Goal: Communication & Community: Answer question/provide support

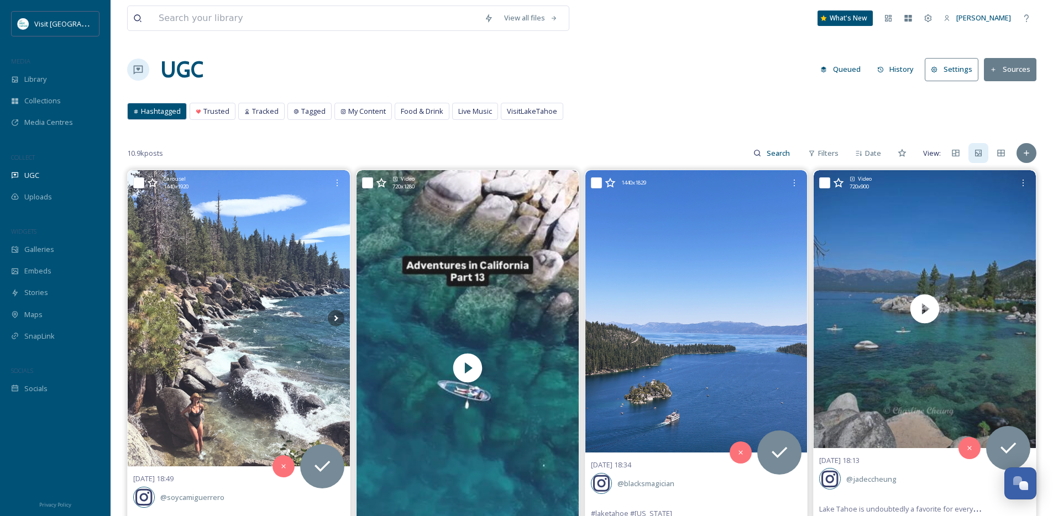
scroll to position [14053, 0]
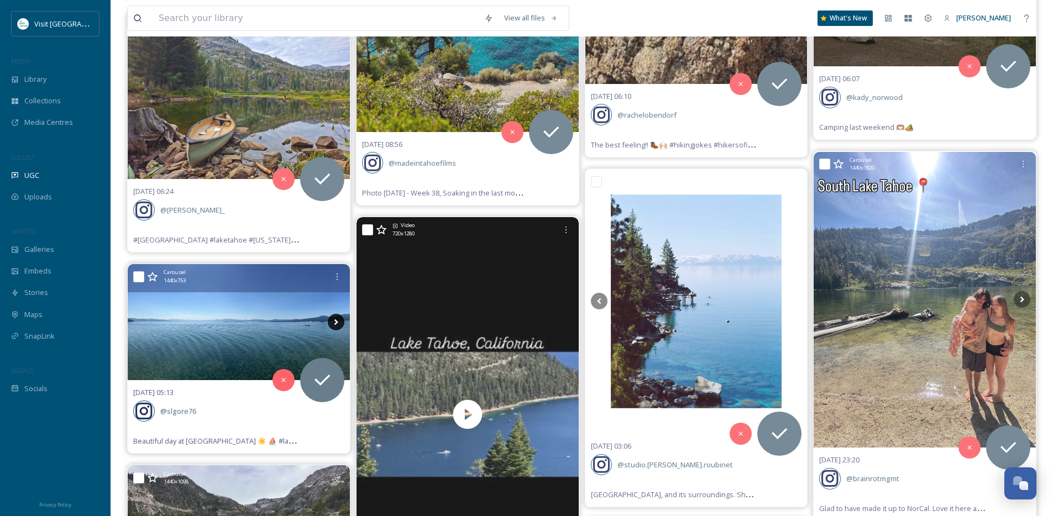
click at [329, 322] on icon at bounding box center [336, 322] width 17 height 17
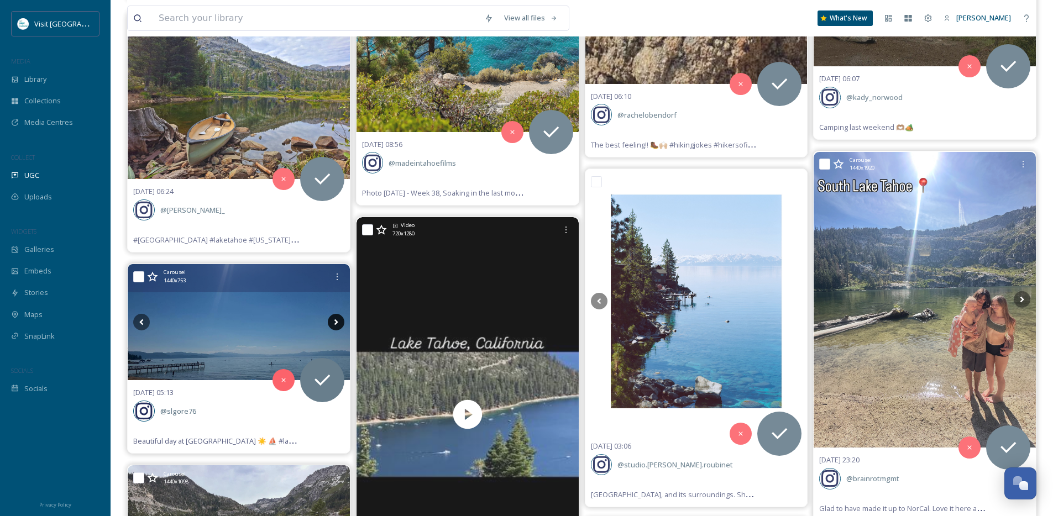
click at [333, 322] on icon at bounding box center [336, 322] width 17 height 17
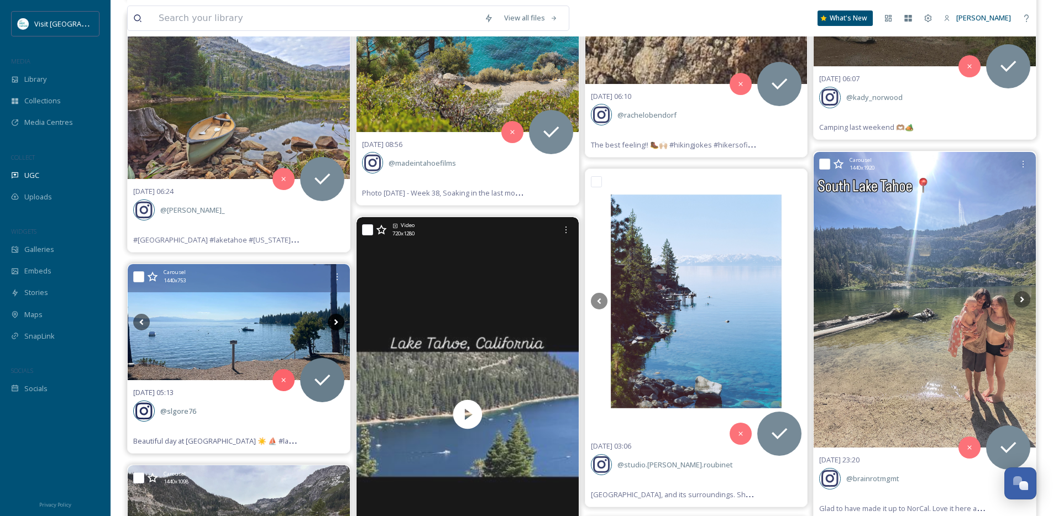
click at [333, 322] on icon at bounding box center [336, 322] width 17 height 17
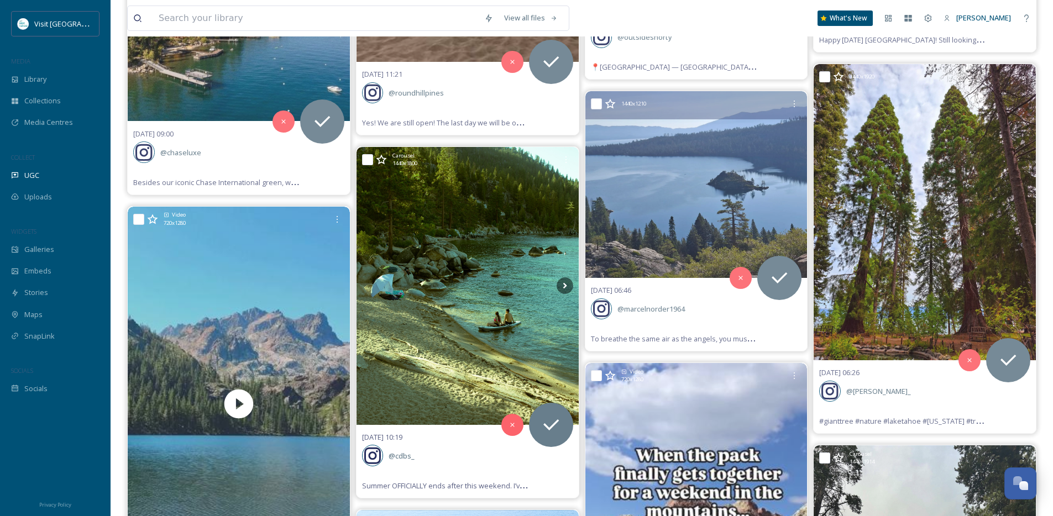
scroll to position [13354, 0]
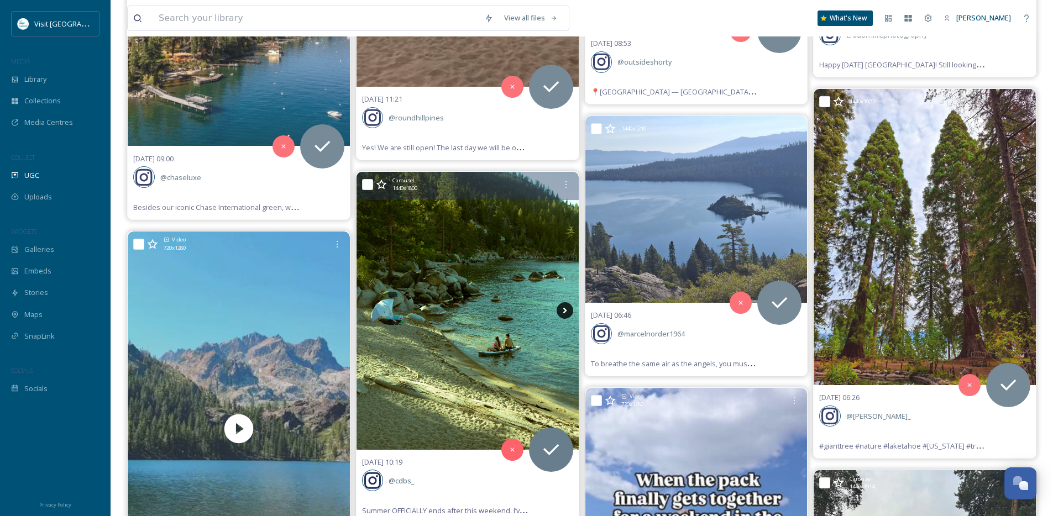
click at [561, 312] on icon at bounding box center [564, 310] width 17 height 17
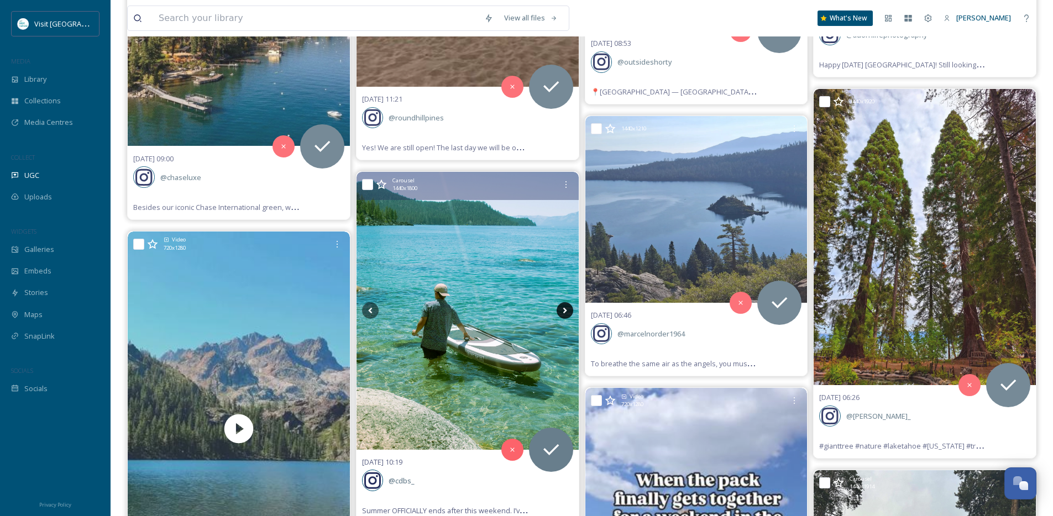
click at [564, 311] on icon at bounding box center [564, 310] width 17 height 17
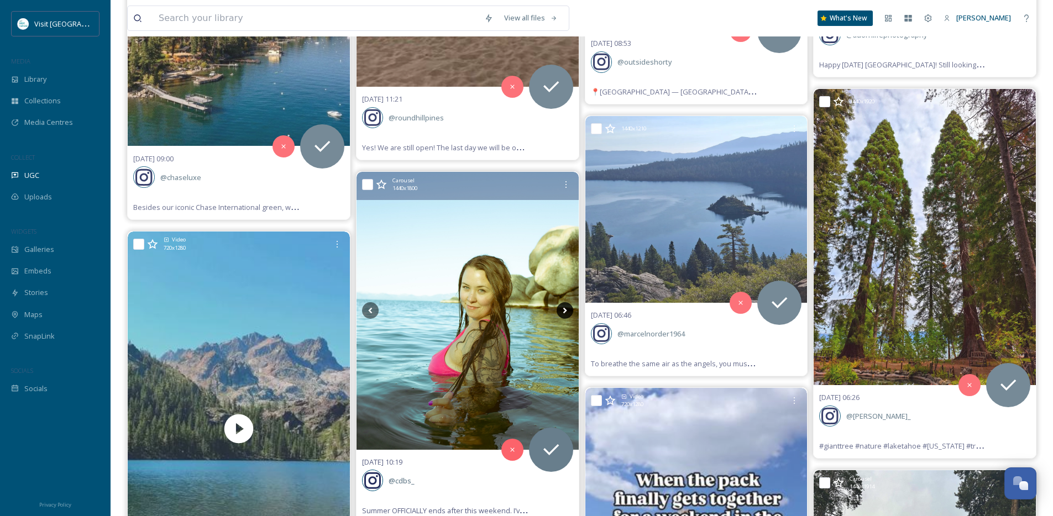
click at [564, 311] on icon at bounding box center [564, 310] width 17 height 17
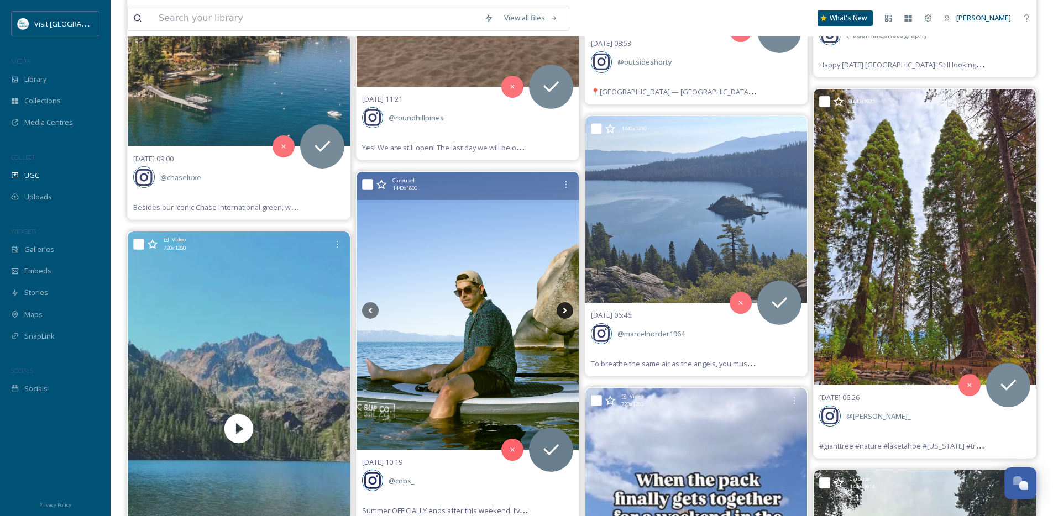
click at [564, 311] on icon at bounding box center [564, 310] width 17 height 17
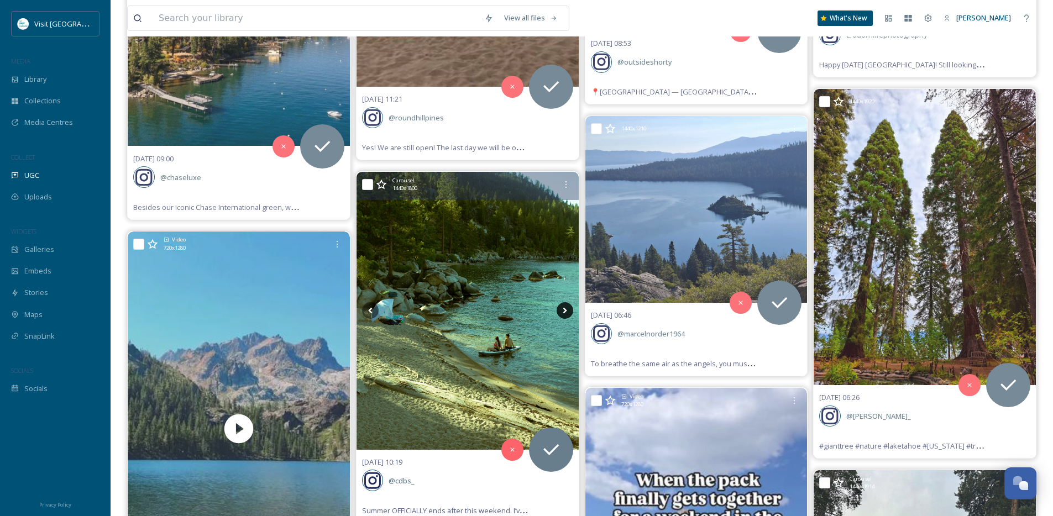
click at [564, 311] on icon at bounding box center [564, 310] width 17 height 17
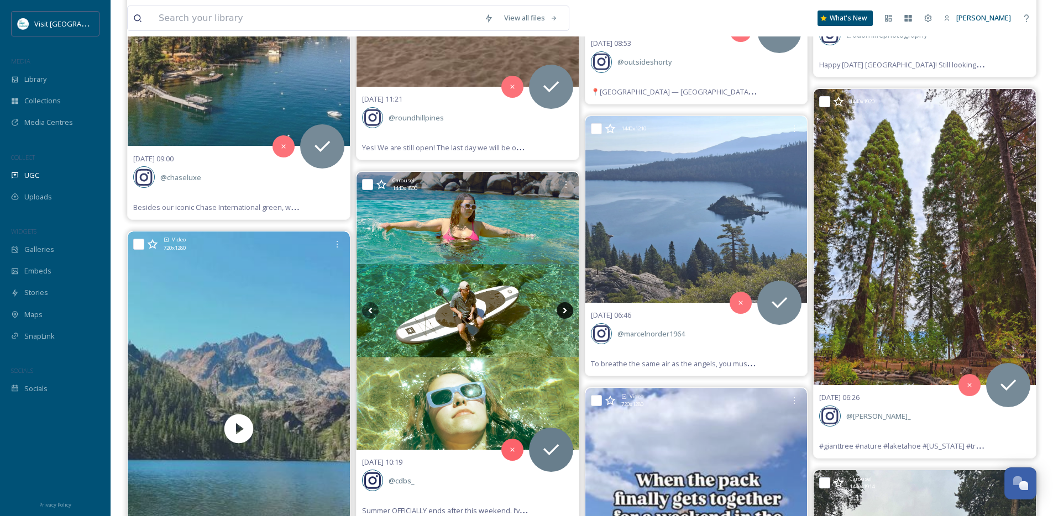
click at [564, 311] on icon at bounding box center [564, 310] width 17 height 17
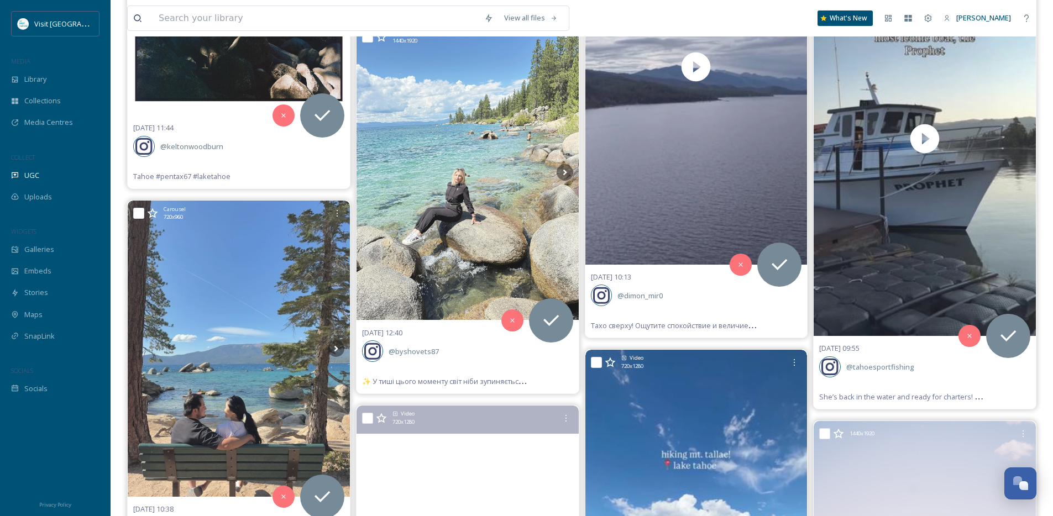
scroll to position [12636, 0]
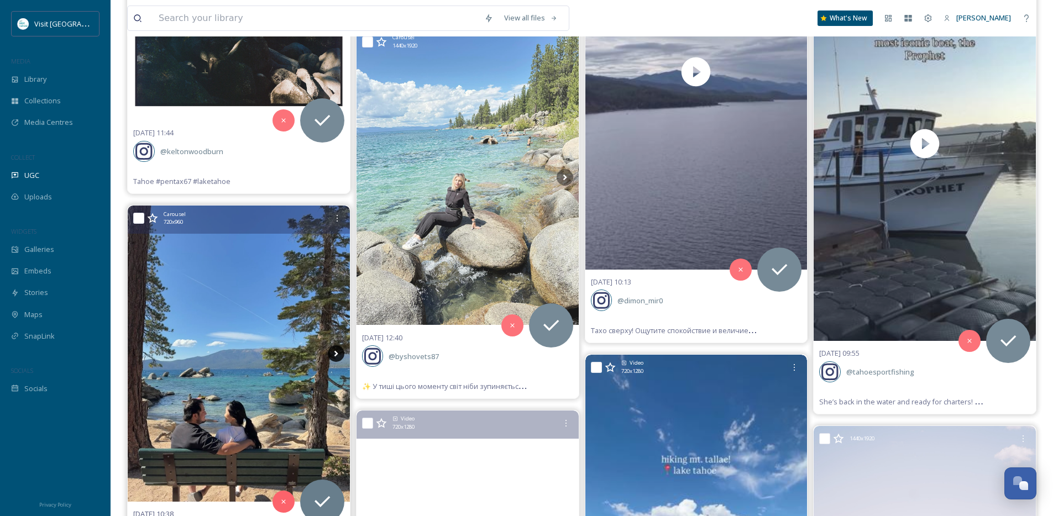
click at [333, 353] on icon at bounding box center [336, 353] width 17 height 17
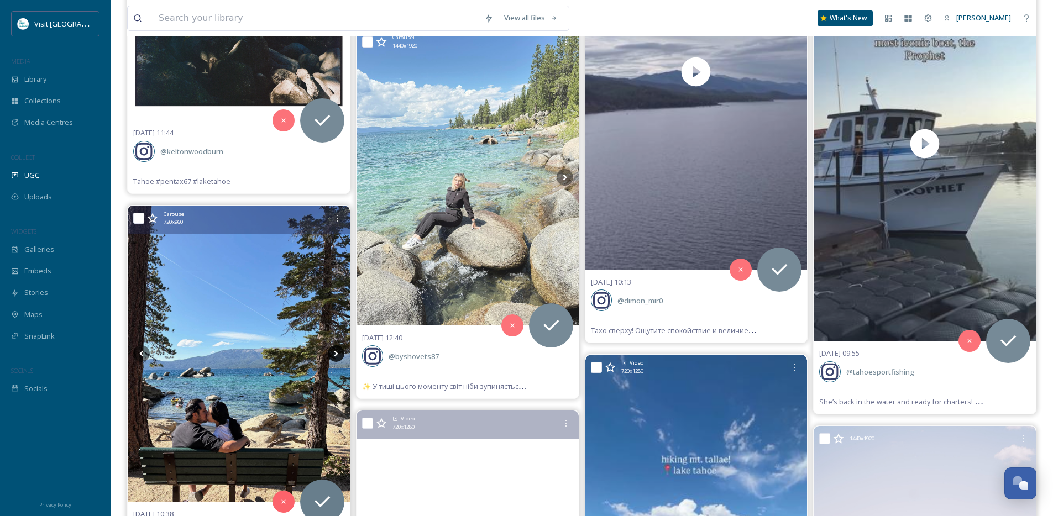
click at [333, 353] on icon at bounding box center [336, 353] width 17 height 17
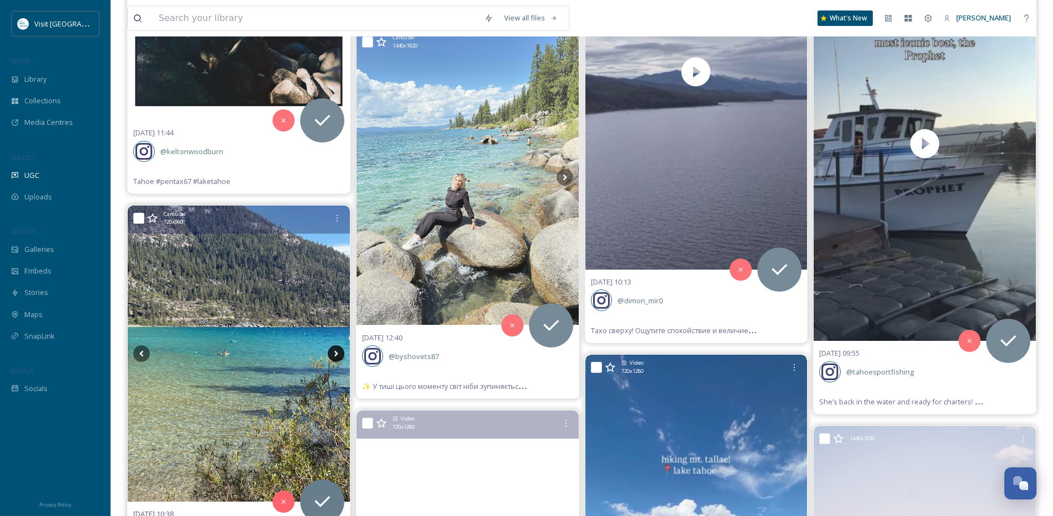
click at [333, 353] on icon at bounding box center [336, 353] width 17 height 17
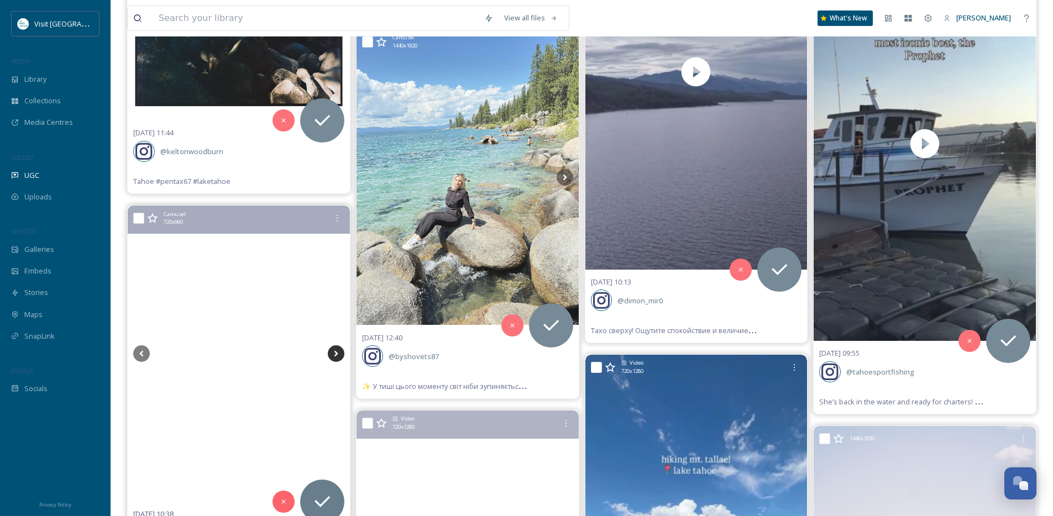
click at [332, 352] on icon at bounding box center [336, 353] width 17 height 17
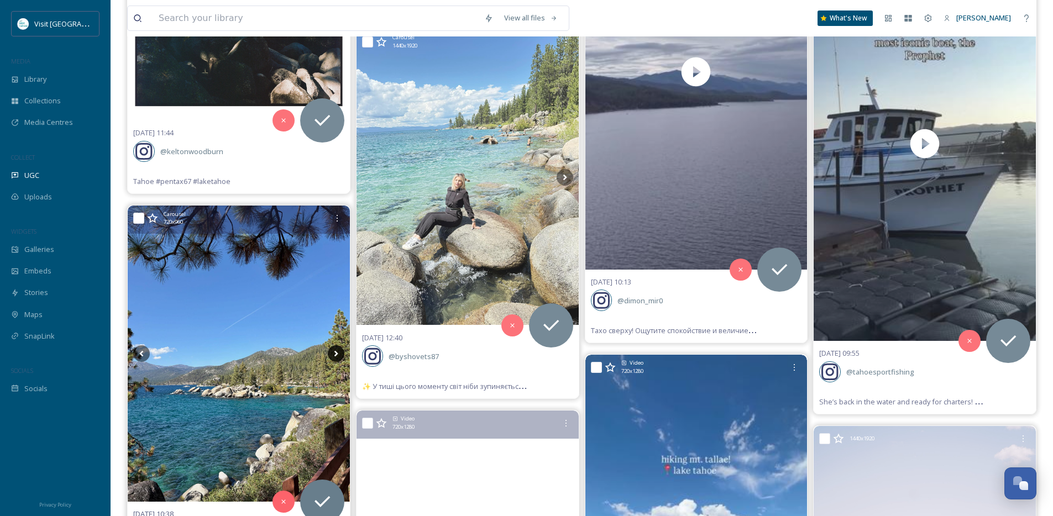
click at [332, 352] on icon at bounding box center [336, 353] width 17 height 17
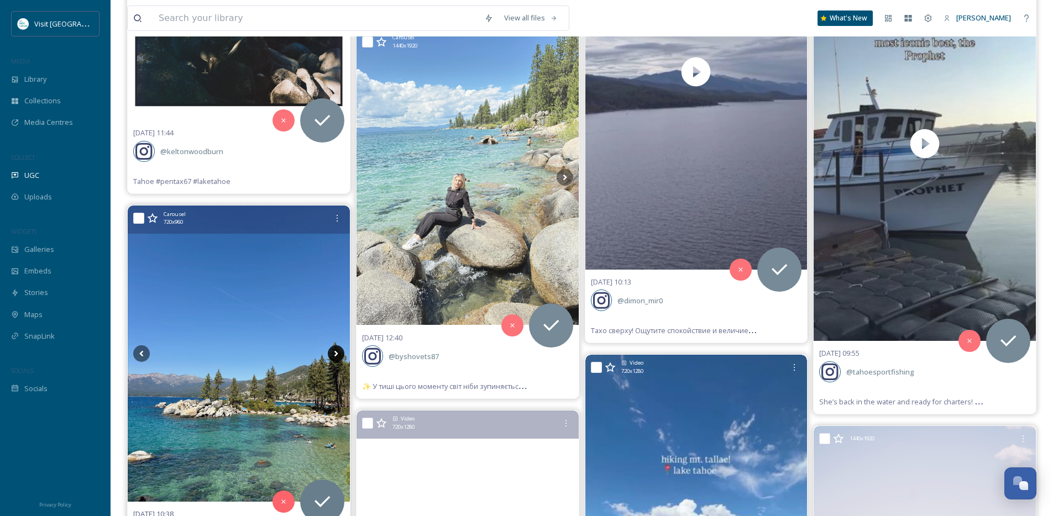
click at [332, 352] on icon at bounding box center [336, 353] width 17 height 17
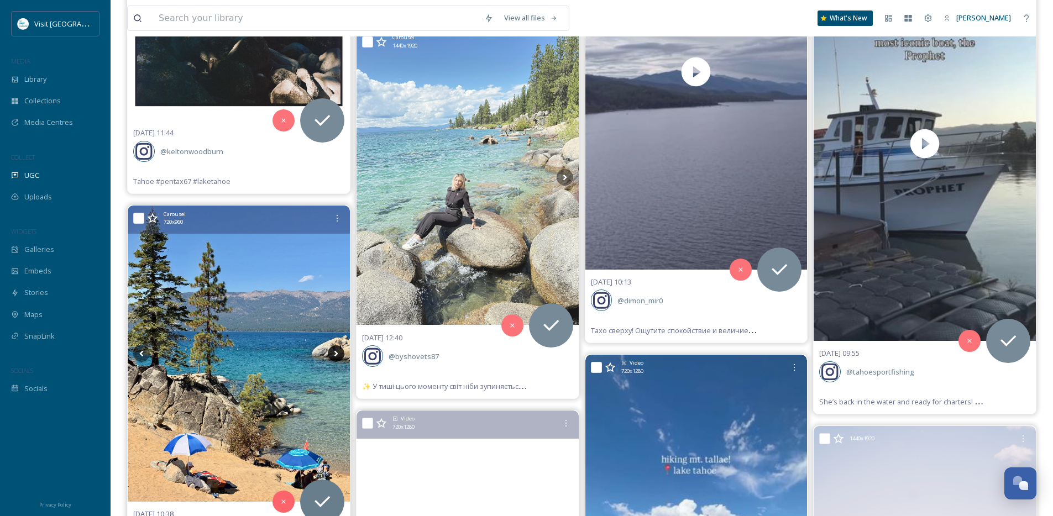
click at [332, 352] on icon at bounding box center [336, 353] width 17 height 17
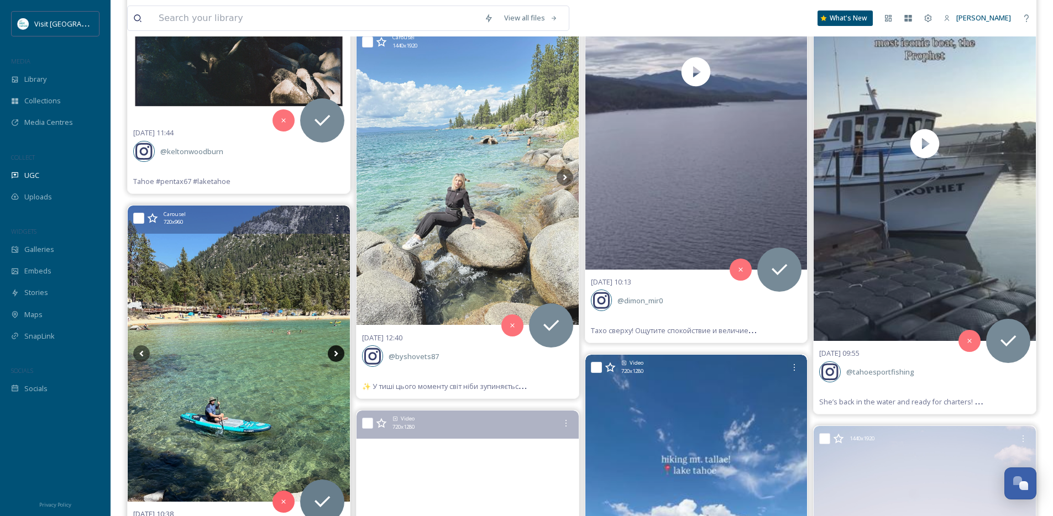
click at [332, 352] on icon at bounding box center [336, 353] width 17 height 17
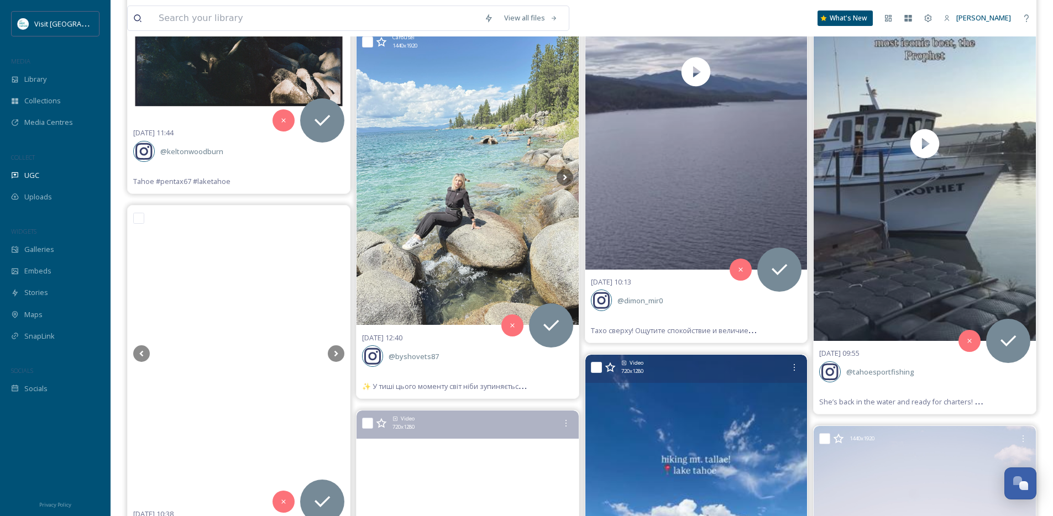
scroll to position [12530, 0]
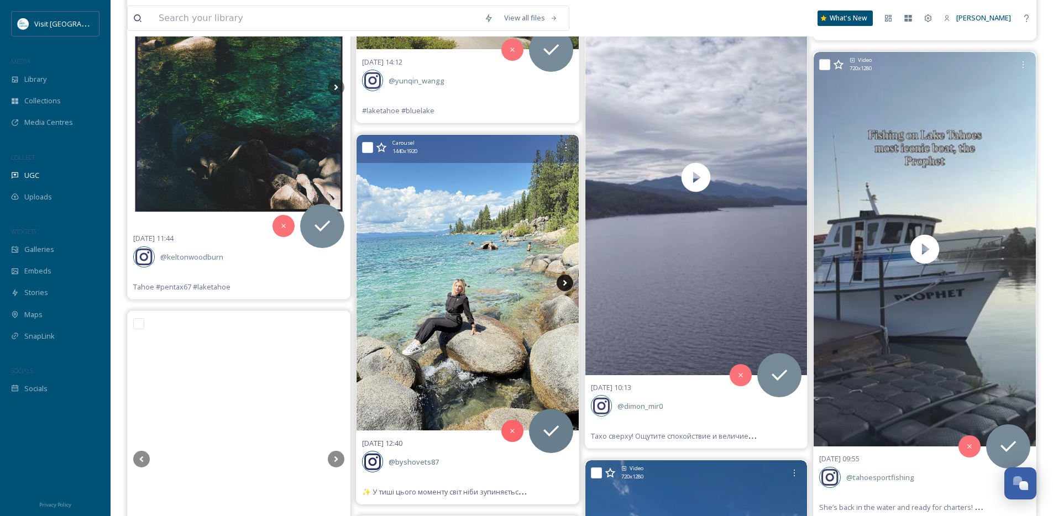
click at [569, 279] on icon at bounding box center [564, 283] width 17 height 17
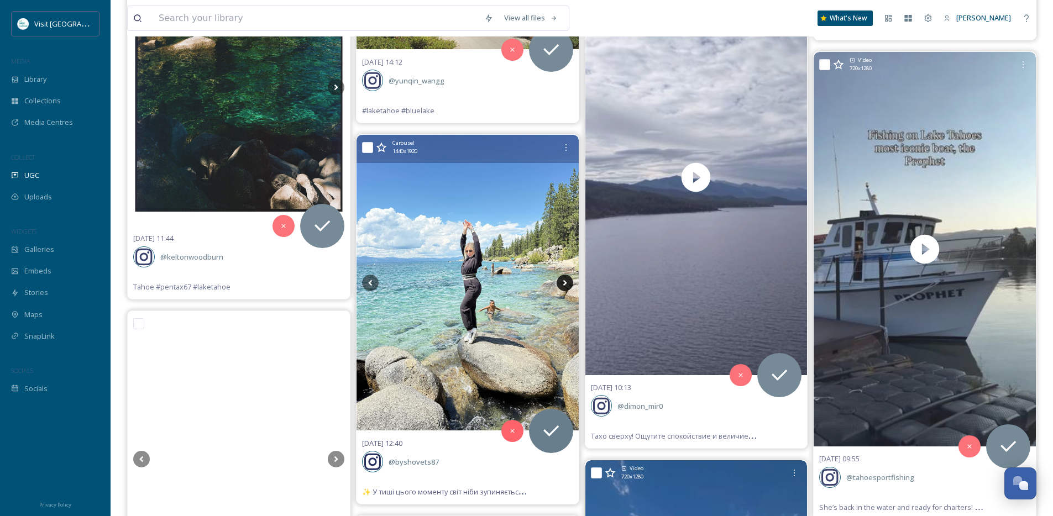
click at [567, 281] on icon at bounding box center [564, 283] width 17 height 17
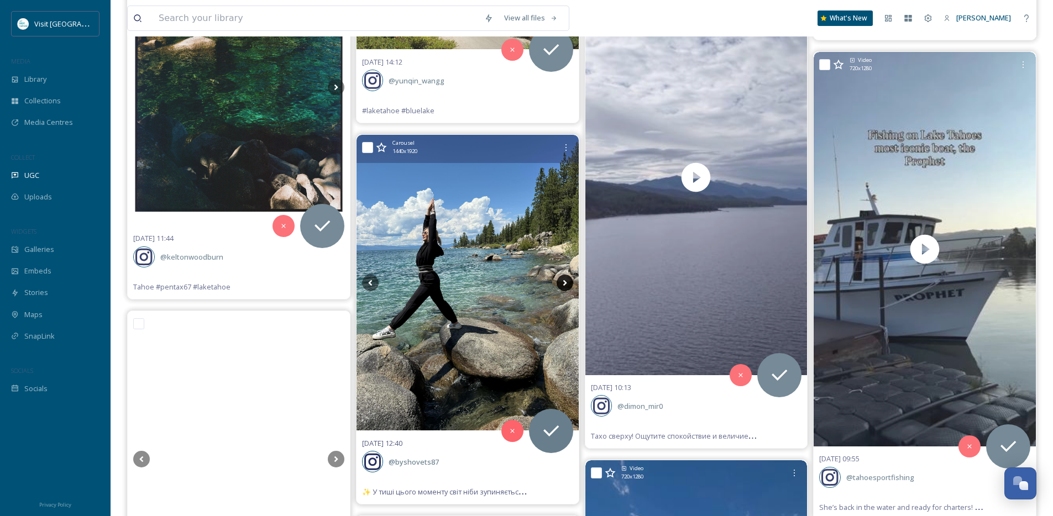
click at [567, 281] on icon at bounding box center [564, 283] width 17 height 17
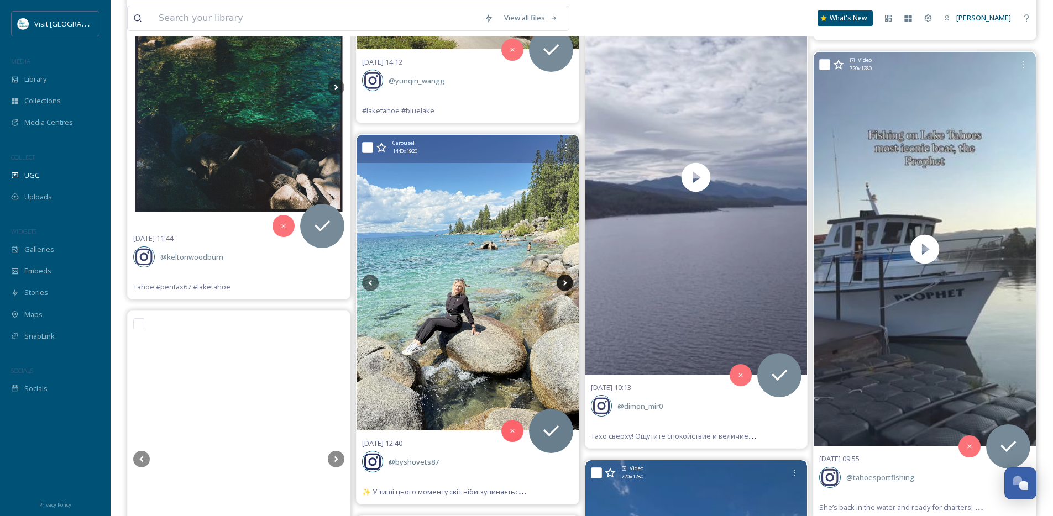
click at [567, 281] on icon at bounding box center [564, 283] width 17 height 17
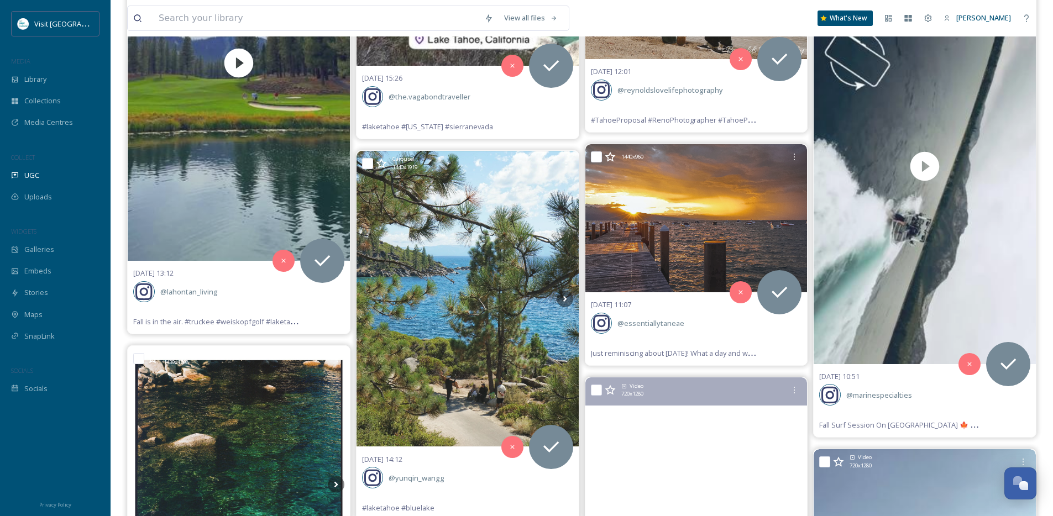
scroll to position [12125, 0]
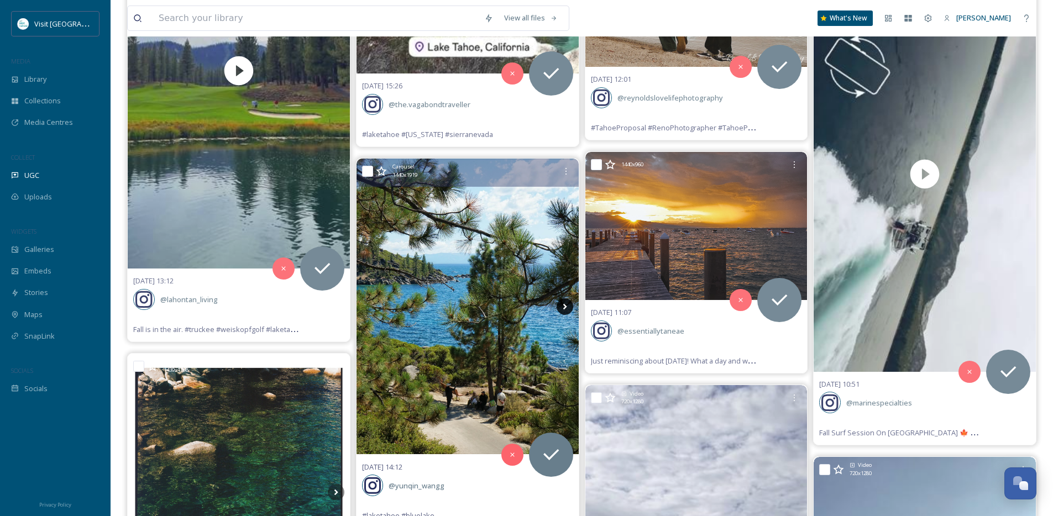
click at [564, 303] on icon at bounding box center [564, 306] width 17 height 17
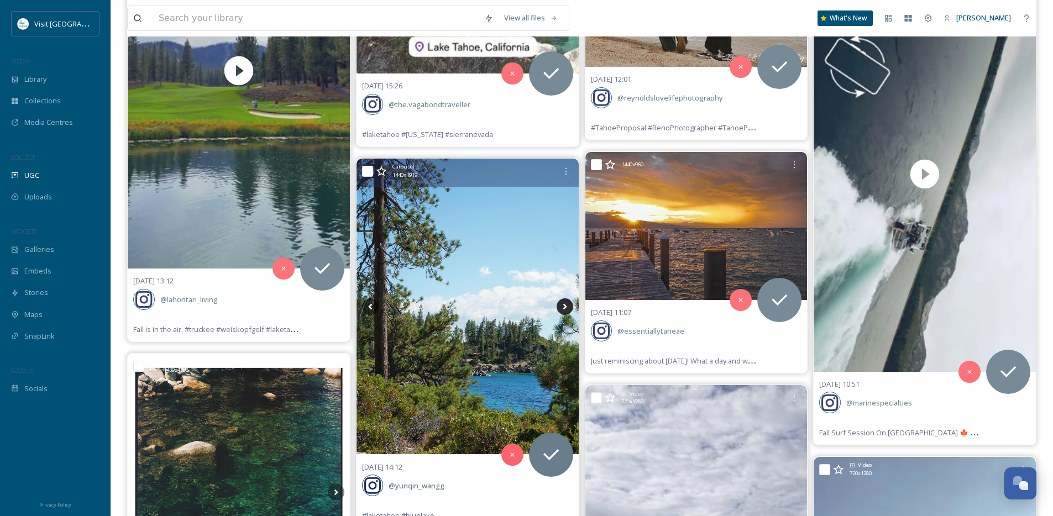
click at [564, 304] on icon at bounding box center [564, 306] width 17 height 17
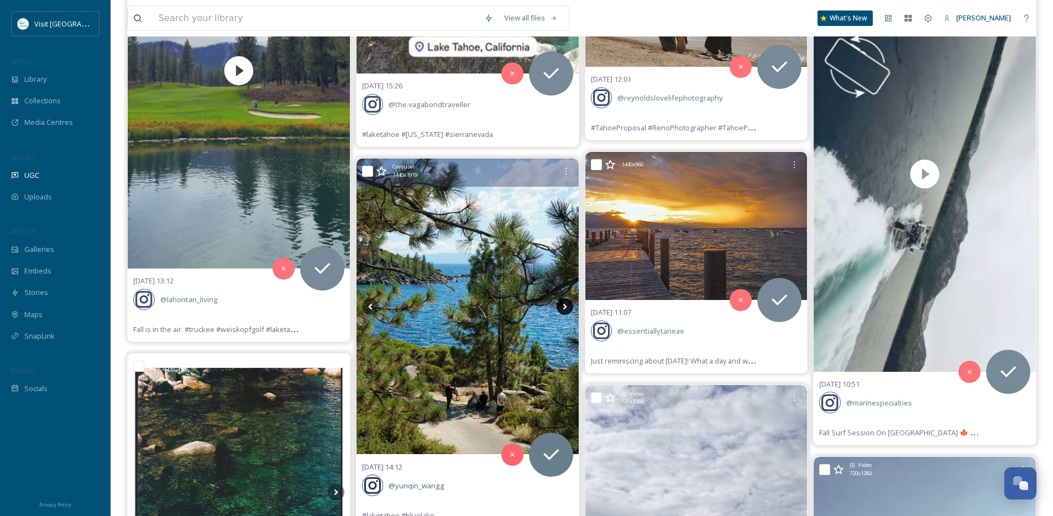
click at [564, 304] on icon at bounding box center [565, 306] width 4 height 6
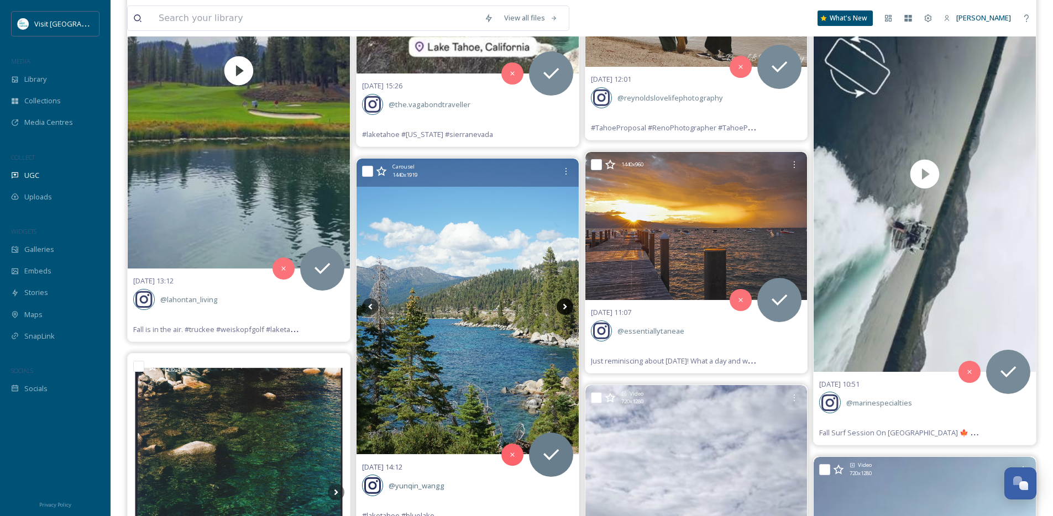
click at [564, 304] on icon at bounding box center [565, 306] width 4 height 6
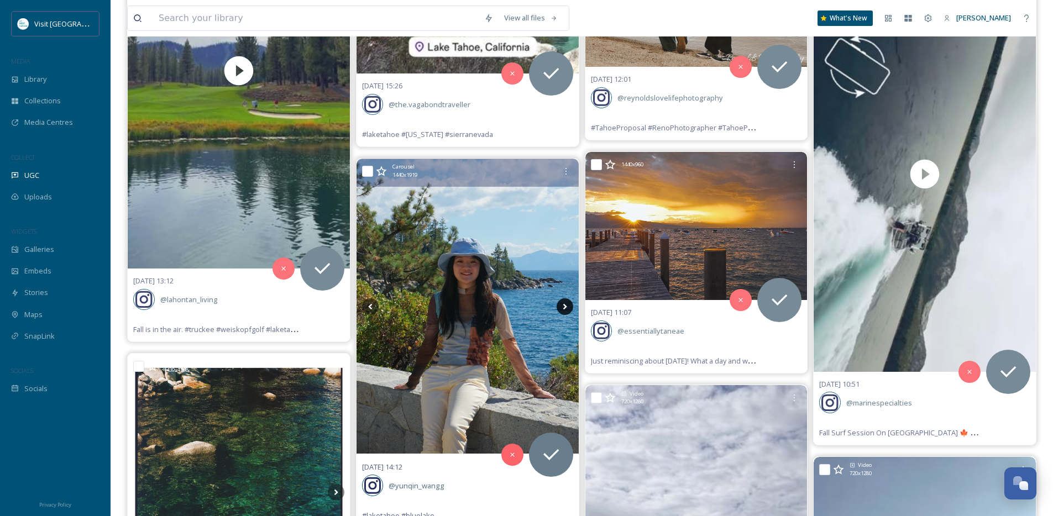
click at [564, 304] on icon at bounding box center [565, 306] width 4 height 6
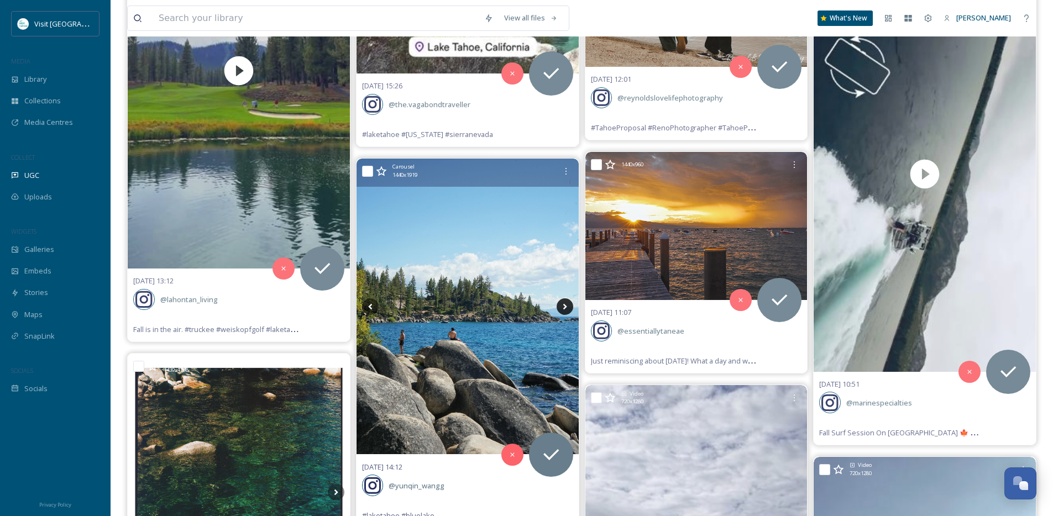
click at [564, 304] on icon at bounding box center [565, 306] width 4 height 6
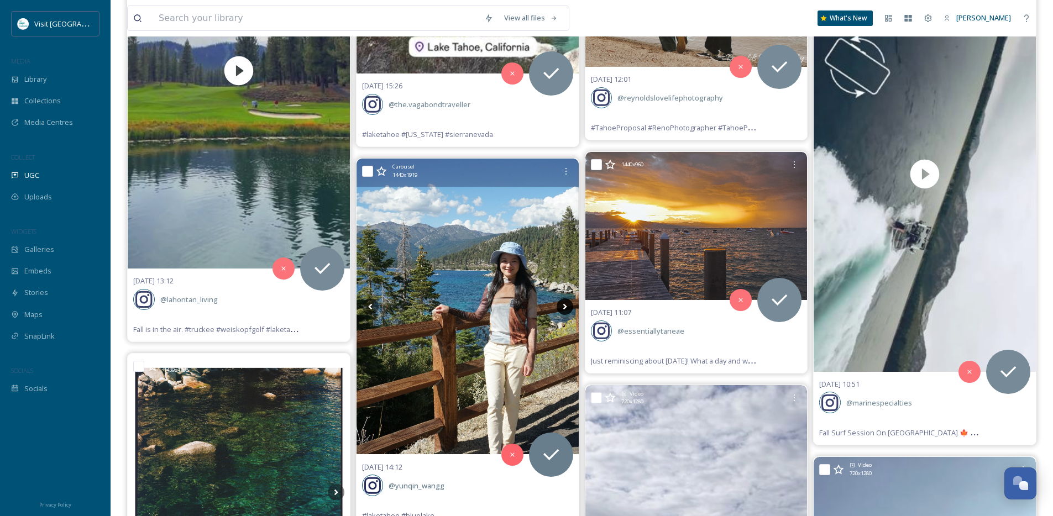
click at [564, 304] on icon at bounding box center [565, 306] width 4 height 6
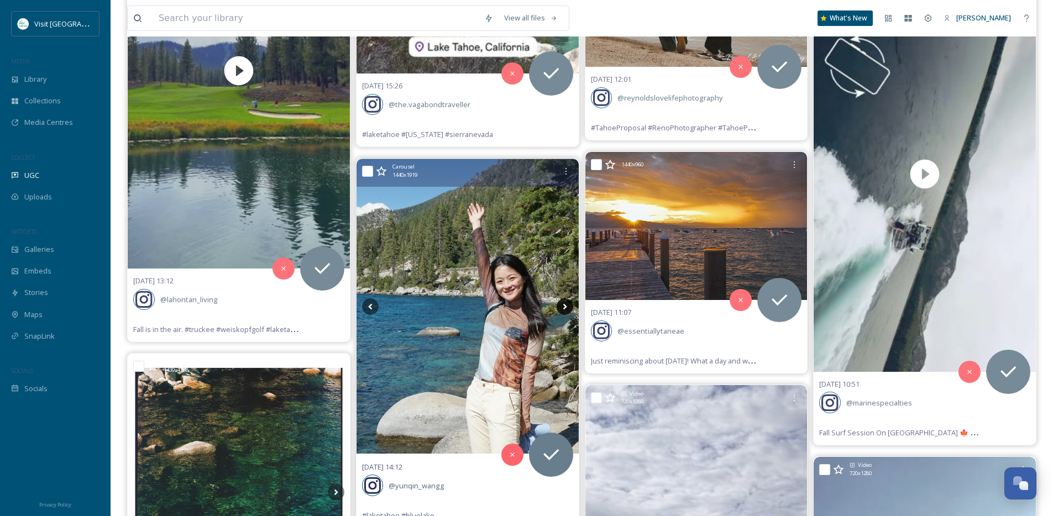
click at [564, 304] on icon at bounding box center [565, 306] width 4 height 6
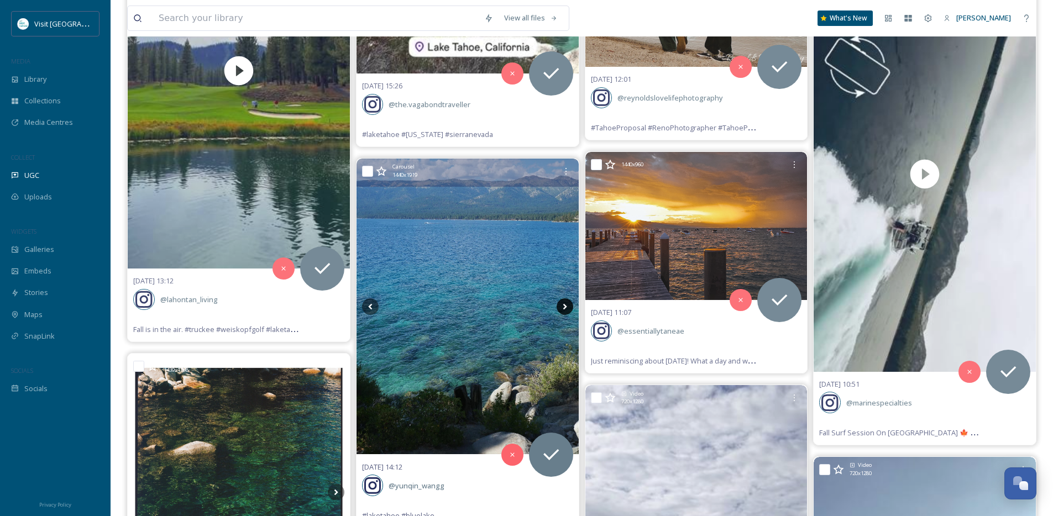
click at [564, 304] on icon at bounding box center [565, 306] width 4 height 6
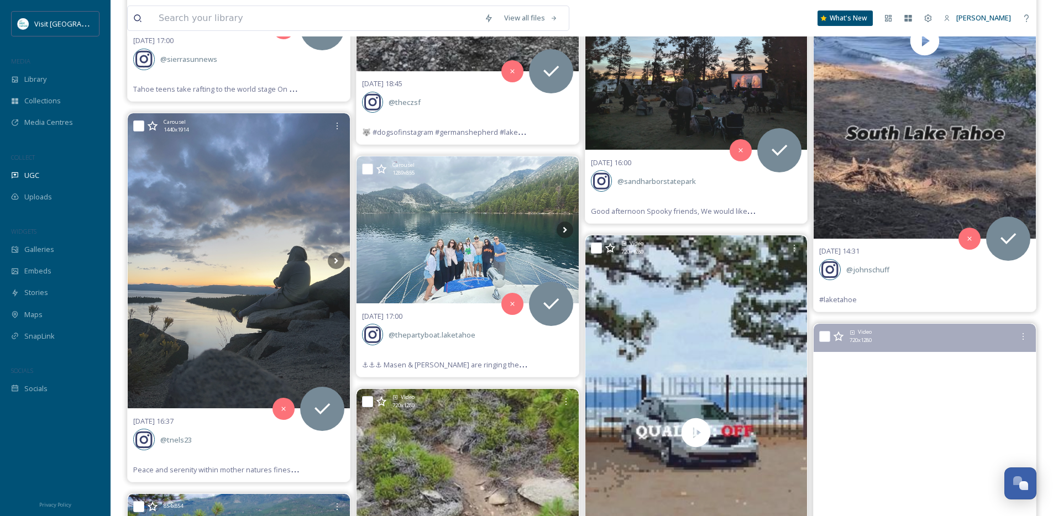
scroll to position [10929, 0]
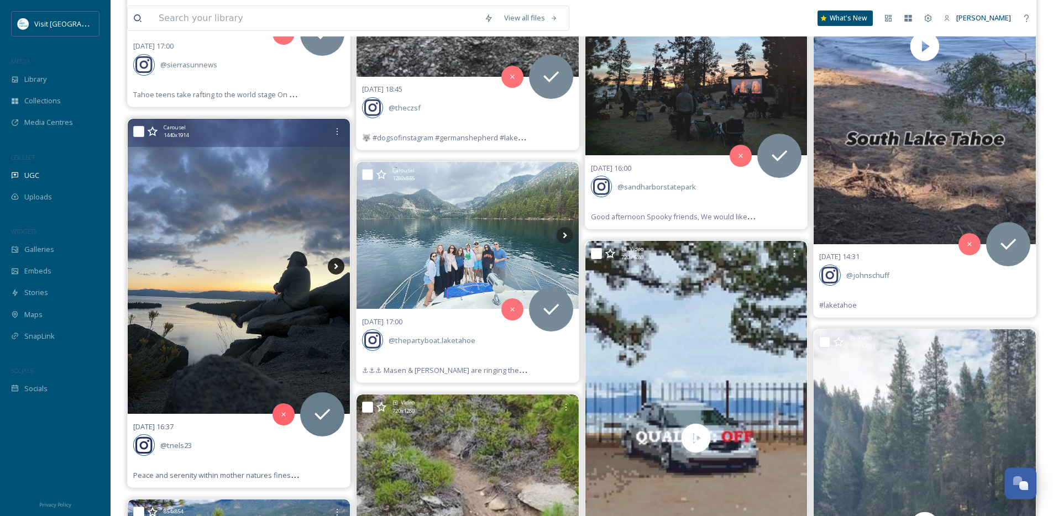
click at [335, 268] on icon at bounding box center [336, 267] width 4 height 6
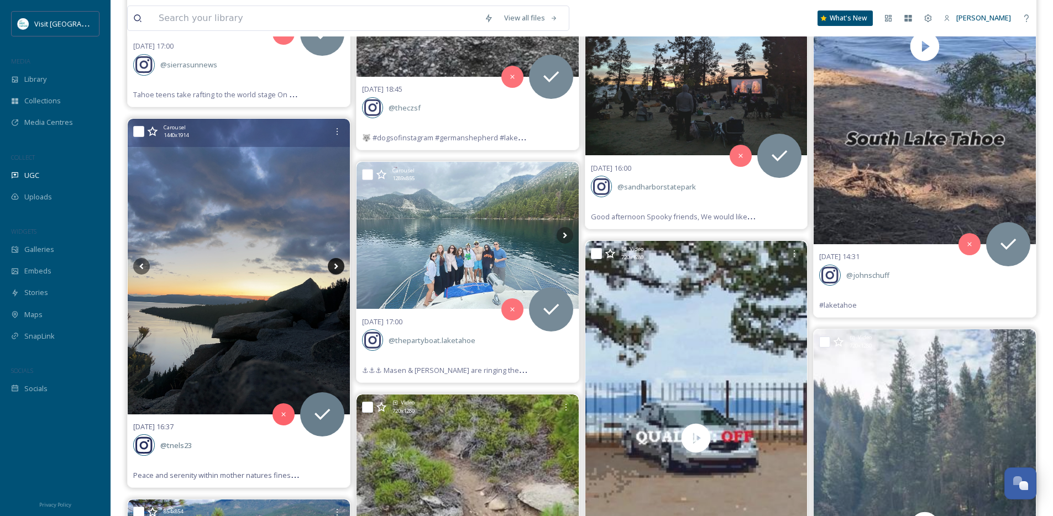
click at [335, 268] on icon at bounding box center [336, 267] width 4 height 6
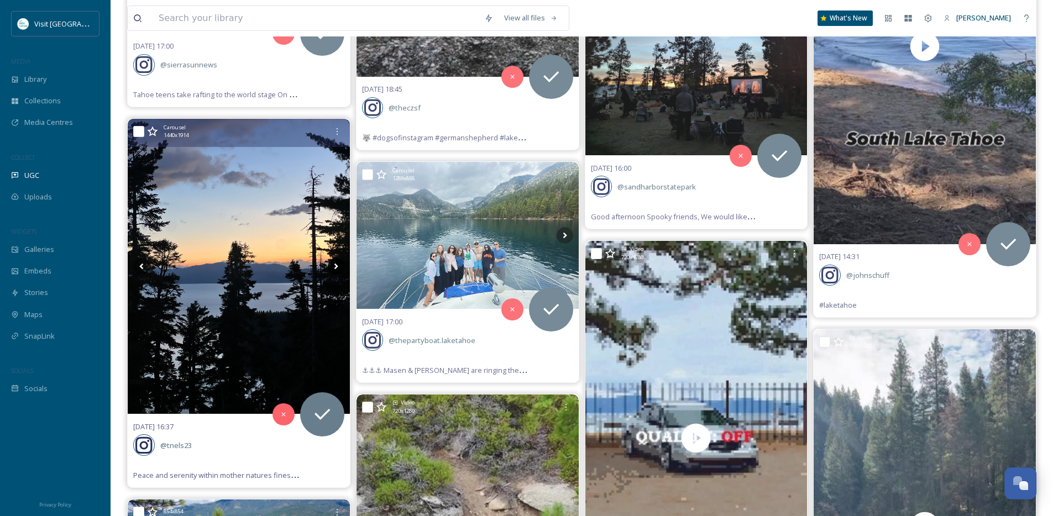
click at [335, 268] on icon at bounding box center [336, 267] width 4 height 6
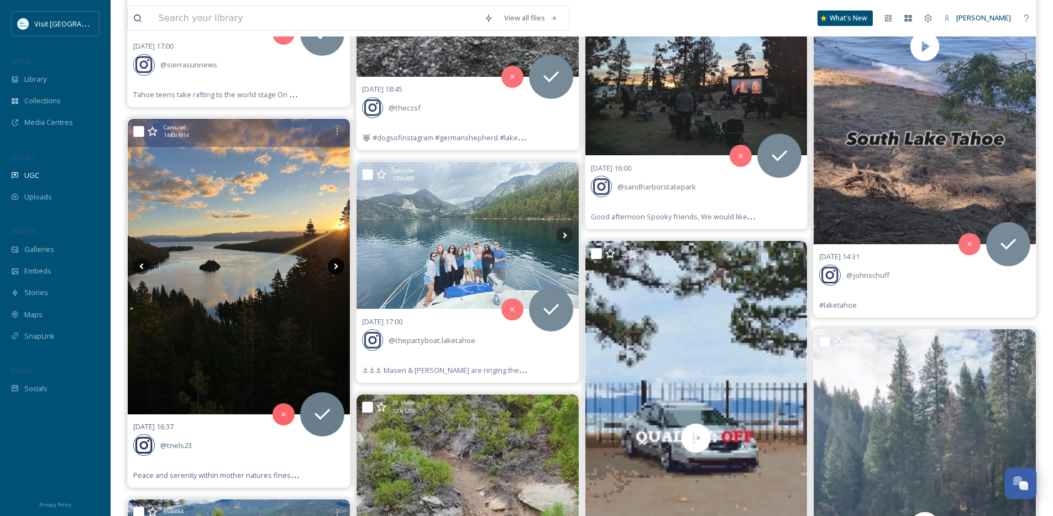
click at [335, 268] on icon at bounding box center [336, 267] width 4 height 6
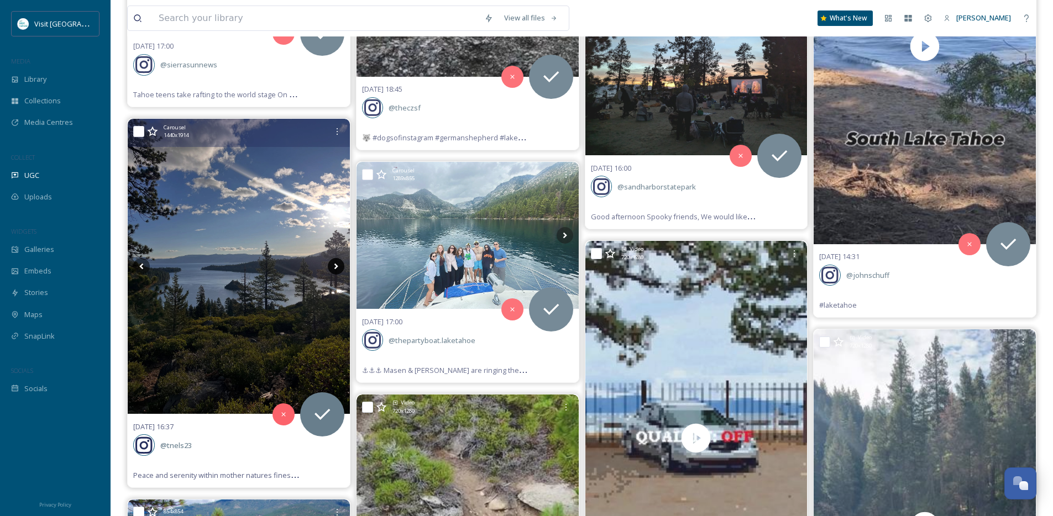
click at [335, 268] on icon at bounding box center [336, 267] width 4 height 6
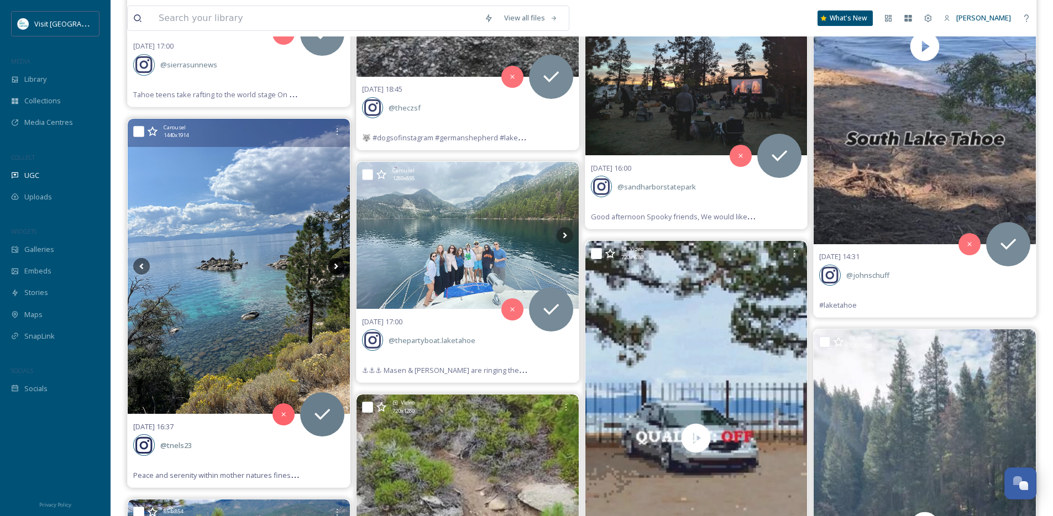
click at [335, 268] on icon at bounding box center [336, 267] width 4 height 6
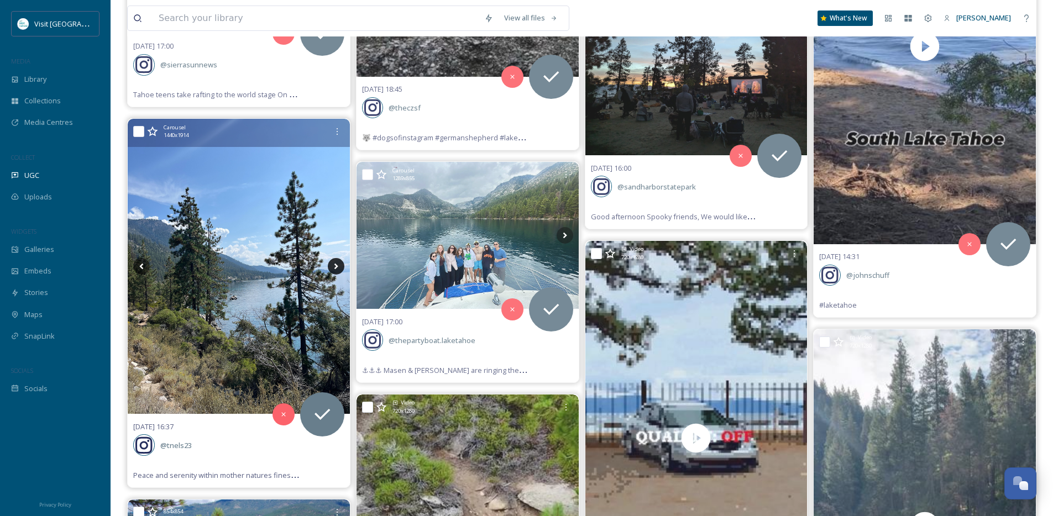
click at [335, 268] on icon at bounding box center [336, 267] width 4 height 6
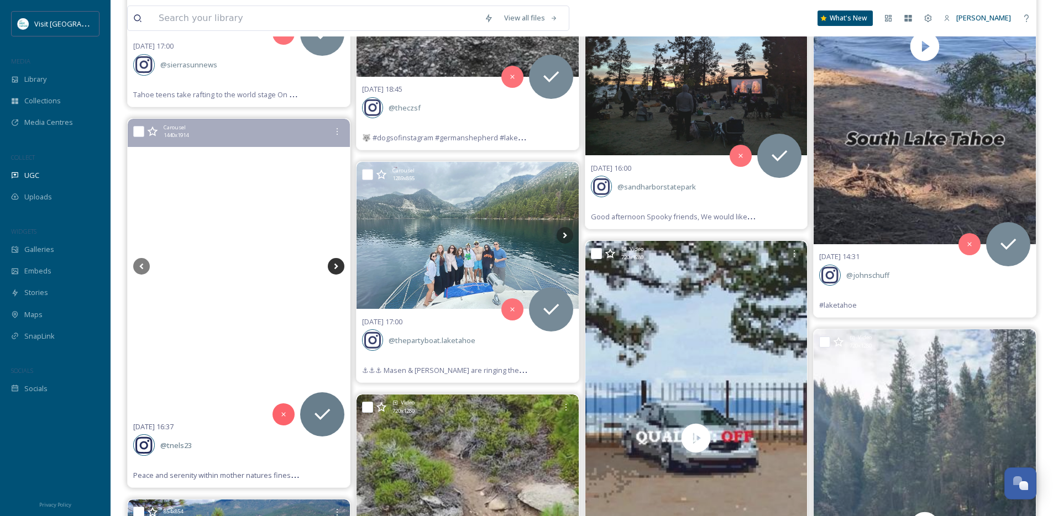
click at [334, 268] on icon at bounding box center [336, 267] width 4 height 6
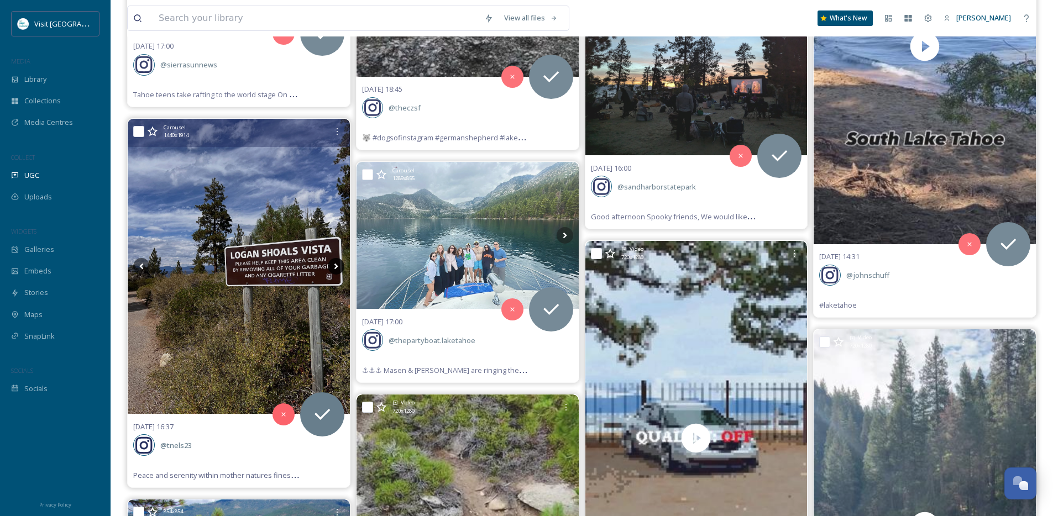
click at [334, 268] on icon at bounding box center [336, 267] width 4 height 6
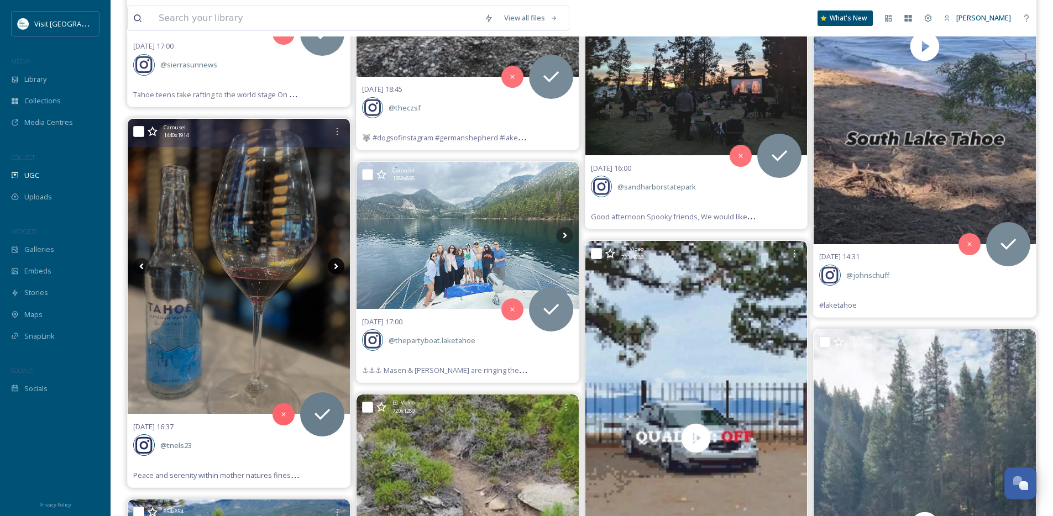
click at [334, 268] on icon at bounding box center [336, 267] width 4 height 6
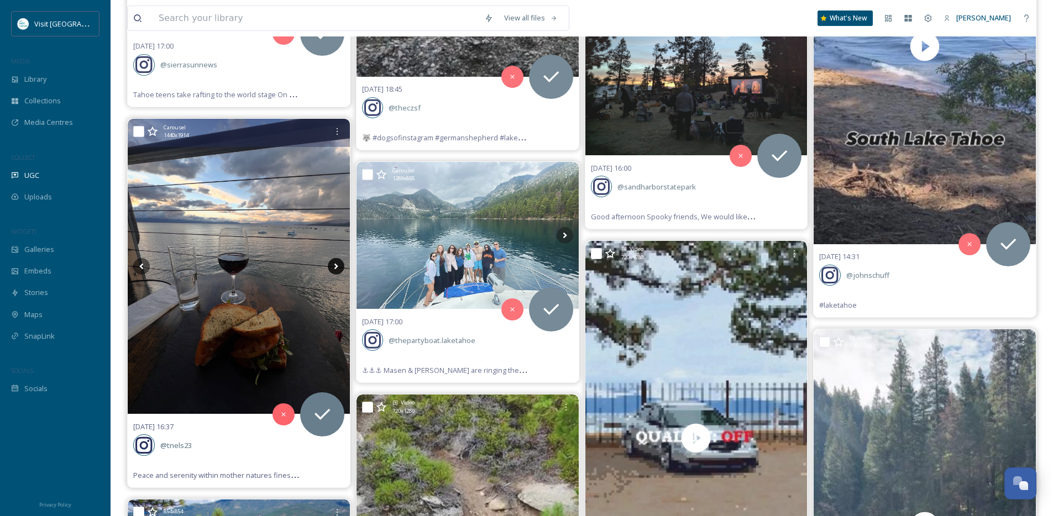
click at [334, 268] on icon at bounding box center [336, 267] width 4 height 6
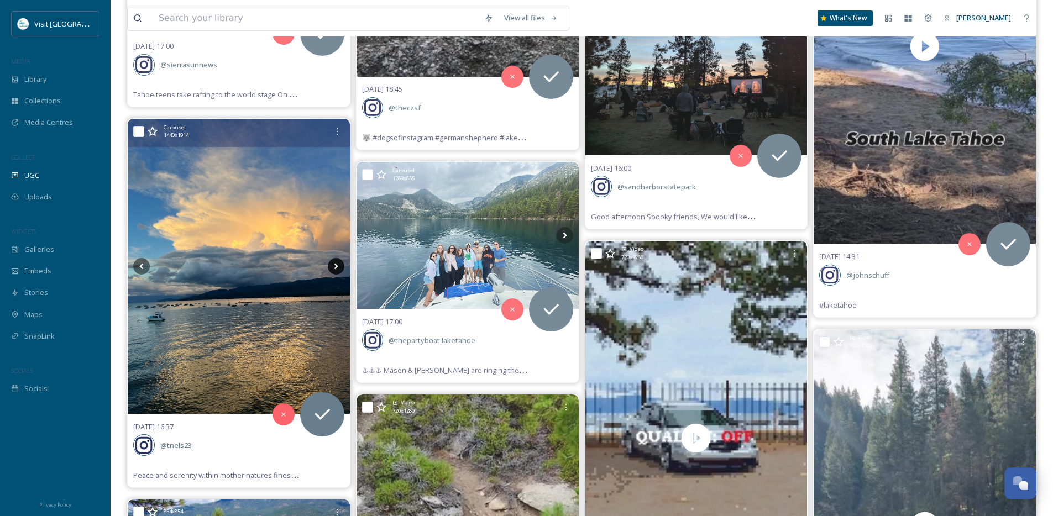
click at [334, 268] on icon at bounding box center [336, 267] width 4 height 6
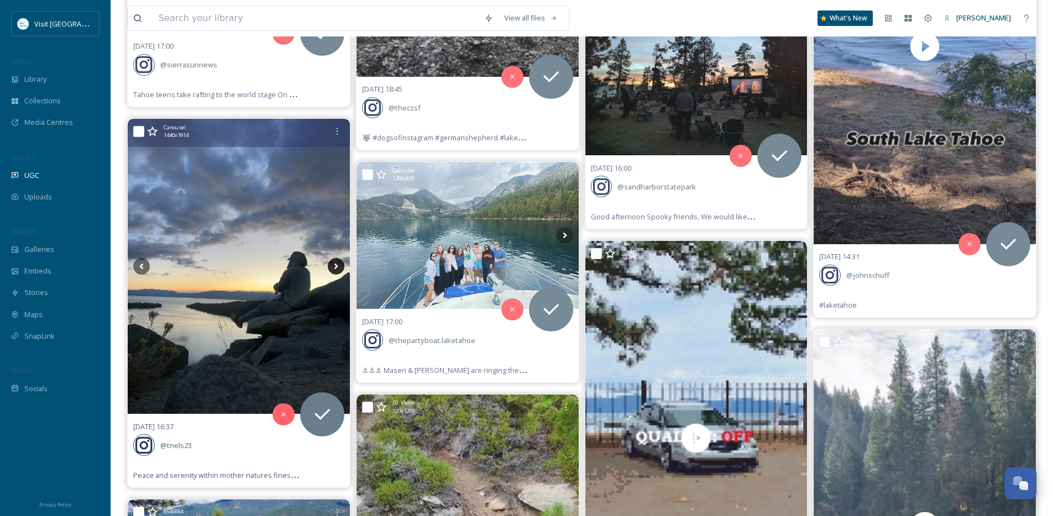
click at [334, 268] on icon at bounding box center [336, 267] width 4 height 6
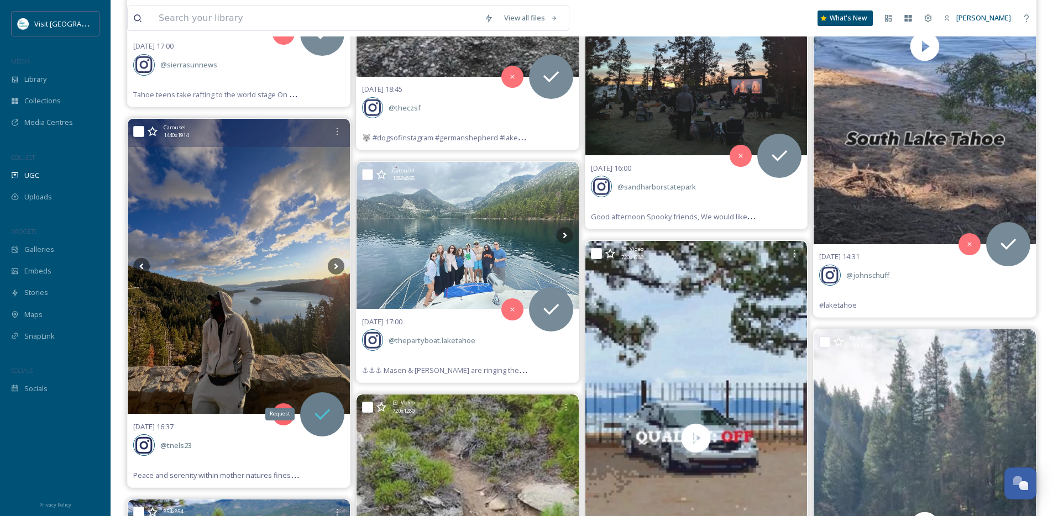
click at [312, 418] on icon at bounding box center [322, 414] width 22 height 22
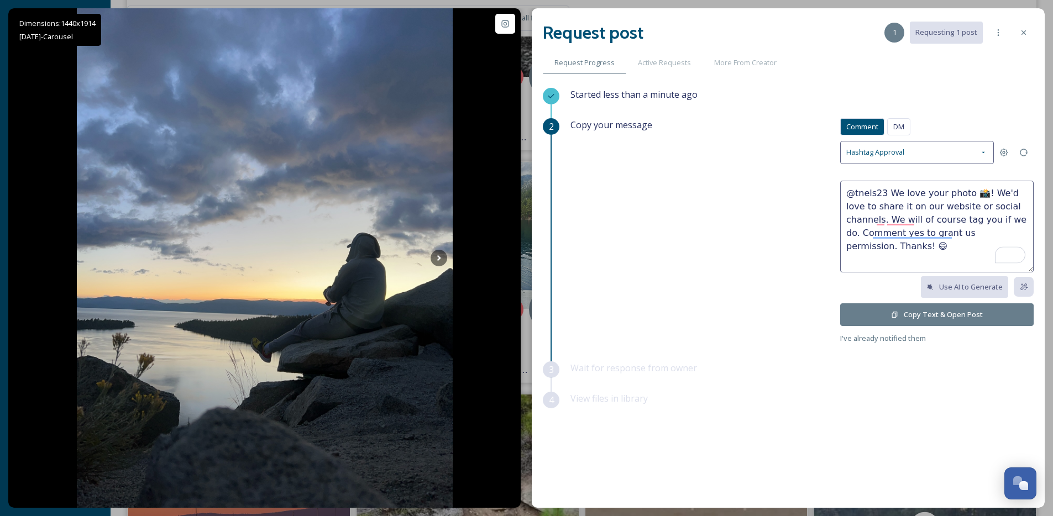
drag, startPoint x: 979, startPoint y: 194, endPoint x: 887, endPoint y: 196, distance: 91.2
click at [887, 196] on textarea "@tnels23 We love your photo 📸! We'd love to share it on our website or social c…" at bounding box center [936, 227] width 193 height 92
click at [881, 205] on textarea "@tnels23 These pics are stunning! We'd love to share it on our website or socia…" at bounding box center [936, 227] width 193 height 92
click at [996, 233] on textarea "@tnels23 These pics are stunning! We'd love to share on our website or social c…" at bounding box center [936, 227] width 193 height 92
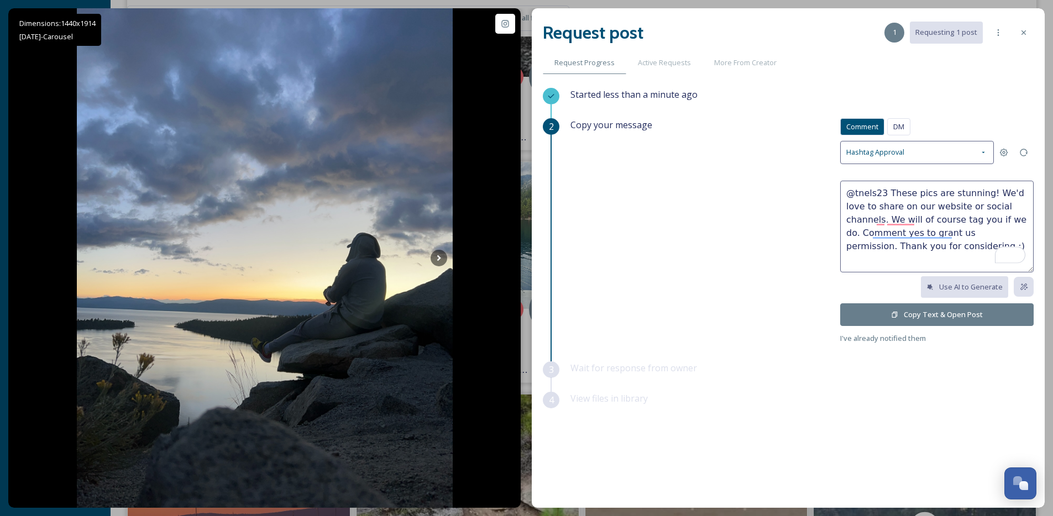
type textarea "@tnels23 These pics are stunning! We'd love to share on our website or social c…"
click at [963, 325] on div "Comment DM Comment DM Hashtag Approval @tnels23 These pics are stunning! We'd l…" at bounding box center [936, 231] width 193 height 227
click at [964, 322] on button "Copy Text & Open Post" at bounding box center [936, 314] width 193 height 23
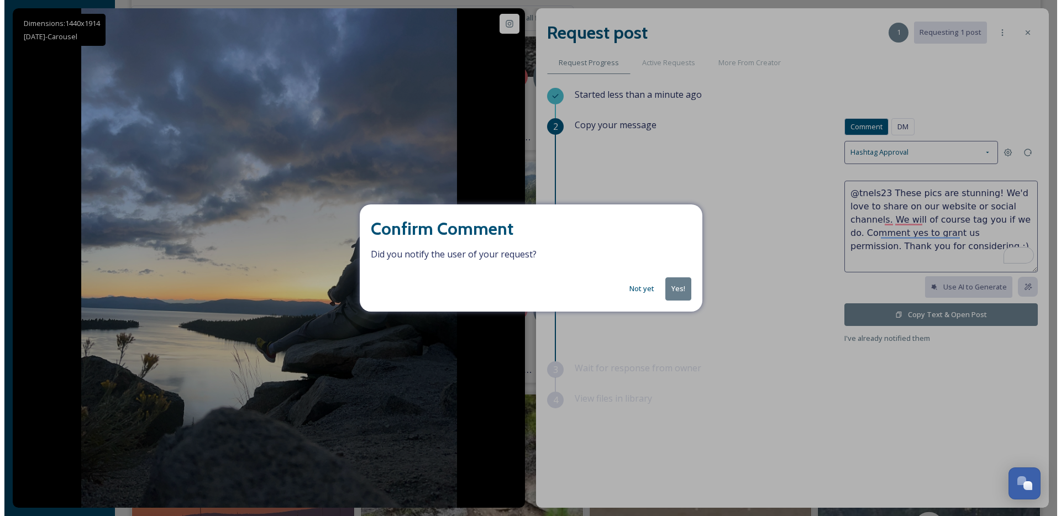
scroll to position [10929, 0]
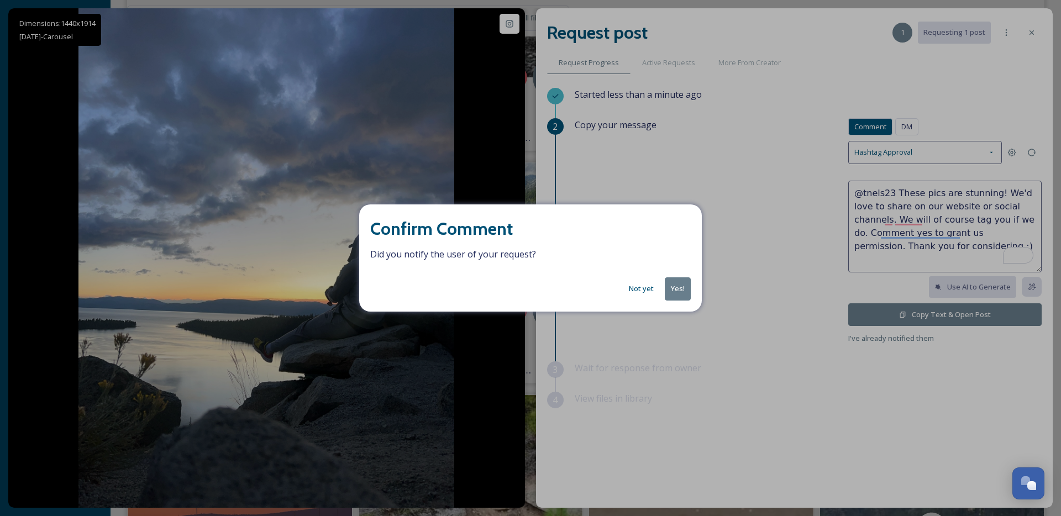
click at [682, 287] on button "Yes!" at bounding box center [678, 288] width 26 height 23
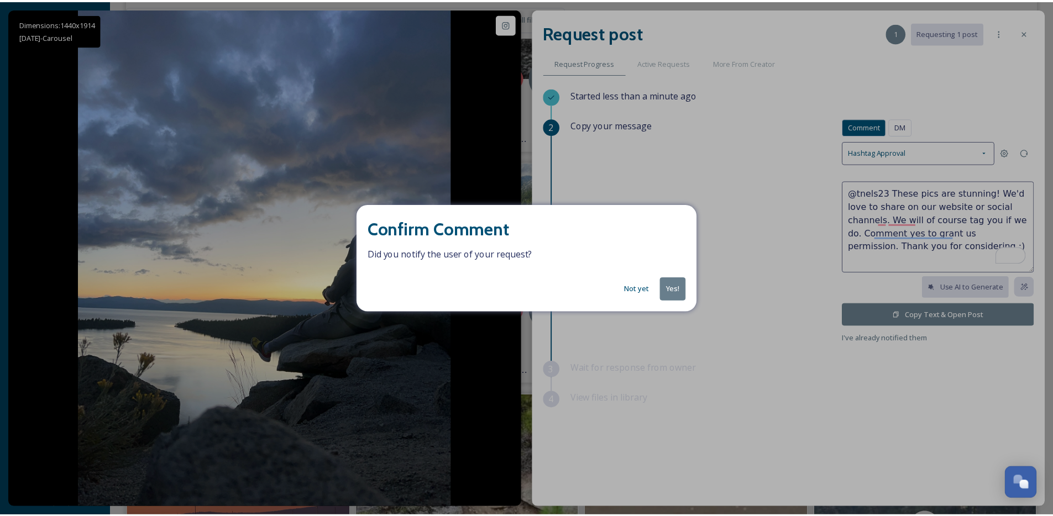
scroll to position [10929, 0]
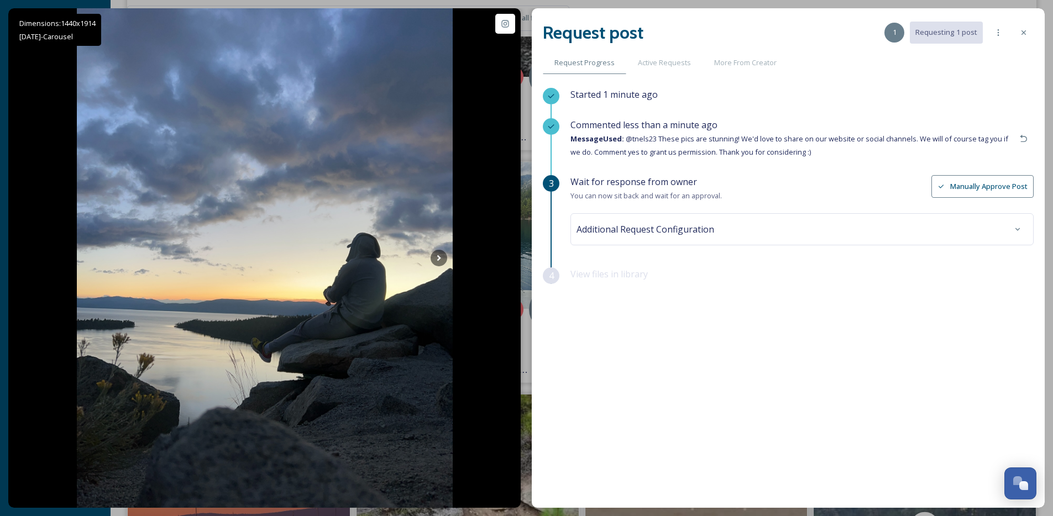
click at [1023, 40] on div at bounding box center [1023, 33] width 20 height 20
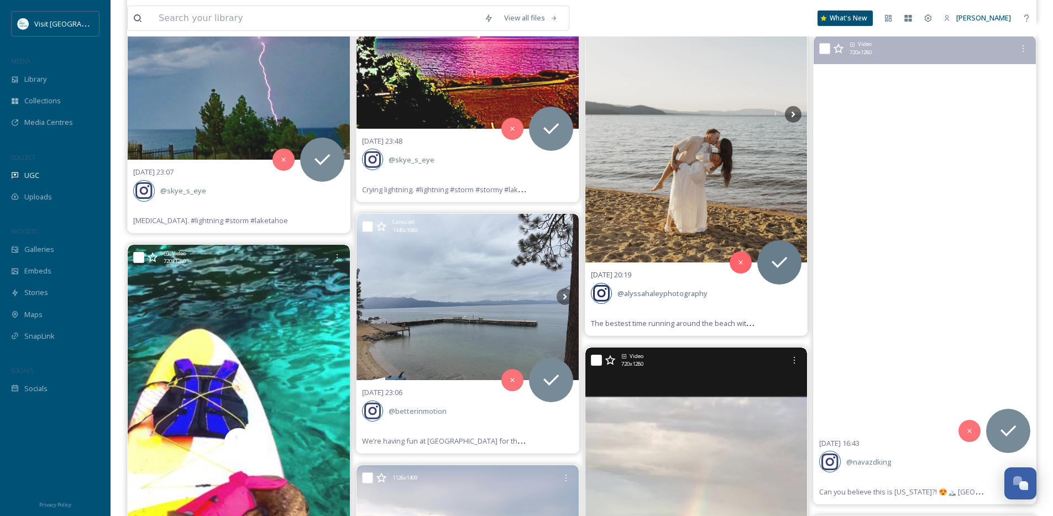
scroll to position [9772, 0]
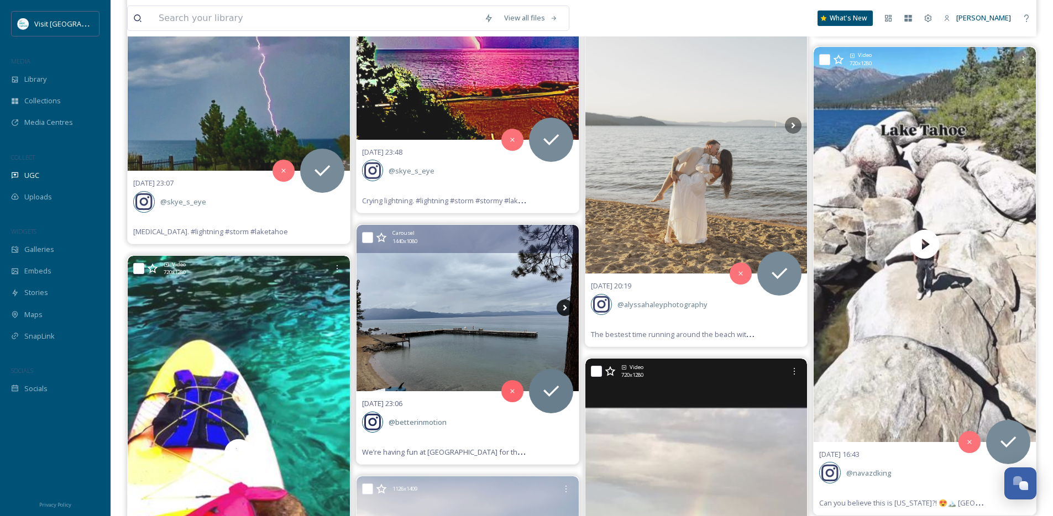
click at [560, 306] on icon at bounding box center [564, 308] width 17 height 17
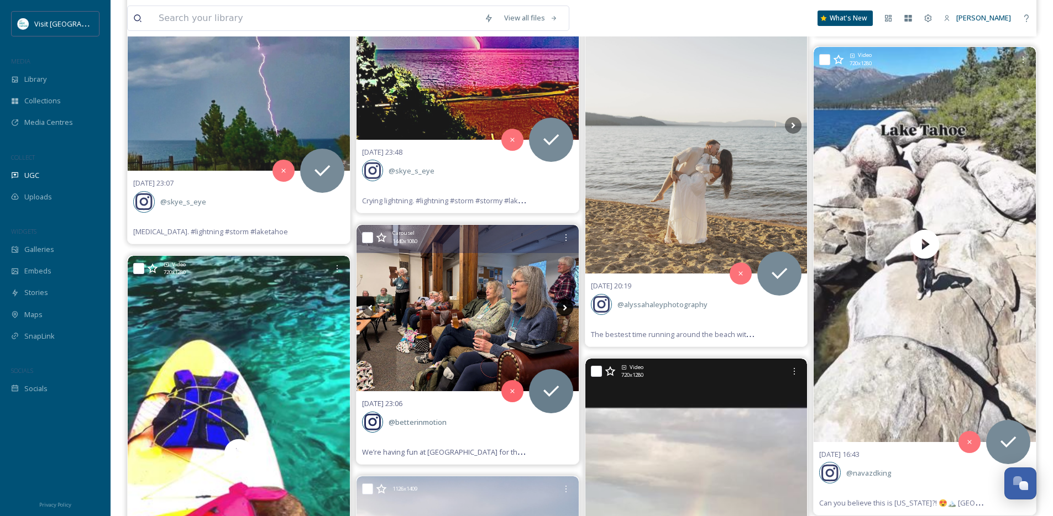
click at [560, 306] on icon at bounding box center [564, 308] width 17 height 17
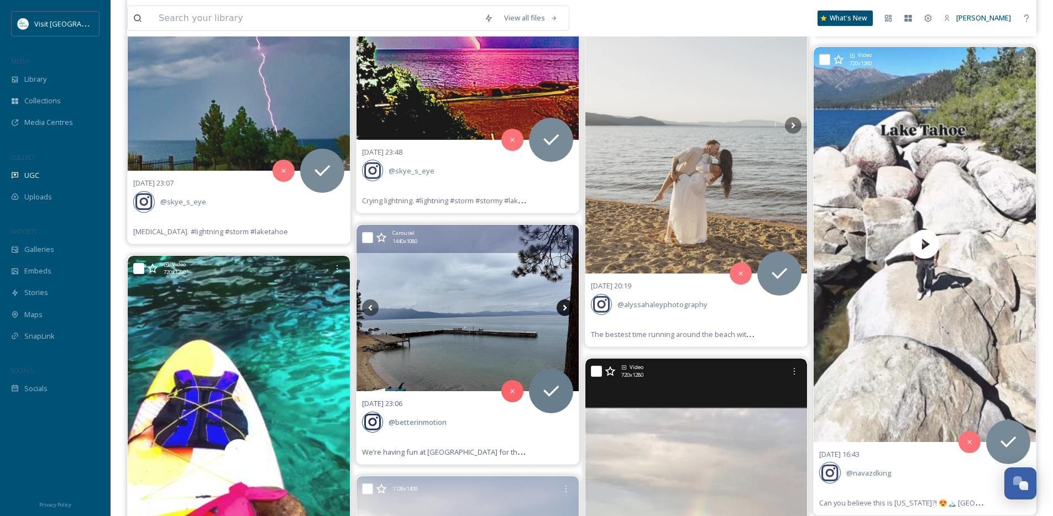
click at [560, 306] on icon at bounding box center [564, 308] width 17 height 17
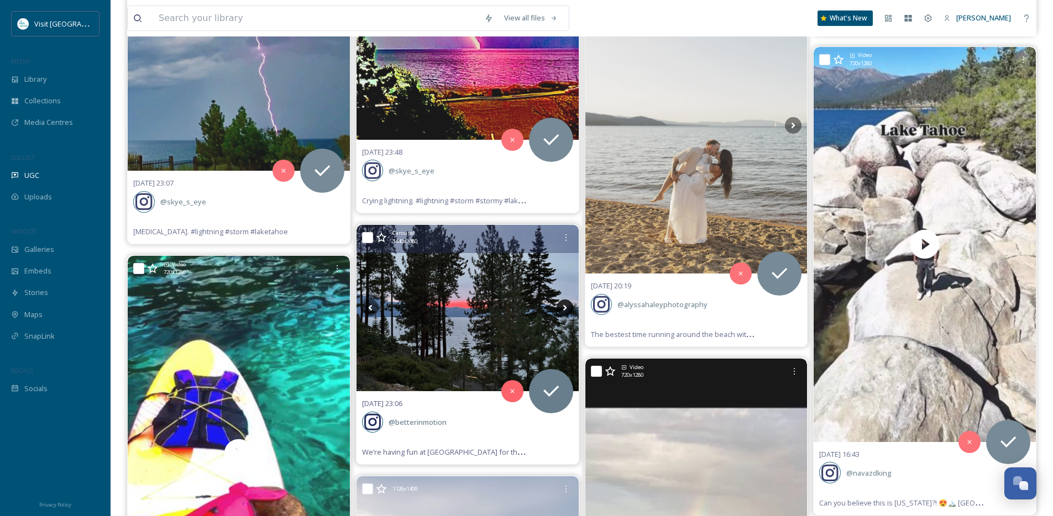
scroll to position [9770, 0]
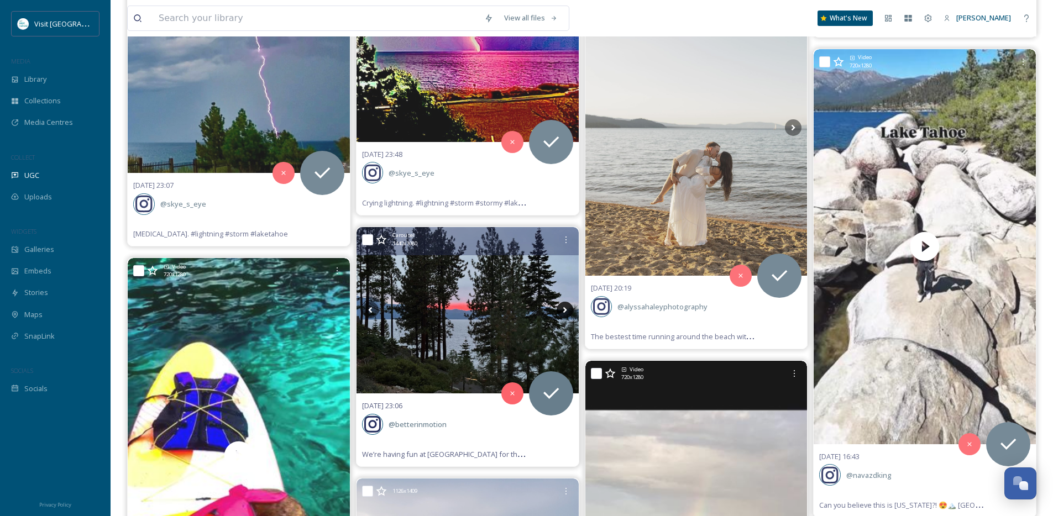
click at [560, 306] on icon at bounding box center [564, 310] width 17 height 17
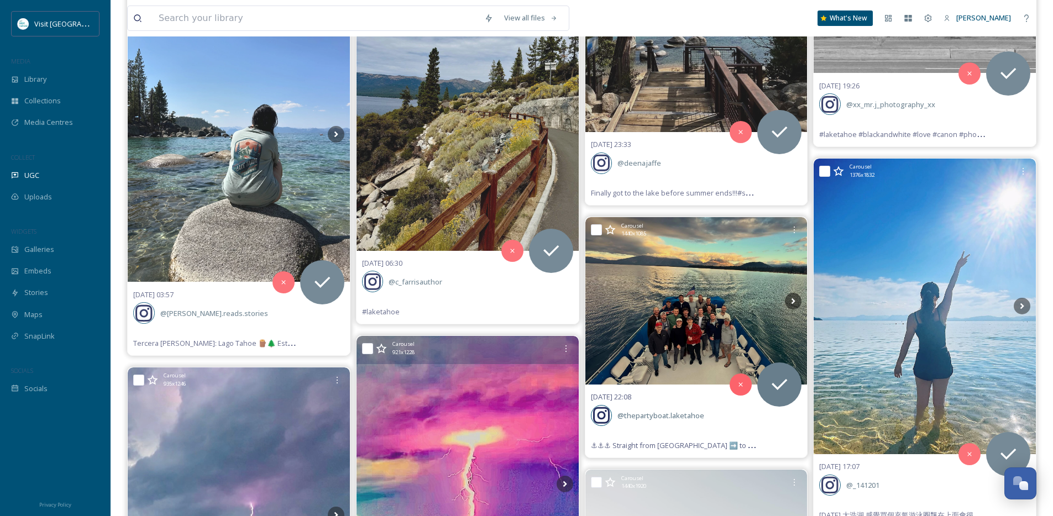
scroll to position [9264, 0]
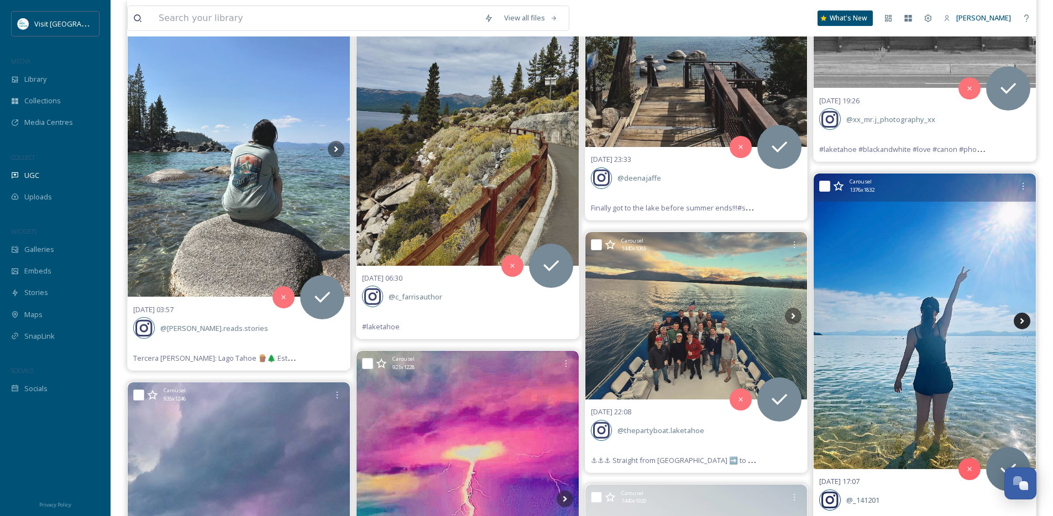
click at [1027, 319] on icon at bounding box center [1021, 321] width 17 height 17
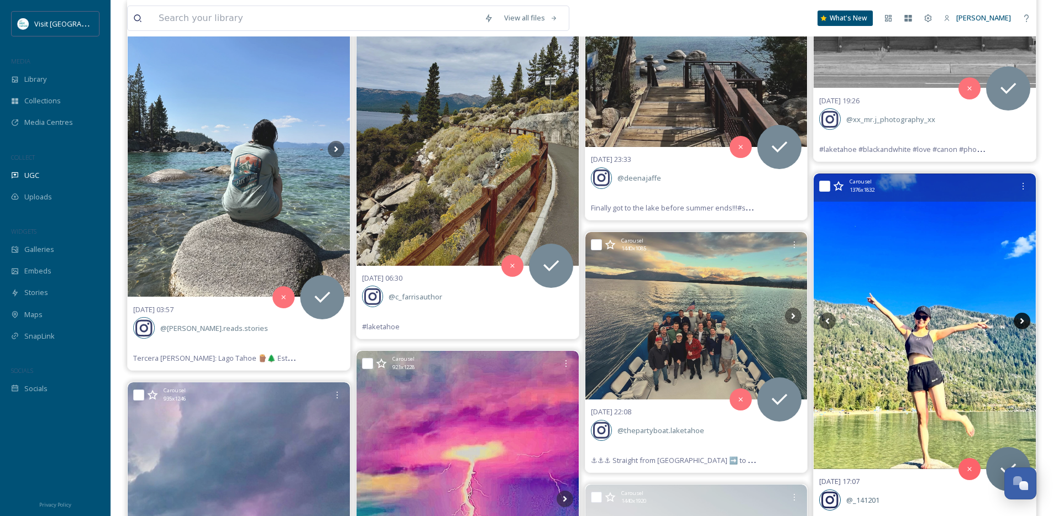
click at [1022, 321] on icon at bounding box center [1022, 321] width 4 height 6
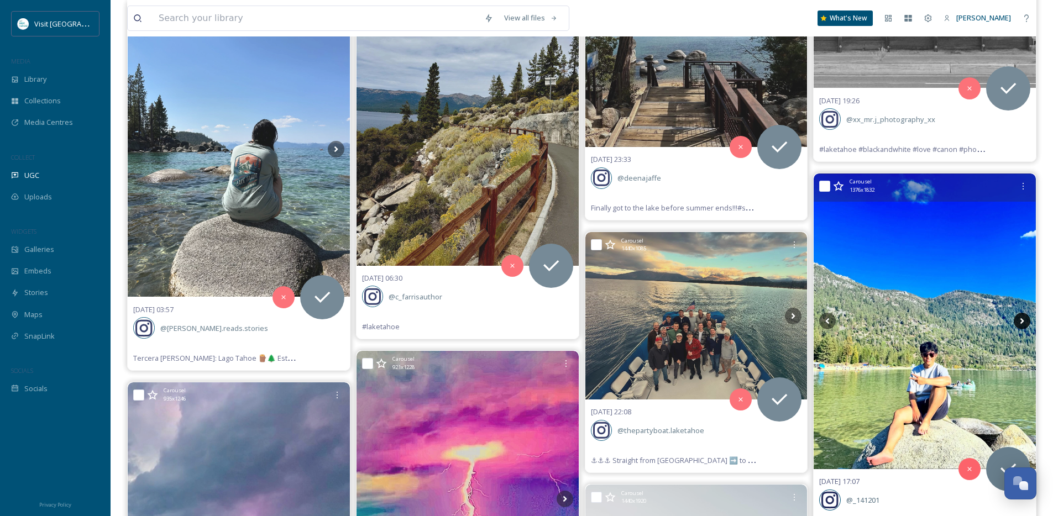
click at [1022, 321] on icon at bounding box center [1022, 321] width 4 height 6
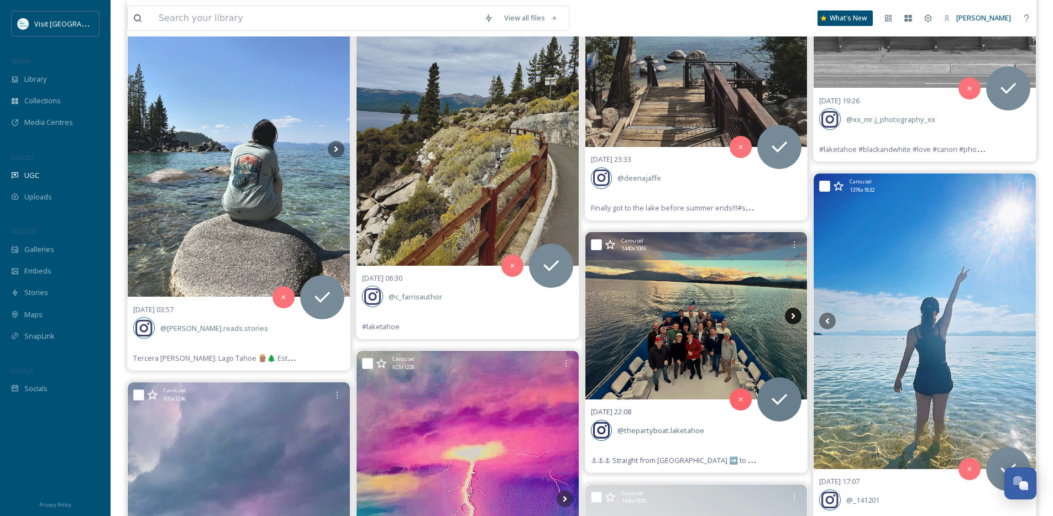
click at [790, 316] on icon at bounding box center [793, 316] width 17 height 17
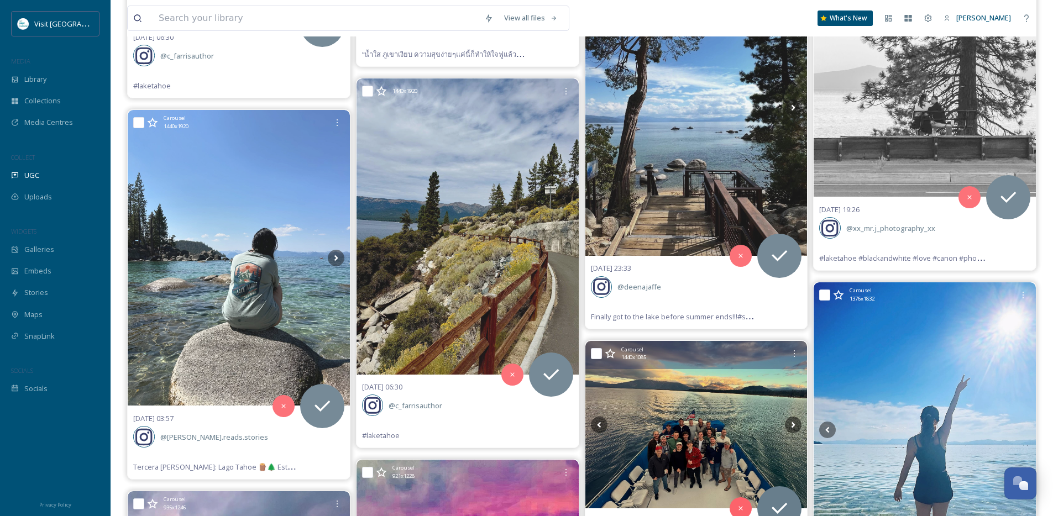
scroll to position [9153, 0]
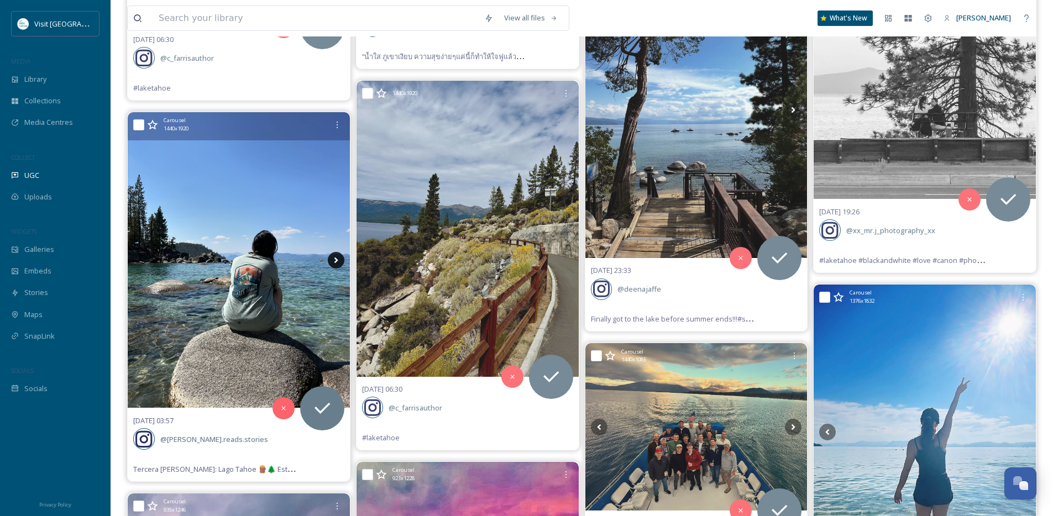
click at [335, 260] on icon at bounding box center [336, 260] width 17 height 17
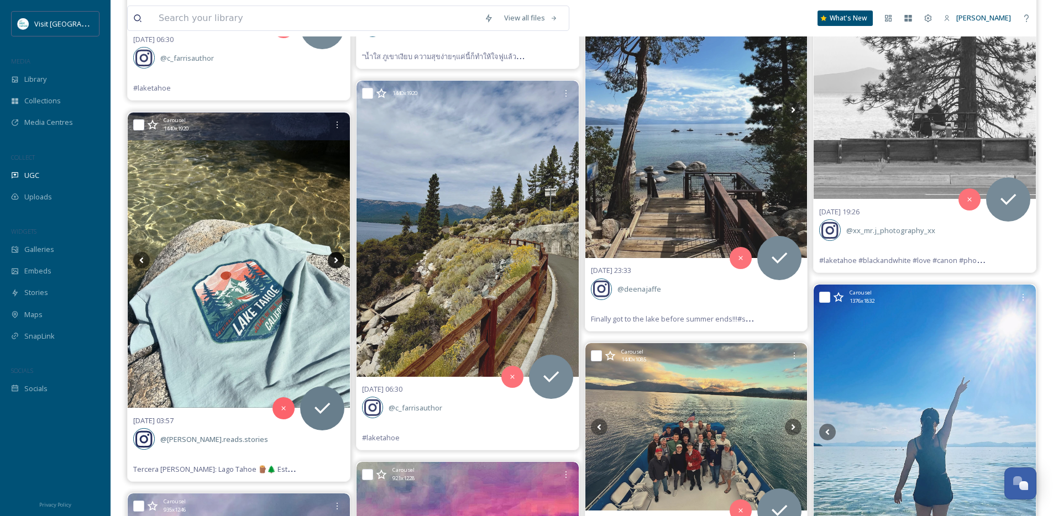
click at [335, 260] on icon at bounding box center [336, 260] width 17 height 17
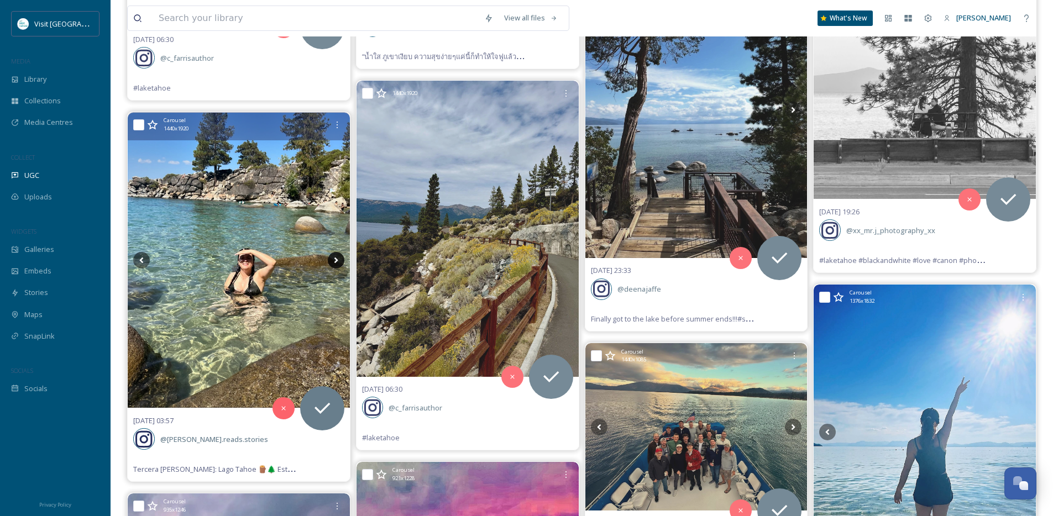
click at [335, 260] on icon at bounding box center [336, 260] width 17 height 17
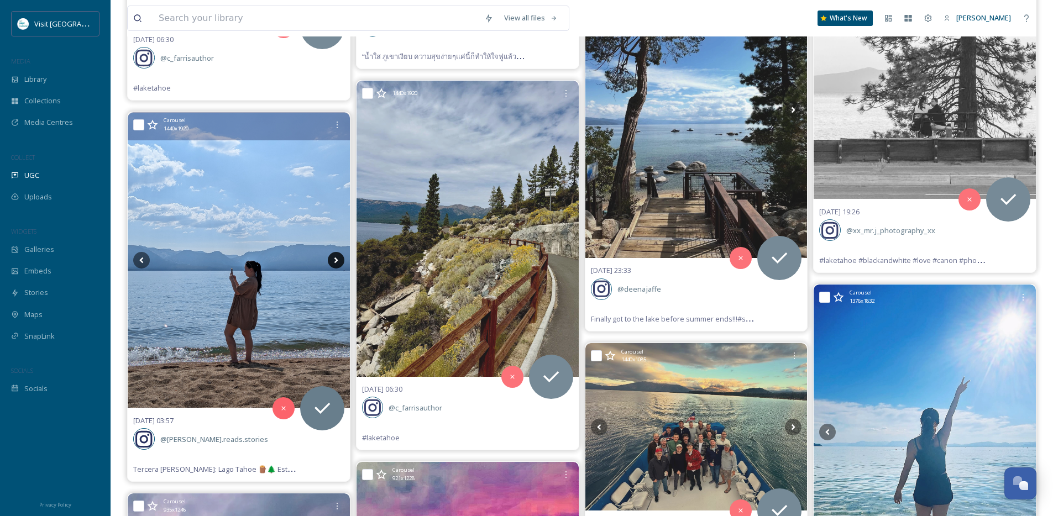
click at [335, 260] on icon at bounding box center [336, 260] width 17 height 17
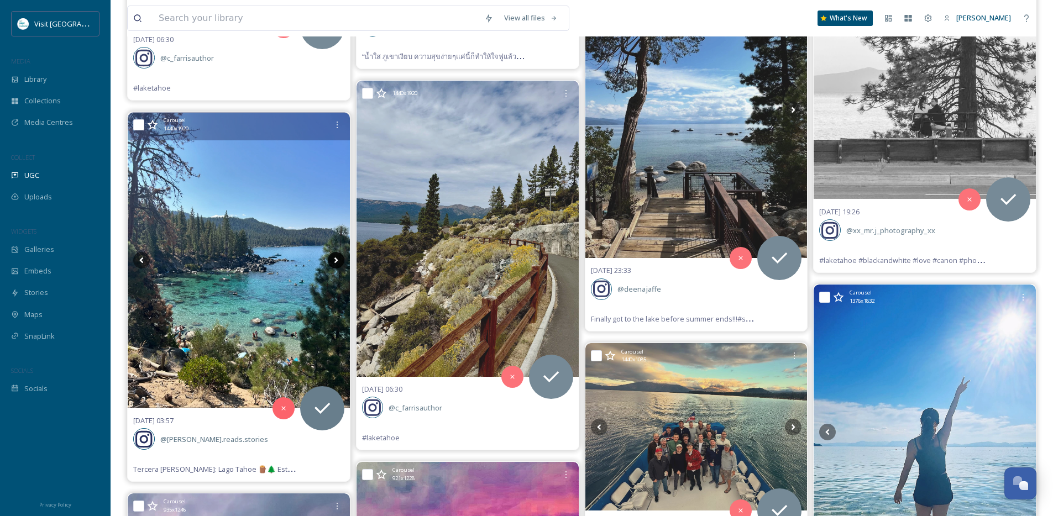
click at [335, 260] on icon at bounding box center [336, 260] width 17 height 17
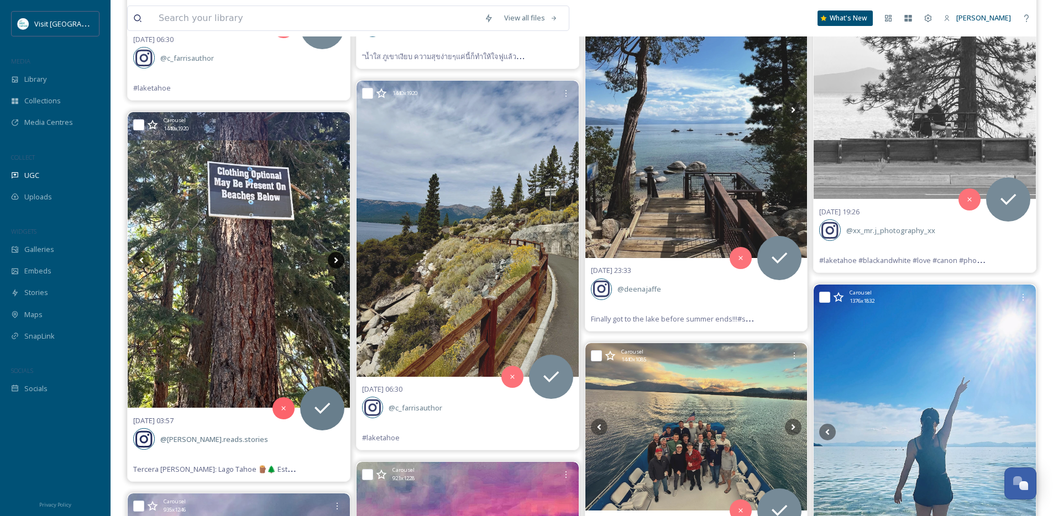
click at [335, 260] on icon at bounding box center [336, 260] width 17 height 17
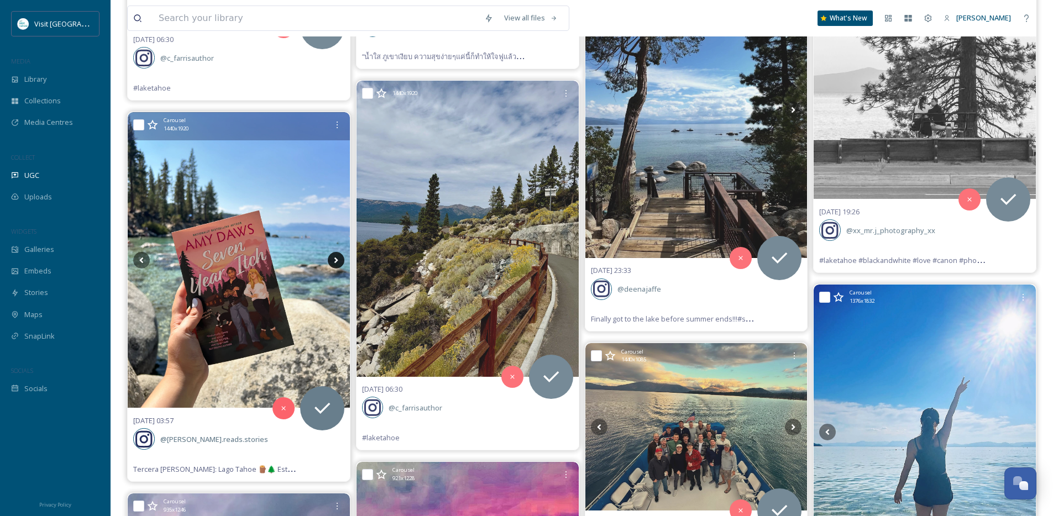
click at [335, 260] on icon at bounding box center [336, 260] width 17 height 17
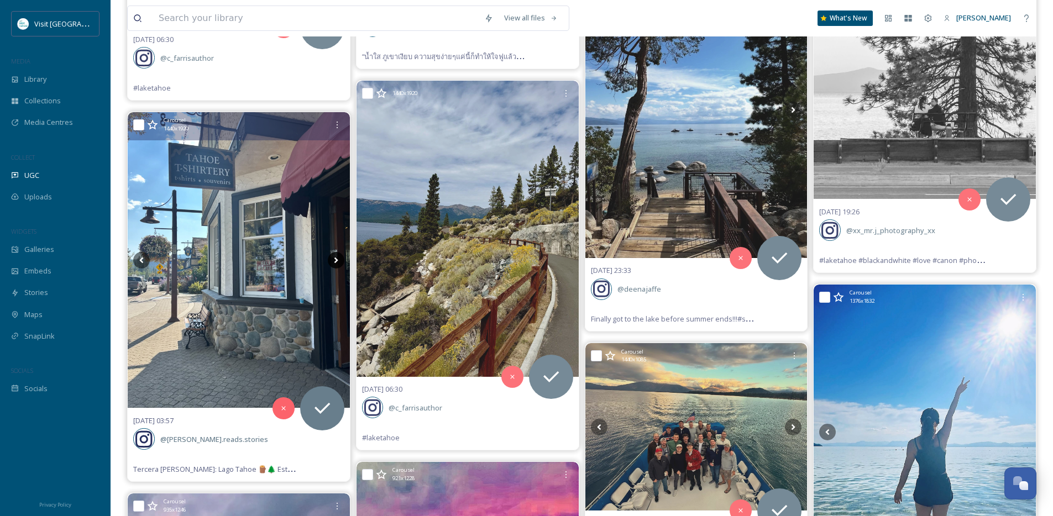
click at [335, 260] on icon at bounding box center [336, 260] width 17 height 17
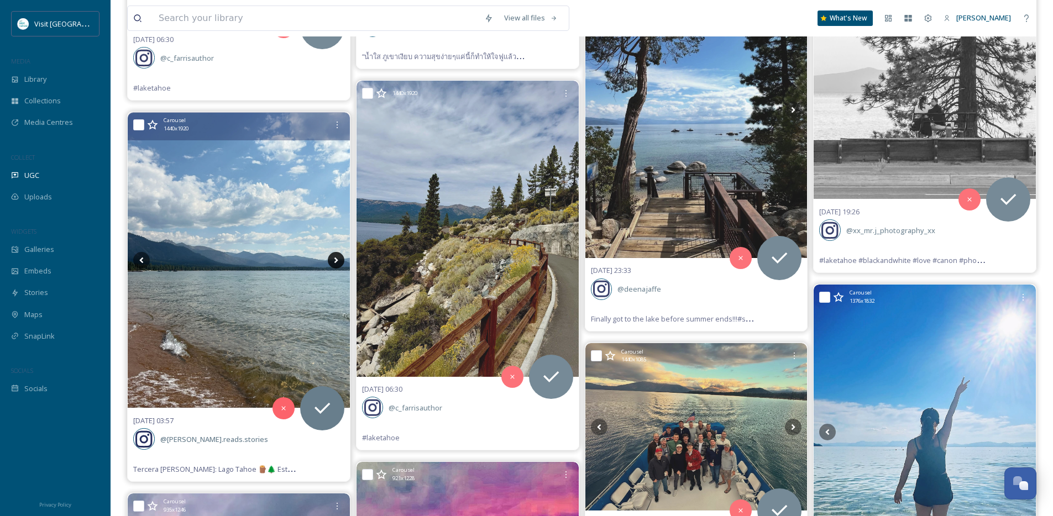
click at [335, 260] on icon at bounding box center [336, 260] width 17 height 17
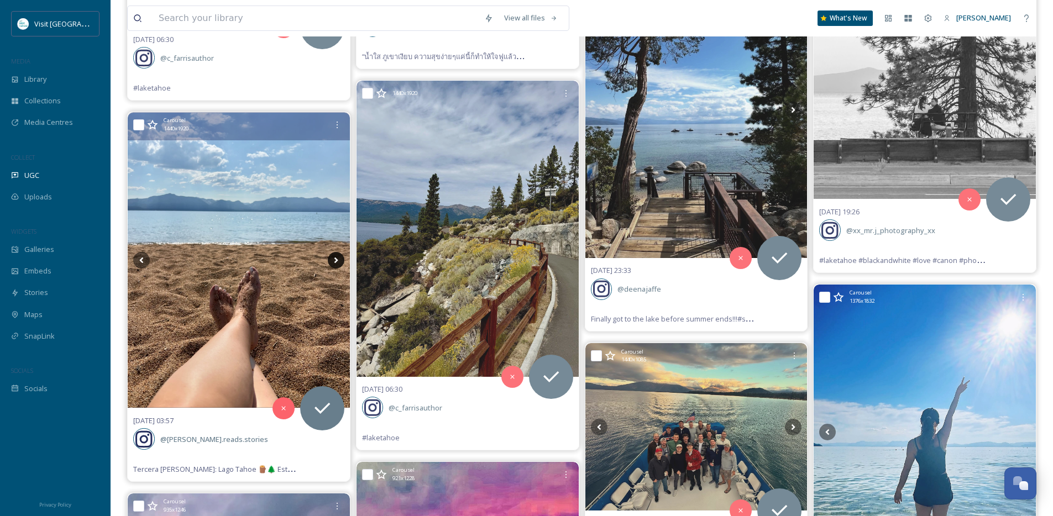
click at [335, 260] on icon at bounding box center [336, 260] width 17 height 17
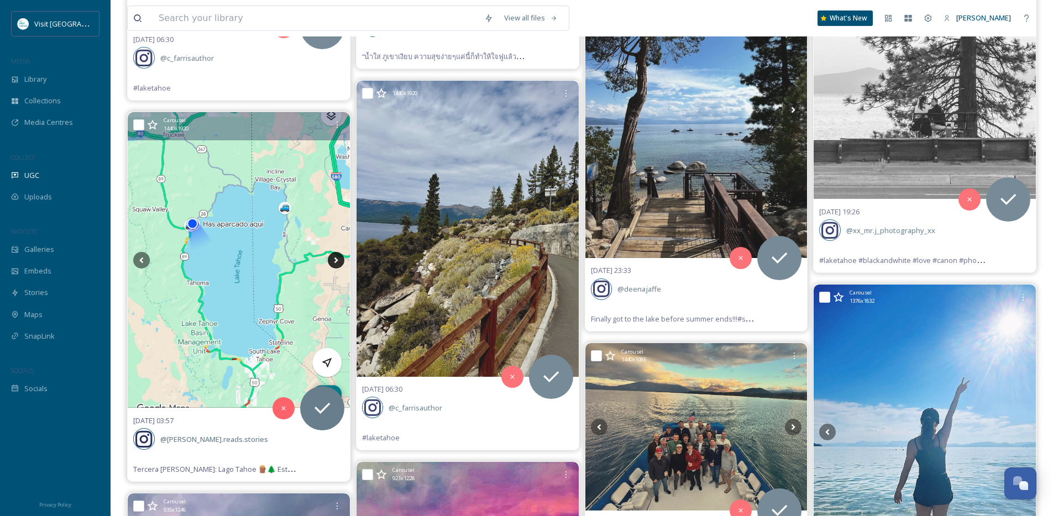
click at [335, 260] on icon at bounding box center [336, 260] width 17 height 17
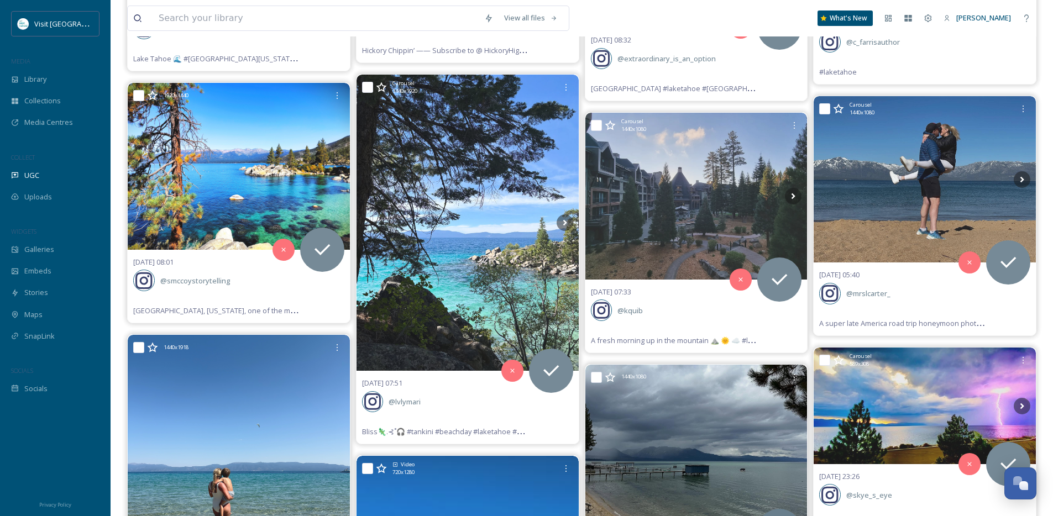
scroll to position [8297, 0]
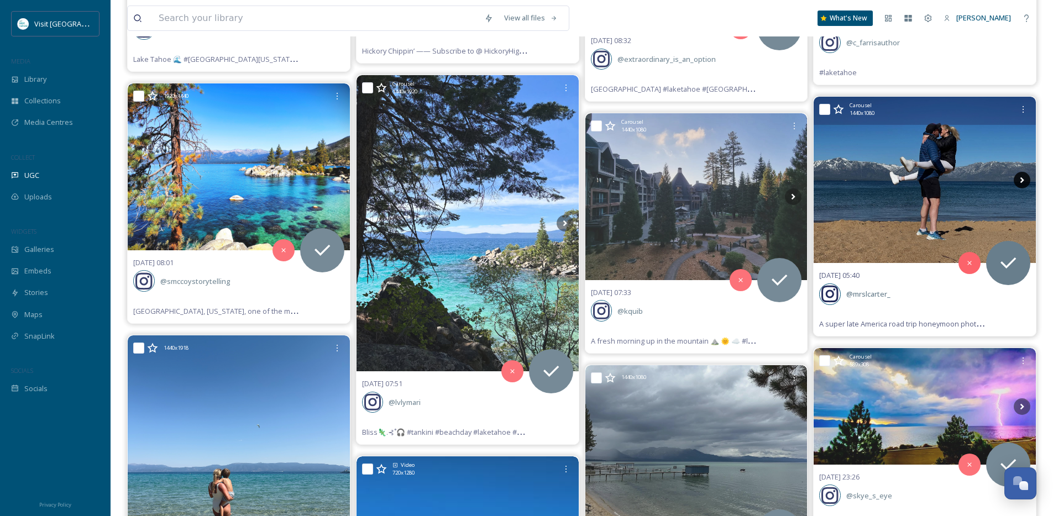
click at [1024, 183] on icon at bounding box center [1021, 180] width 17 height 17
click at [1022, 183] on icon at bounding box center [1021, 180] width 17 height 17
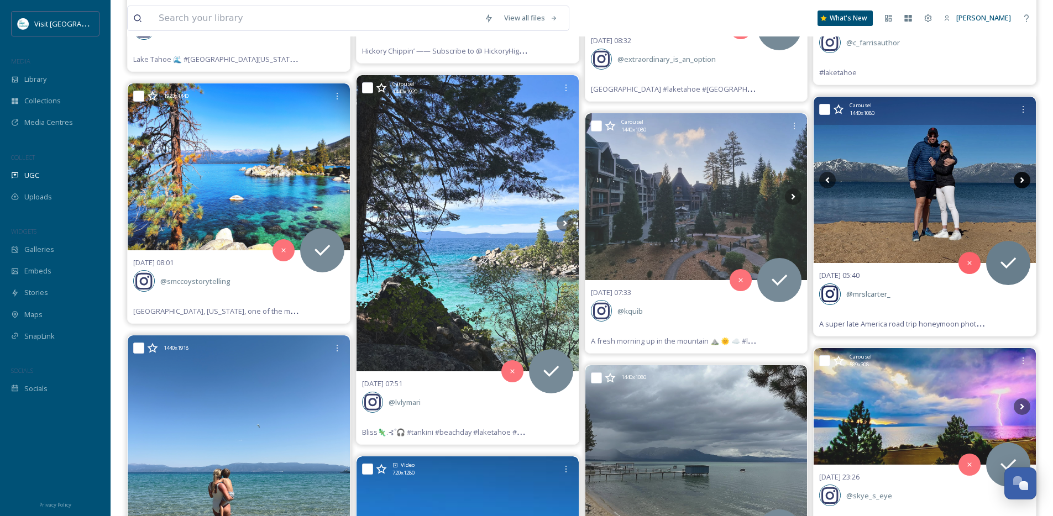
click at [1022, 183] on icon at bounding box center [1021, 180] width 17 height 17
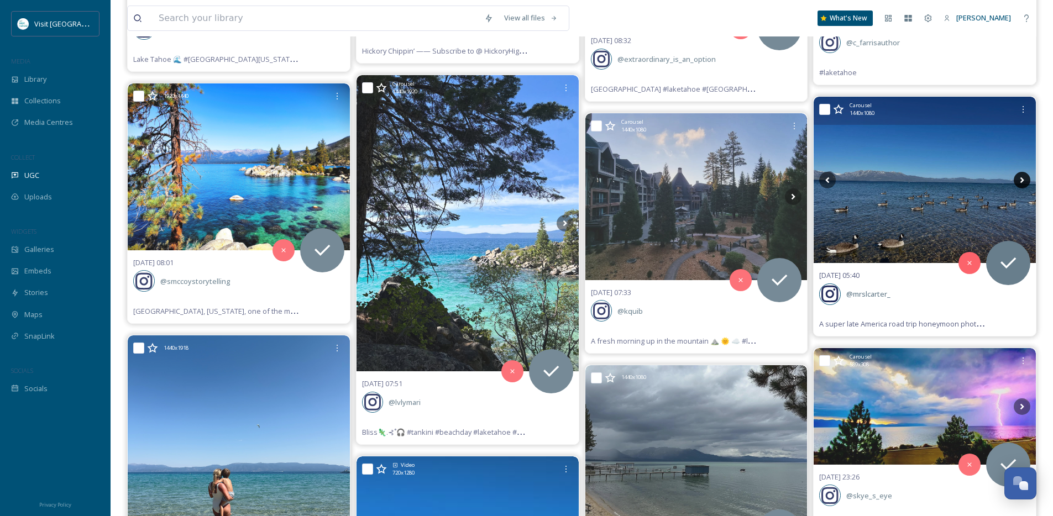
click at [1022, 183] on icon at bounding box center [1021, 180] width 17 height 17
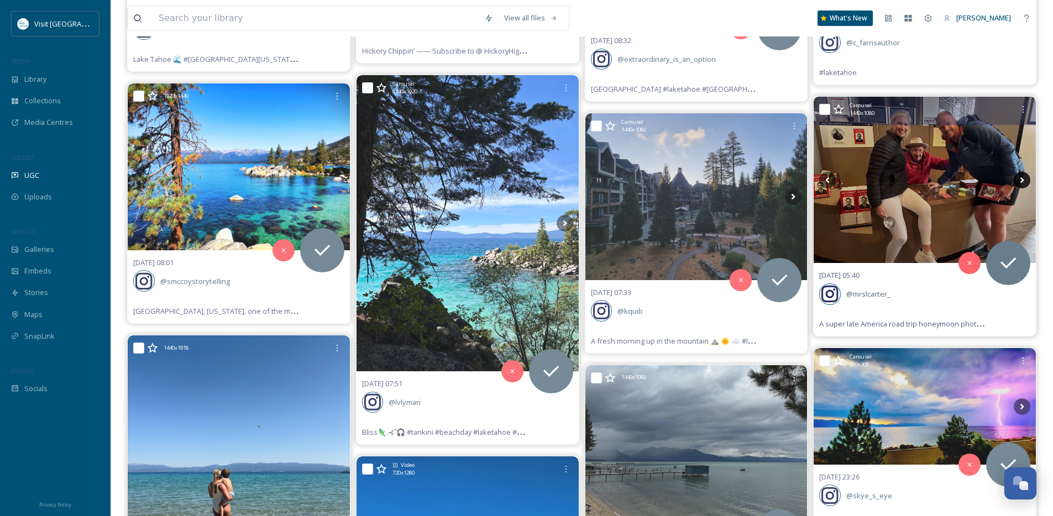
click at [1022, 183] on icon at bounding box center [1021, 180] width 17 height 17
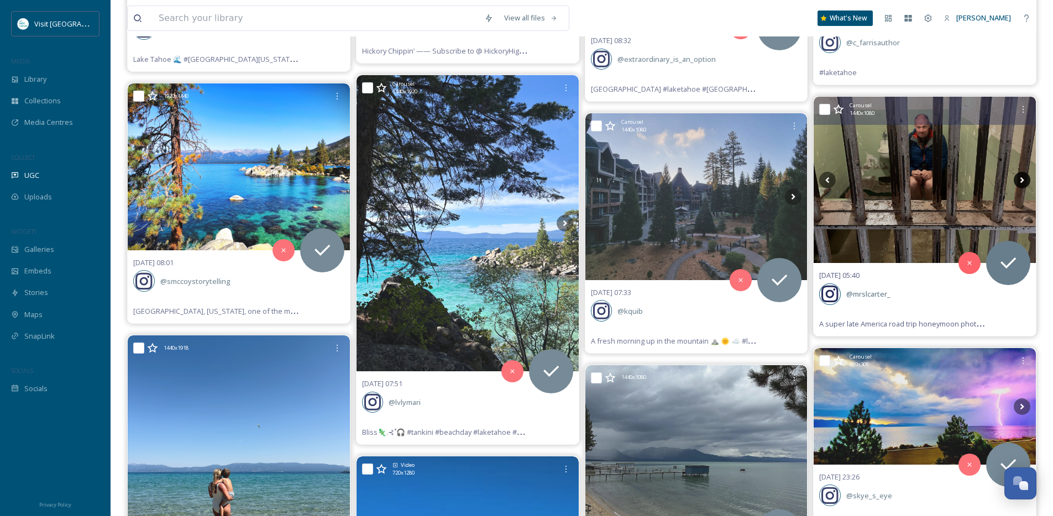
click at [1022, 183] on icon at bounding box center [1021, 180] width 17 height 17
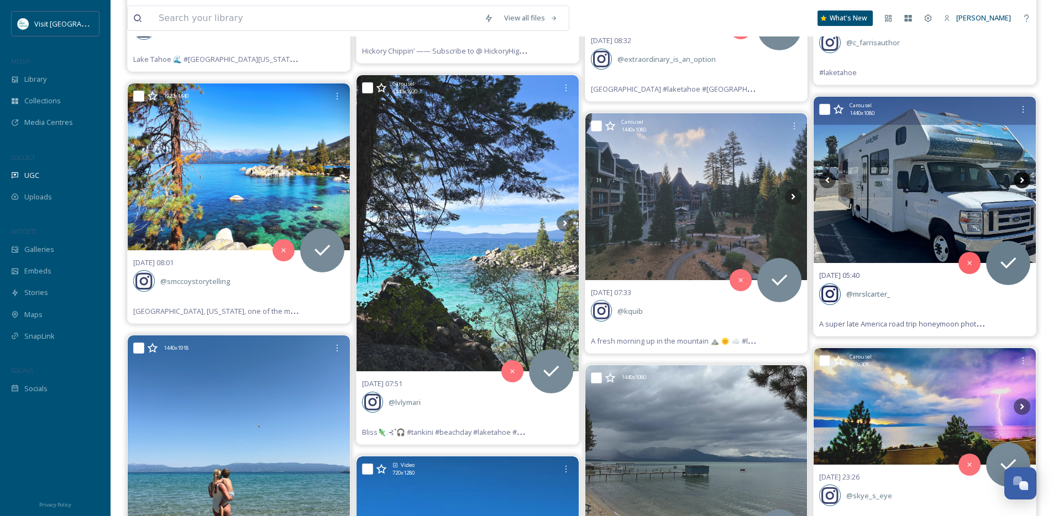
click at [1022, 183] on icon at bounding box center [1021, 180] width 17 height 17
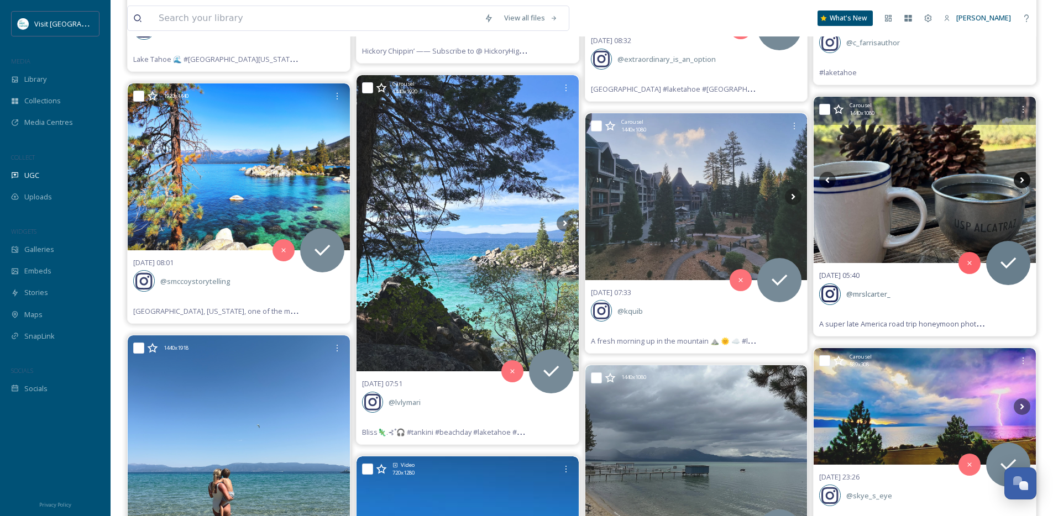
click at [1022, 183] on icon at bounding box center [1021, 180] width 17 height 17
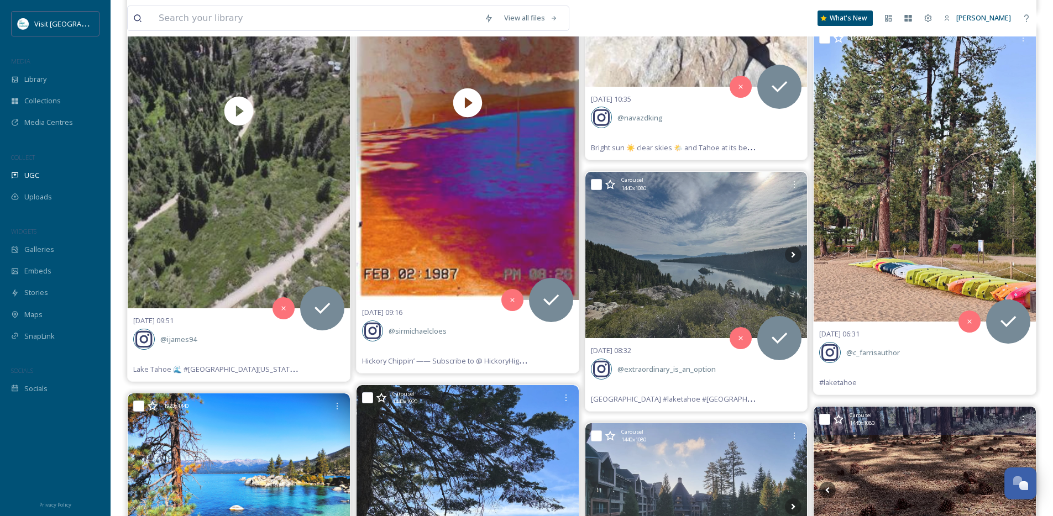
scroll to position [7981, 0]
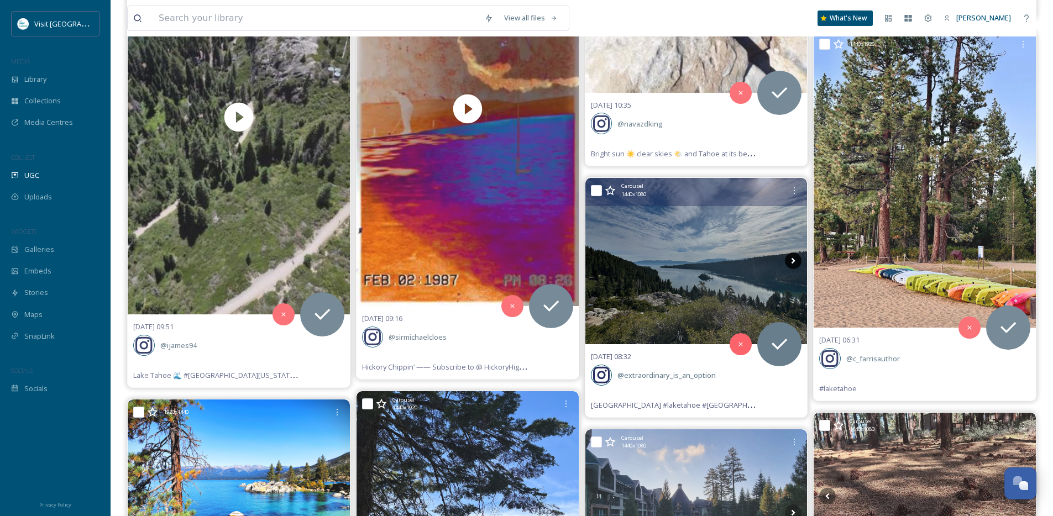
click at [791, 260] on icon at bounding box center [793, 261] width 17 height 17
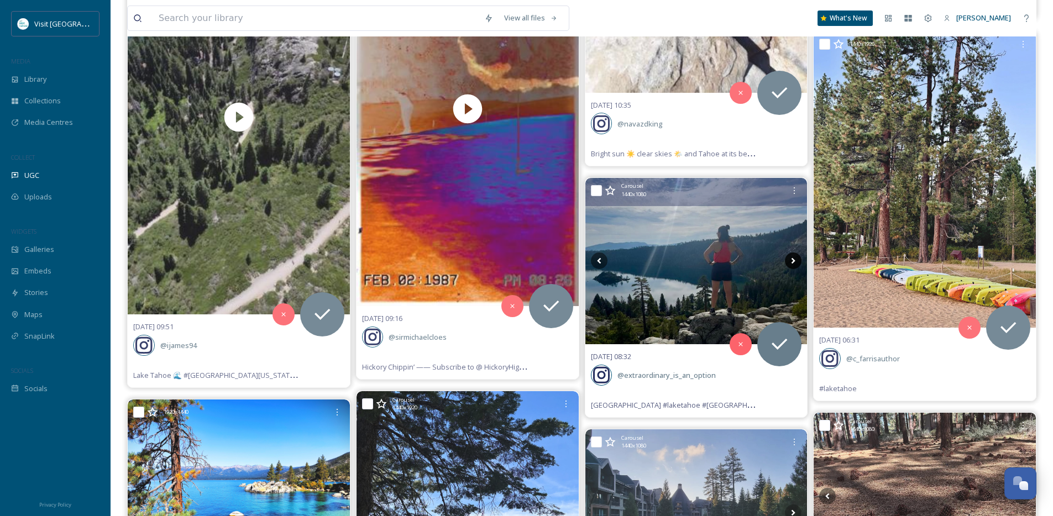
click at [791, 260] on icon at bounding box center [793, 261] width 17 height 17
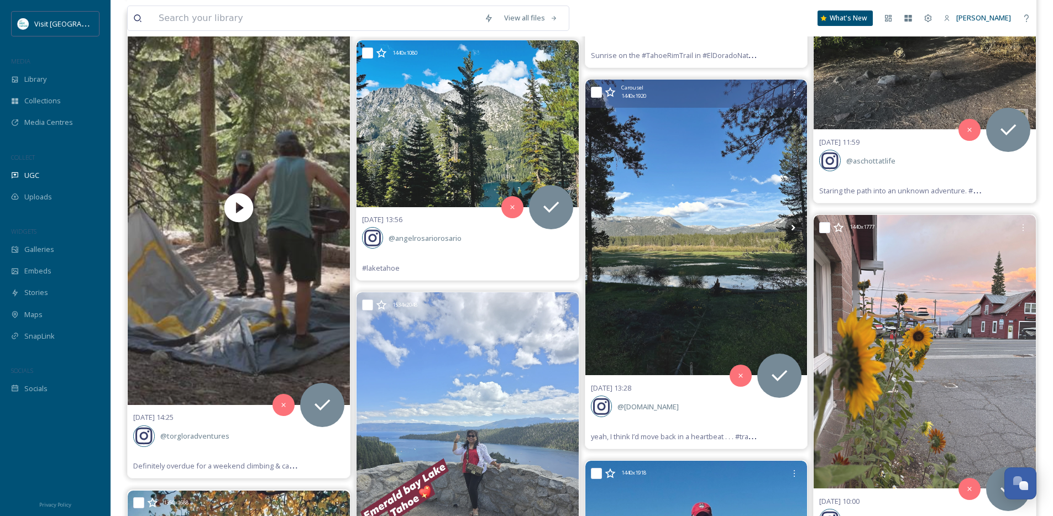
scroll to position [6836, 0]
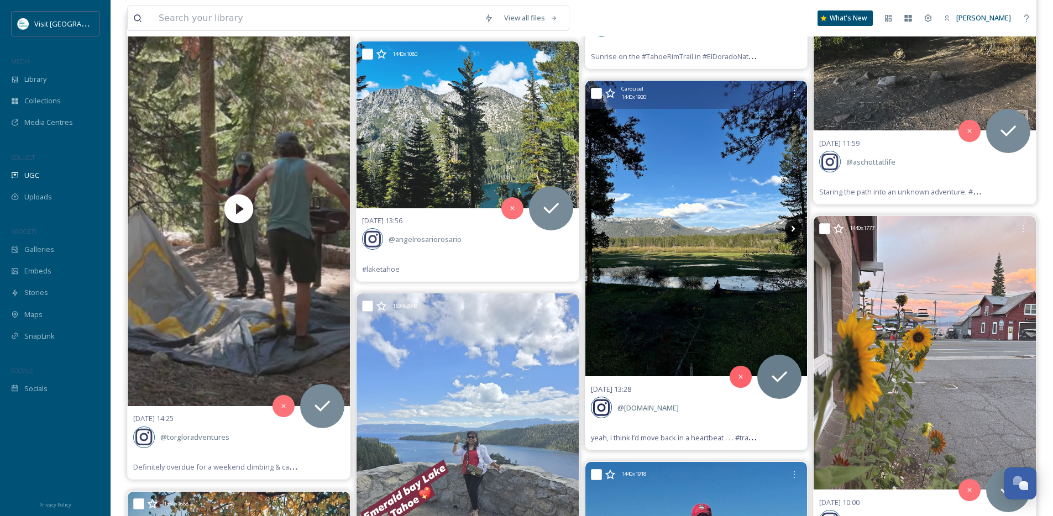
click at [791, 230] on icon at bounding box center [793, 228] width 17 height 17
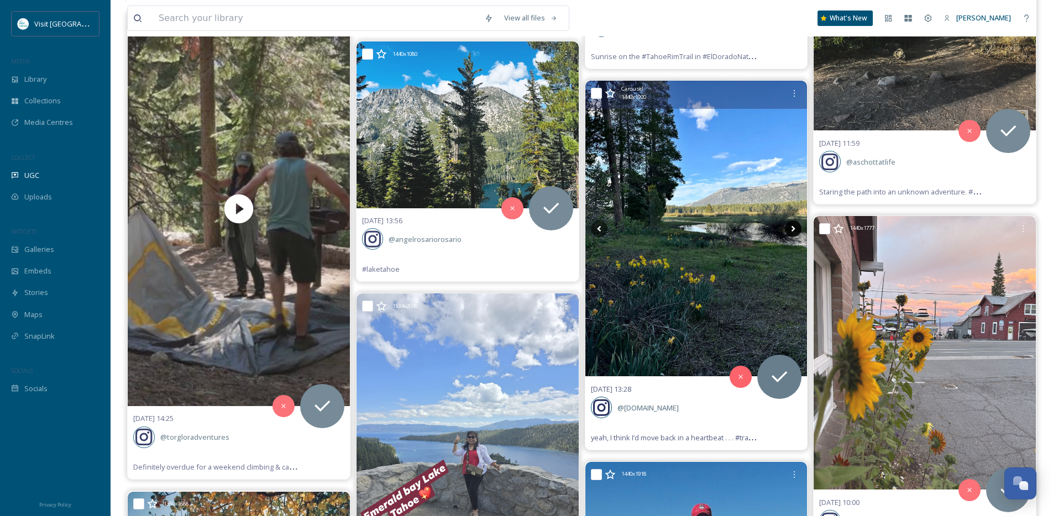
click at [791, 230] on icon at bounding box center [793, 228] width 17 height 17
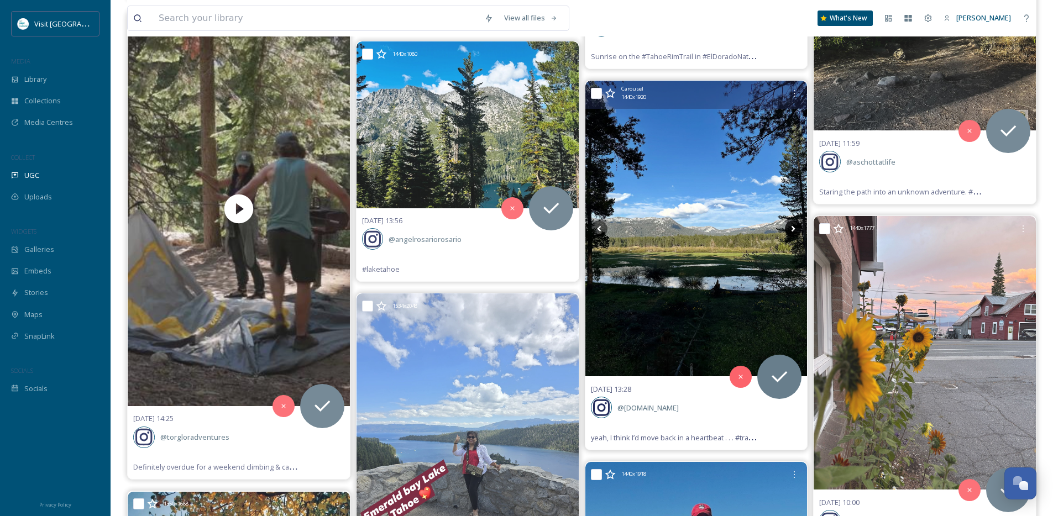
click at [791, 230] on icon at bounding box center [793, 228] width 17 height 17
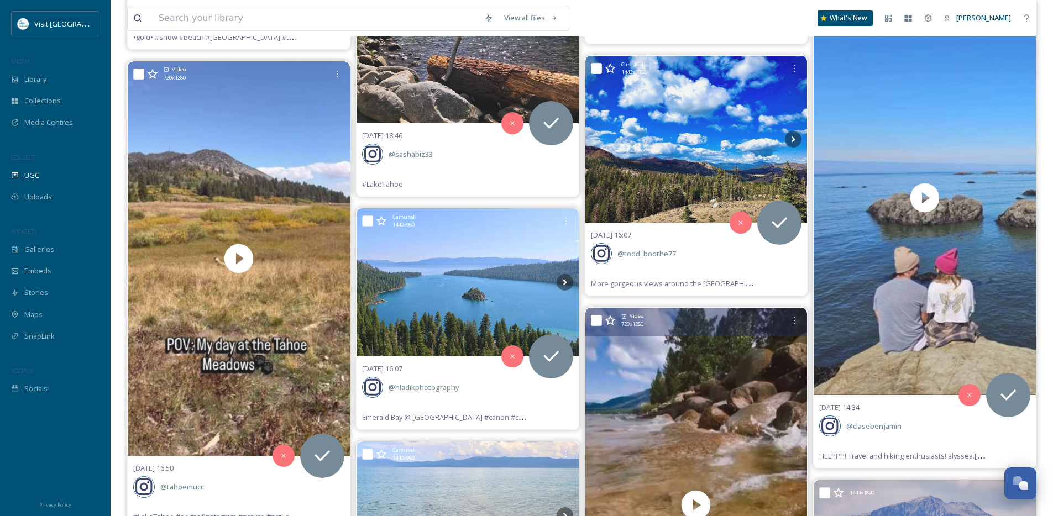
scroll to position [5821, 0]
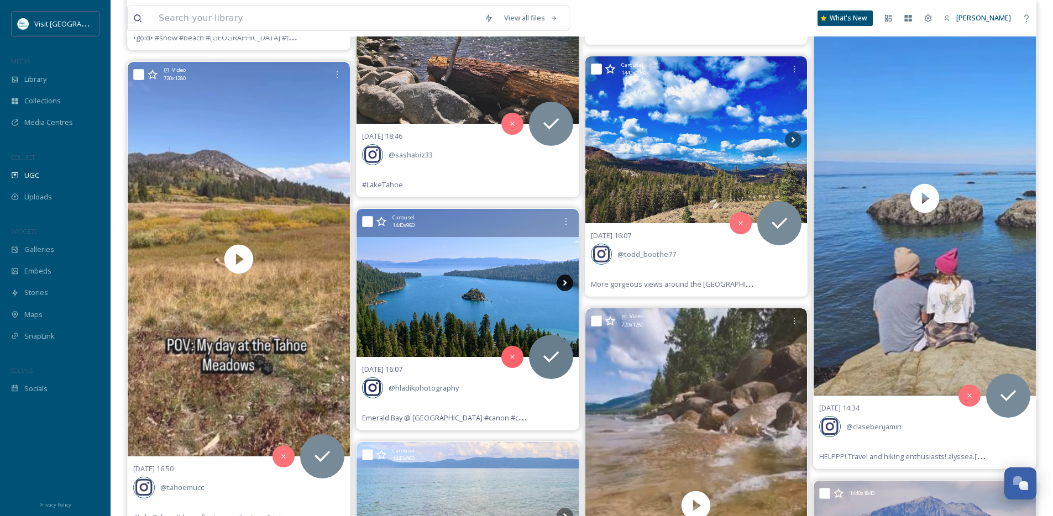
click at [560, 283] on icon at bounding box center [564, 283] width 17 height 17
click at [564, 284] on icon at bounding box center [565, 283] width 4 height 6
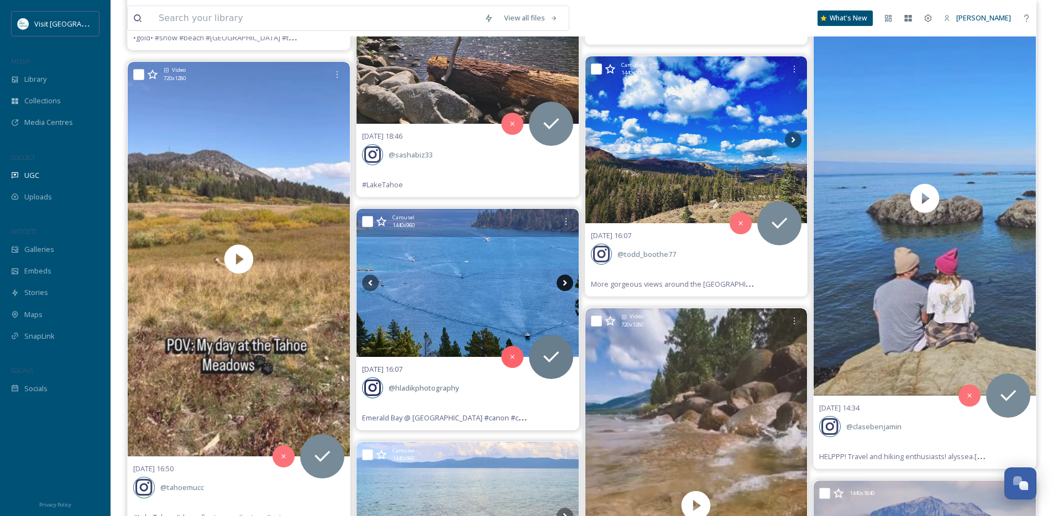
click at [564, 284] on icon at bounding box center [565, 283] width 4 height 6
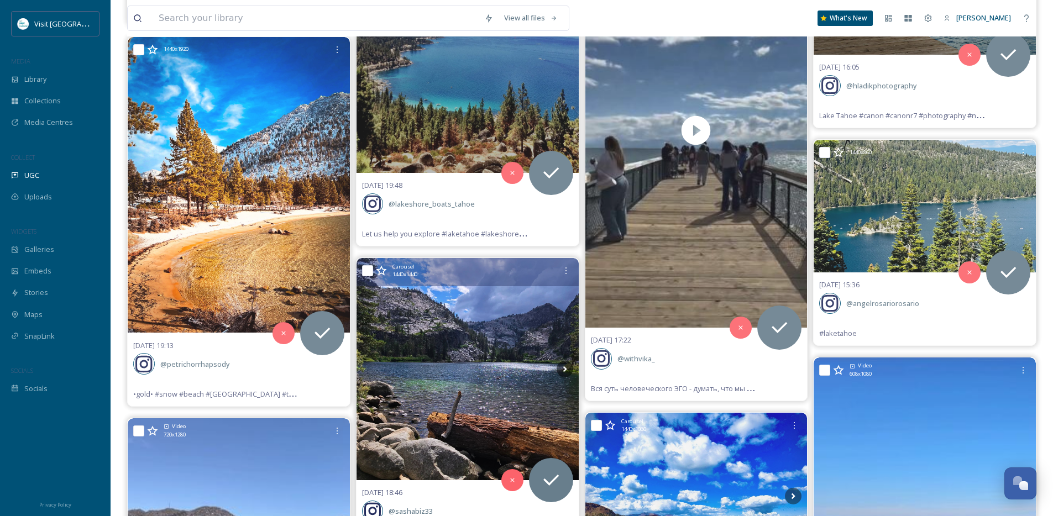
scroll to position [5449, 0]
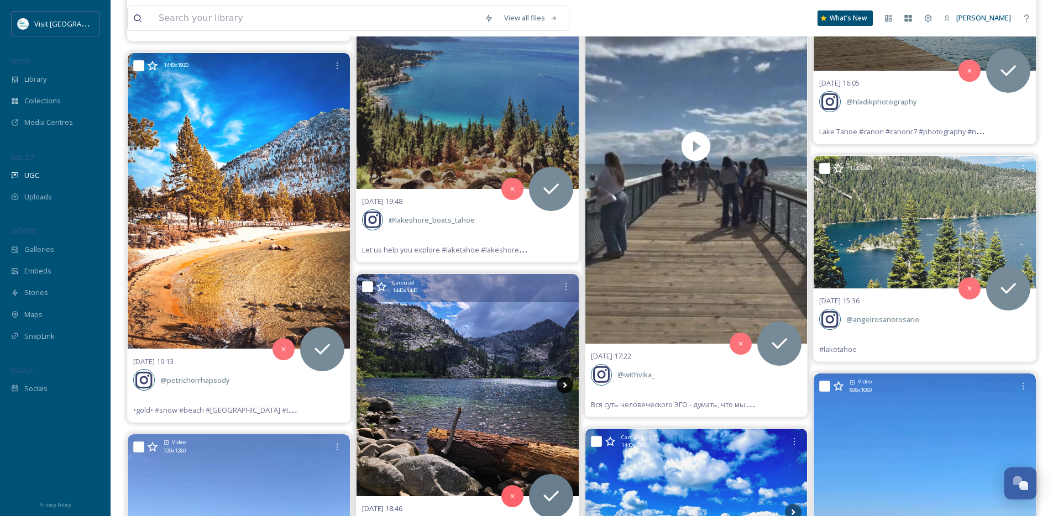
click at [565, 381] on icon at bounding box center [564, 385] width 17 height 17
click at [565, 384] on icon at bounding box center [564, 385] width 17 height 17
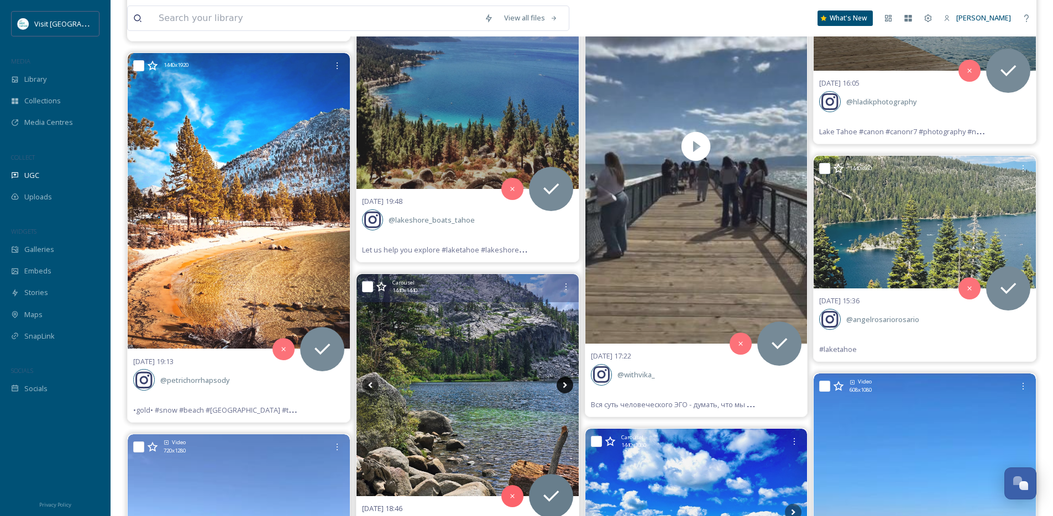
click at [565, 384] on icon at bounding box center [564, 385] width 17 height 17
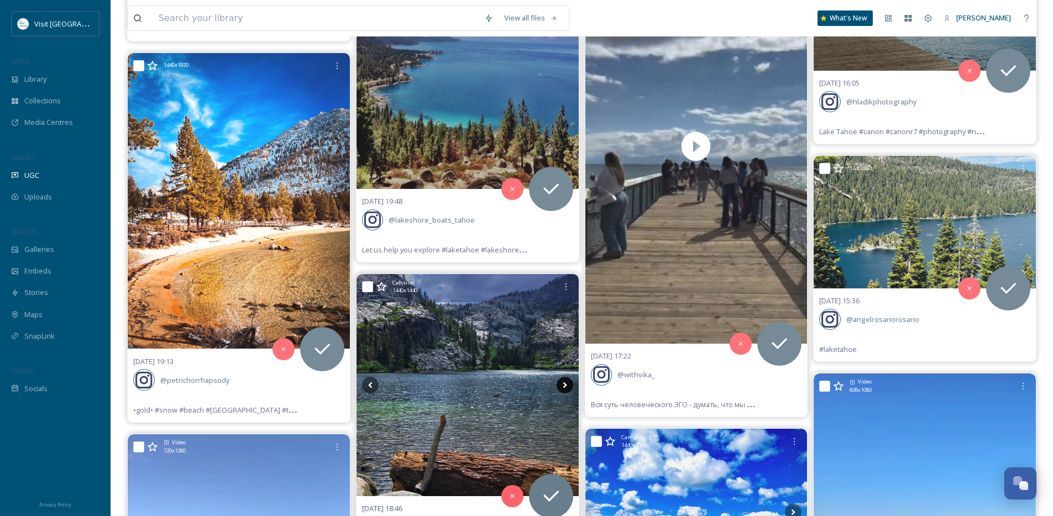
click at [565, 384] on icon at bounding box center [564, 385] width 17 height 17
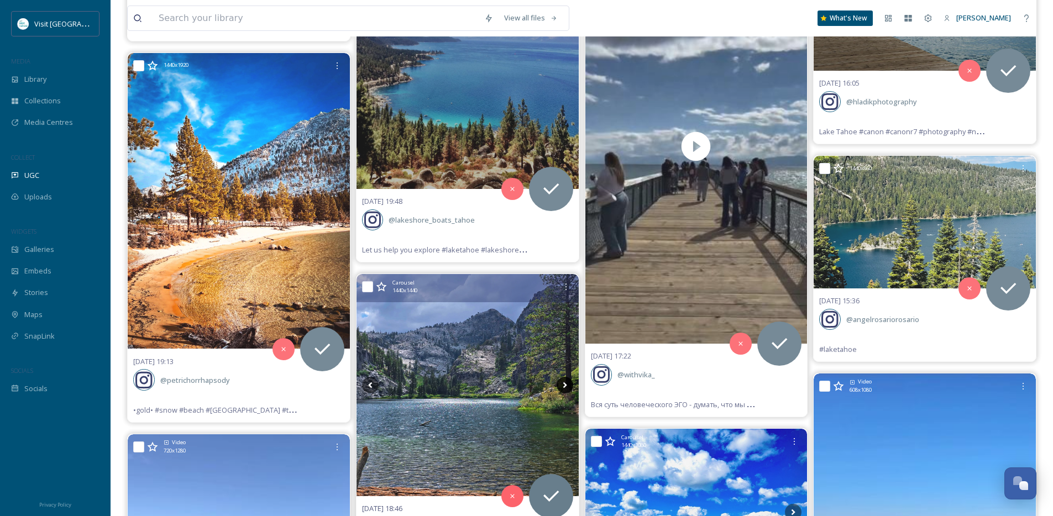
click at [565, 384] on icon at bounding box center [564, 385] width 17 height 17
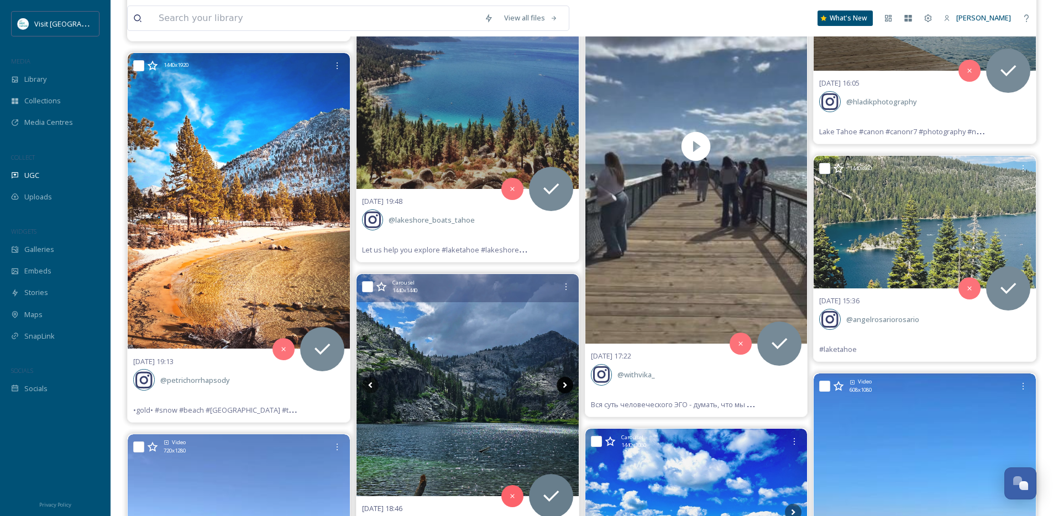
click at [565, 384] on icon at bounding box center [564, 385] width 17 height 17
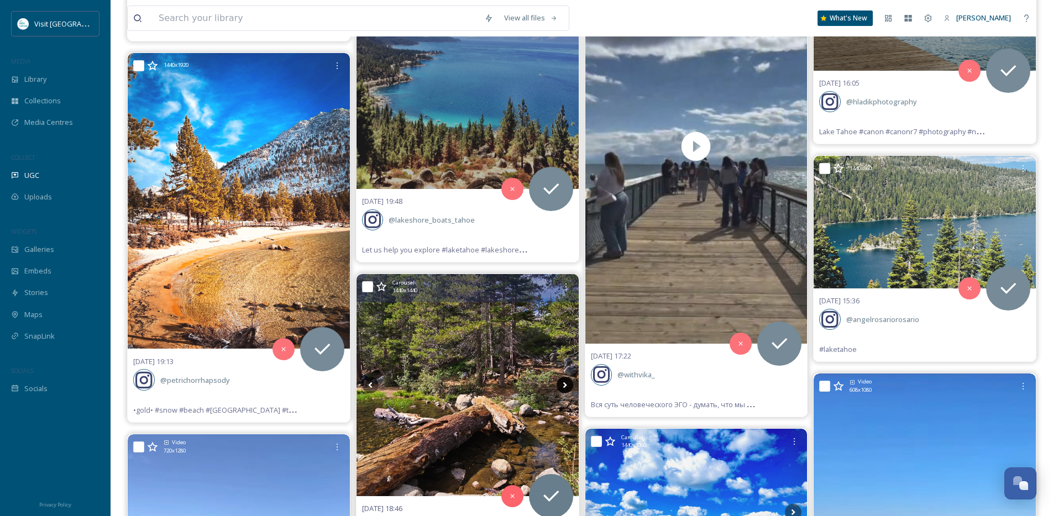
click at [565, 384] on icon at bounding box center [564, 385] width 17 height 17
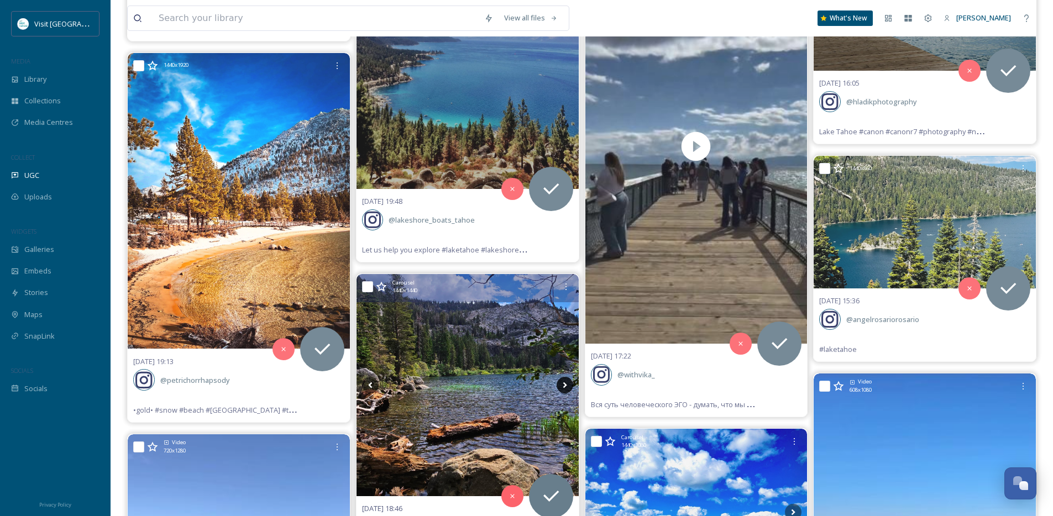
click at [565, 384] on icon at bounding box center [564, 385] width 17 height 17
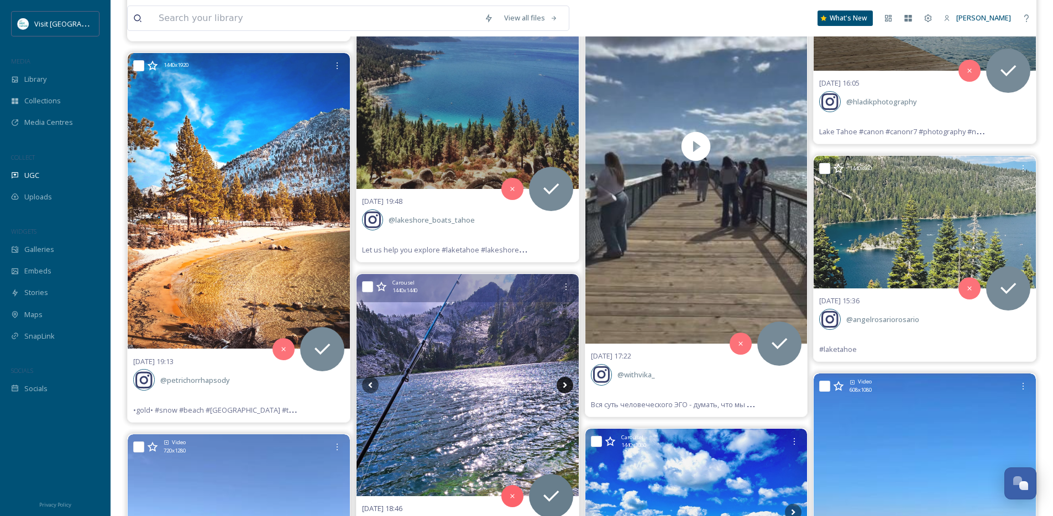
click at [565, 384] on icon at bounding box center [564, 385] width 17 height 17
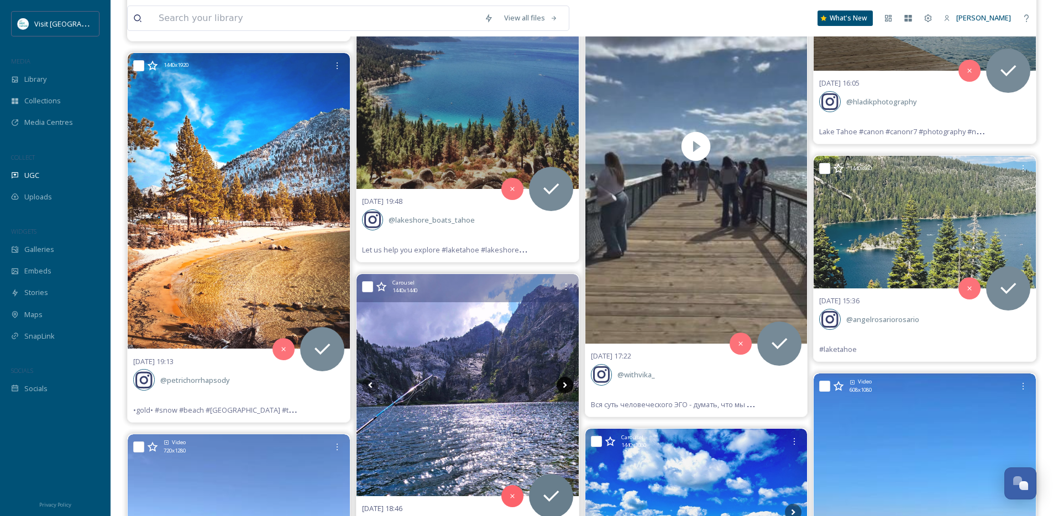
click at [565, 384] on icon at bounding box center [564, 385] width 17 height 17
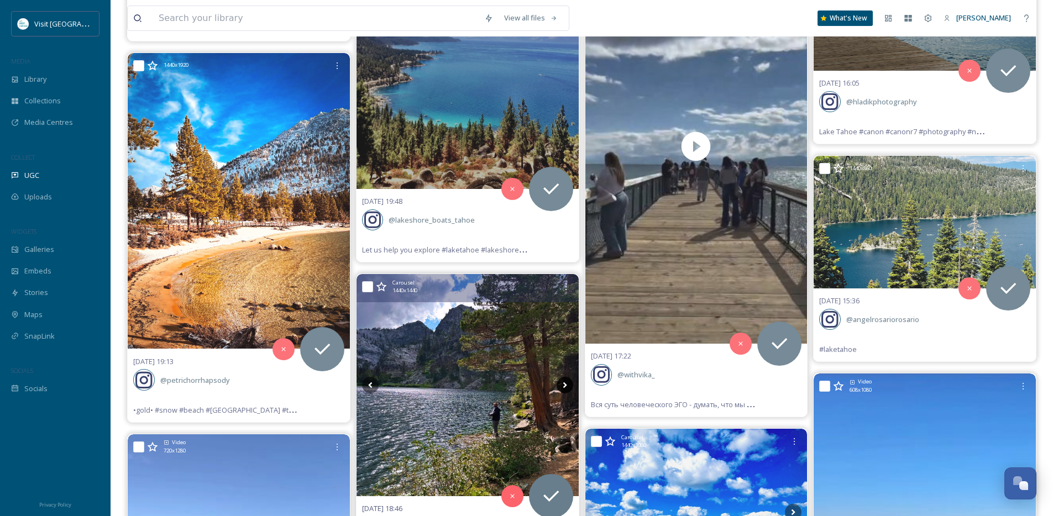
click at [565, 384] on icon at bounding box center [564, 385] width 17 height 17
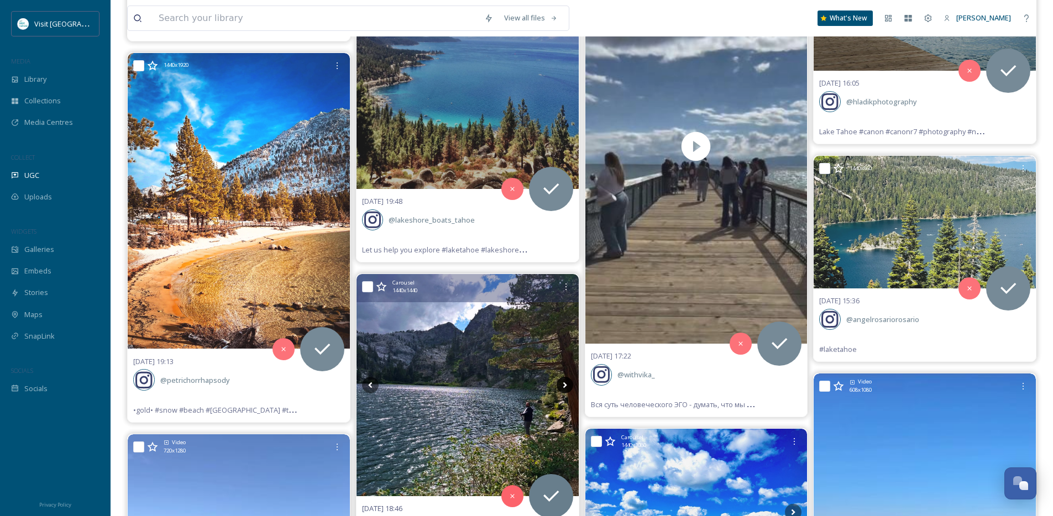
click at [565, 384] on icon at bounding box center [564, 385] width 17 height 17
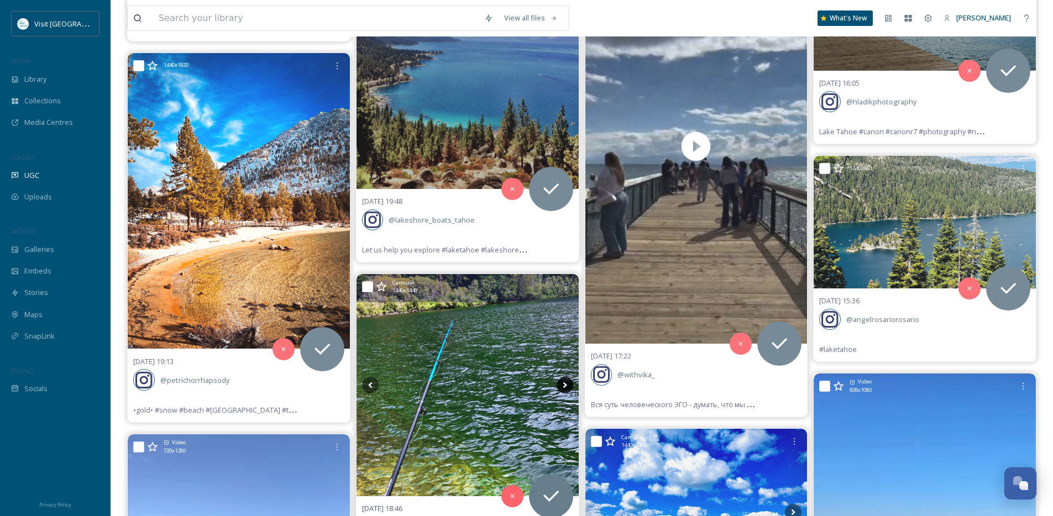
click at [565, 384] on icon at bounding box center [564, 385] width 17 height 17
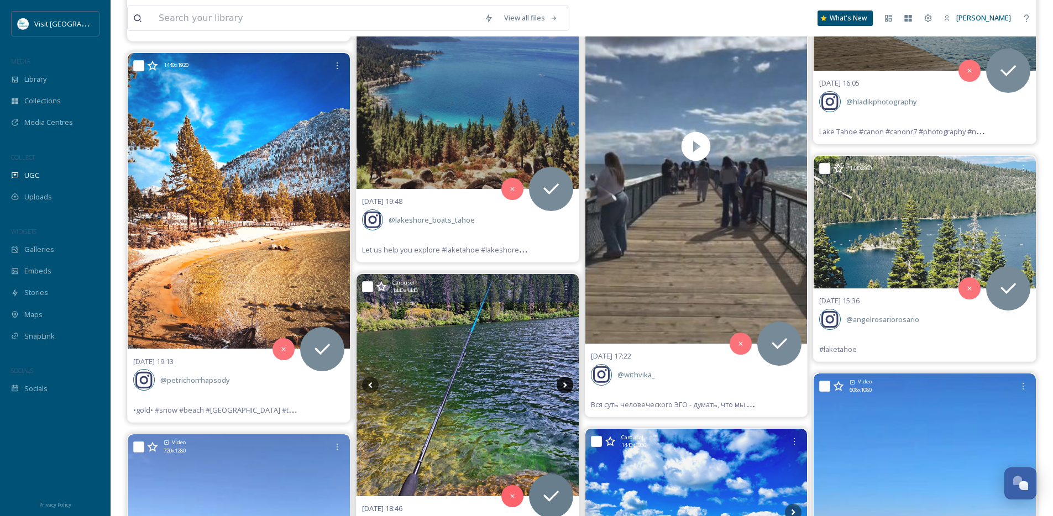
click at [565, 384] on icon at bounding box center [564, 385] width 17 height 17
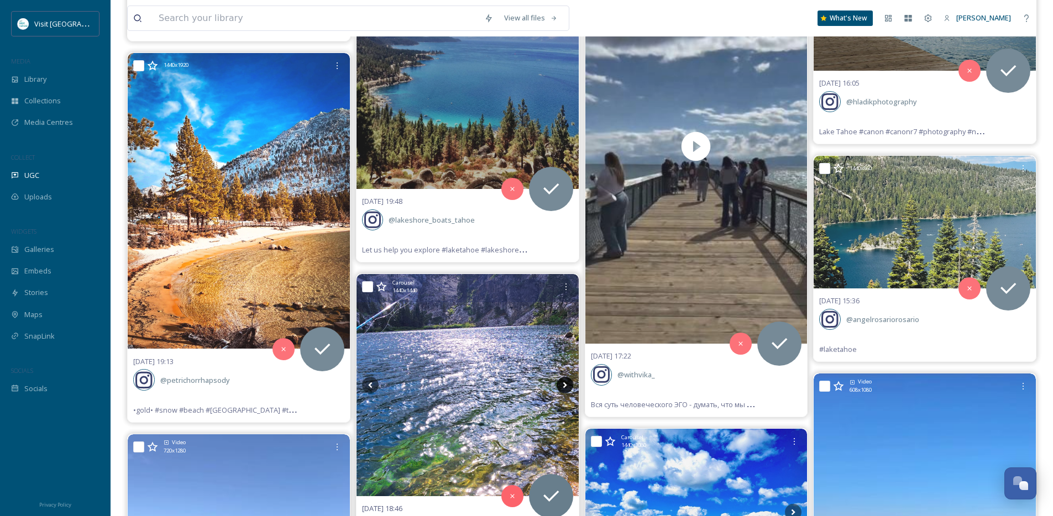
click at [565, 384] on icon at bounding box center [564, 385] width 17 height 17
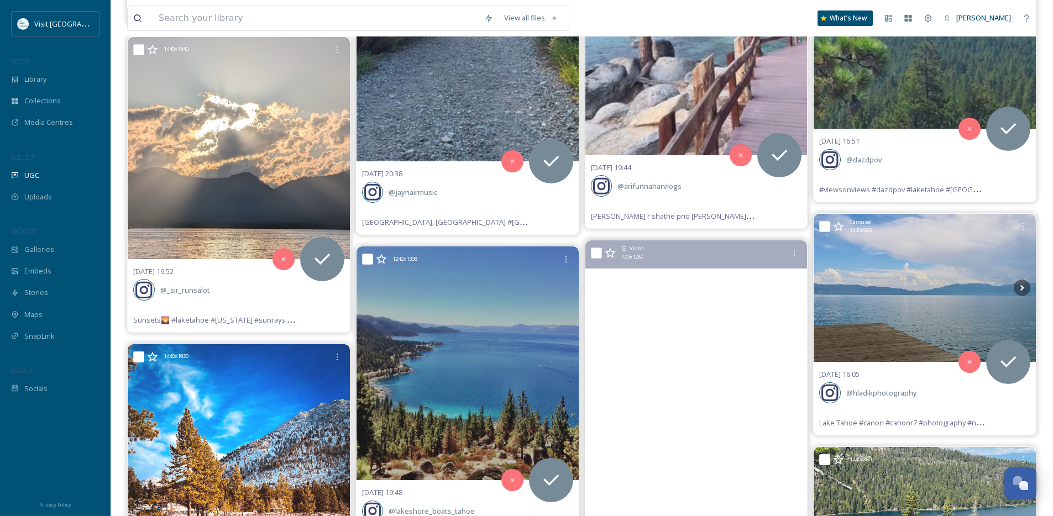
scroll to position [5154, 0]
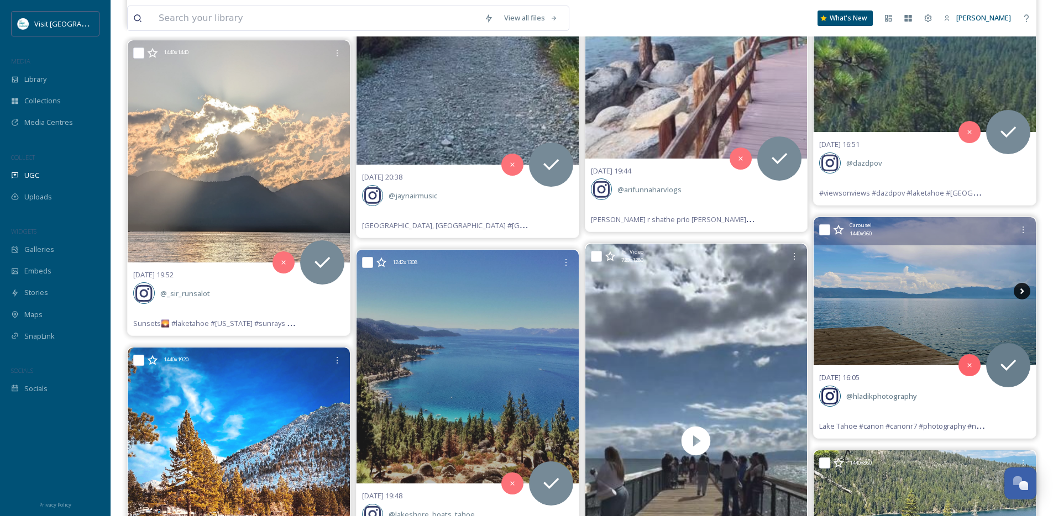
click at [1020, 291] on icon at bounding box center [1021, 291] width 17 height 17
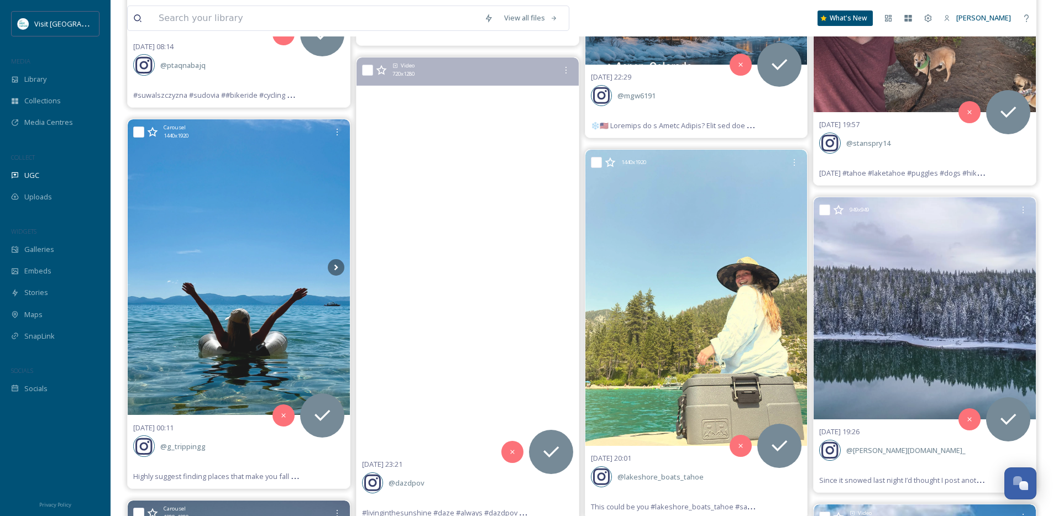
scroll to position [4386, 0]
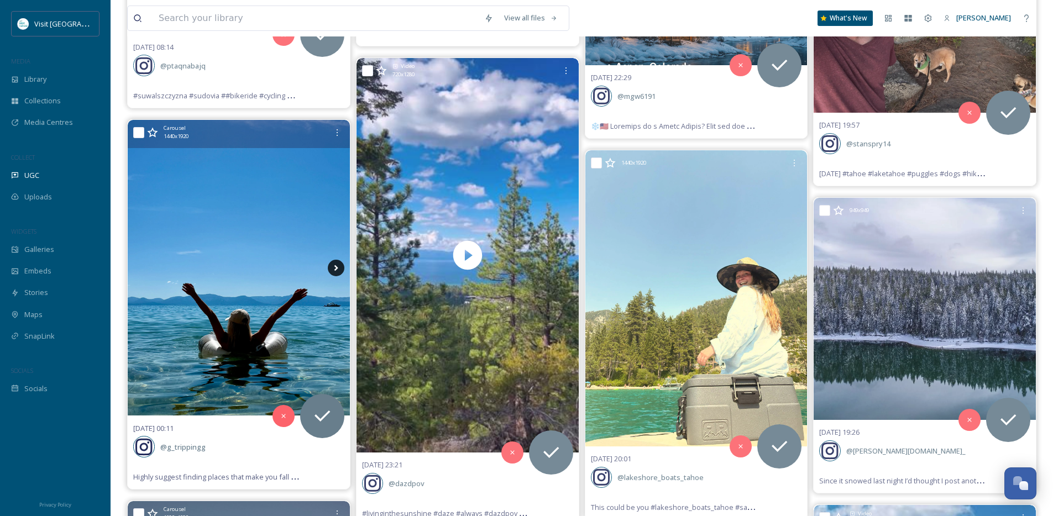
click at [338, 269] on icon at bounding box center [336, 268] width 17 height 17
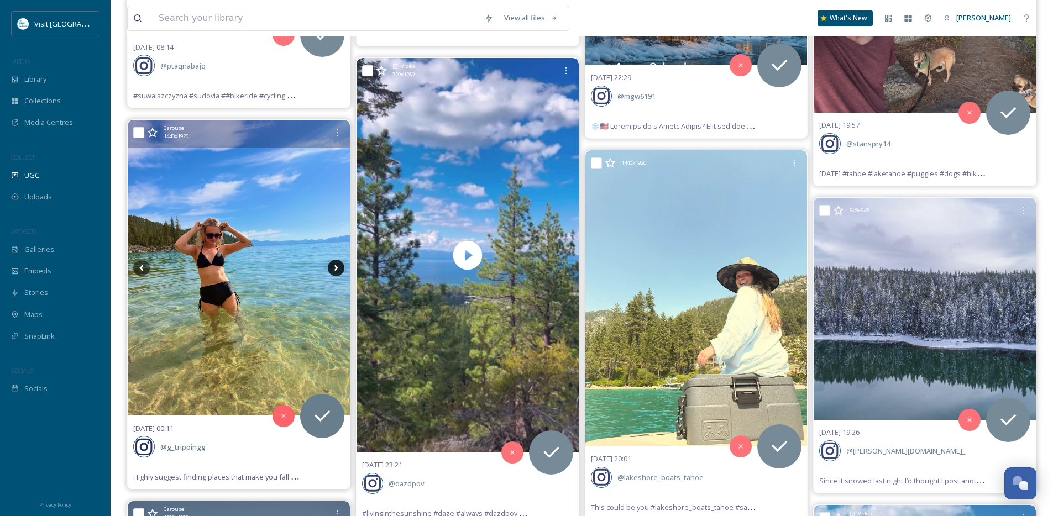
click at [338, 269] on icon at bounding box center [336, 268] width 17 height 17
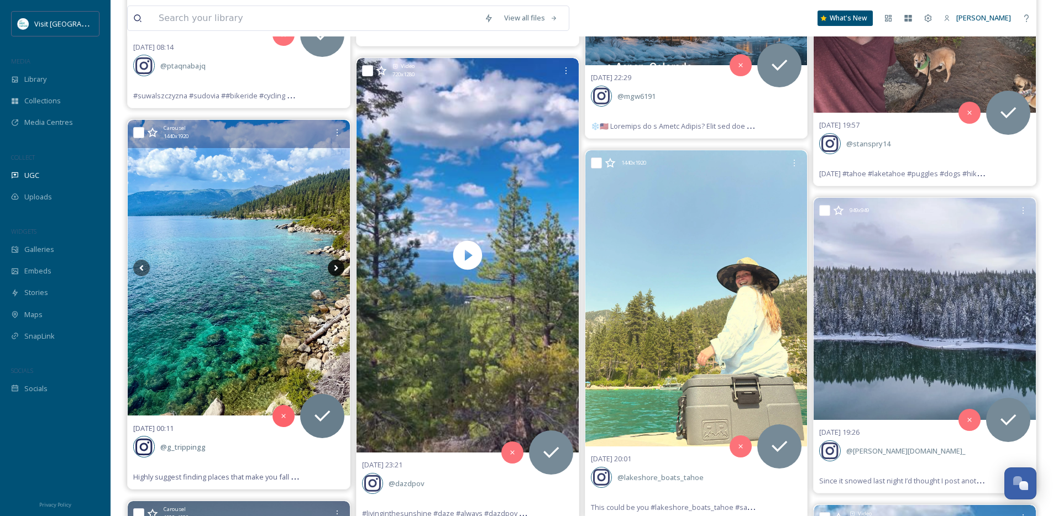
click at [338, 269] on icon at bounding box center [336, 268] width 17 height 17
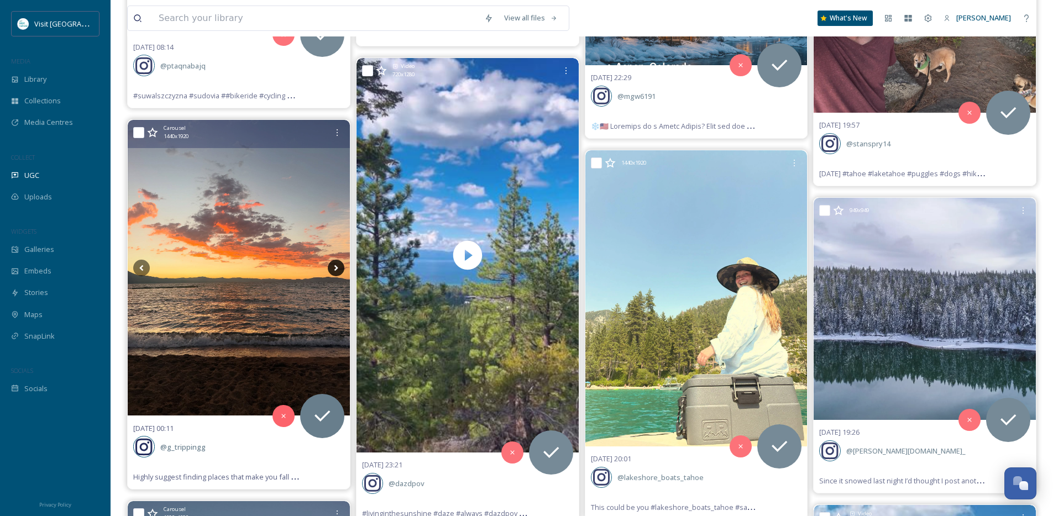
click at [338, 269] on icon at bounding box center [336, 268] width 17 height 17
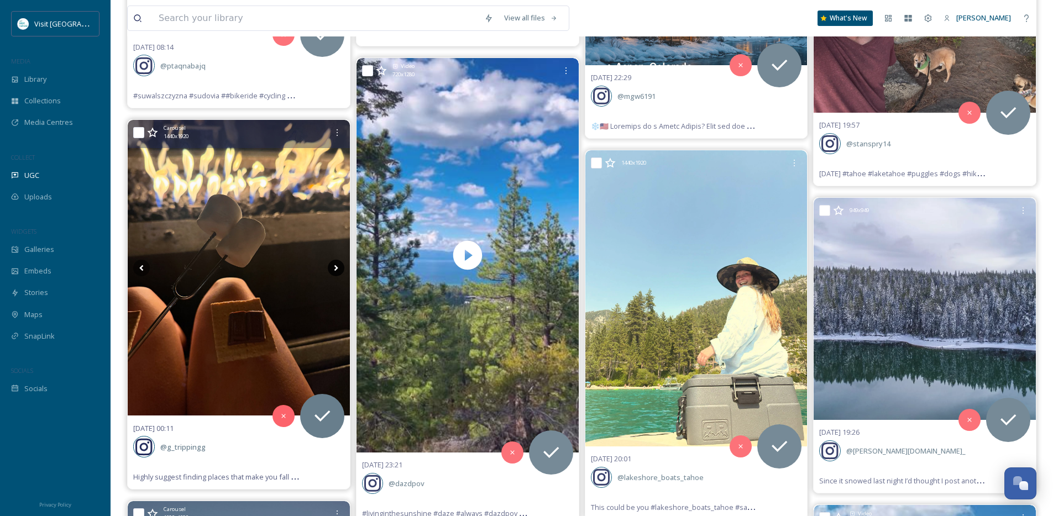
click at [338, 269] on icon at bounding box center [336, 268] width 17 height 17
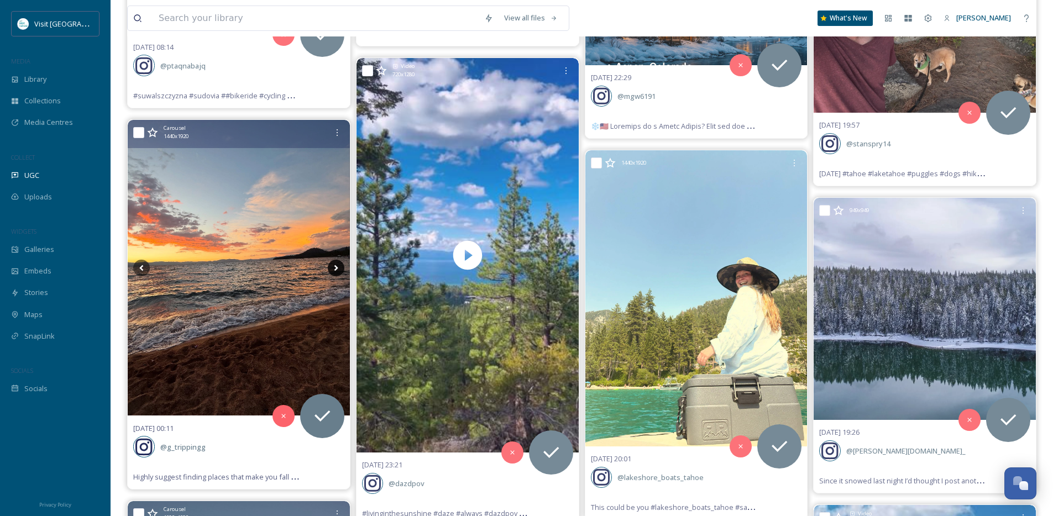
click at [338, 269] on icon at bounding box center [336, 268] width 17 height 17
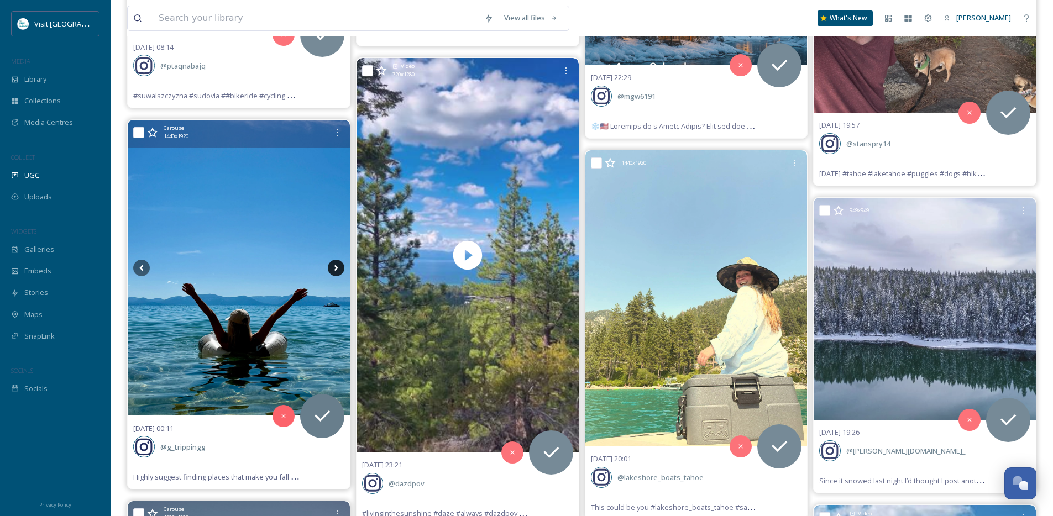
click at [338, 269] on icon at bounding box center [336, 268] width 17 height 17
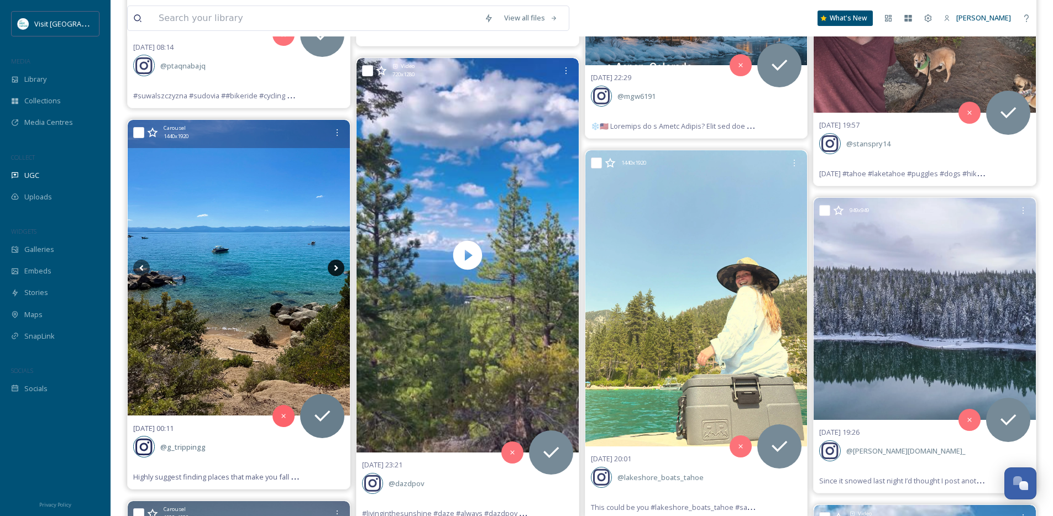
click at [338, 269] on icon at bounding box center [336, 268] width 17 height 17
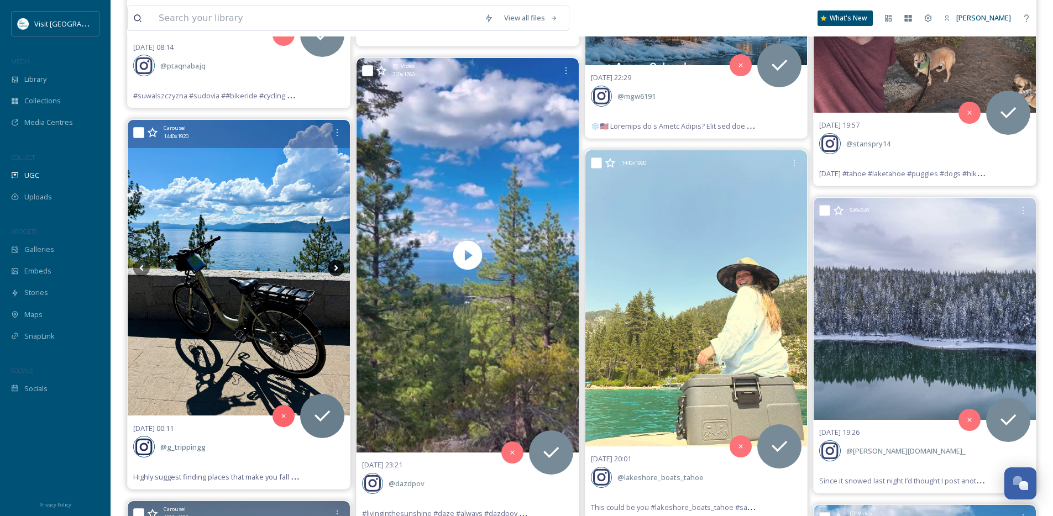
click at [338, 269] on icon at bounding box center [336, 268] width 17 height 17
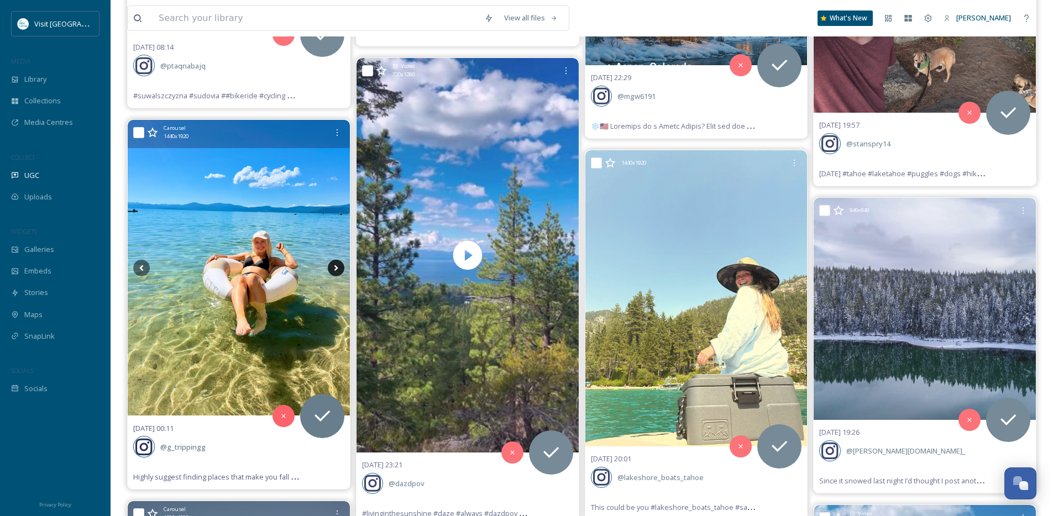
click at [340, 268] on icon at bounding box center [336, 268] width 17 height 17
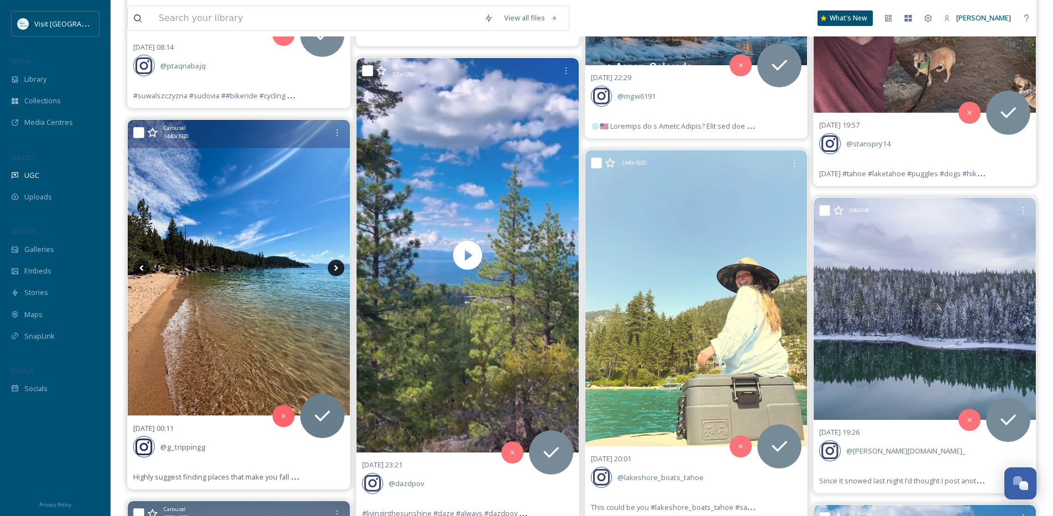
click at [340, 268] on icon at bounding box center [336, 268] width 17 height 17
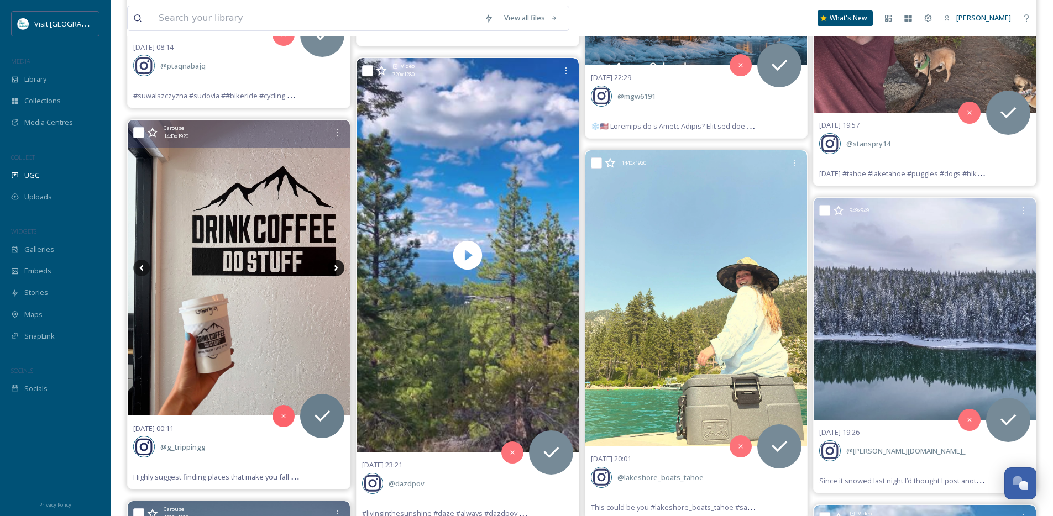
click at [340, 268] on icon at bounding box center [336, 268] width 17 height 17
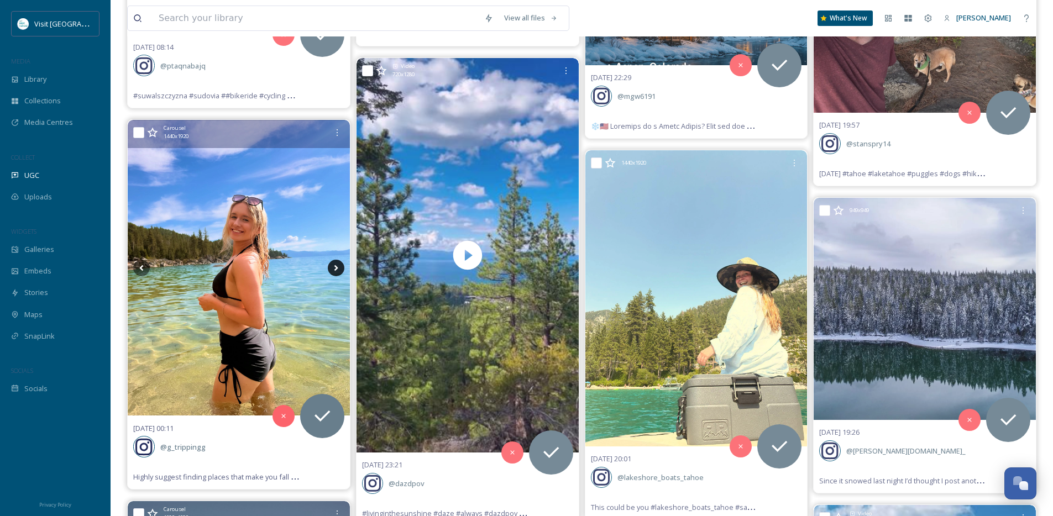
click at [340, 268] on icon at bounding box center [336, 268] width 17 height 17
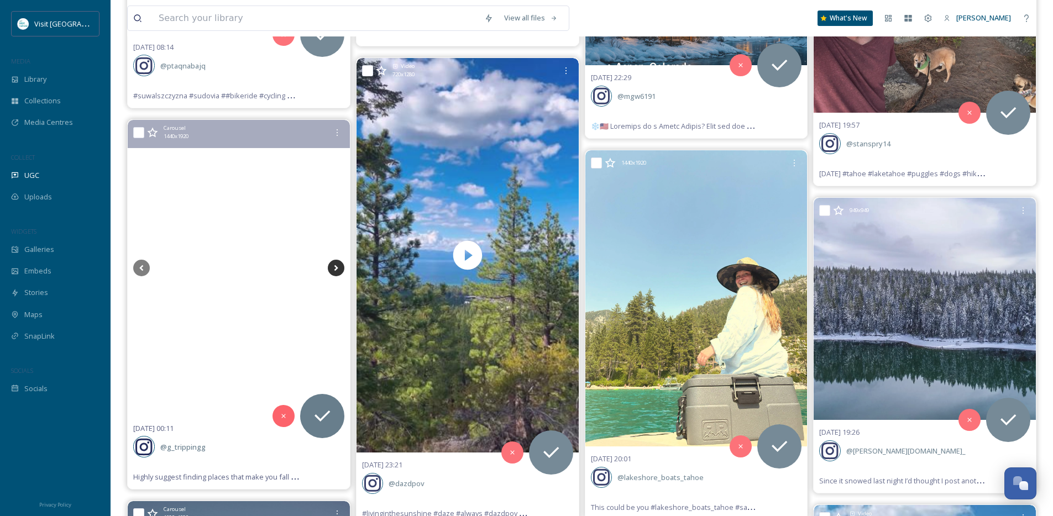
click at [340, 268] on icon at bounding box center [336, 268] width 17 height 17
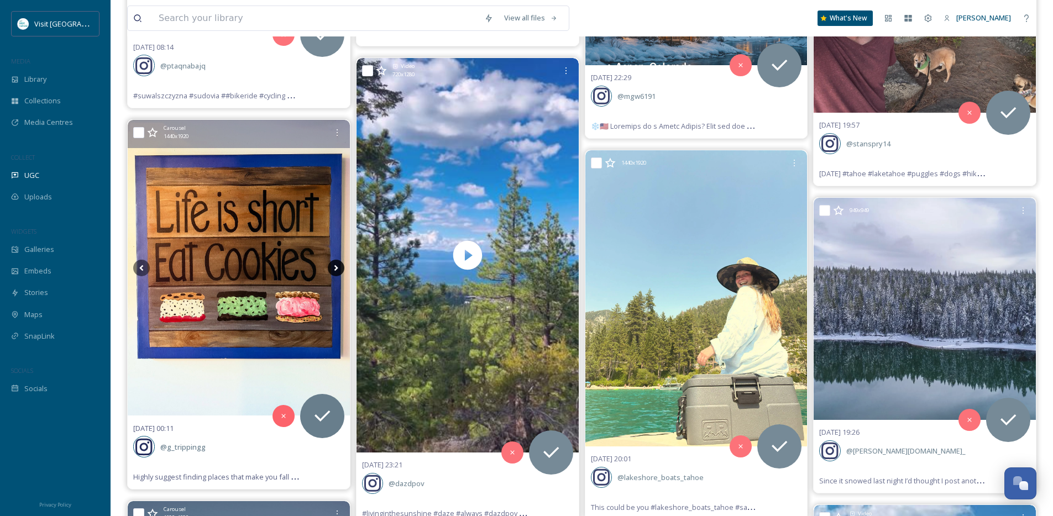
click at [340, 268] on icon at bounding box center [336, 268] width 17 height 17
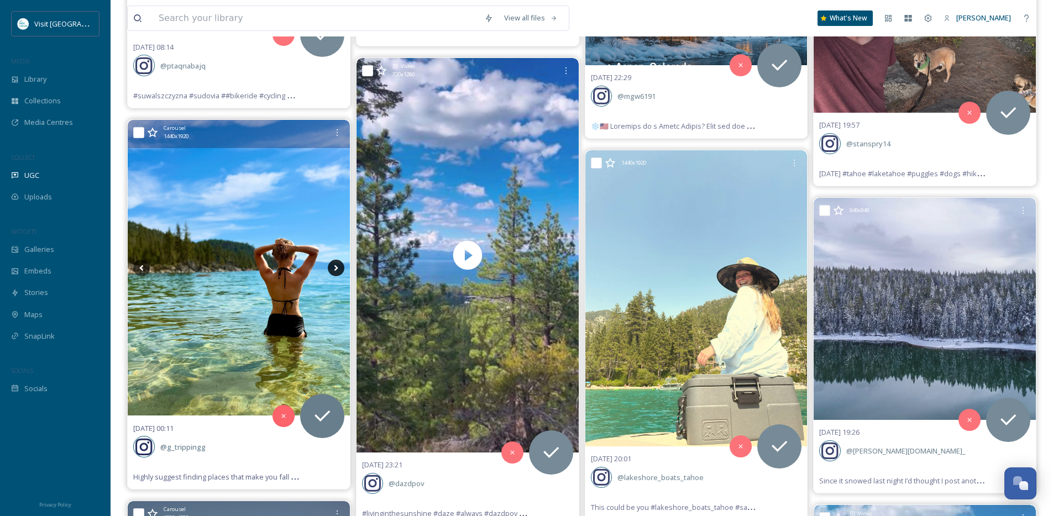
click at [340, 268] on icon at bounding box center [336, 268] width 17 height 17
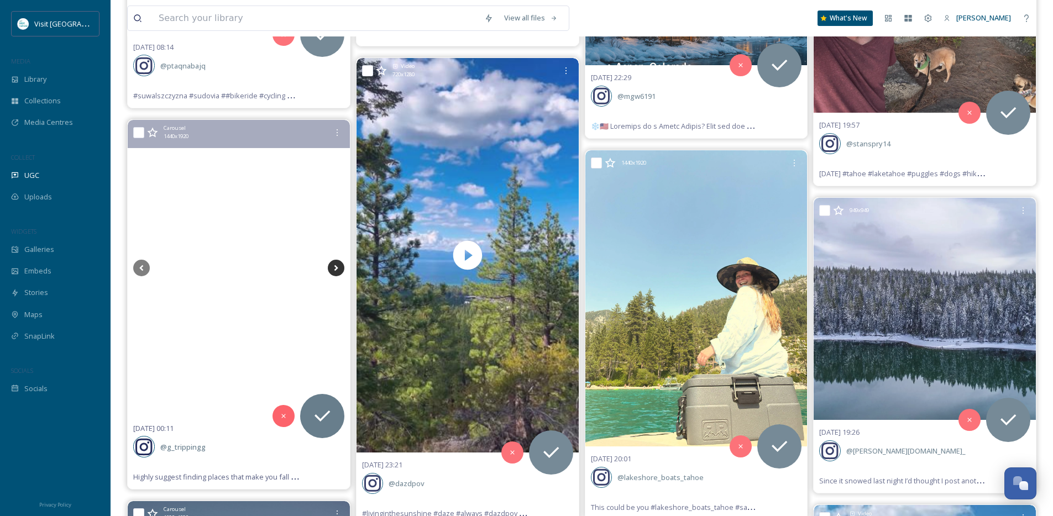
click at [340, 268] on icon at bounding box center [336, 268] width 17 height 17
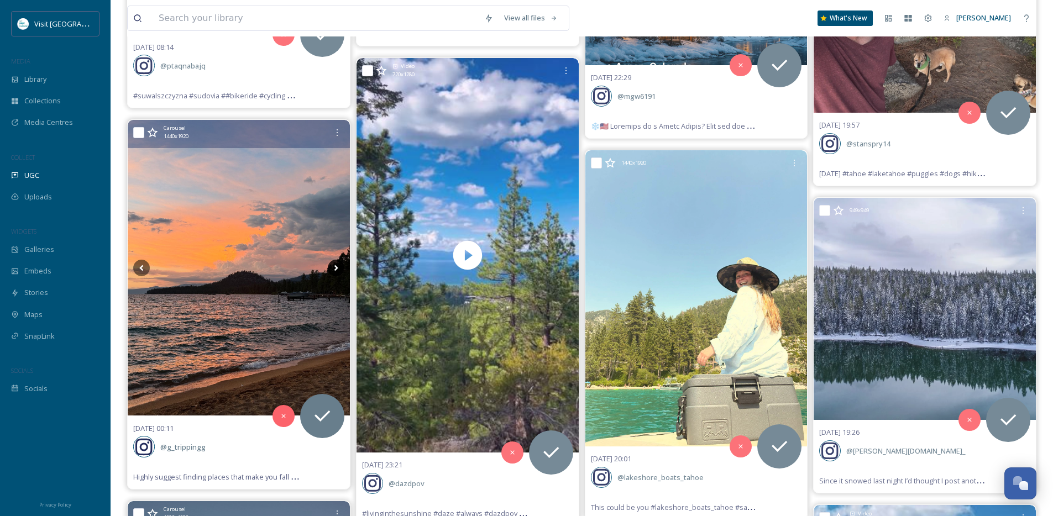
click at [340, 268] on icon at bounding box center [336, 268] width 17 height 17
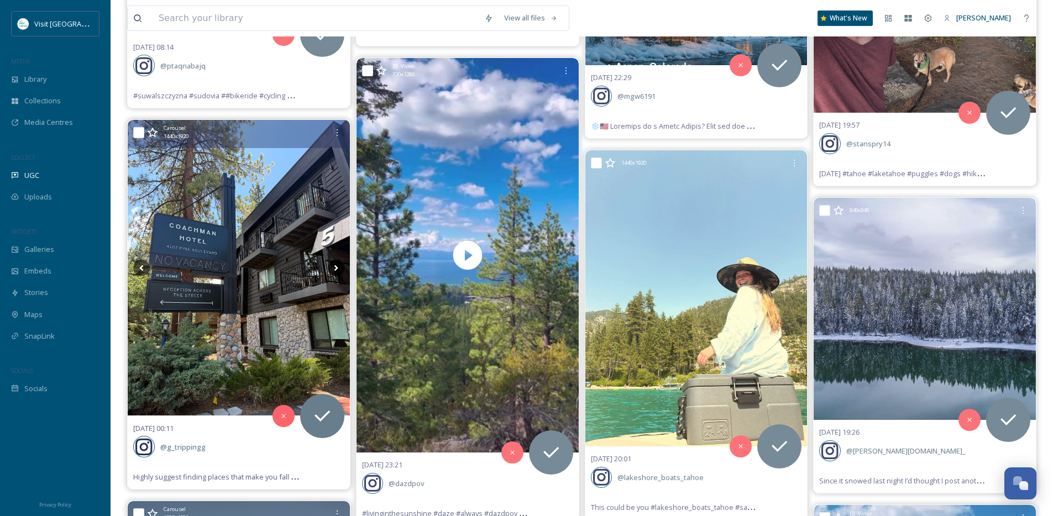
click at [340, 268] on icon at bounding box center [336, 268] width 17 height 17
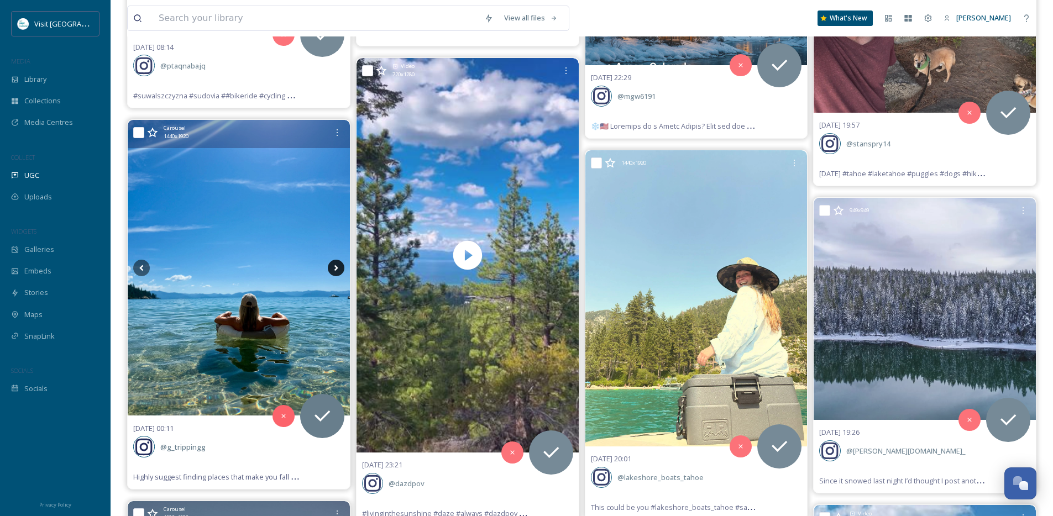
click at [333, 270] on icon at bounding box center [336, 268] width 17 height 17
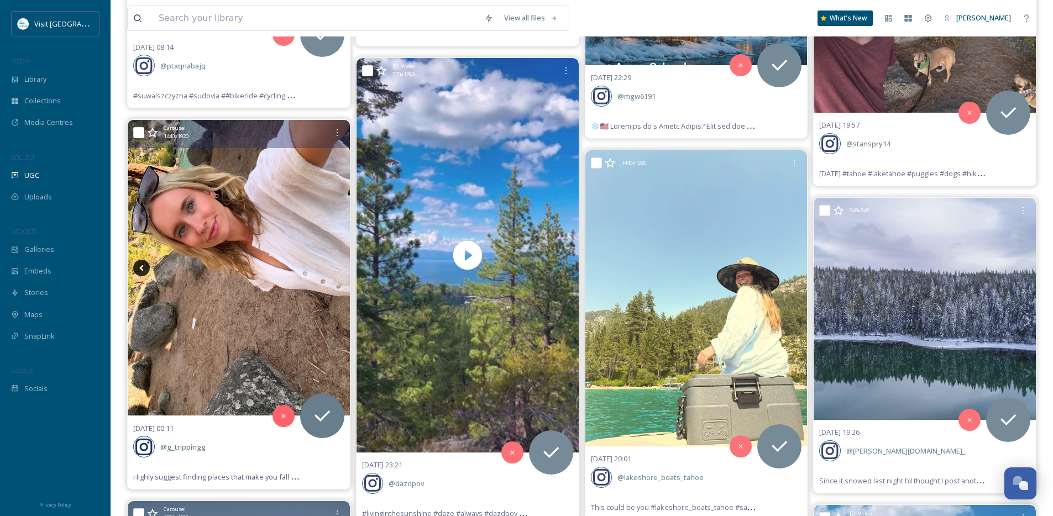
click at [146, 266] on icon at bounding box center [141, 268] width 17 height 17
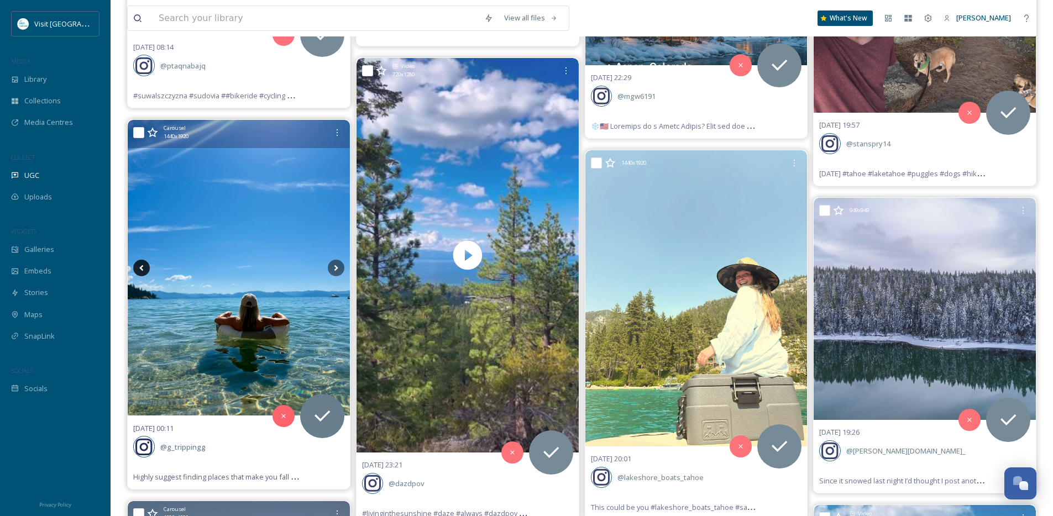
click at [146, 266] on icon at bounding box center [141, 268] width 17 height 17
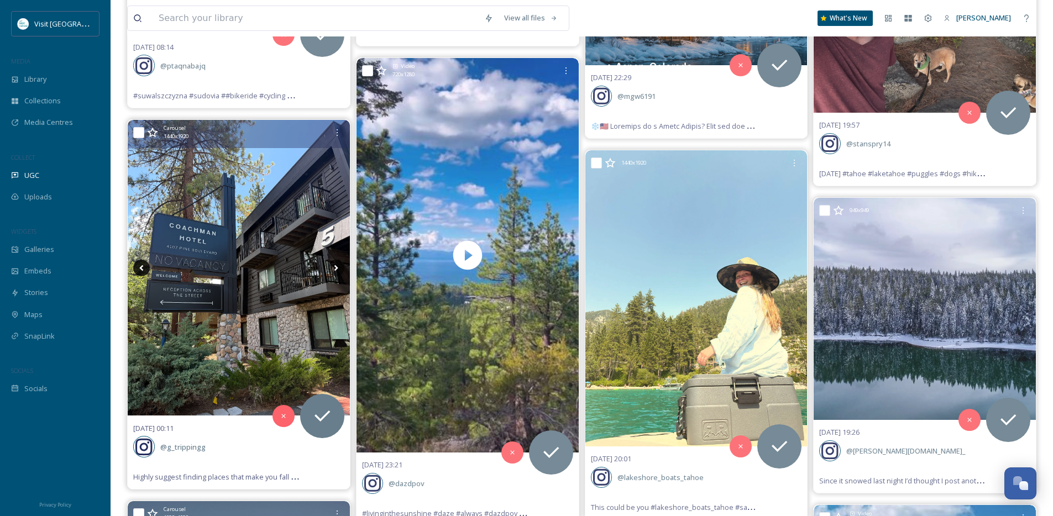
click at [146, 266] on icon at bounding box center [141, 268] width 17 height 17
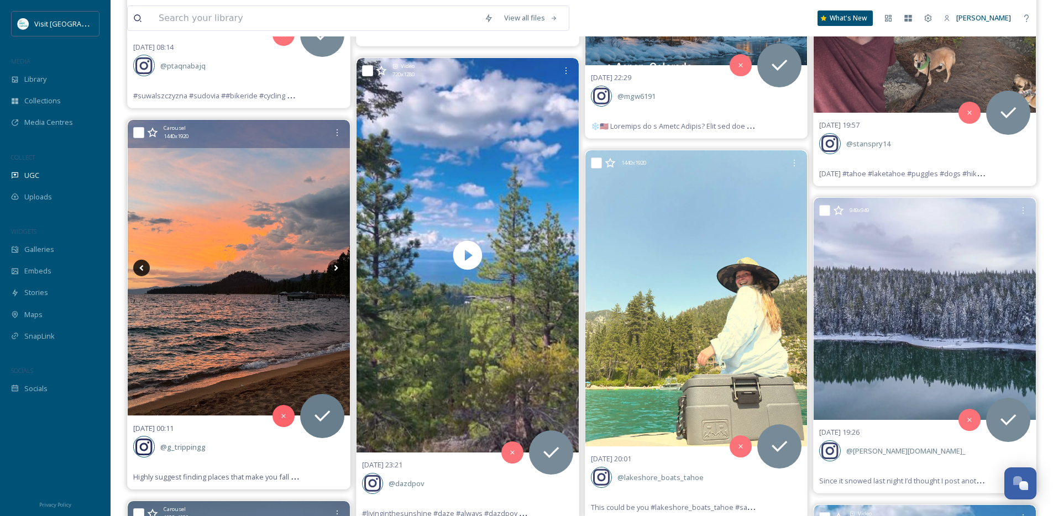
click at [146, 266] on icon at bounding box center [141, 268] width 17 height 17
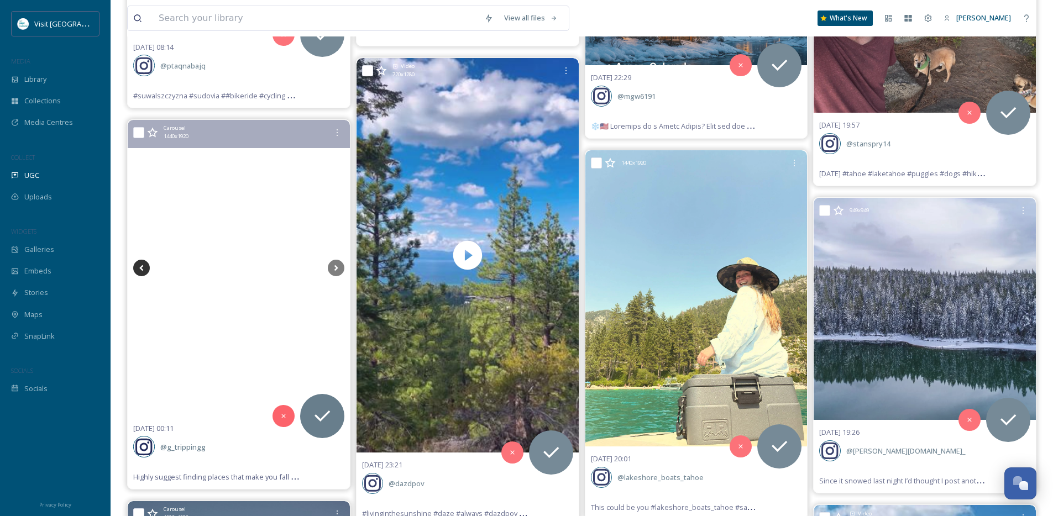
click at [146, 266] on icon at bounding box center [141, 268] width 17 height 17
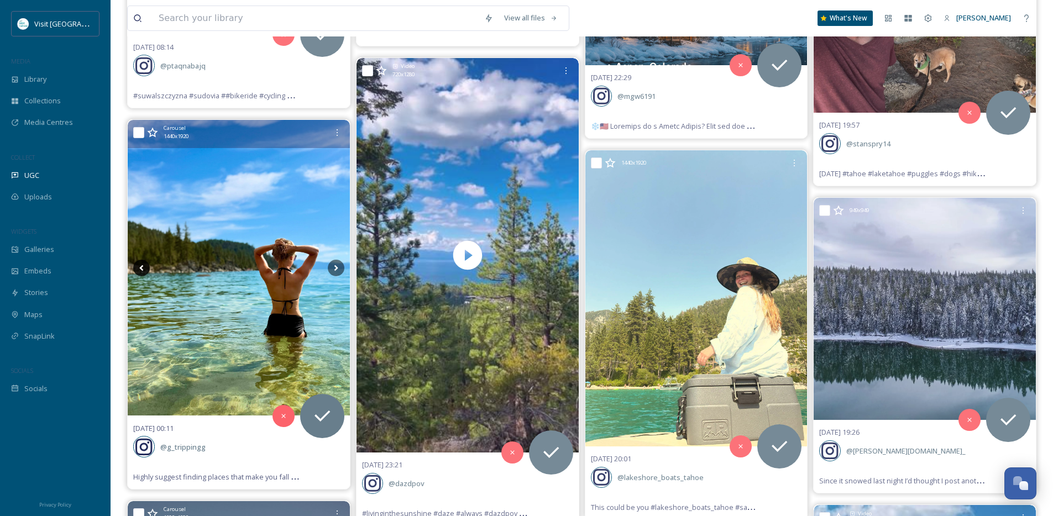
click at [146, 266] on icon at bounding box center [141, 268] width 17 height 17
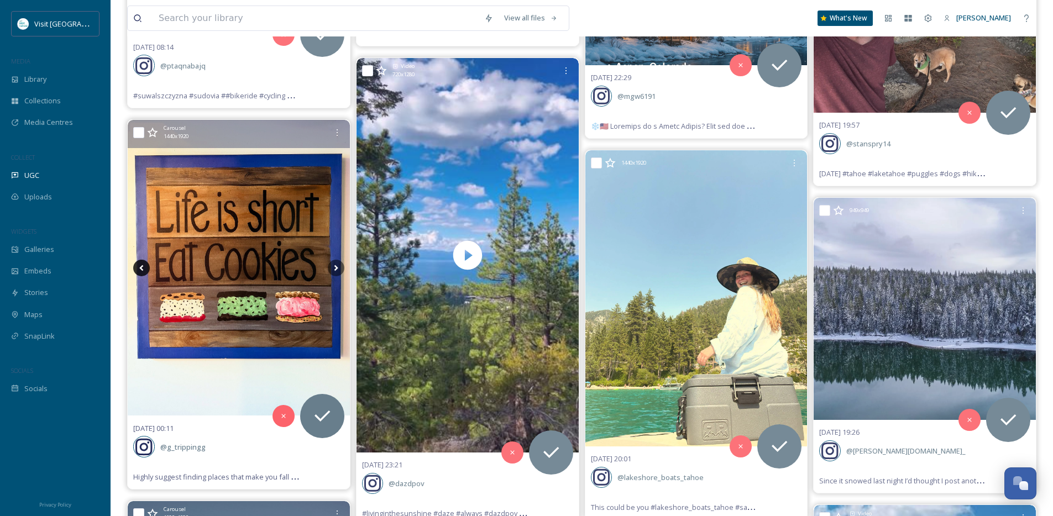
click at [146, 266] on icon at bounding box center [141, 268] width 17 height 17
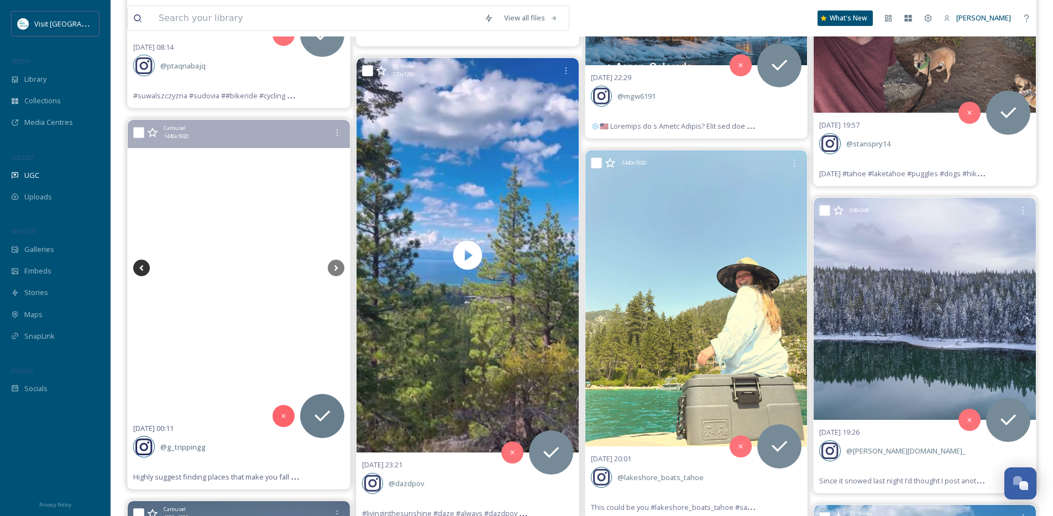
click at [146, 266] on icon at bounding box center [141, 268] width 17 height 17
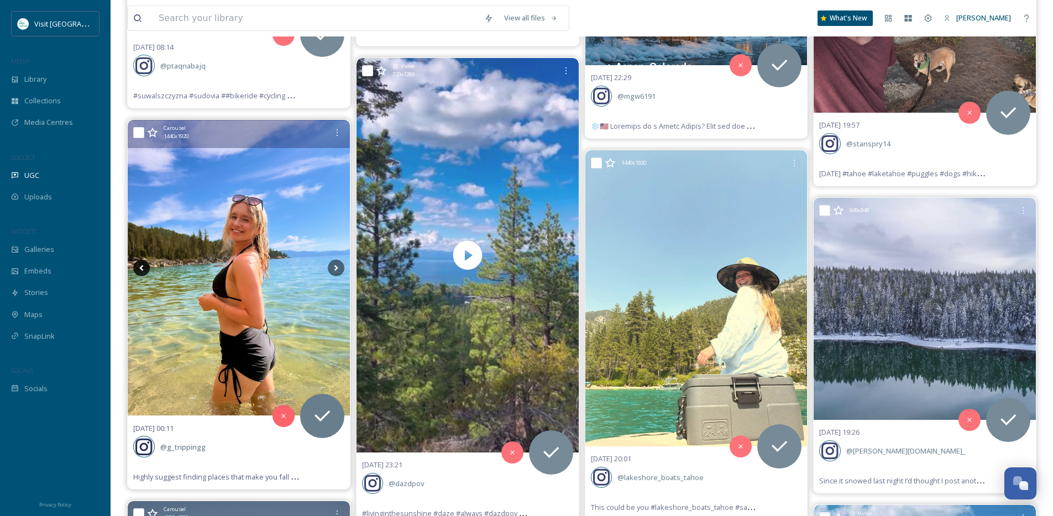
click at [146, 266] on icon at bounding box center [141, 268] width 17 height 17
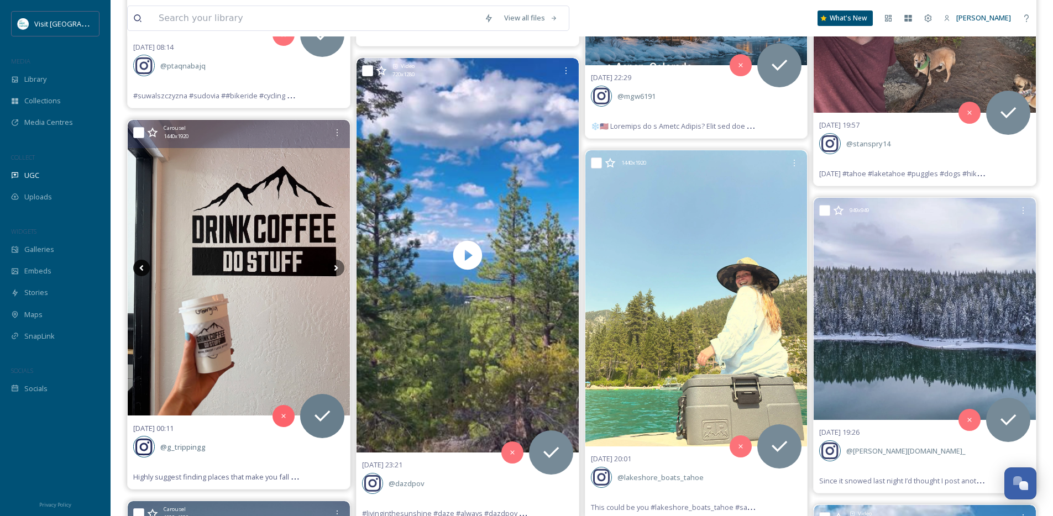
click at [146, 266] on icon at bounding box center [141, 268] width 17 height 17
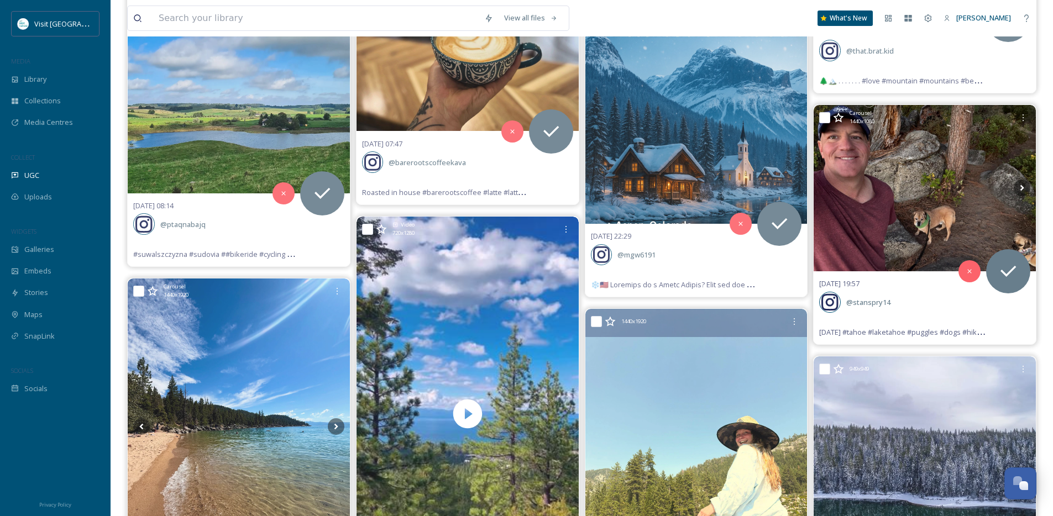
scroll to position [4225, 0]
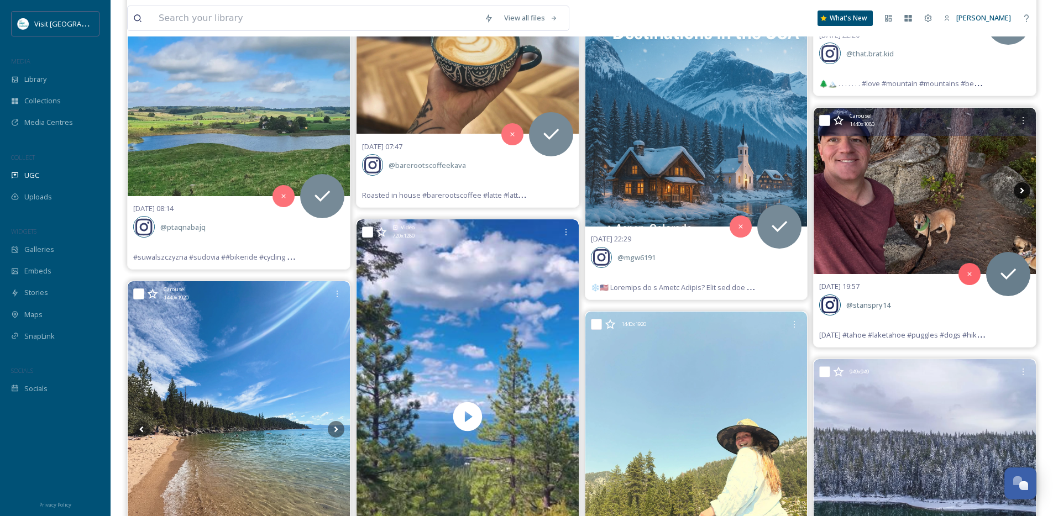
click at [1020, 192] on icon at bounding box center [1021, 190] width 17 height 17
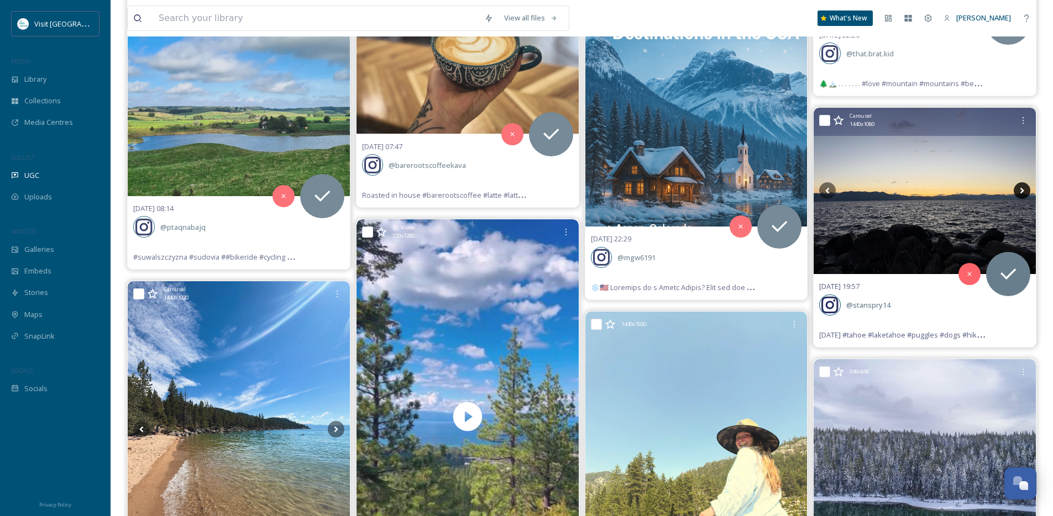
click at [1020, 192] on icon at bounding box center [1021, 190] width 17 height 17
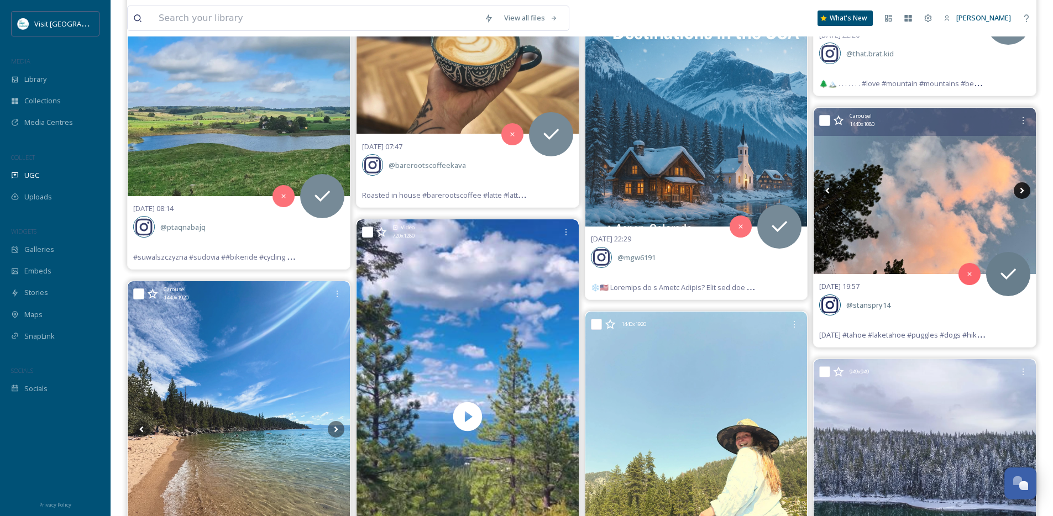
click at [1020, 192] on icon at bounding box center [1021, 190] width 17 height 17
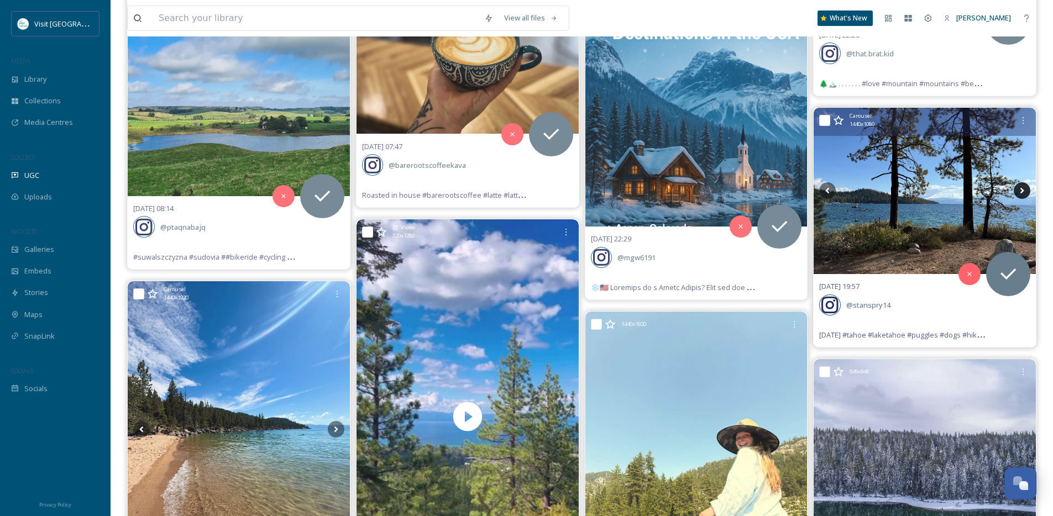
click at [1020, 192] on icon at bounding box center [1021, 190] width 17 height 17
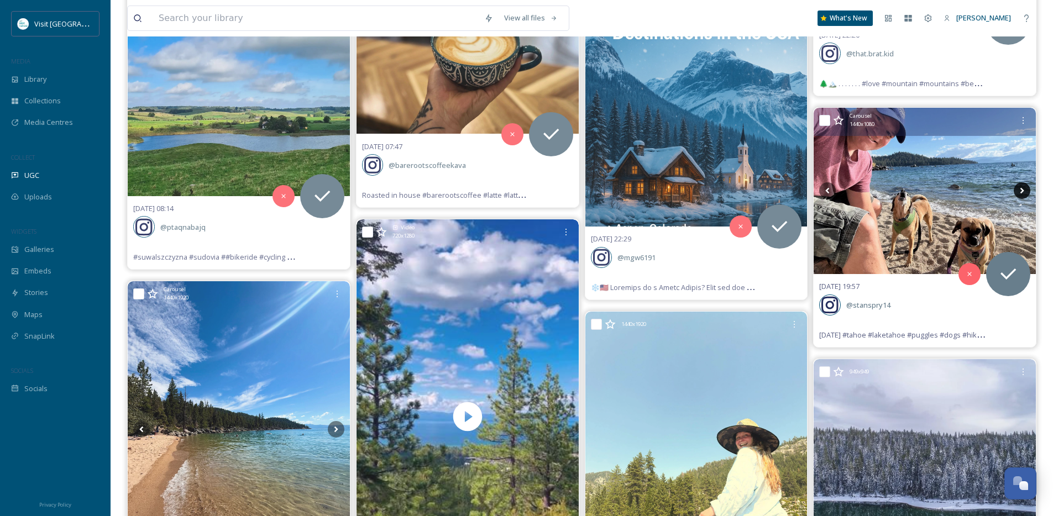
click at [1020, 192] on icon at bounding box center [1021, 190] width 17 height 17
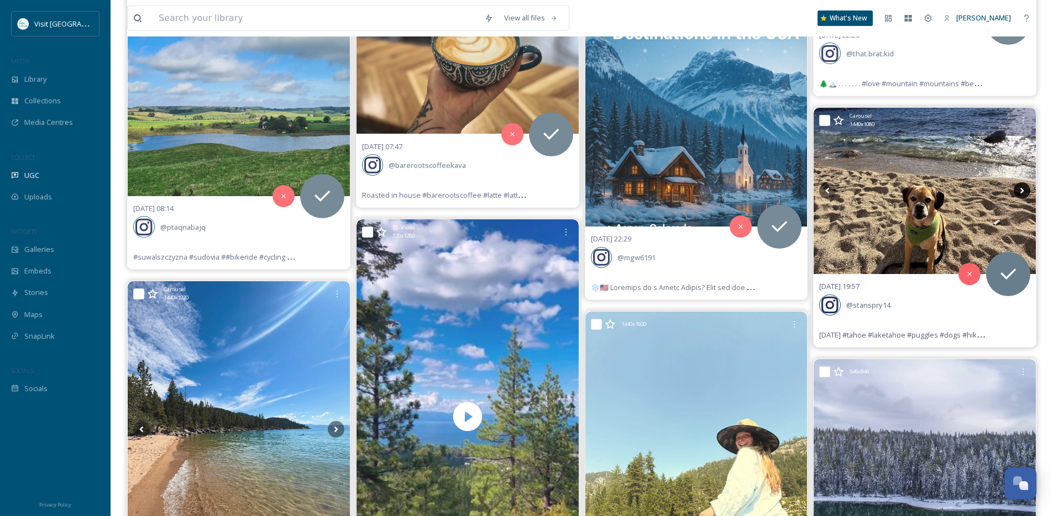
click at [1020, 192] on icon at bounding box center [1021, 190] width 17 height 17
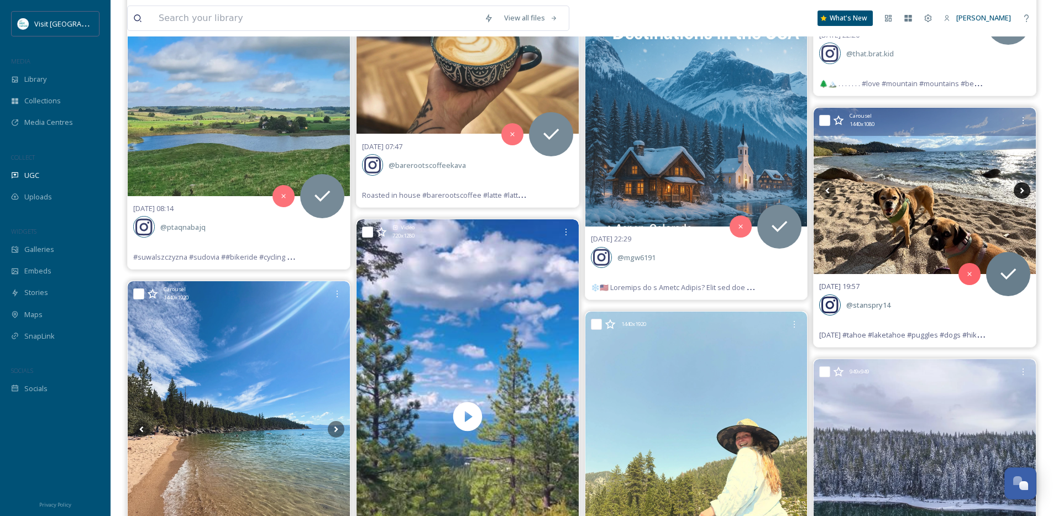
click at [1020, 192] on icon at bounding box center [1021, 190] width 17 height 17
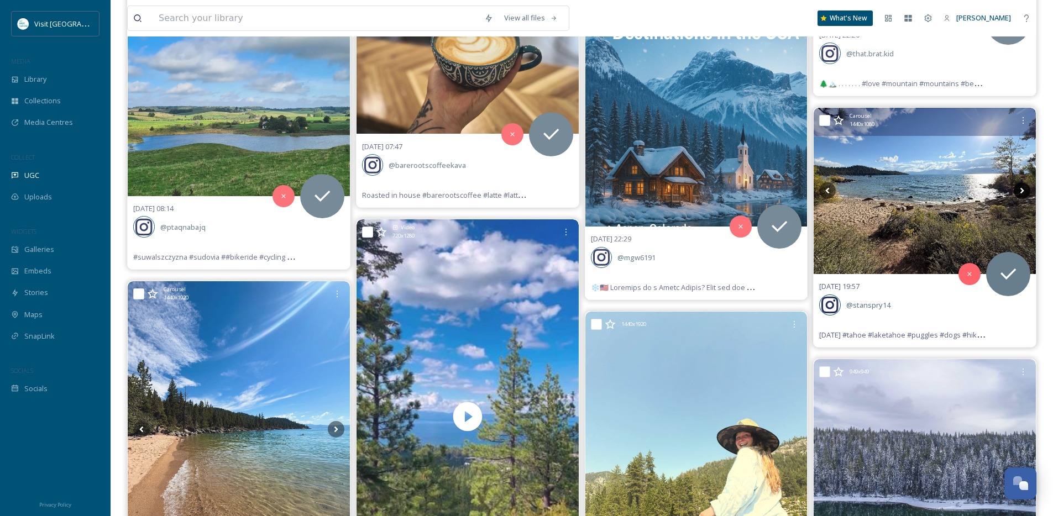
click at [1020, 192] on icon at bounding box center [1021, 190] width 17 height 17
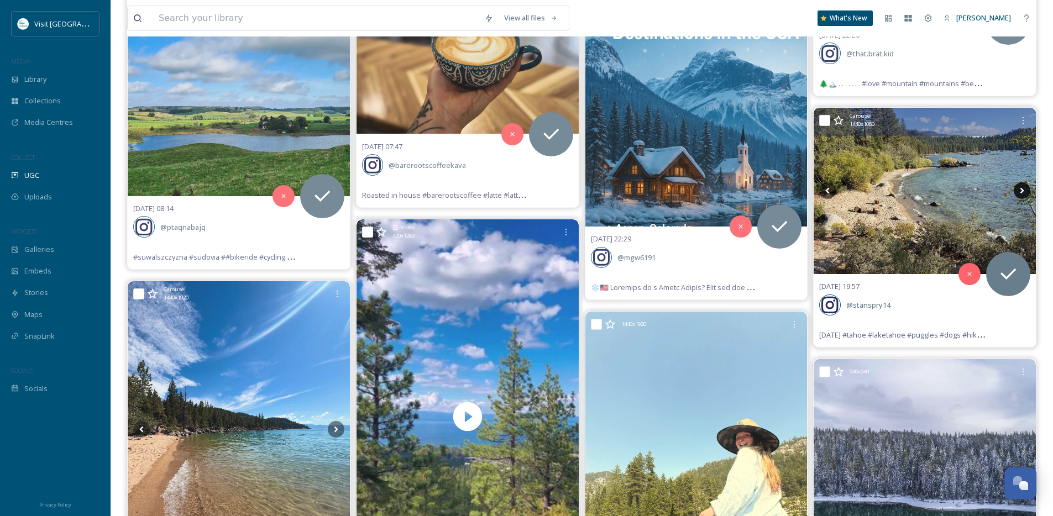
click at [1020, 192] on icon at bounding box center [1021, 190] width 17 height 17
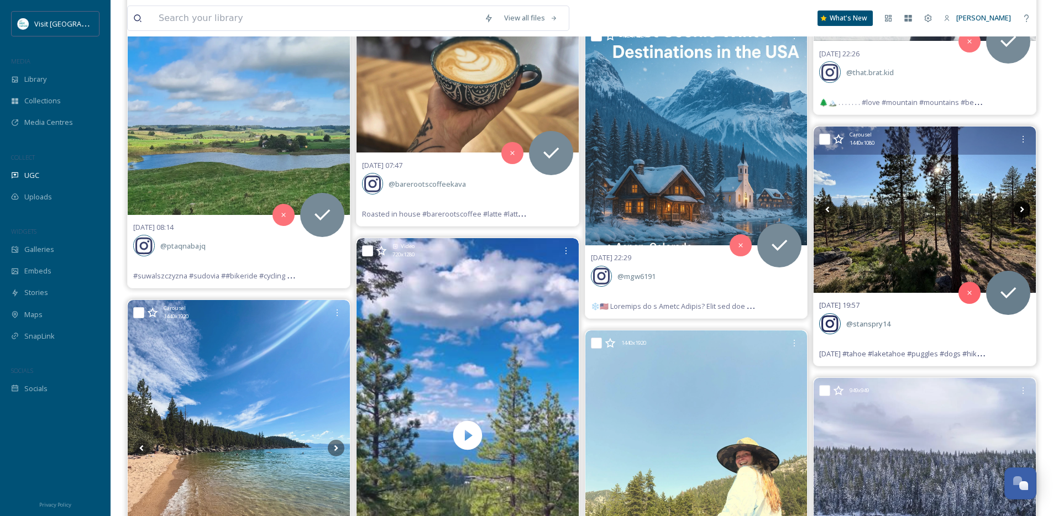
scroll to position [4203, 0]
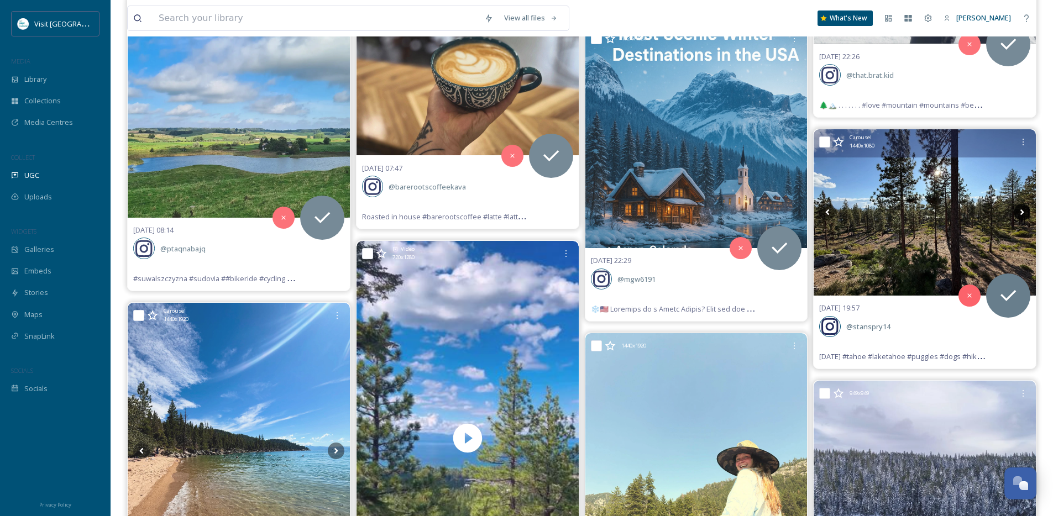
click at [1020, 214] on icon at bounding box center [1022, 212] width 4 height 6
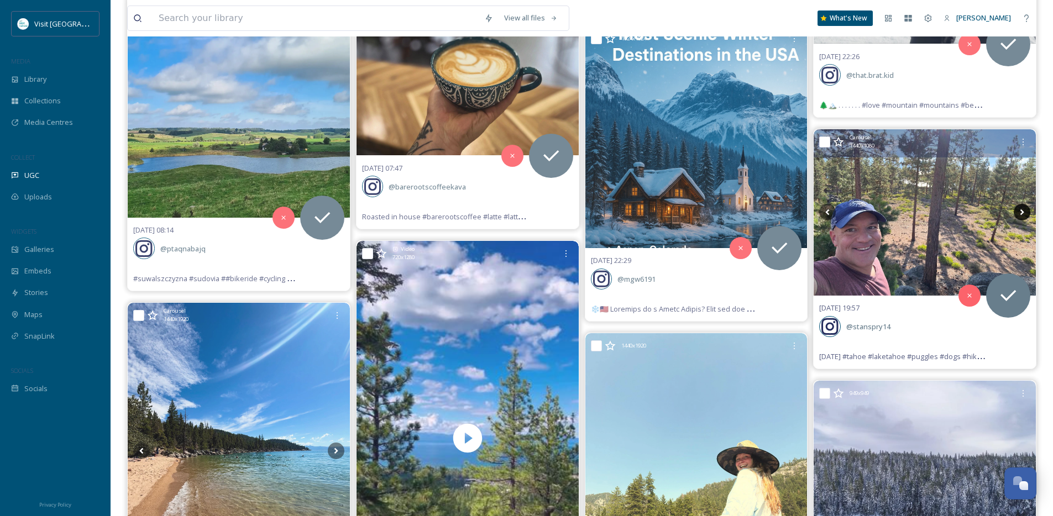
click at [1020, 214] on icon at bounding box center [1022, 212] width 4 height 6
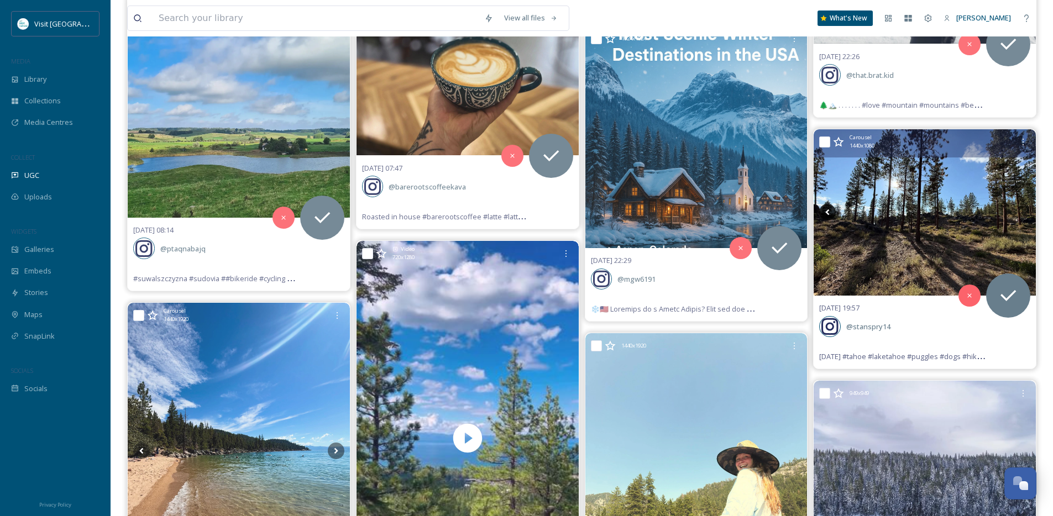
click at [830, 213] on icon at bounding box center [827, 212] width 17 height 17
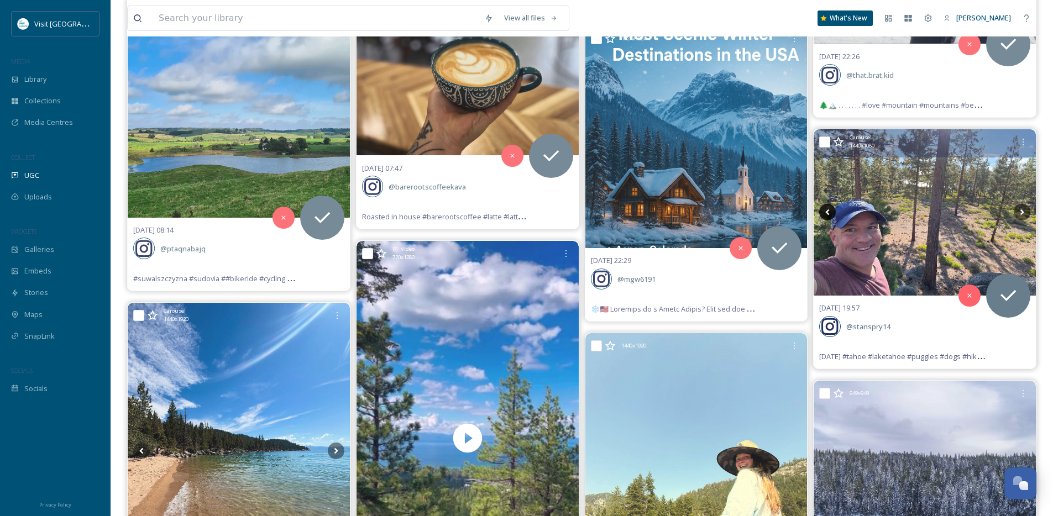
click at [830, 213] on icon at bounding box center [827, 212] width 17 height 17
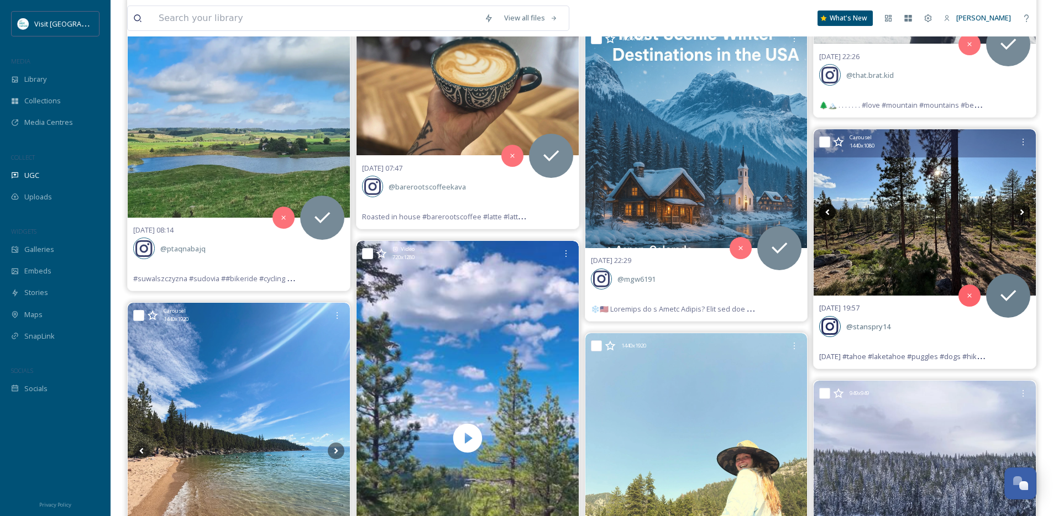
click at [830, 213] on icon at bounding box center [827, 212] width 17 height 17
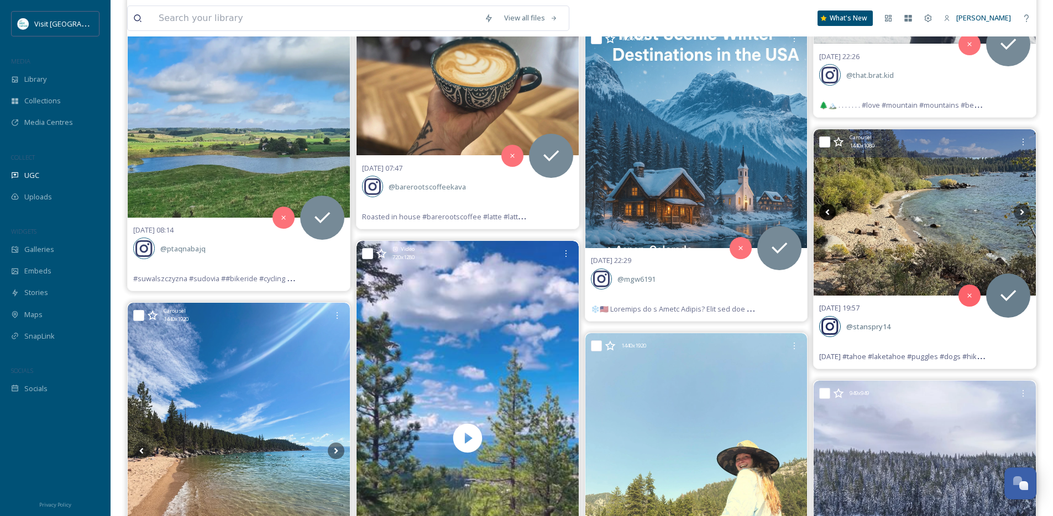
click at [830, 213] on icon at bounding box center [827, 212] width 17 height 17
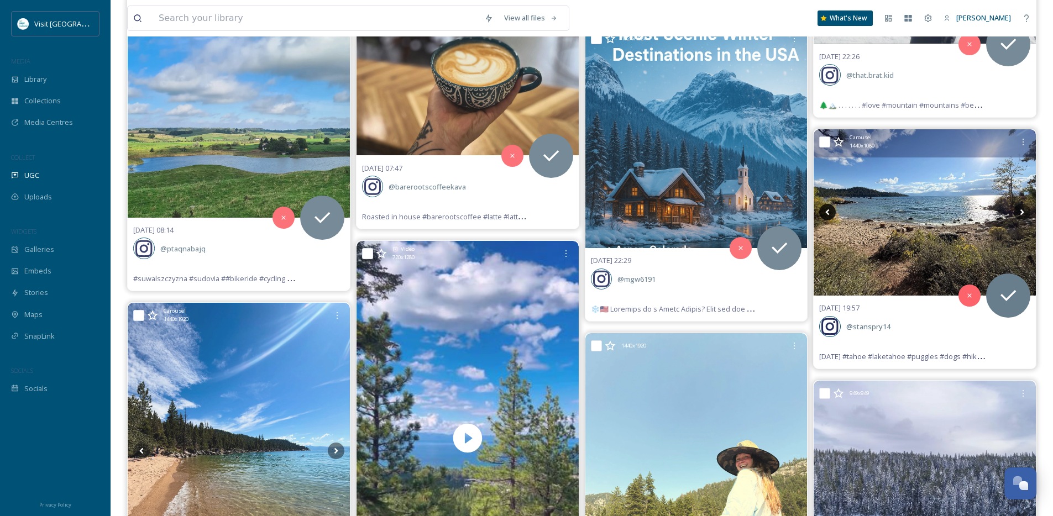
click at [830, 213] on icon at bounding box center [827, 212] width 17 height 17
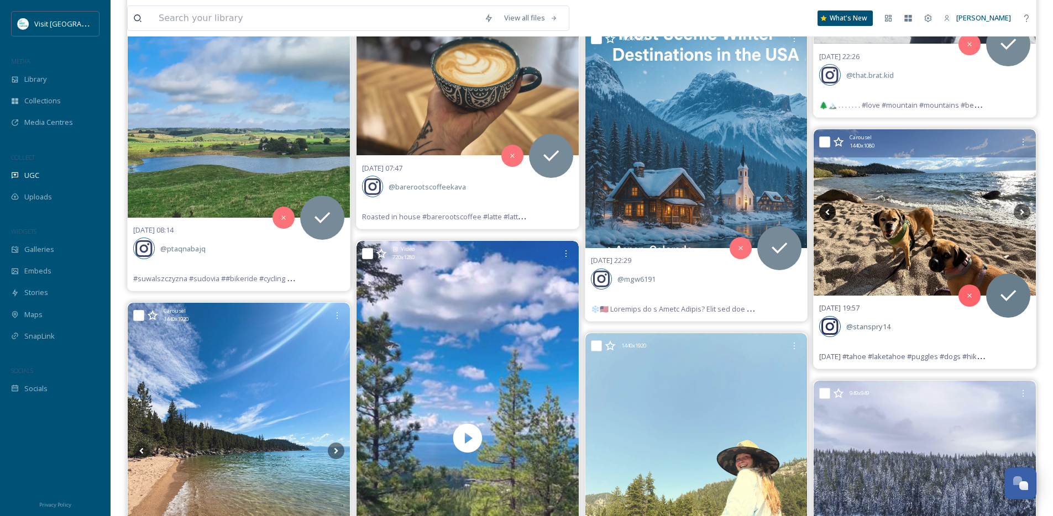
click at [830, 213] on icon at bounding box center [827, 212] width 17 height 17
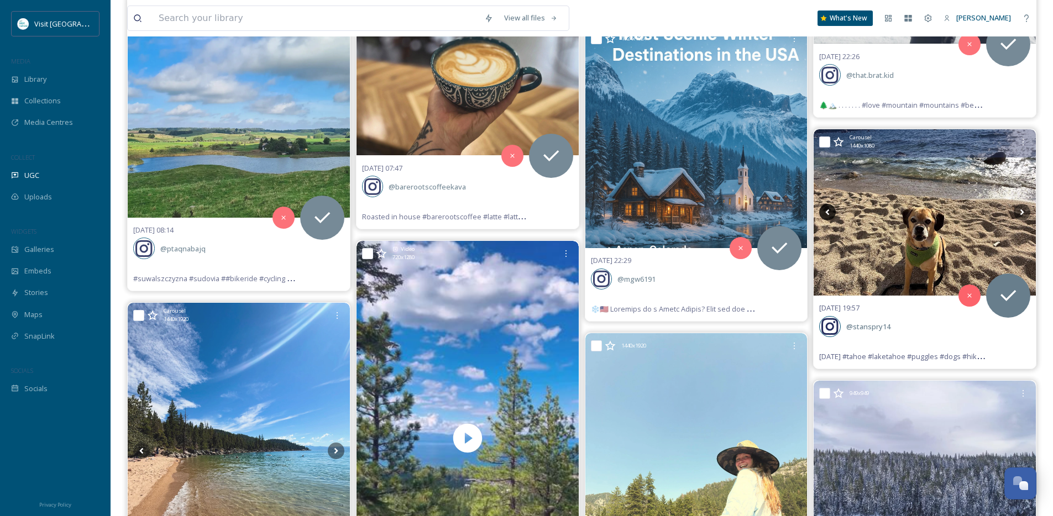
click at [829, 213] on icon at bounding box center [827, 212] width 17 height 17
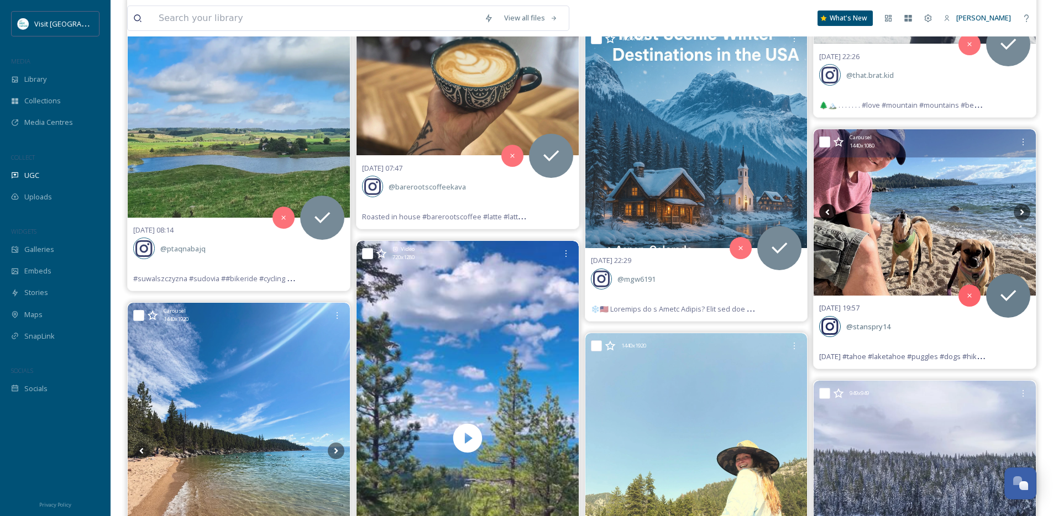
click at [829, 213] on icon at bounding box center [827, 212] width 17 height 17
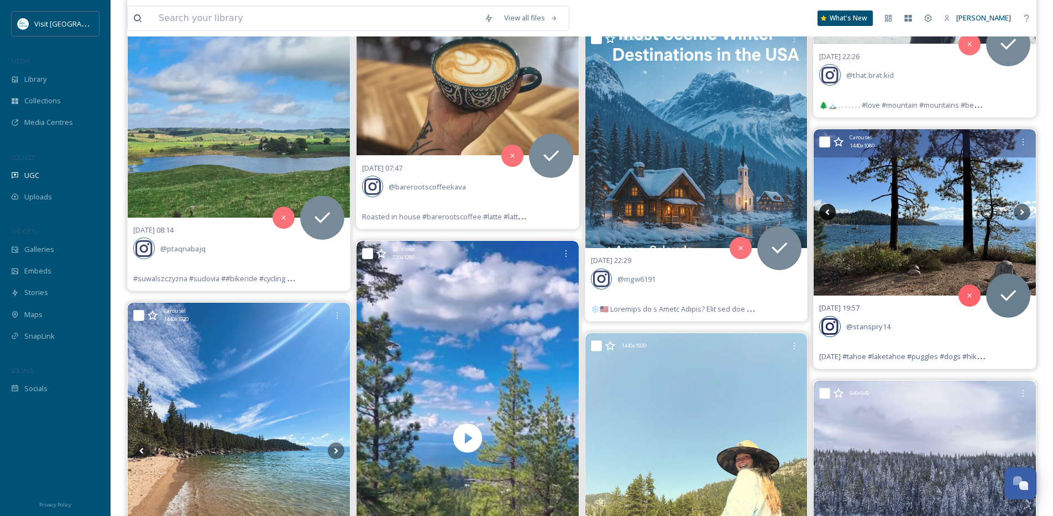
click at [829, 213] on icon at bounding box center [827, 212] width 17 height 17
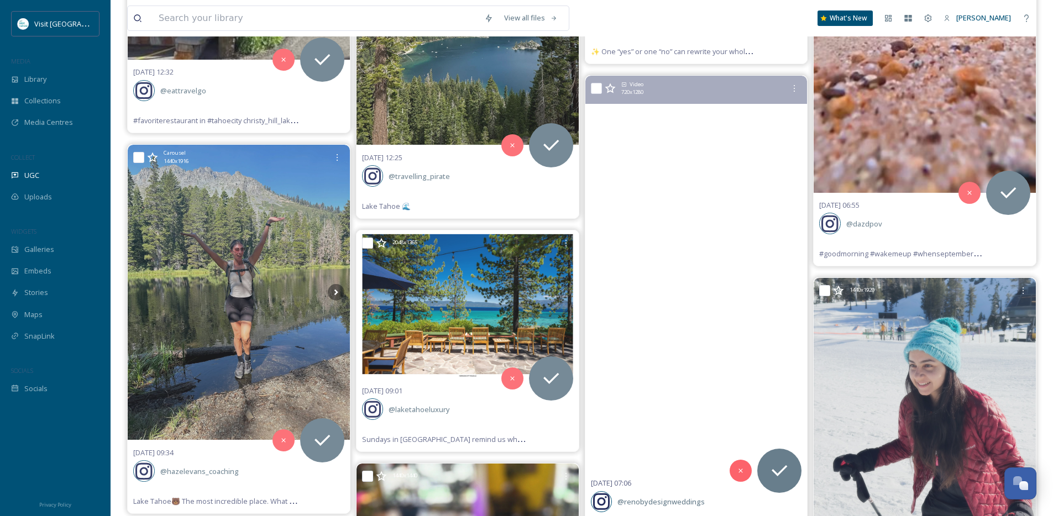
scroll to position [3671, 0]
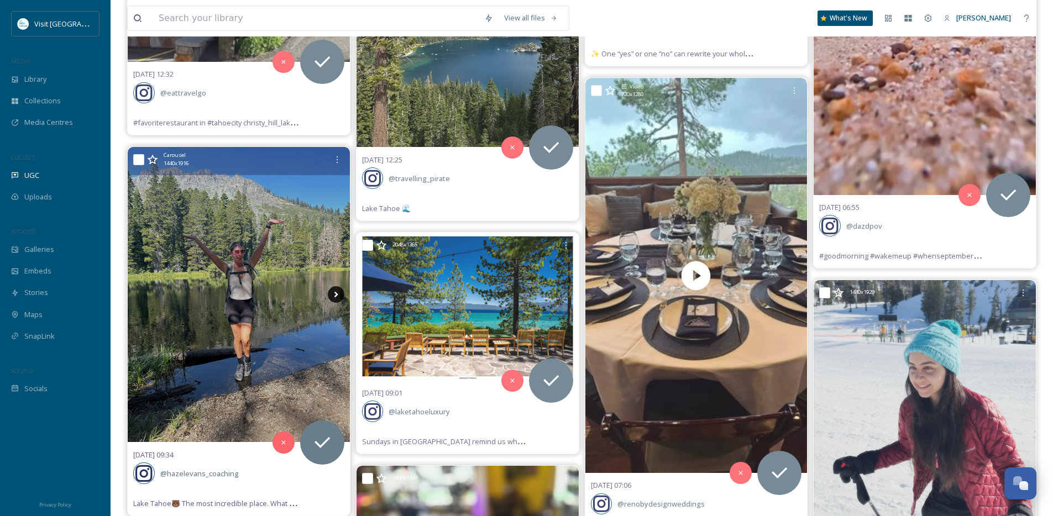
click at [332, 295] on icon at bounding box center [336, 294] width 17 height 17
click at [342, 290] on icon at bounding box center [336, 294] width 17 height 17
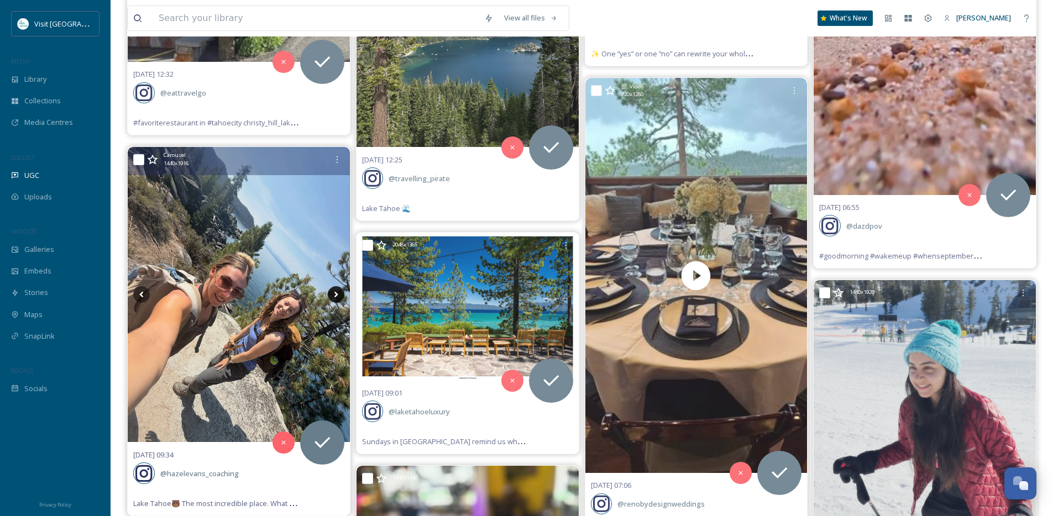
click at [337, 294] on icon at bounding box center [336, 295] width 4 height 6
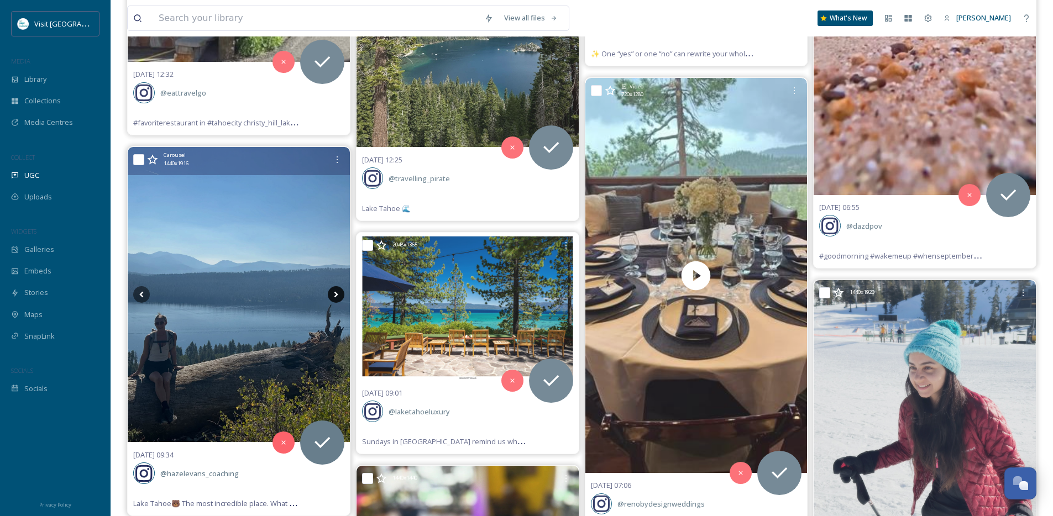
click at [337, 294] on icon at bounding box center [336, 295] width 4 height 6
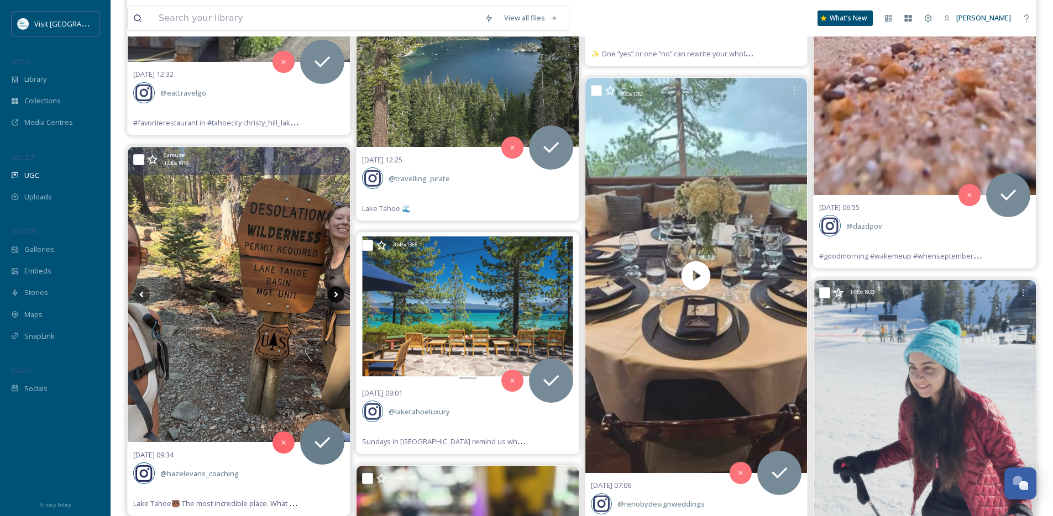
click at [337, 294] on icon at bounding box center [336, 295] width 4 height 6
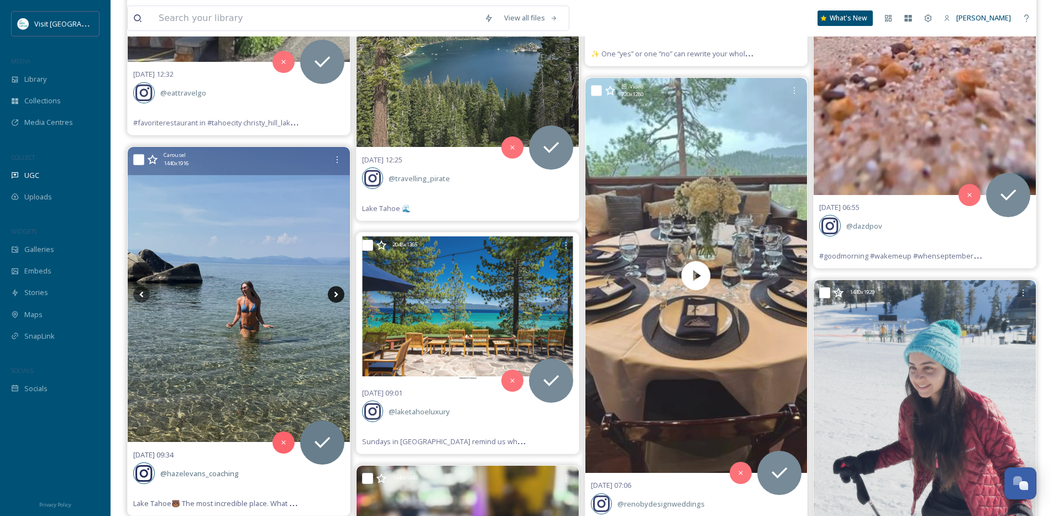
click at [337, 294] on icon at bounding box center [336, 295] width 4 height 6
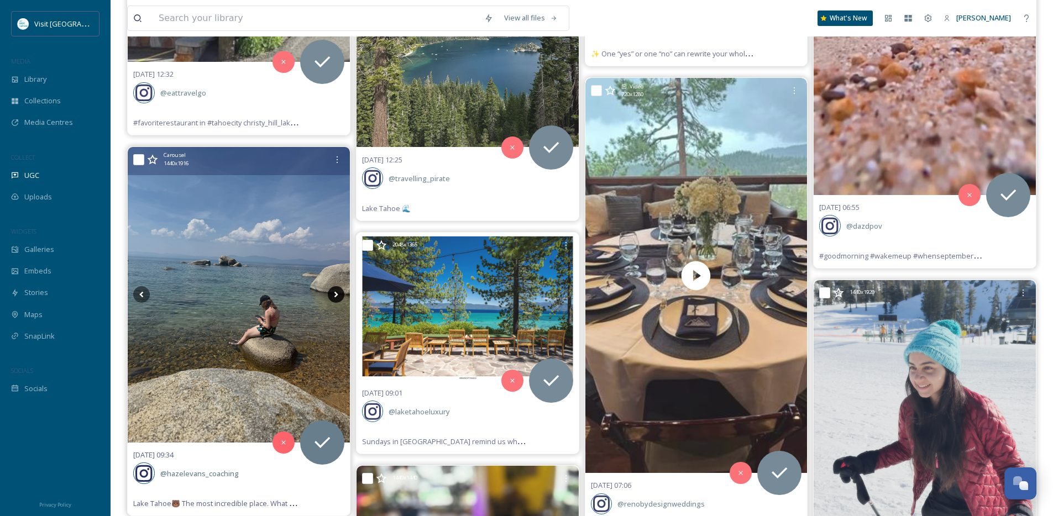
click at [337, 294] on icon at bounding box center [336, 295] width 4 height 6
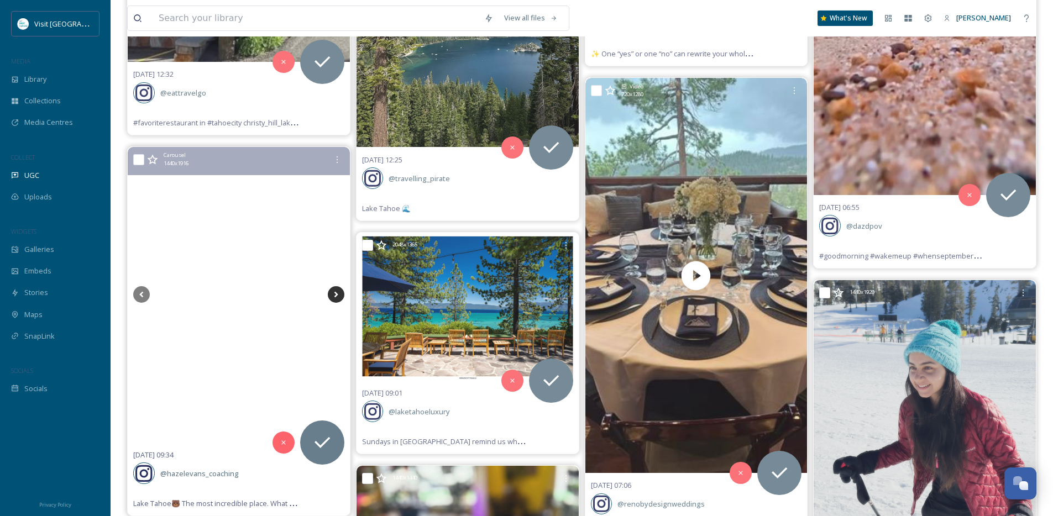
click at [335, 295] on icon at bounding box center [336, 294] width 17 height 17
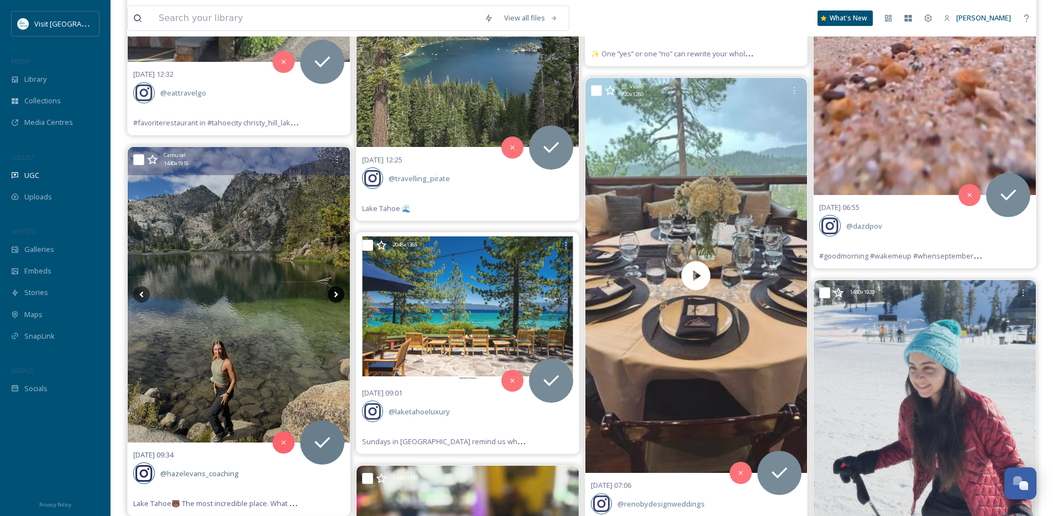
click at [335, 295] on icon at bounding box center [336, 294] width 17 height 17
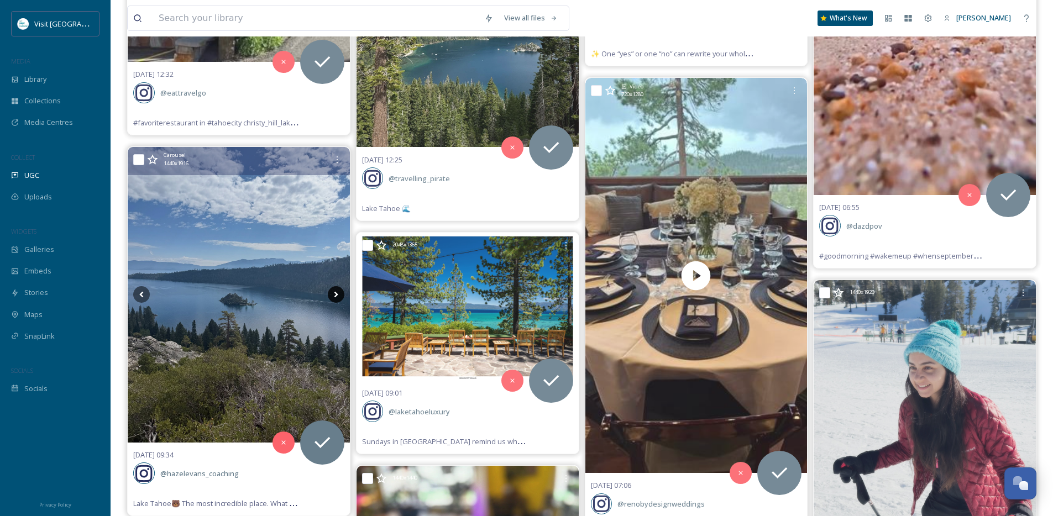
click at [335, 296] on icon at bounding box center [336, 294] width 17 height 17
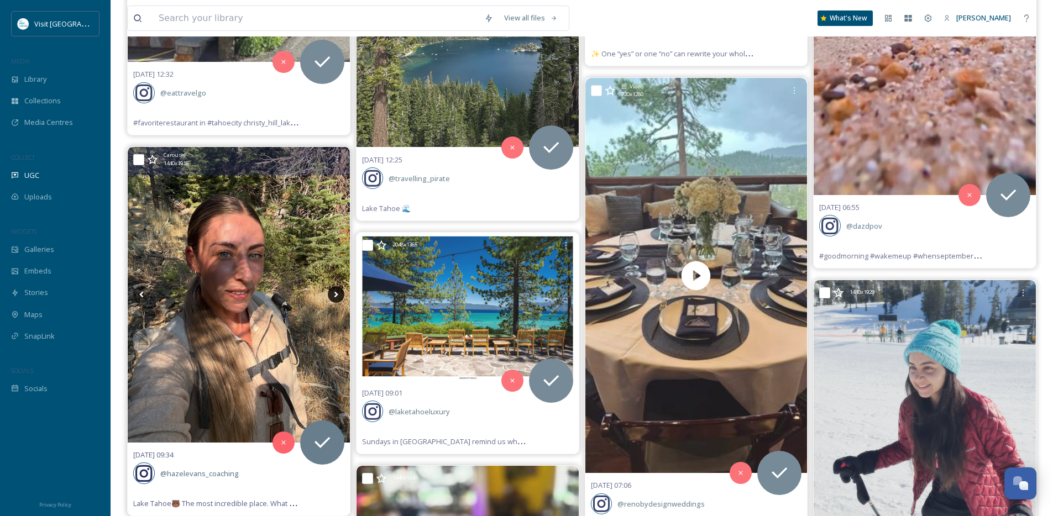
click at [335, 296] on icon at bounding box center [336, 295] width 4 height 6
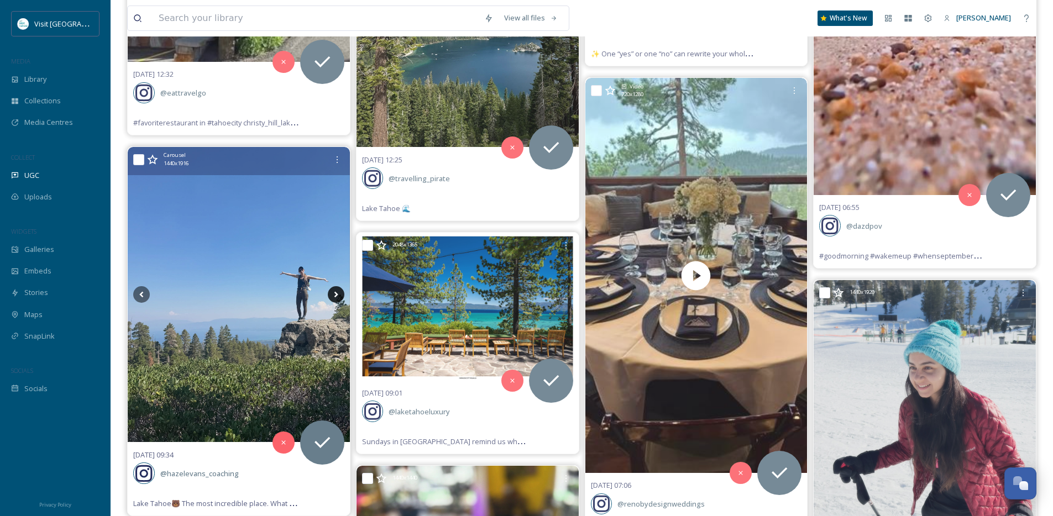
click at [335, 296] on icon at bounding box center [336, 295] width 4 height 6
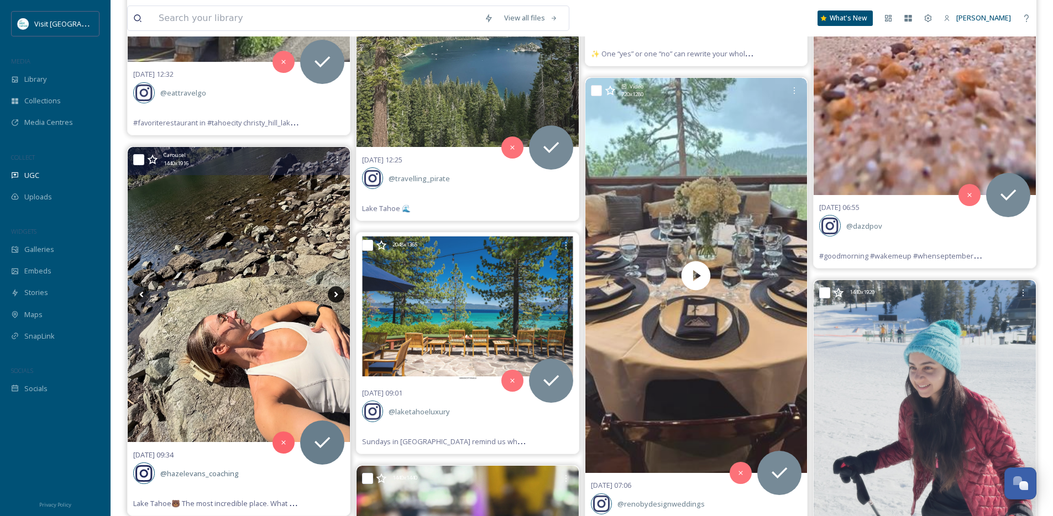
click at [335, 296] on icon at bounding box center [336, 295] width 4 height 6
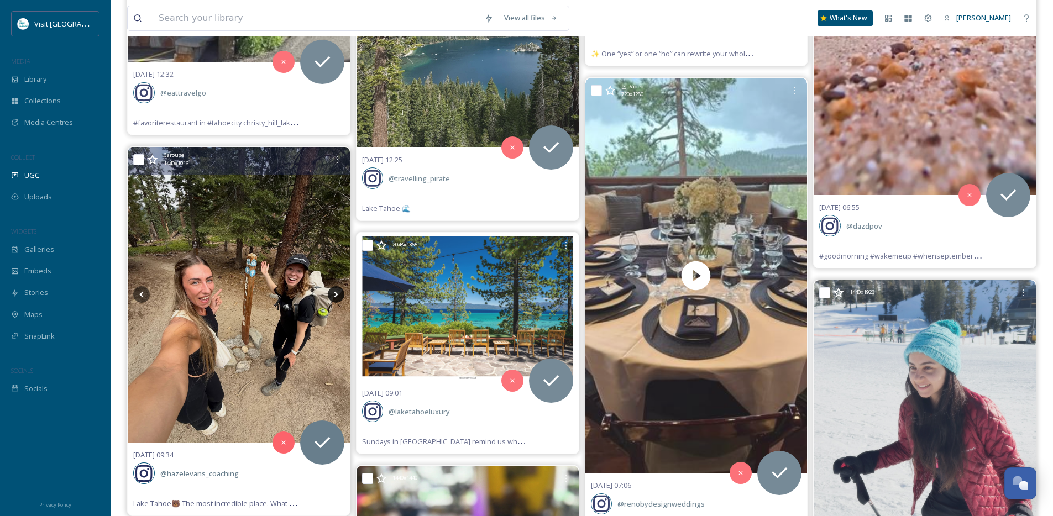
click at [335, 296] on icon at bounding box center [336, 295] width 4 height 6
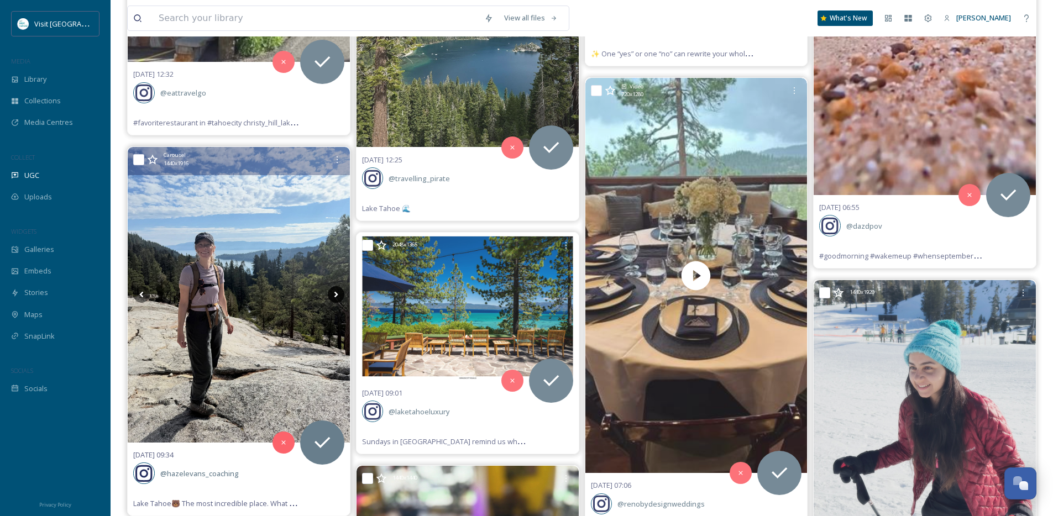
click at [335, 296] on icon at bounding box center [336, 295] width 4 height 6
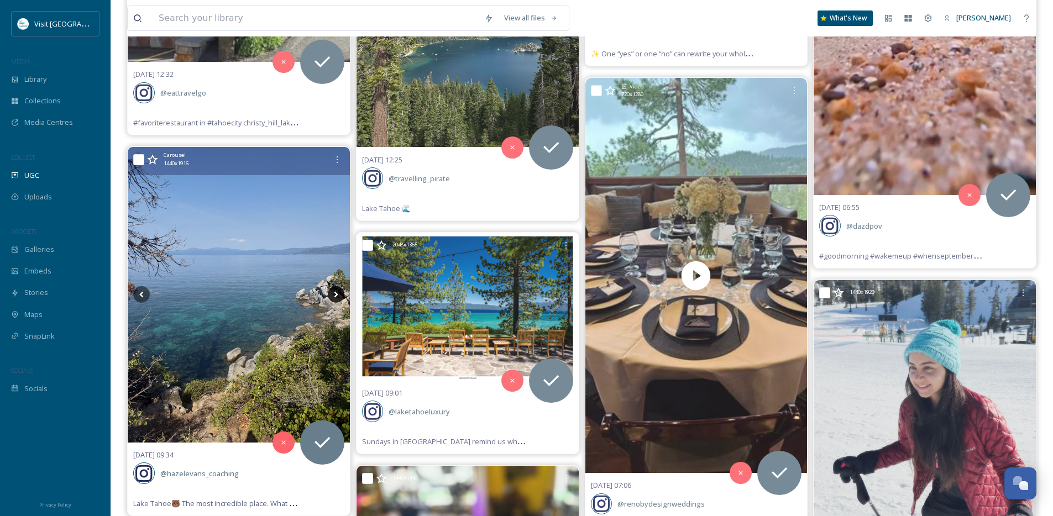
click at [335, 296] on icon at bounding box center [336, 295] width 4 height 6
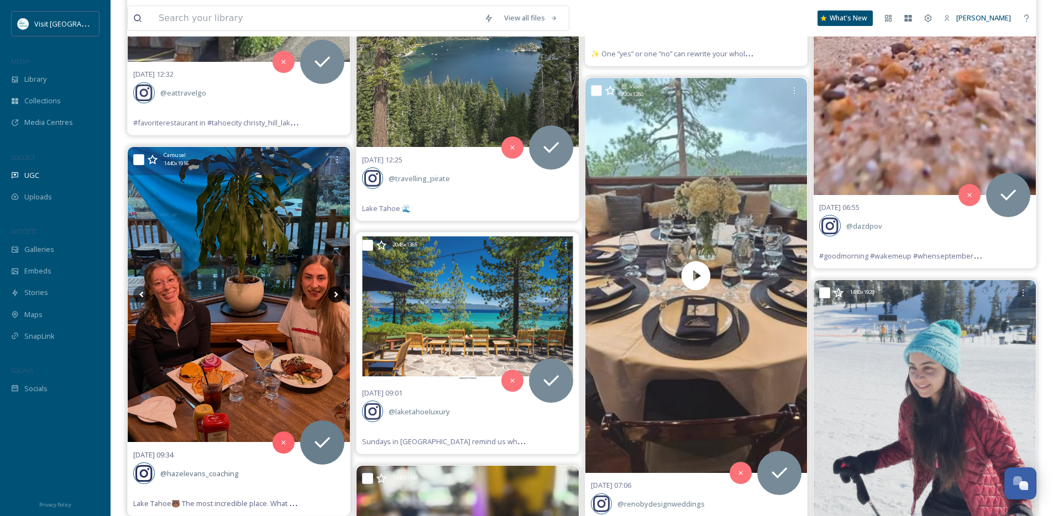
click at [335, 296] on icon at bounding box center [336, 295] width 4 height 6
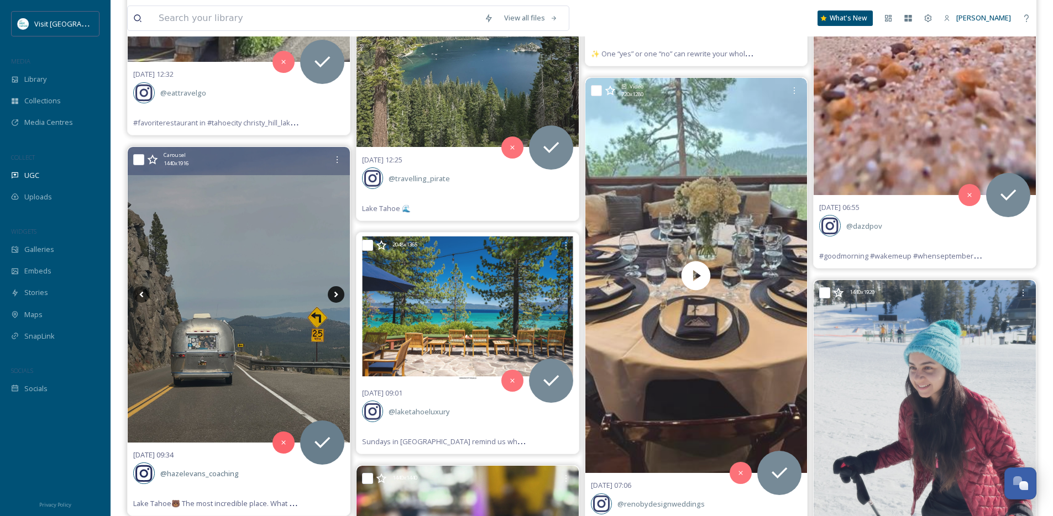
click at [335, 296] on icon at bounding box center [336, 295] width 4 height 6
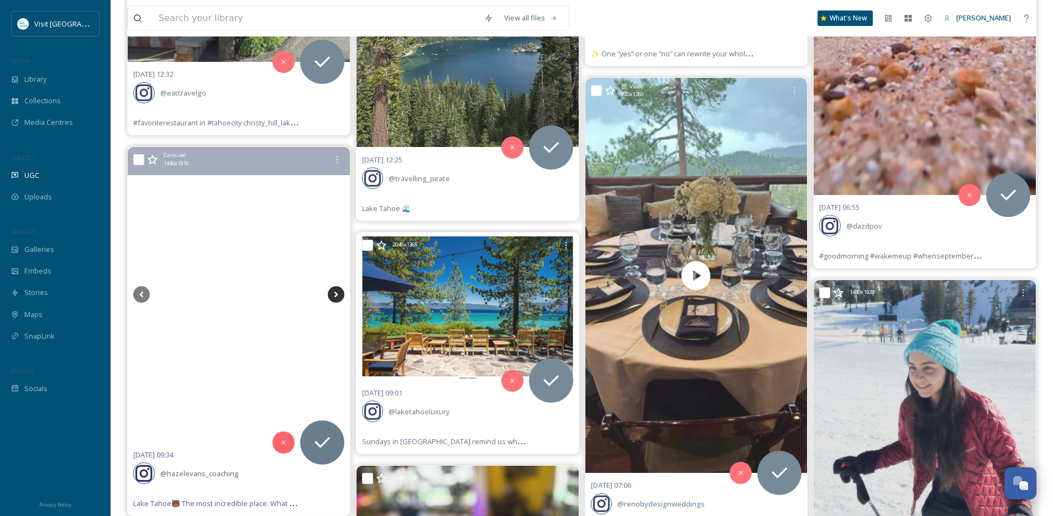
click at [335, 296] on icon at bounding box center [336, 295] width 4 height 6
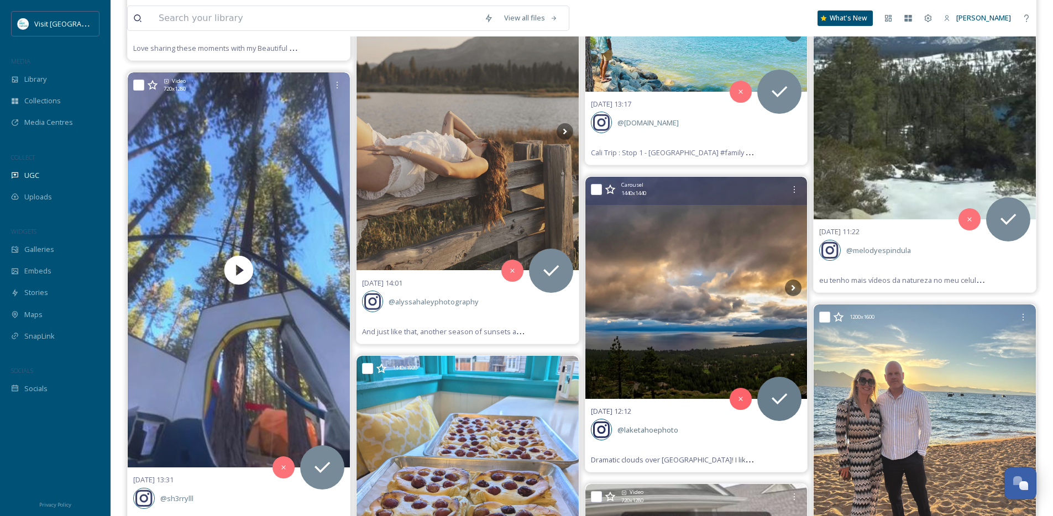
scroll to position [2674, 0]
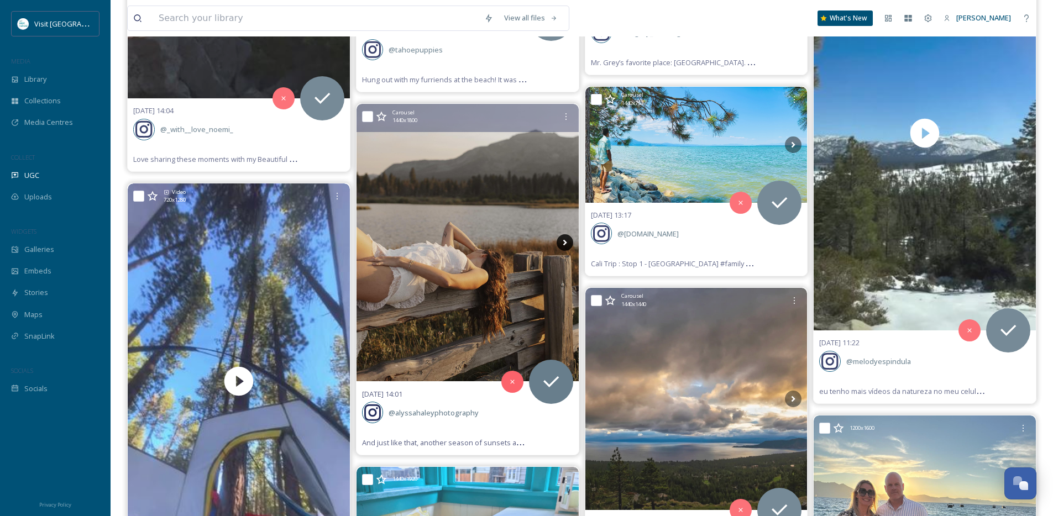
click at [567, 245] on icon at bounding box center [564, 242] width 17 height 17
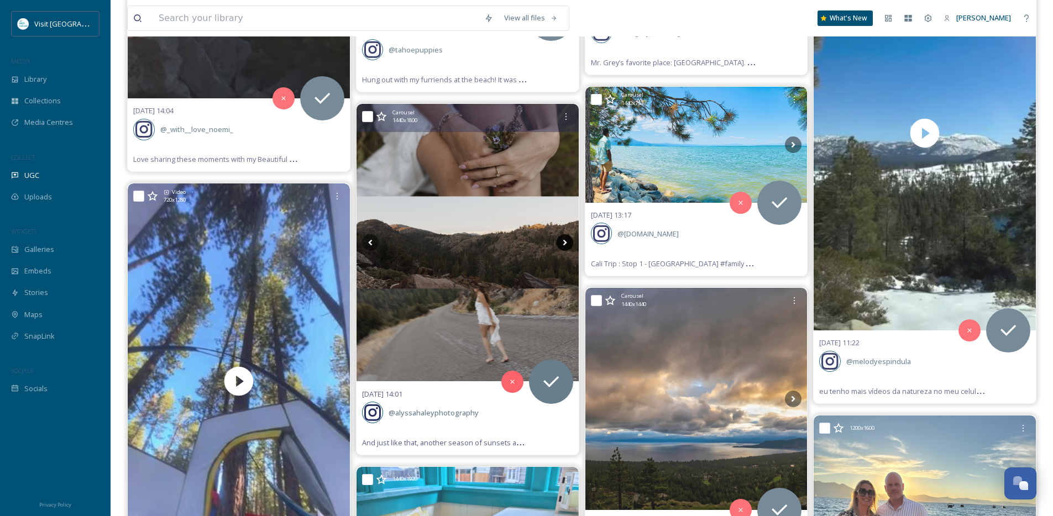
click at [567, 245] on icon at bounding box center [564, 242] width 17 height 17
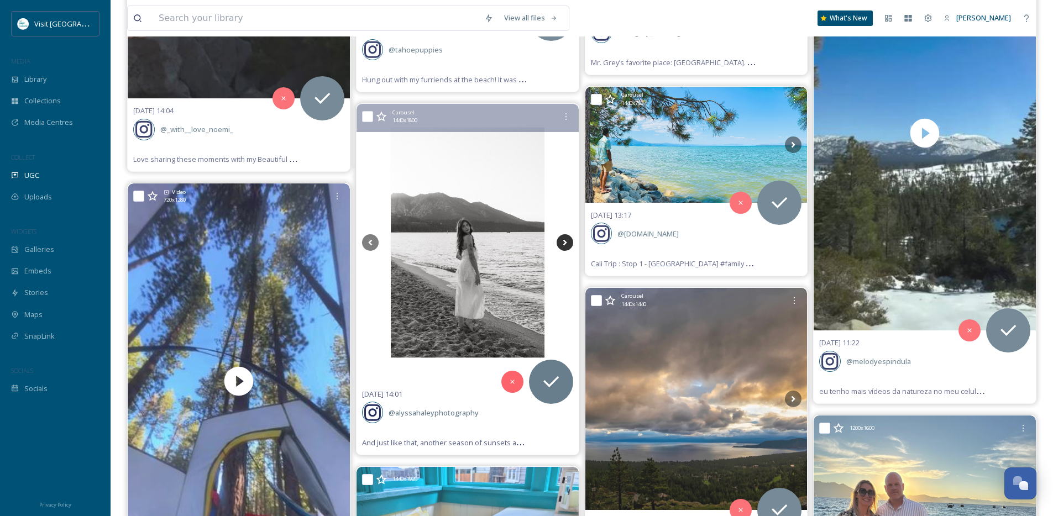
click at [567, 245] on icon at bounding box center [564, 242] width 17 height 17
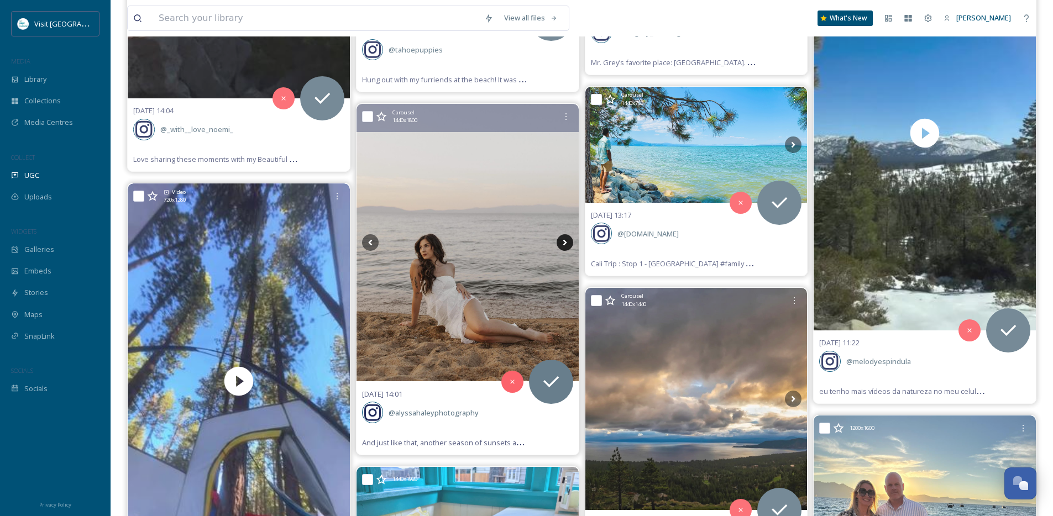
click at [567, 245] on icon at bounding box center [564, 242] width 17 height 17
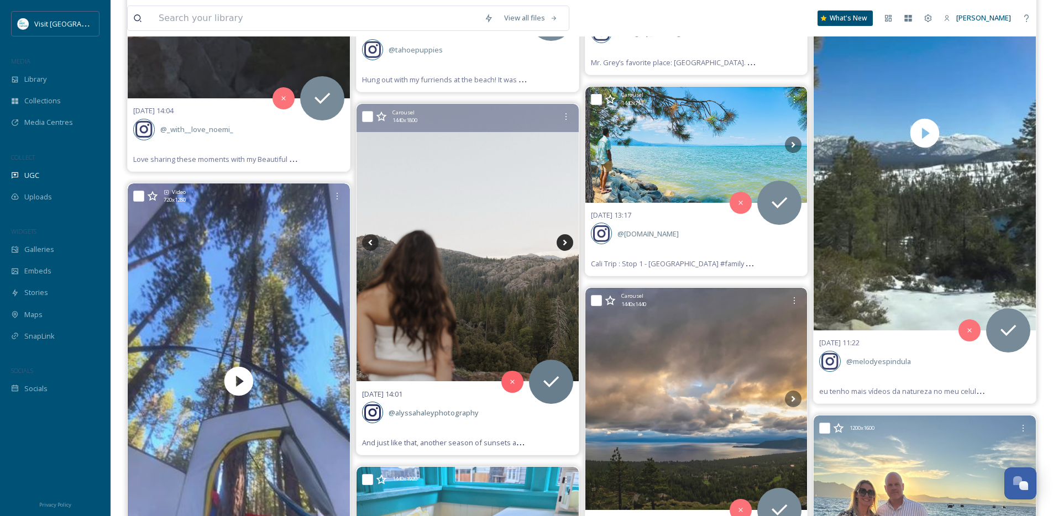
click at [567, 245] on icon at bounding box center [564, 242] width 17 height 17
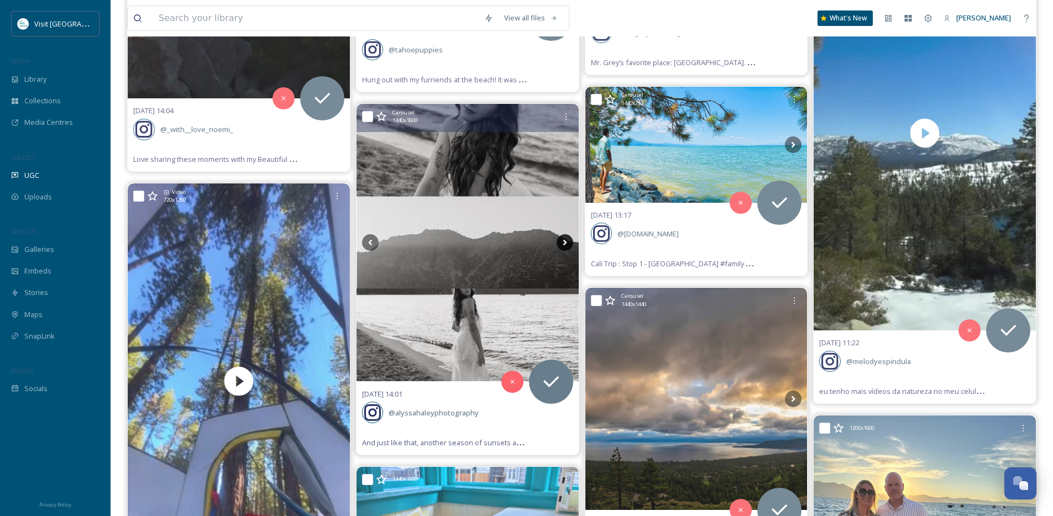
click at [567, 246] on icon at bounding box center [564, 242] width 17 height 17
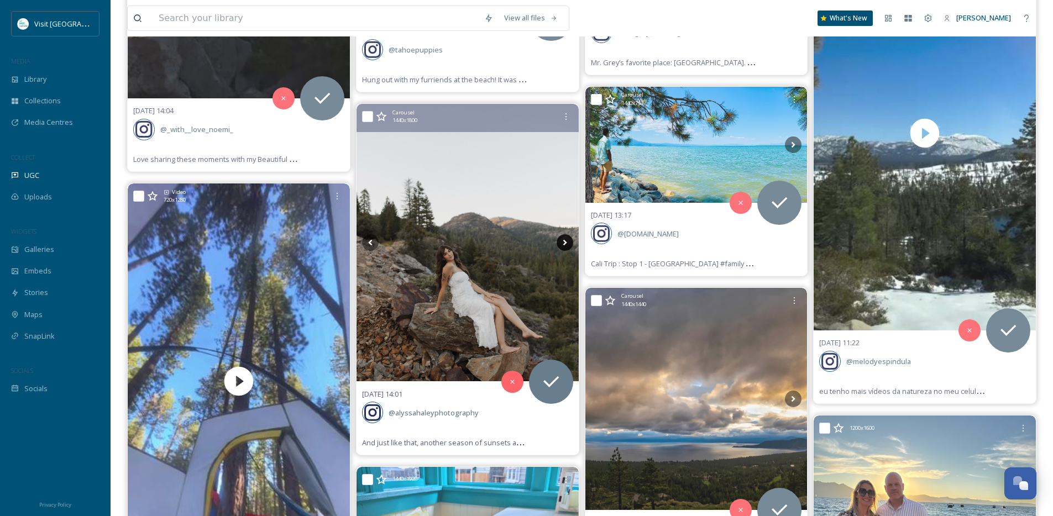
click at [567, 246] on icon at bounding box center [564, 242] width 17 height 17
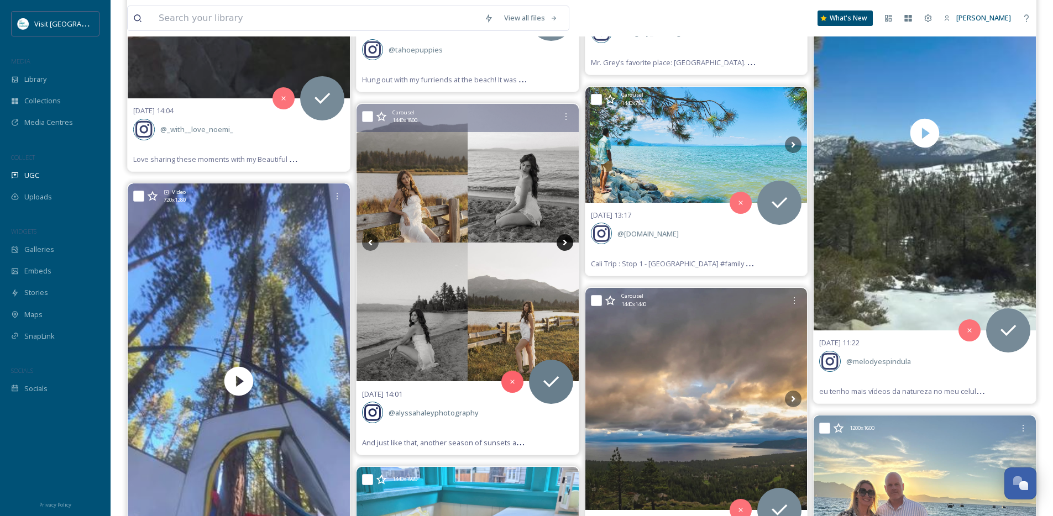
click at [567, 246] on icon at bounding box center [564, 242] width 17 height 17
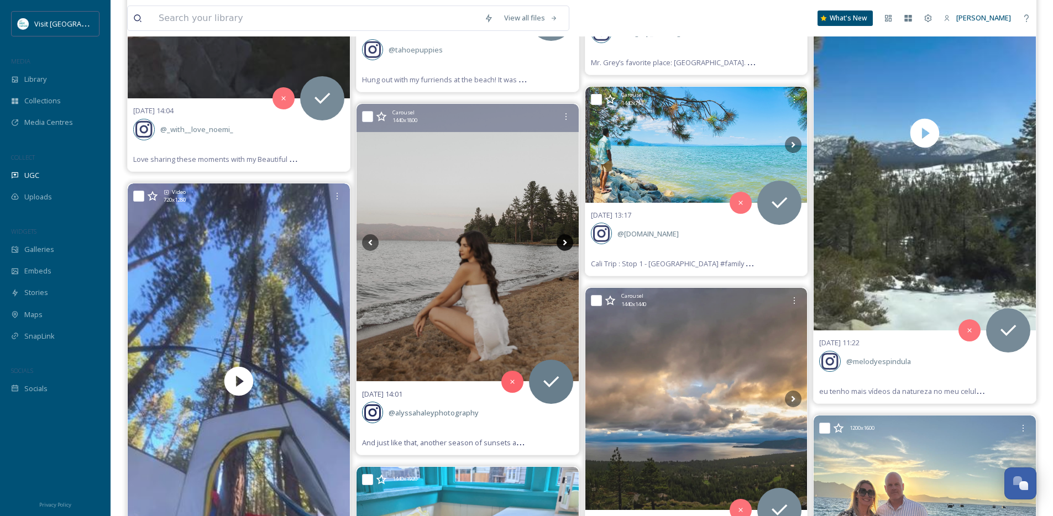
click at [567, 246] on icon at bounding box center [564, 242] width 17 height 17
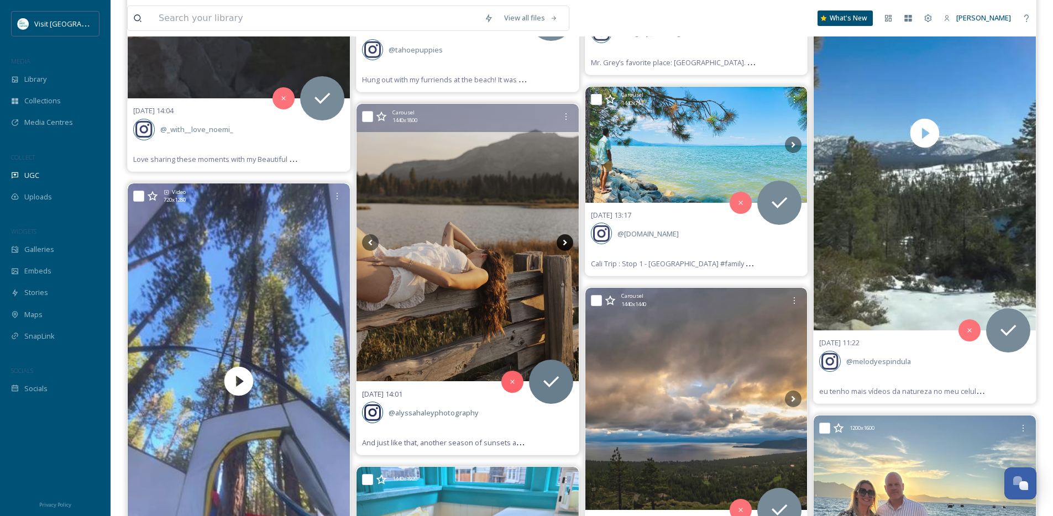
click at [567, 246] on icon at bounding box center [564, 242] width 17 height 17
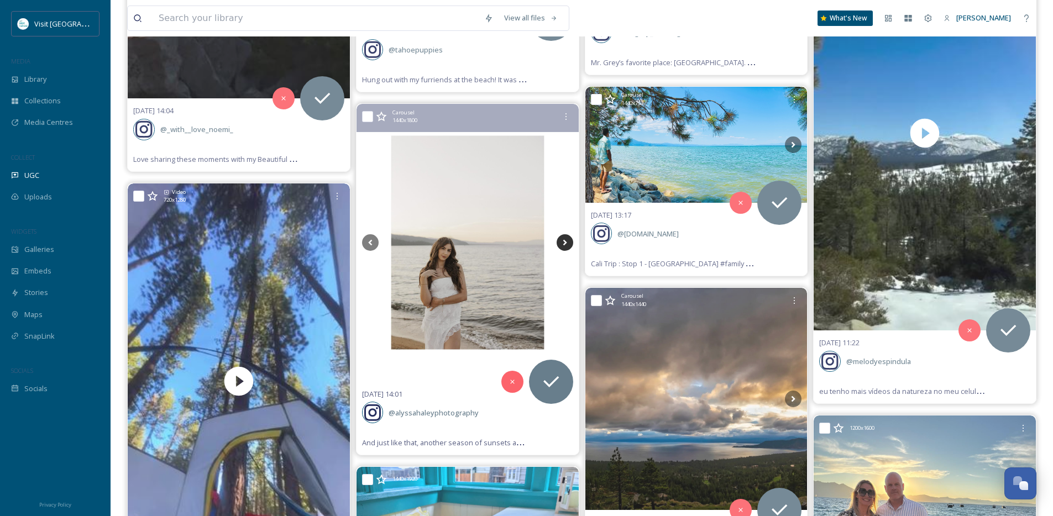
click at [567, 246] on icon at bounding box center [564, 242] width 17 height 17
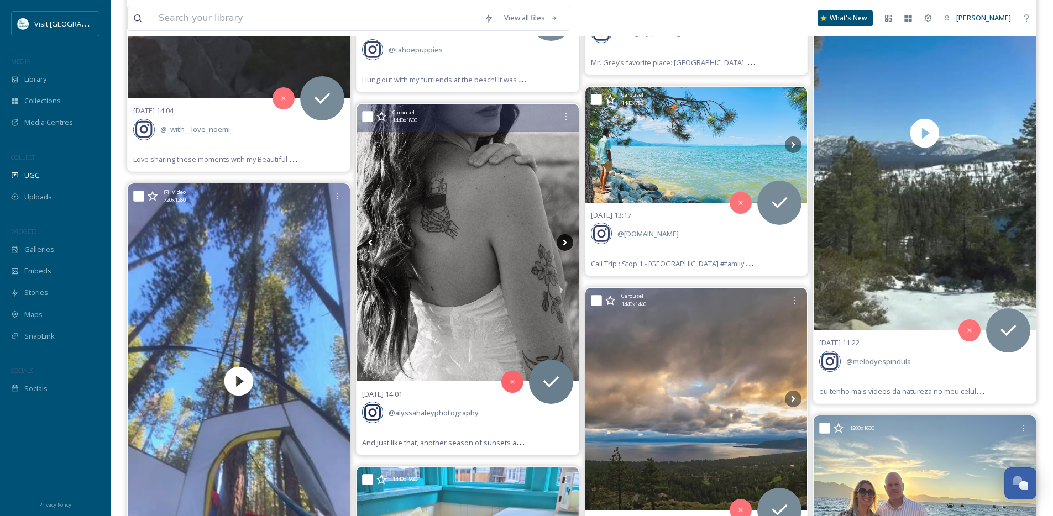
click at [567, 246] on icon at bounding box center [564, 242] width 17 height 17
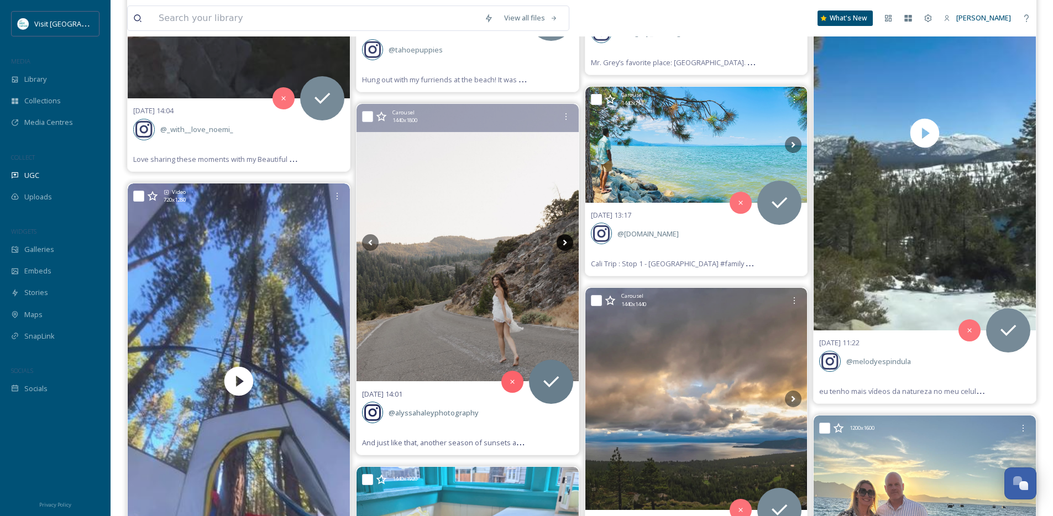
click at [566, 246] on icon at bounding box center [564, 242] width 17 height 17
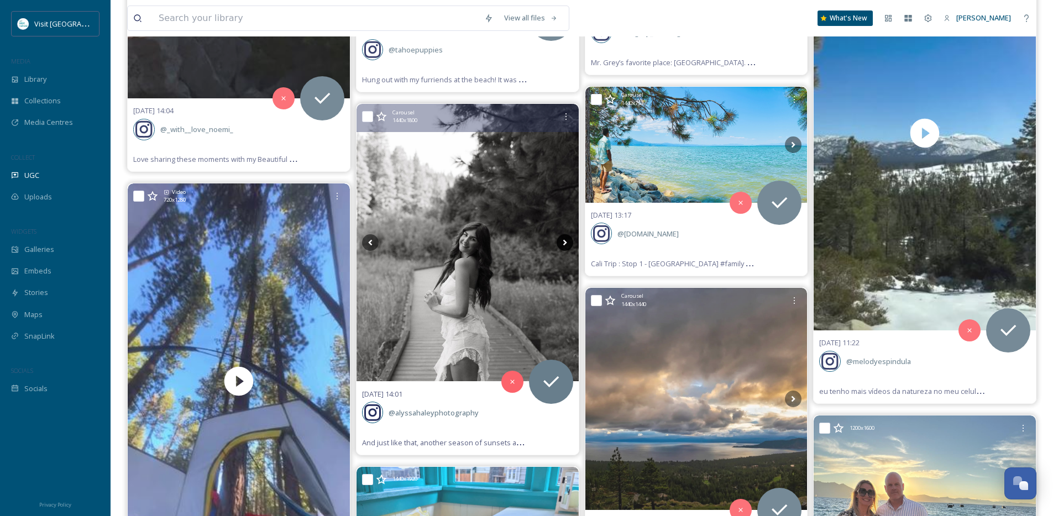
click at [566, 246] on icon at bounding box center [564, 242] width 17 height 17
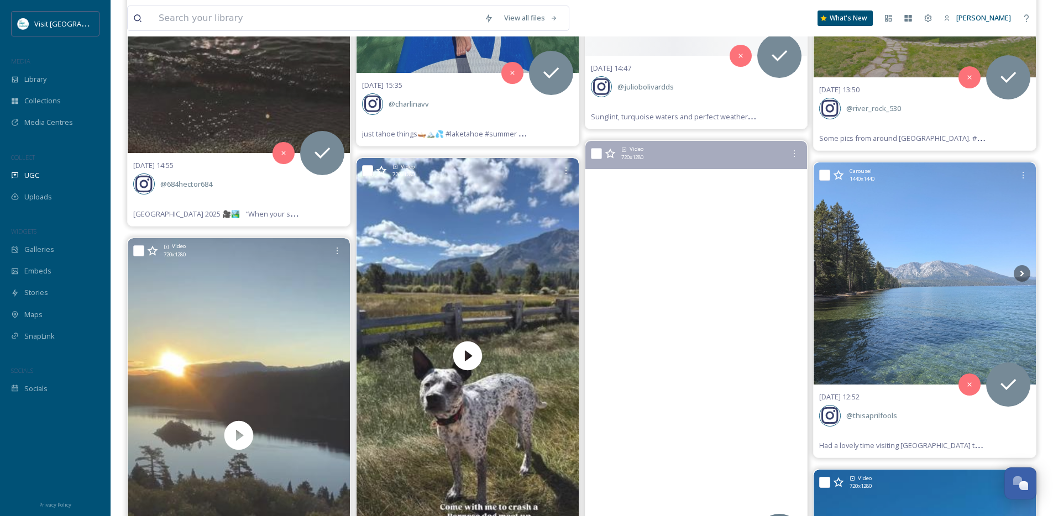
scroll to position [2099, 0]
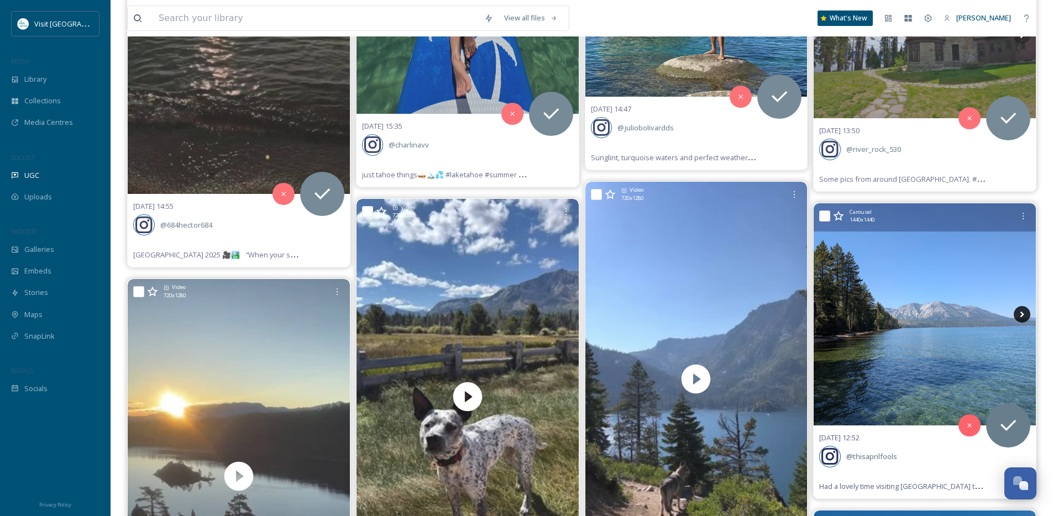
click at [1020, 313] on icon at bounding box center [1021, 314] width 17 height 17
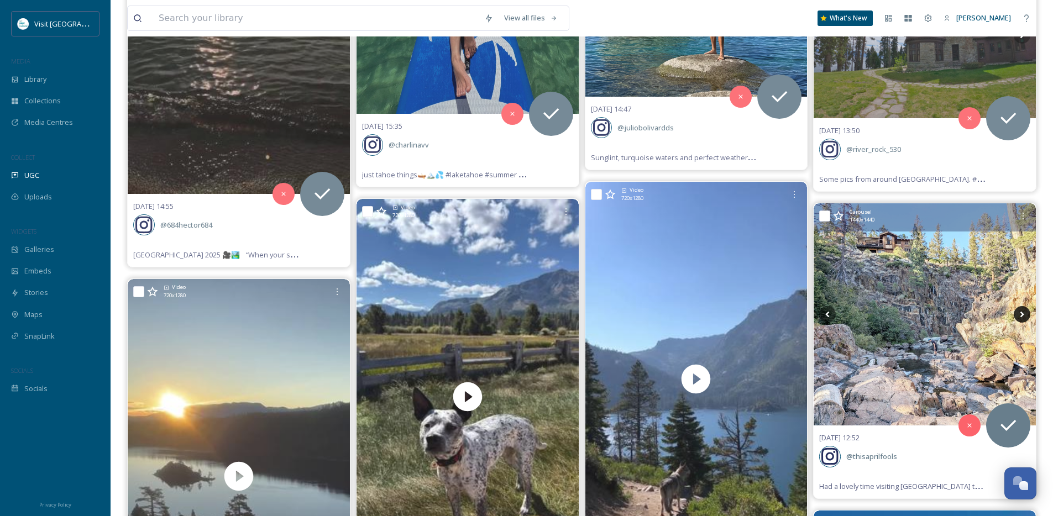
click at [1021, 317] on icon at bounding box center [1022, 315] width 4 height 6
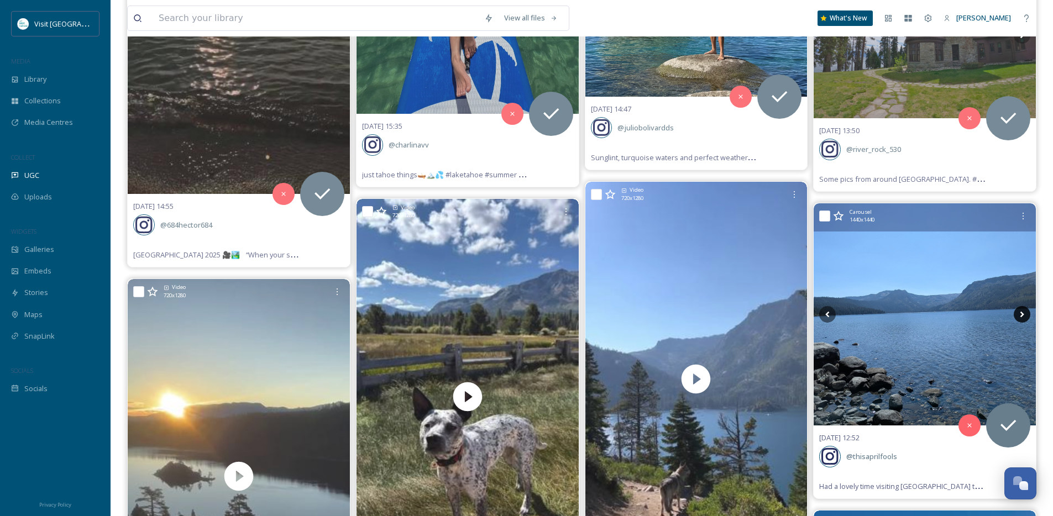
click at [1021, 317] on icon at bounding box center [1022, 315] width 4 height 6
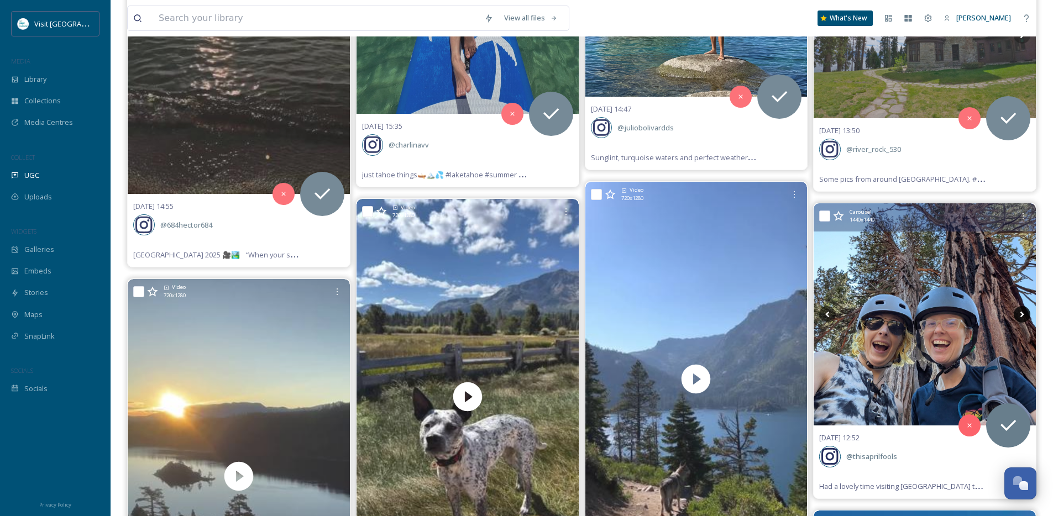
click at [1021, 317] on icon at bounding box center [1022, 315] width 4 height 6
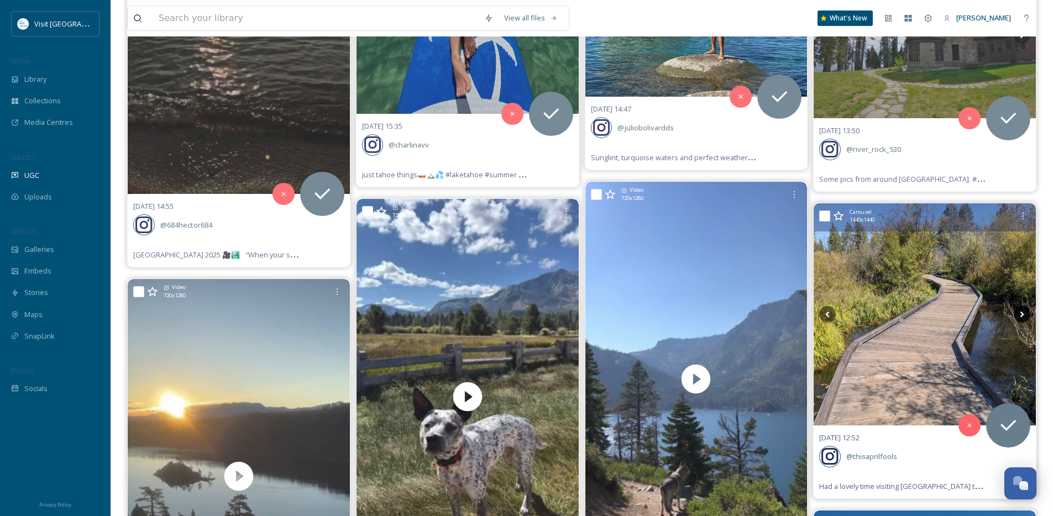
click at [1021, 317] on icon at bounding box center [1022, 315] width 4 height 6
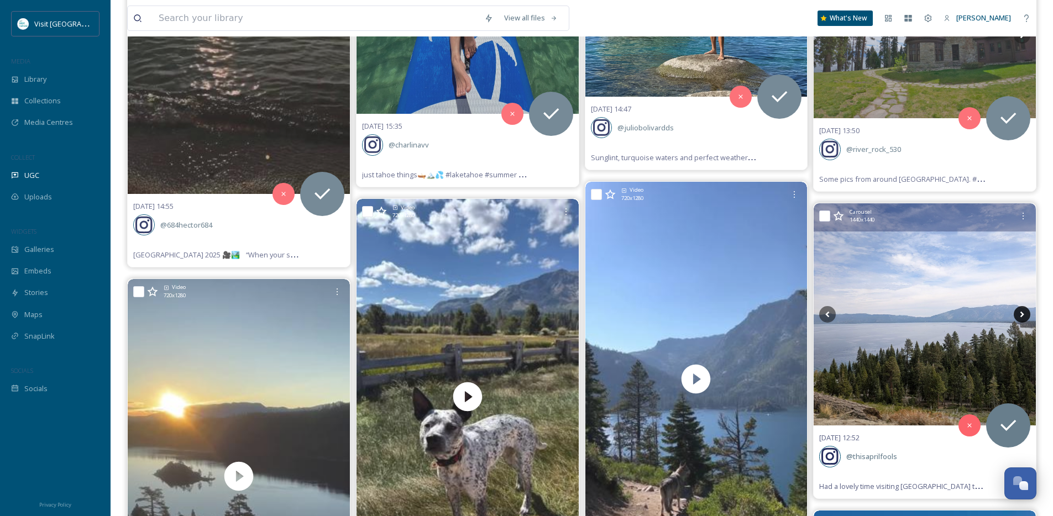
click at [1017, 317] on icon at bounding box center [1021, 314] width 17 height 17
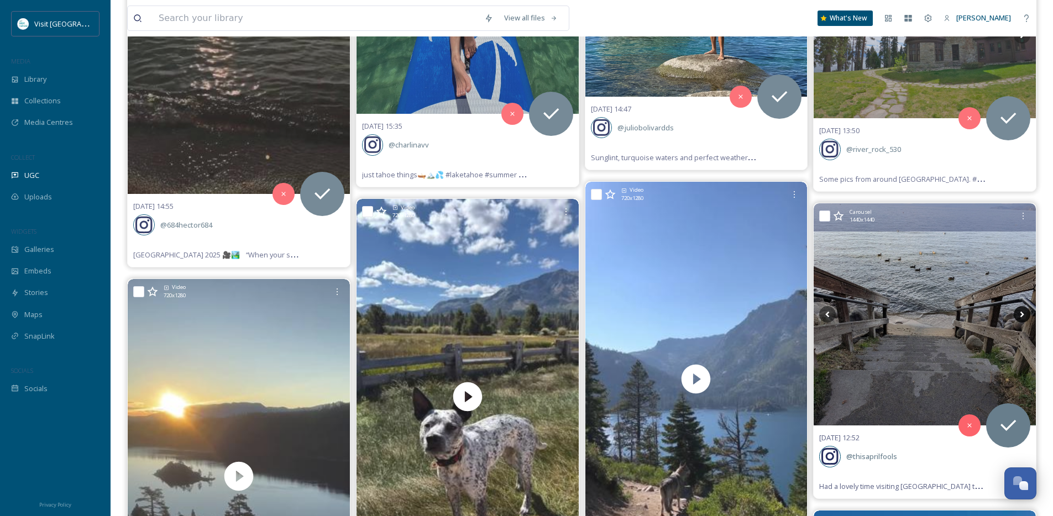
click at [1017, 317] on icon at bounding box center [1021, 314] width 17 height 17
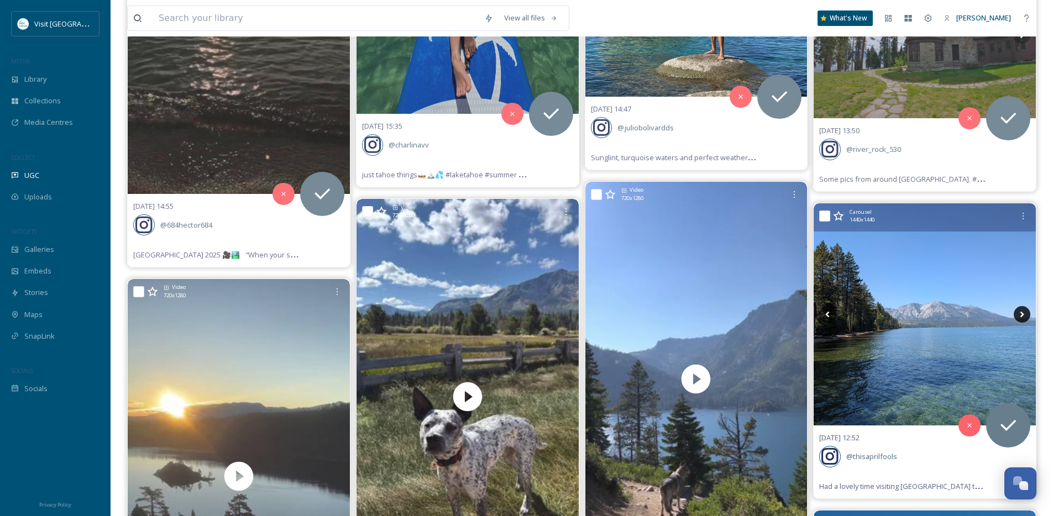
click at [1017, 317] on icon at bounding box center [1021, 314] width 17 height 17
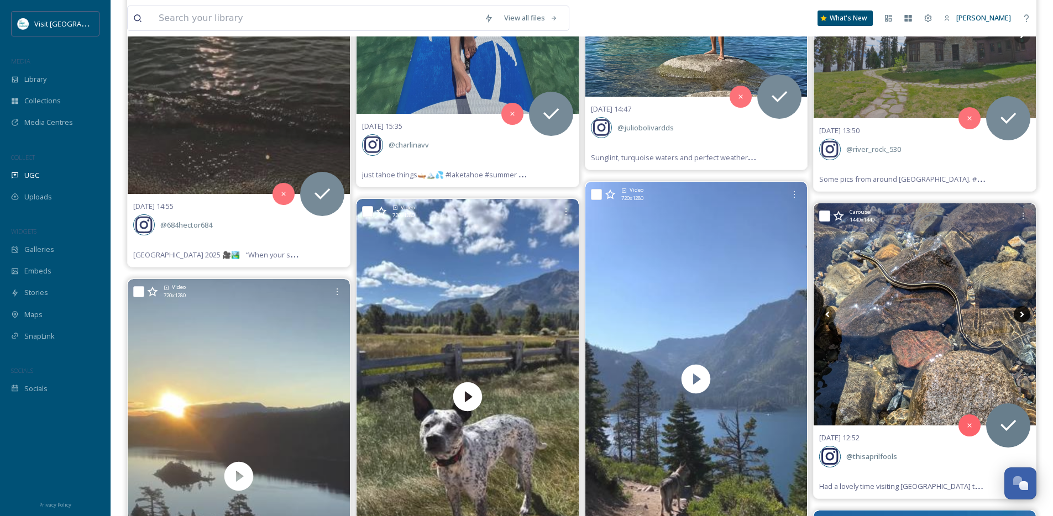
click at [1017, 317] on icon at bounding box center [1021, 314] width 17 height 17
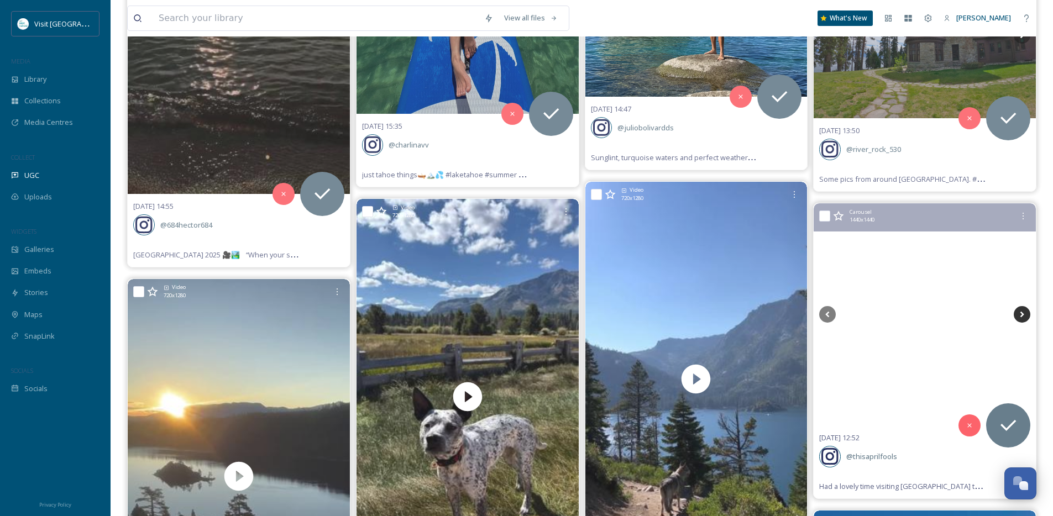
click at [1017, 317] on icon at bounding box center [1021, 314] width 17 height 17
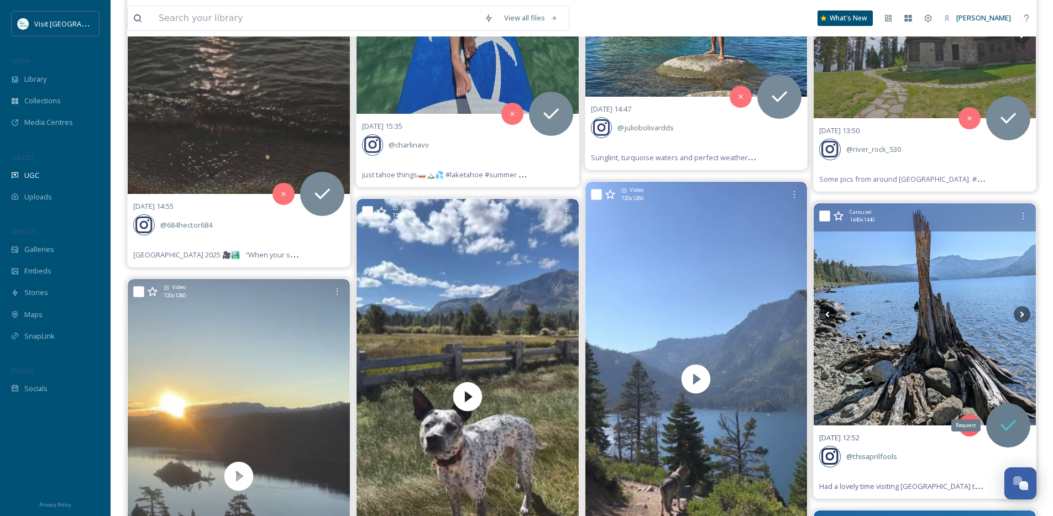
click at [1006, 419] on icon at bounding box center [1008, 425] width 22 height 22
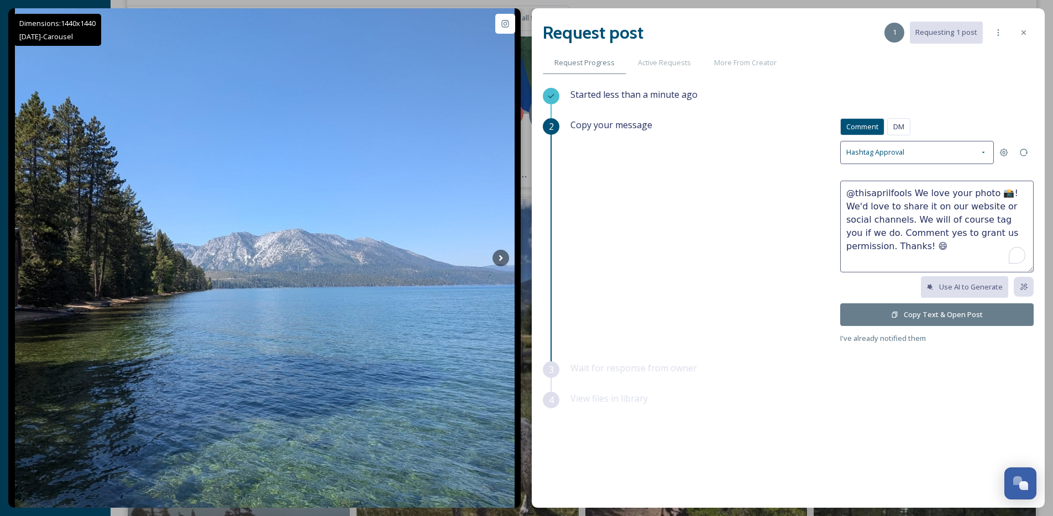
drag, startPoint x: 976, startPoint y: 194, endPoint x: 911, endPoint y: 196, distance: 65.8
click at [911, 196] on textarea "@thisaprilfools We love your photo 📸! We'd love to share it on our website or s…" at bounding box center [936, 227] width 193 height 92
click at [897, 209] on textarea "@thisaprilfools Ooooh that water snake pic is very cool! We'd love to share it …" at bounding box center [936, 227] width 193 height 92
type textarea "@thisaprilfools Ooooh that water snake pic is very cool! I'd love to share it o…"
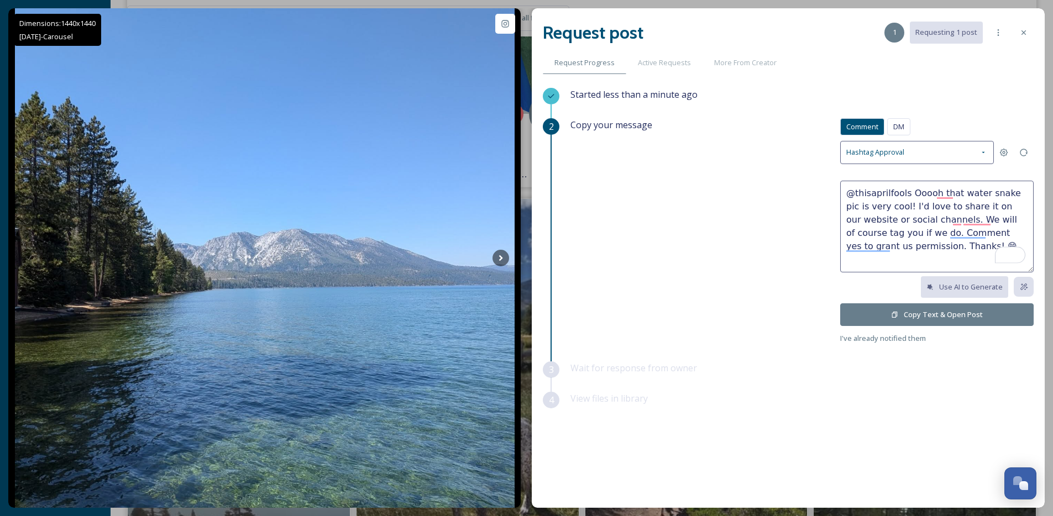
click at [902, 317] on button "Copy Text & Open Post" at bounding box center [936, 314] width 193 height 23
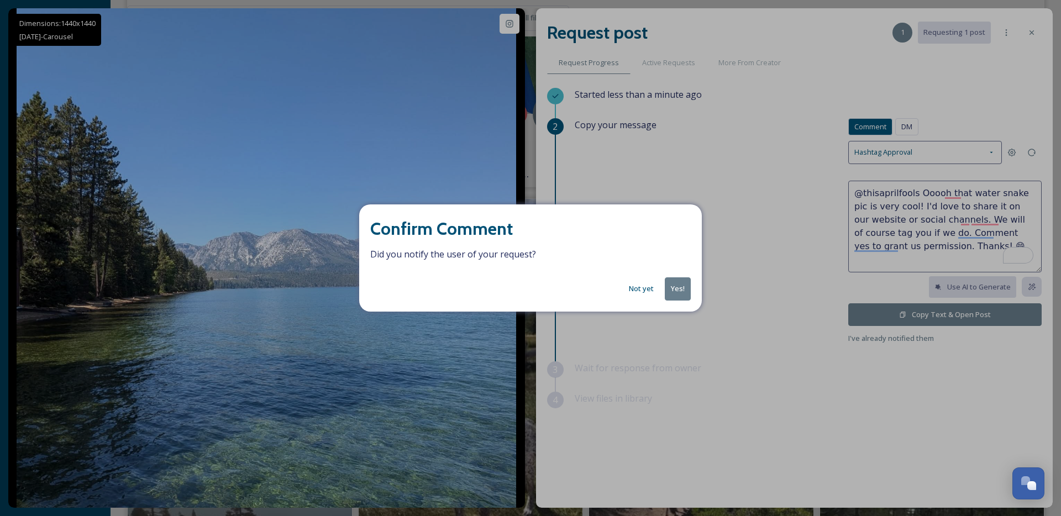
click at [674, 292] on button "Yes!" at bounding box center [678, 288] width 26 height 23
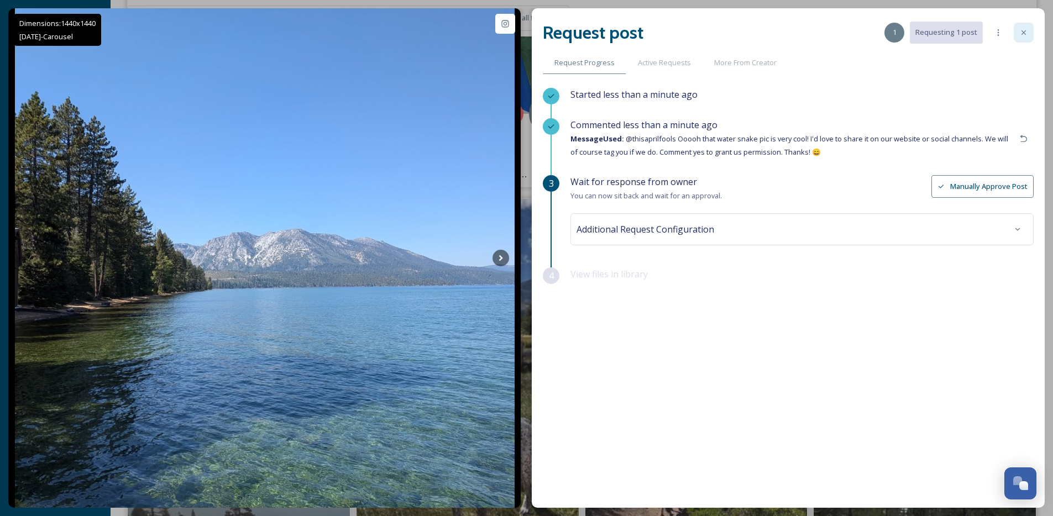
click at [1029, 38] on div at bounding box center [1023, 33] width 20 height 20
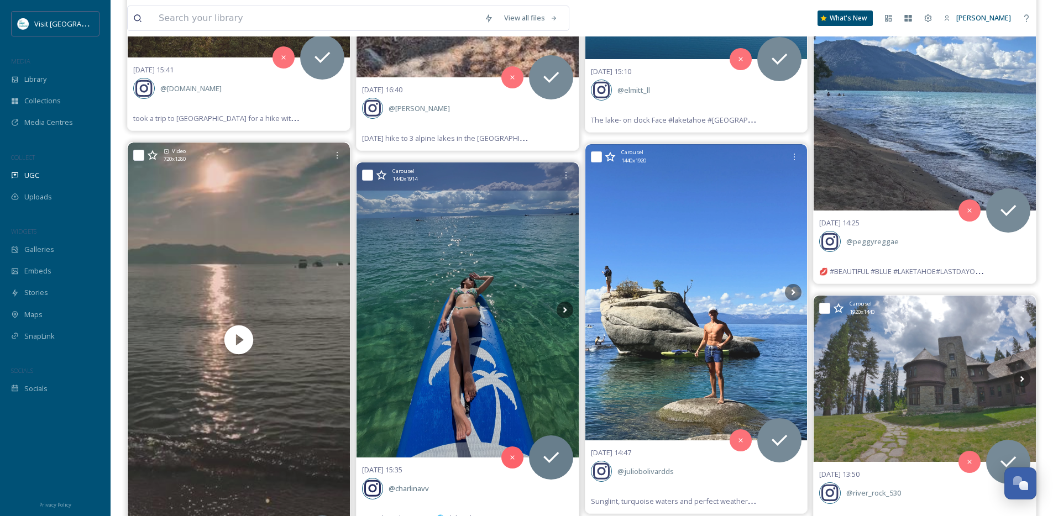
scroll to position [1756, 0]
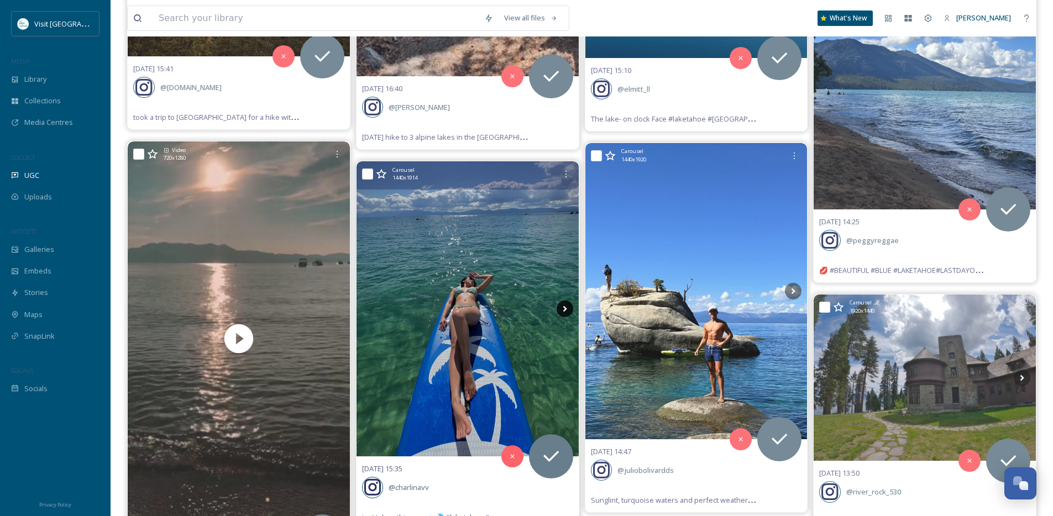
click at [563, 312] on icon at bounding box center [565, 309] width 4 height 6
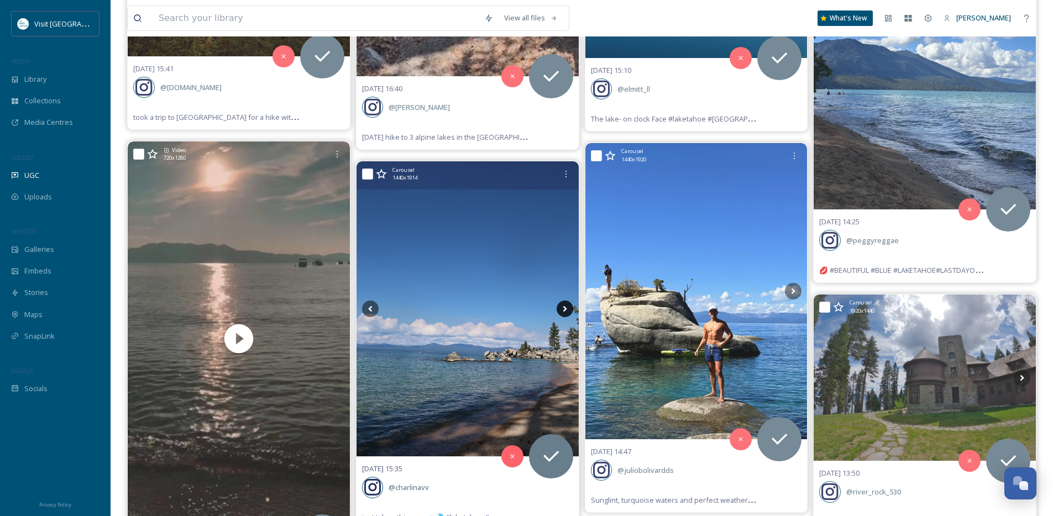
click at [563, 312] on icon at bounding box center [565, 309] width 4 height 6
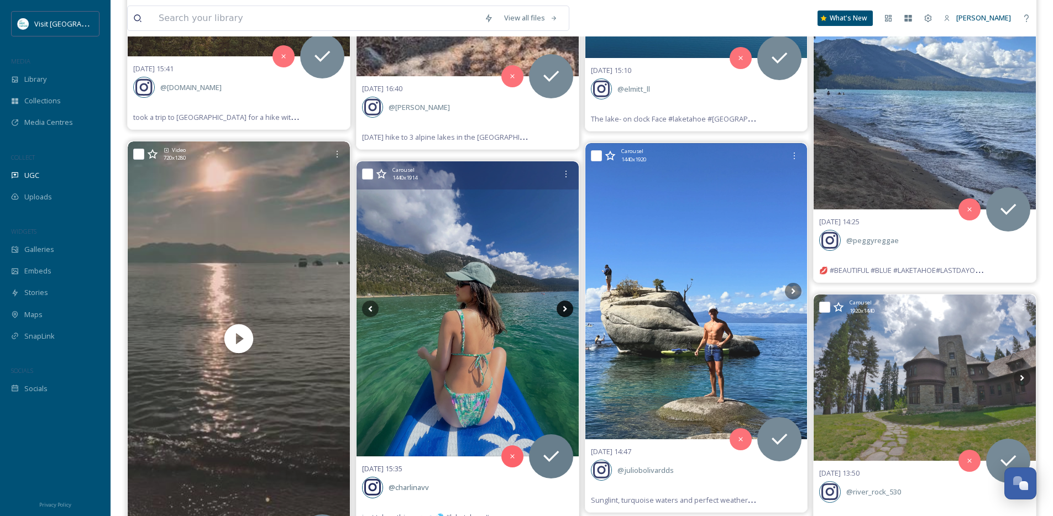
click at [563, 312] on icon at bounding box center [565, 309] width 4 height 6
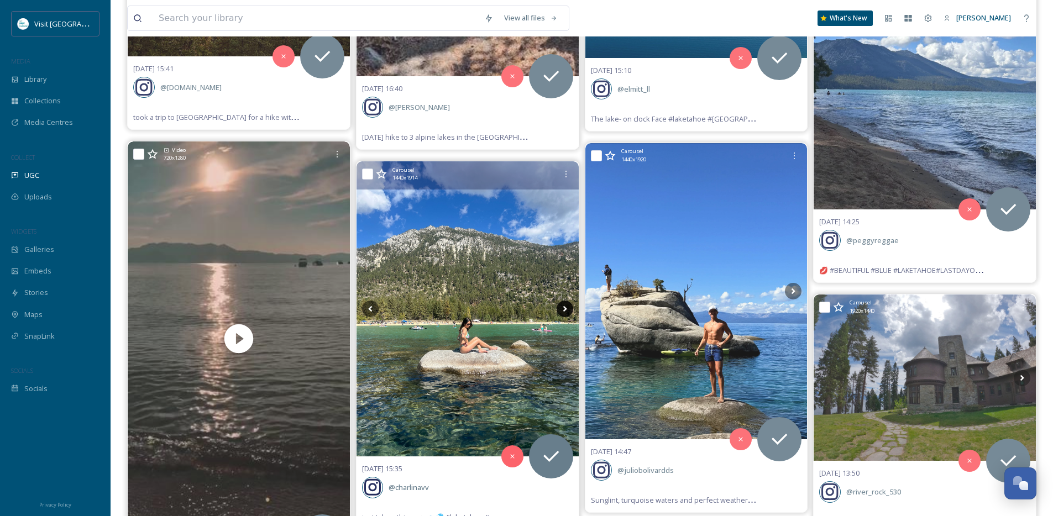
click at [563, 312] on icon at bounding box center [565, 309] width 4 height 6
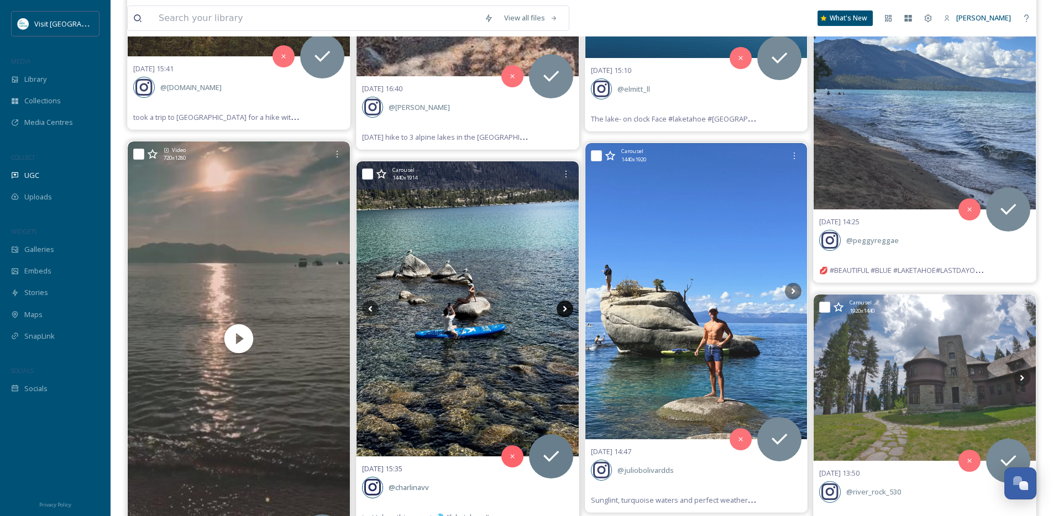
click at [563, 312] on icon at bounding box center [565, 309] width 4 height 6
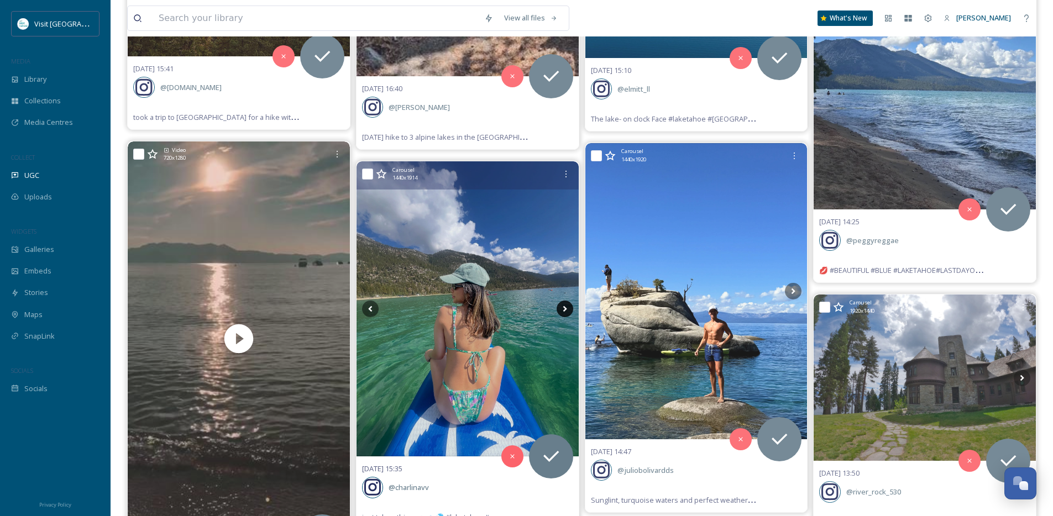
click at [563, 312] on icon at bounding box center [565, 309] width 4 height 6
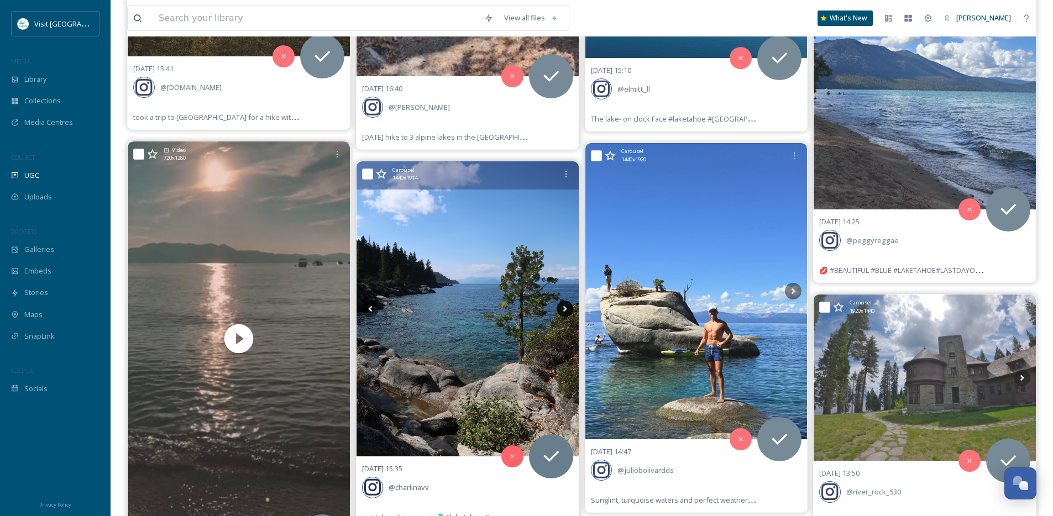
click at [563, 312] on icon at bounding box center [565, 309] width 4 height 6
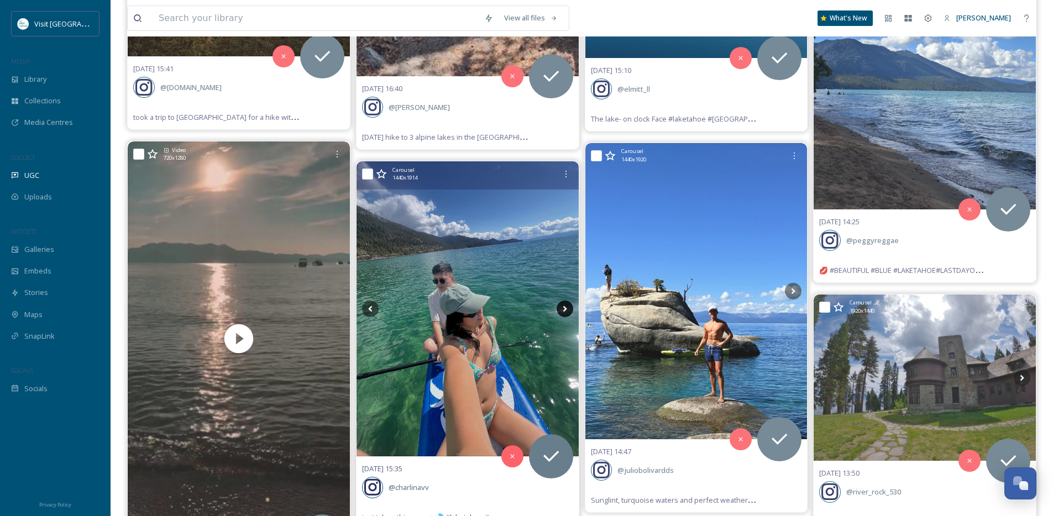
click at [563, 312] on icon at bounding box center [565, 309] width 4 height 6
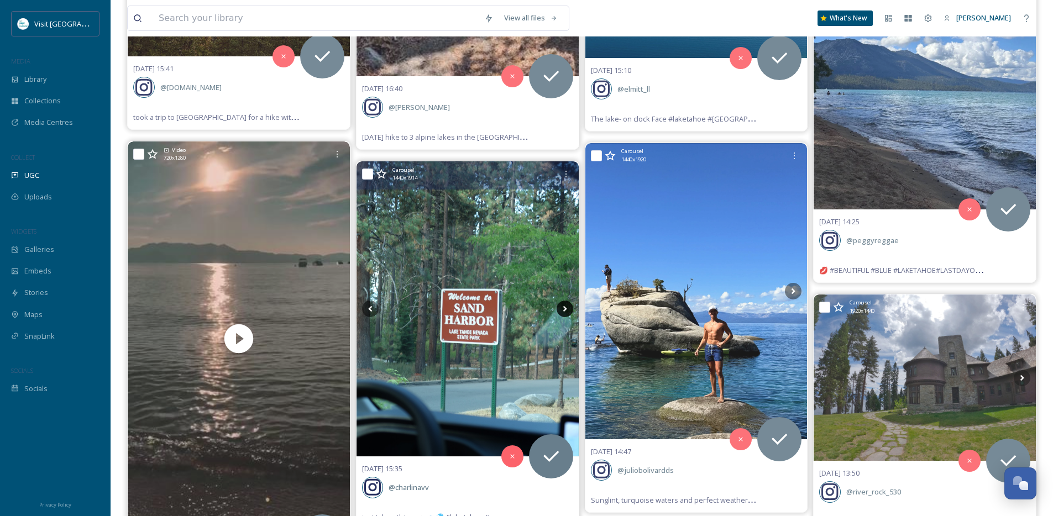
click at [563, 312] on icon at bounding box center [565, 309] width 4 height 6
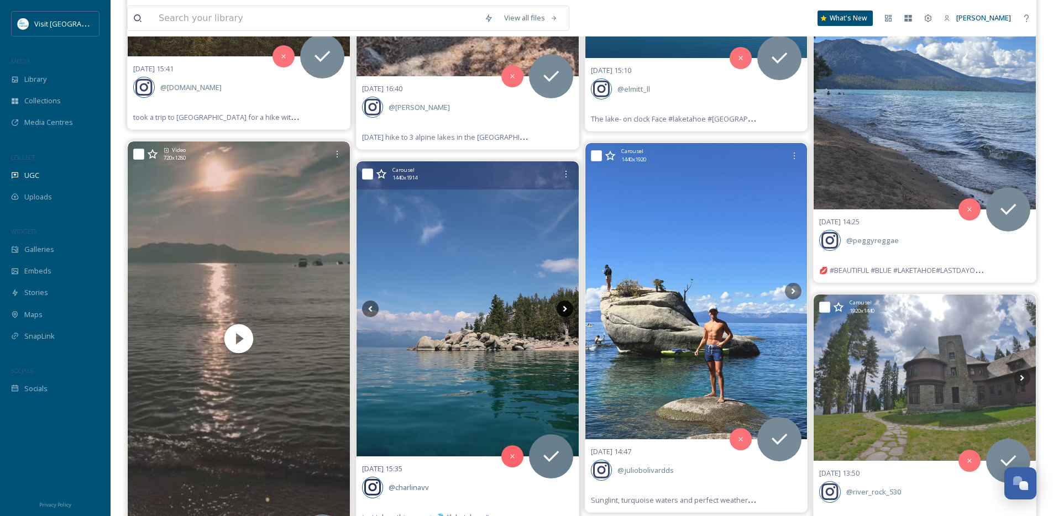
click at [563, 312] on icon at bounding box center [565, 309] width 4 height 6
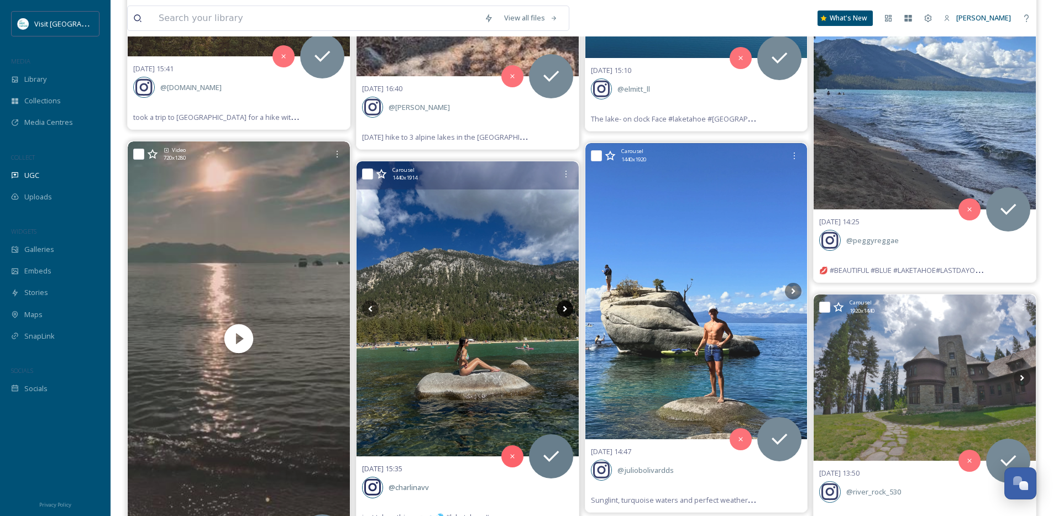
click at [563, 312] on icon at bounding box center [565, 309] width 4 height 6
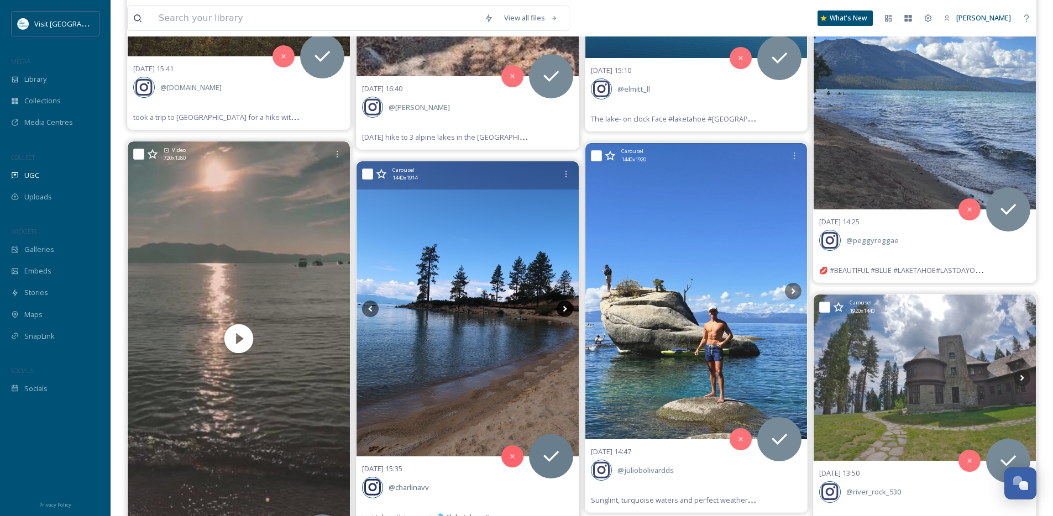
click at [563, 312] on icon at bounding box center [565, 309] width 4 height 6
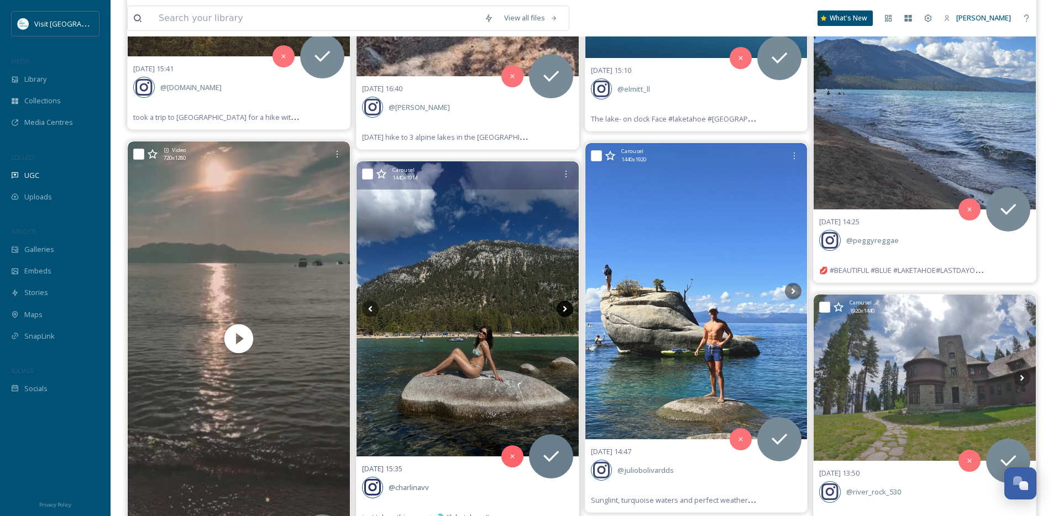
click at [563, 312] on icon at bounding box center [565, 309] width 4 height 6
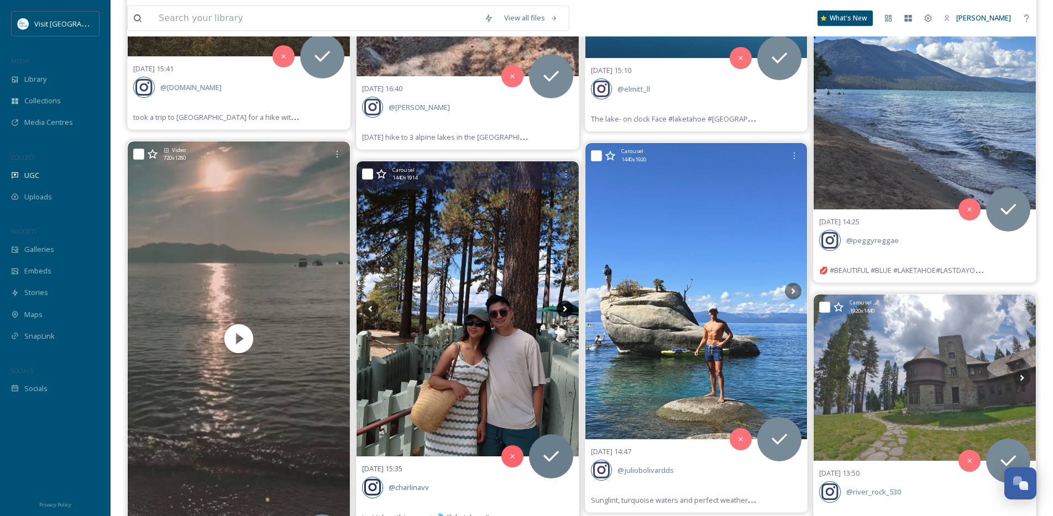
click at [563, 312] on icon at bounding box center [565, 309] width 4 height 6
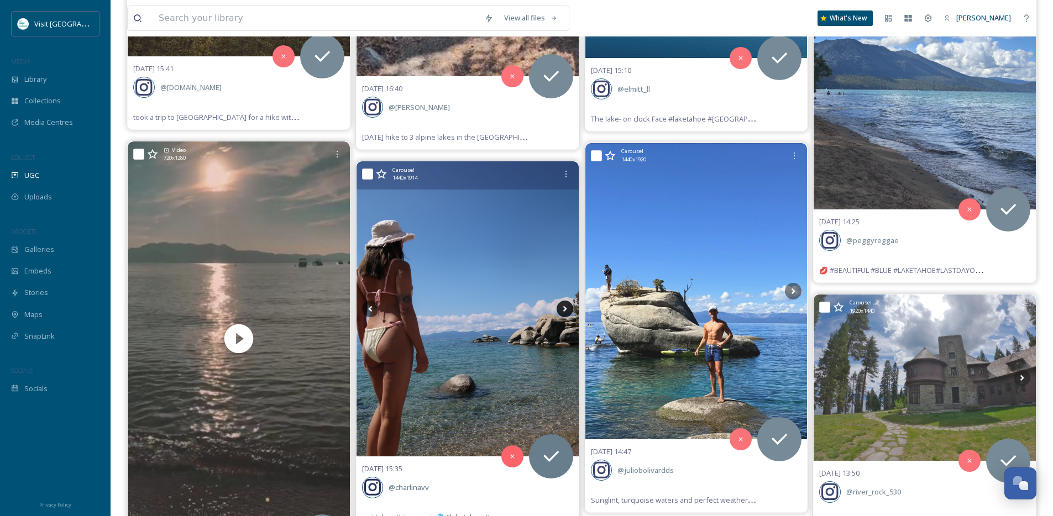
click at [563, 312] on icon at bounding box center [565, 309] width 4 height 6
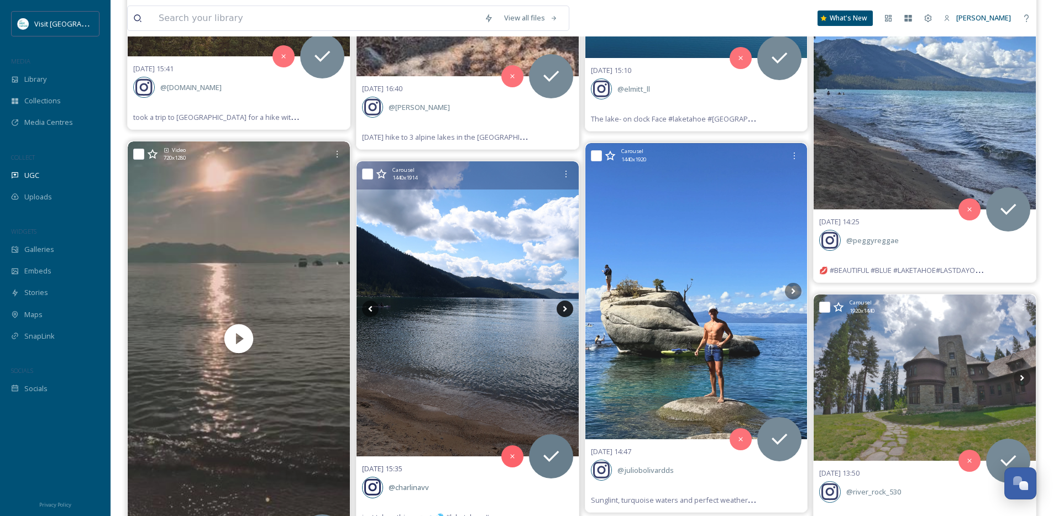
click at [563, 312] on icon at bounding box center [565, 309] width 4 height 6
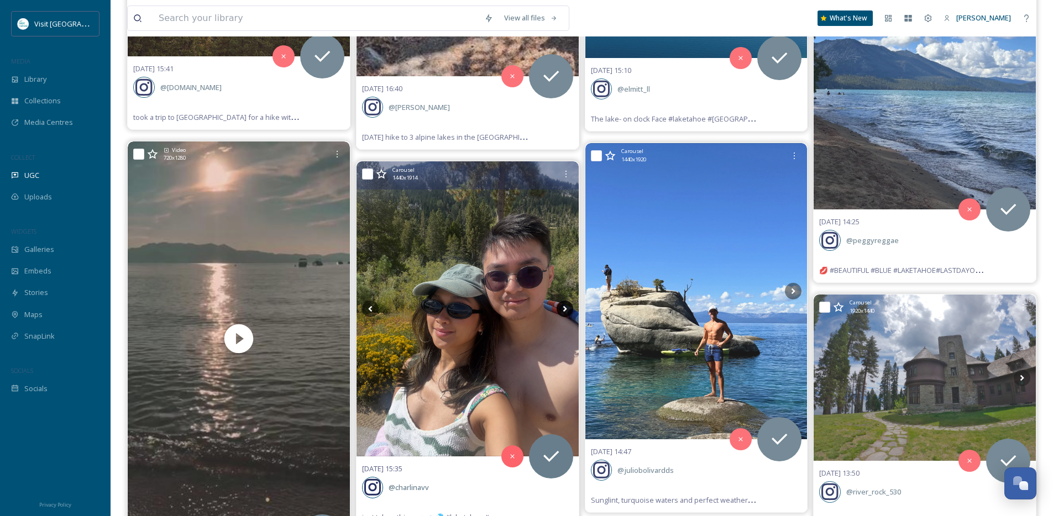
click at [563, 312] on icon at bounding box center [565, 309] width 4 height 6
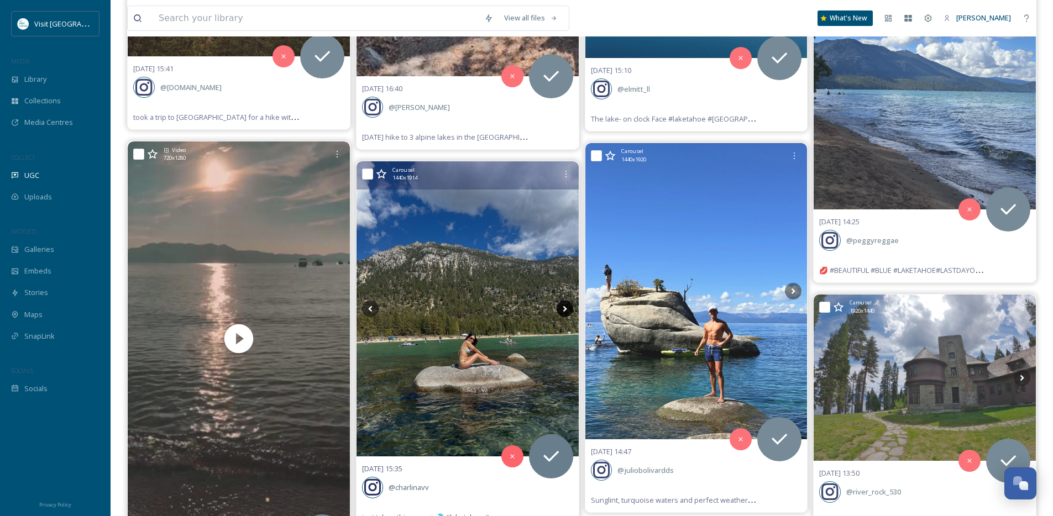
click at [563, 312] on icon at bounding box center [565, 309] width 4 height 6
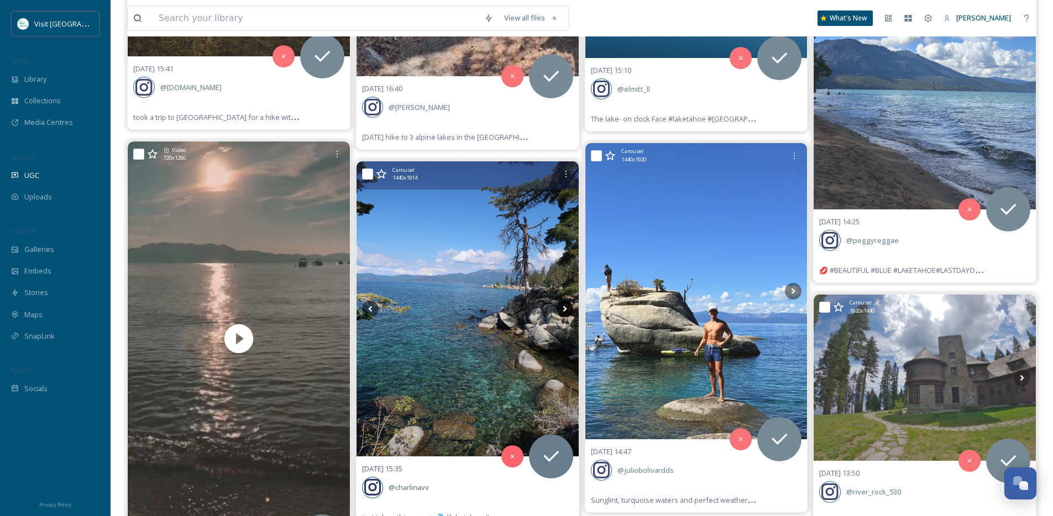
click at [563, 312] on icon at bounding box center [565, 309] width 4 height 6
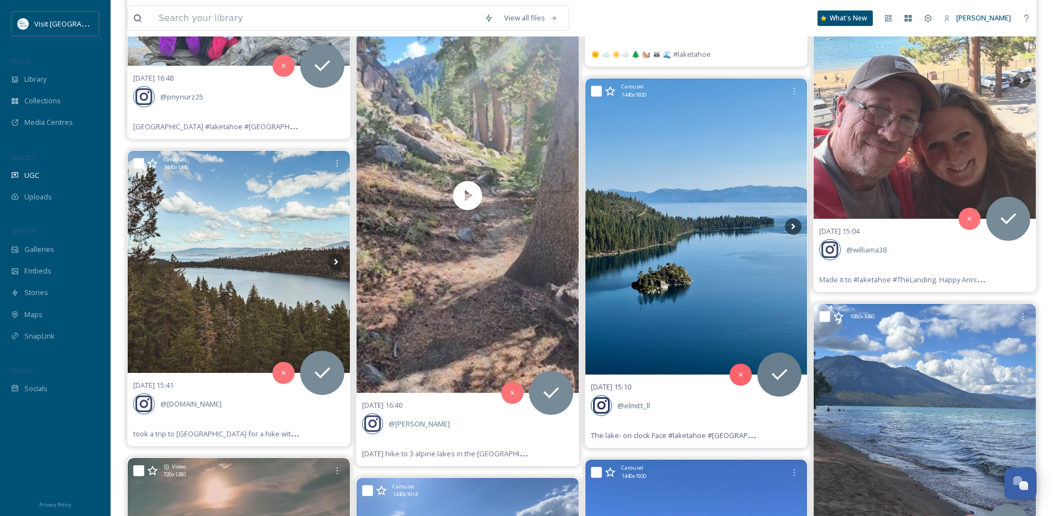
scroll to position [1436, 0]
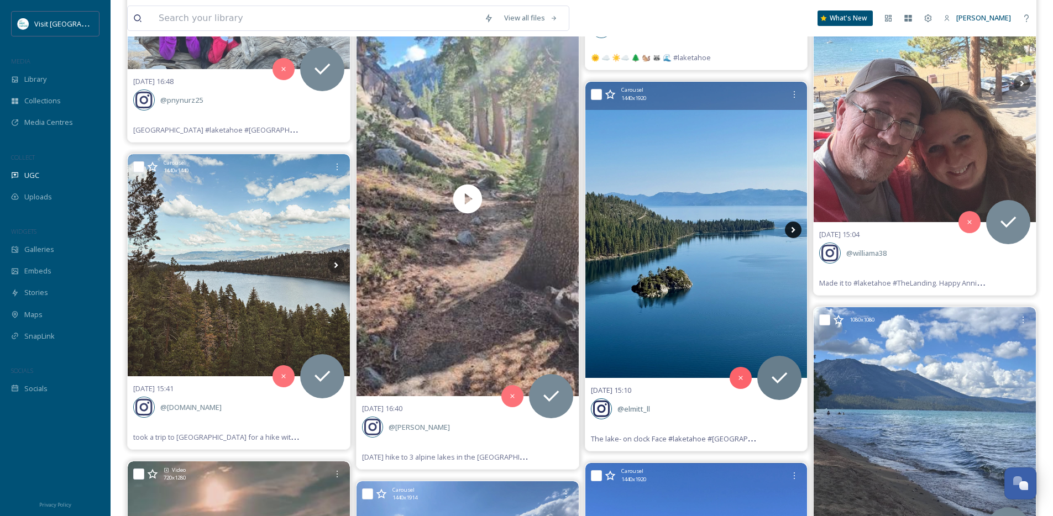
click at [796, 229] on icon at bounding box center [793, 230] width 17 height 17
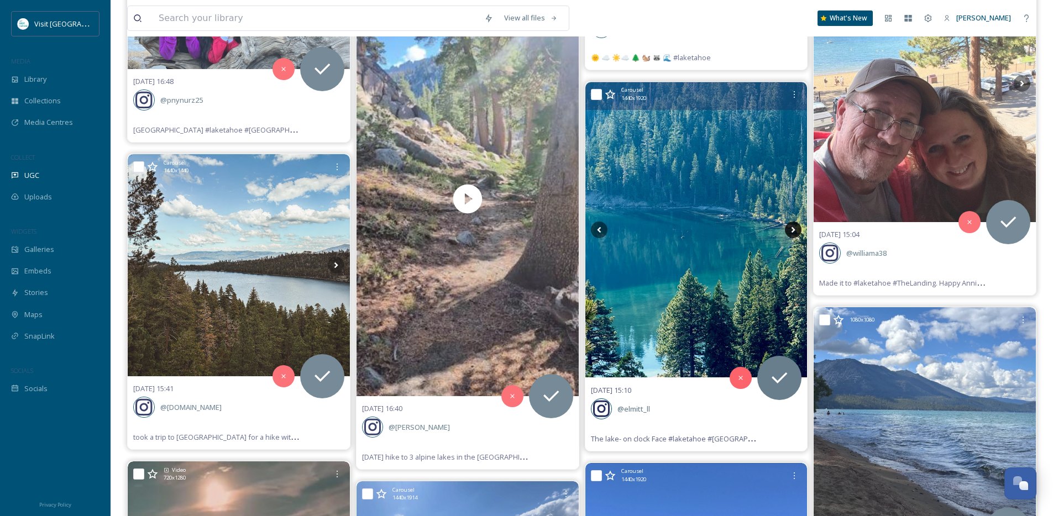
click at [796, 229] on icon at bounding box center [793, 230] width 17 height 17
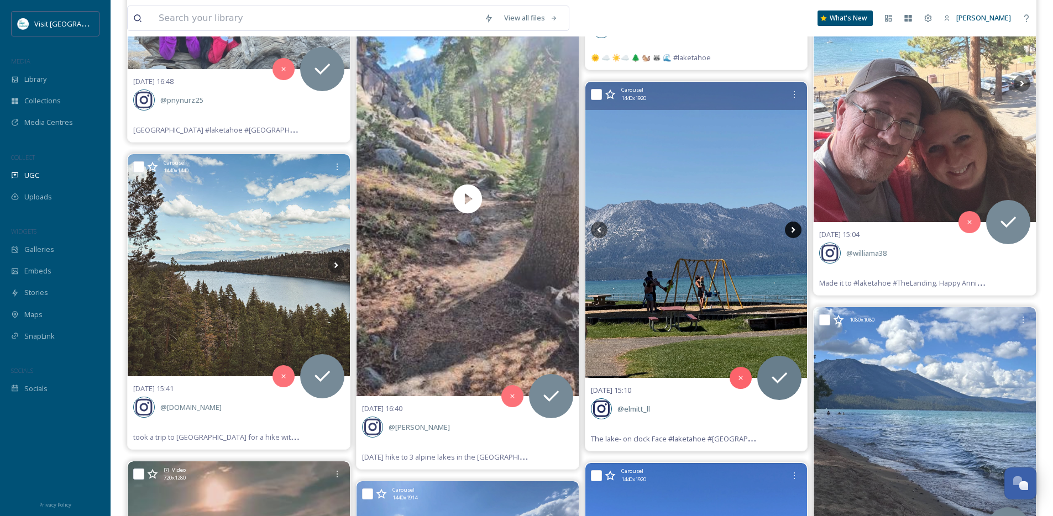
click at [796, 229] on icon at bounding box center [793, 230] width 17 height 17
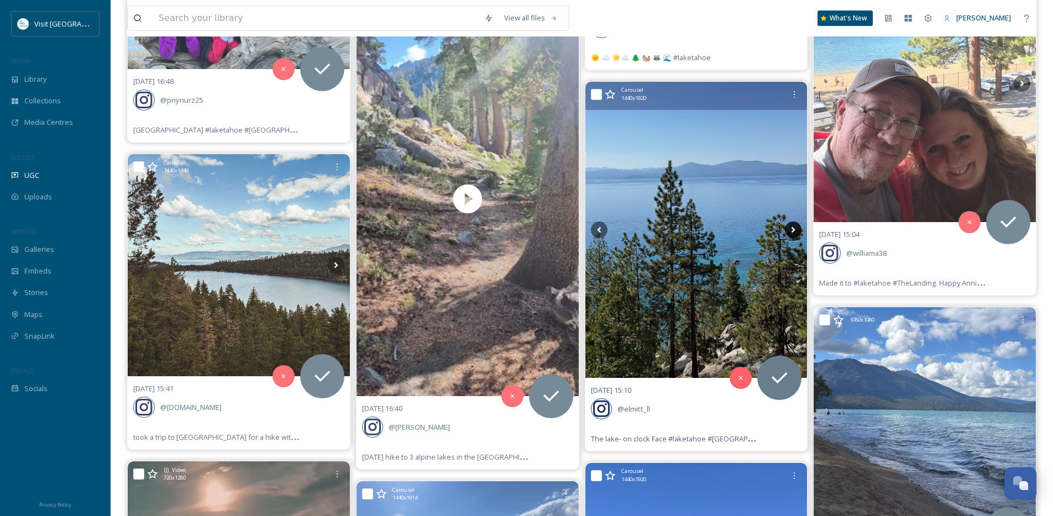
click at [796, 229] on icon at bounding box center [793, 230] width 17 height 17
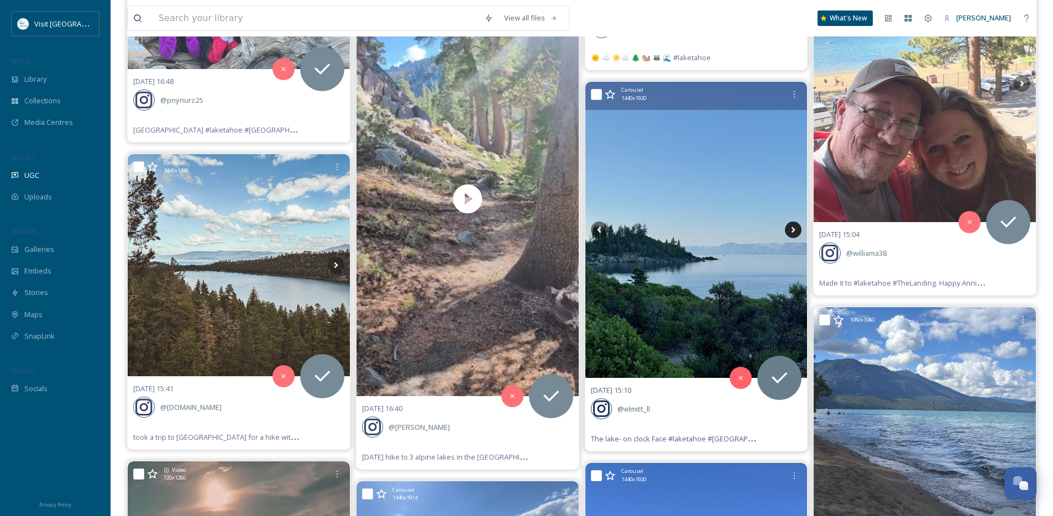
click at [796, 229] on icon at bounding box center [793, 230] width 17 height 17
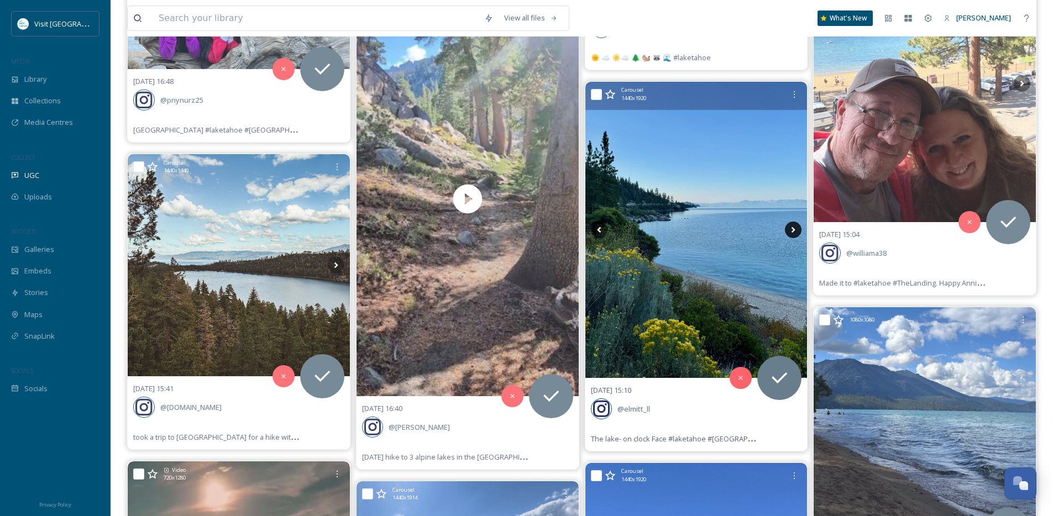
click at [796, 229] on icon at bounding box center [793, 230] width 17 height 17
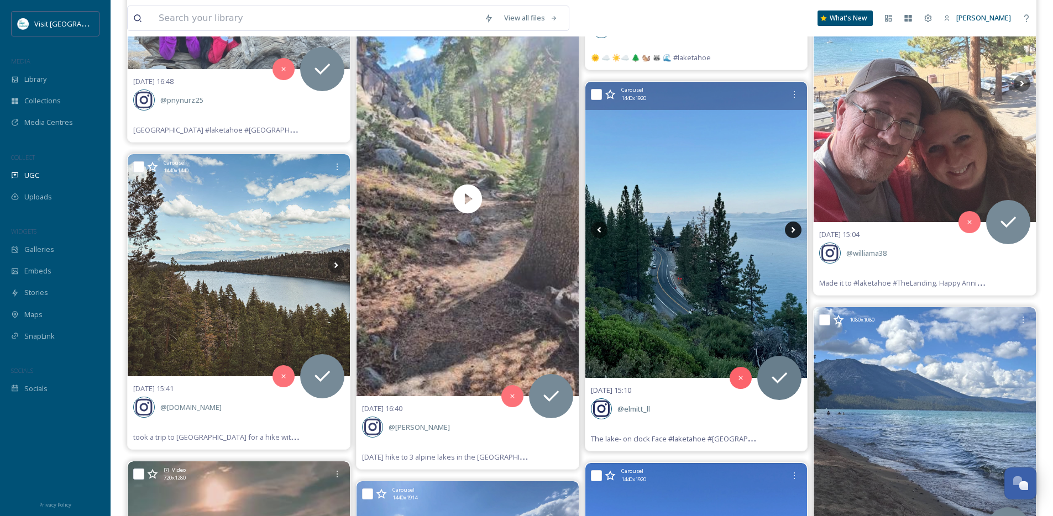
click at [796, 229] on icon at bounding box center [793, 230] width 17 height 17
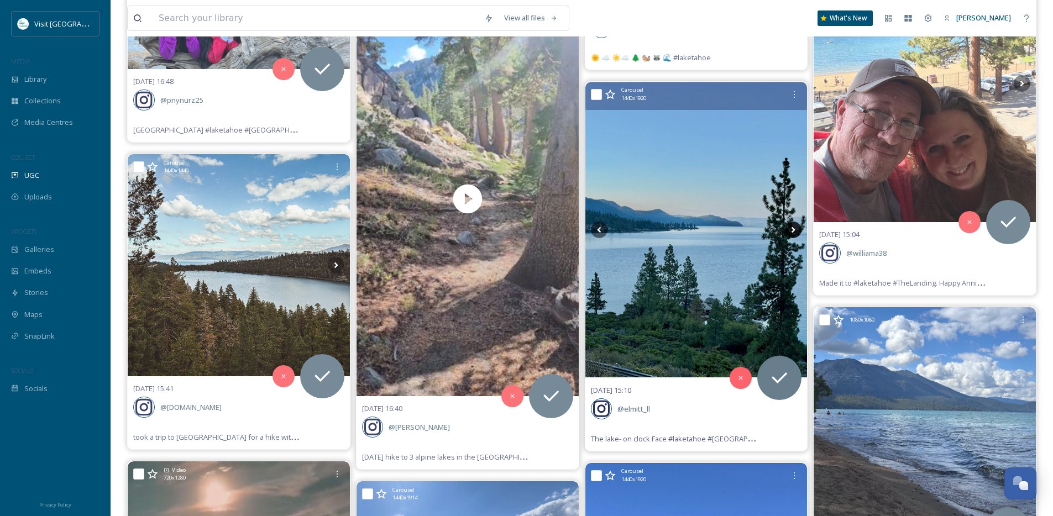
click at [796, 229] on icon at bounding box center [793, 230] width 17 height 17
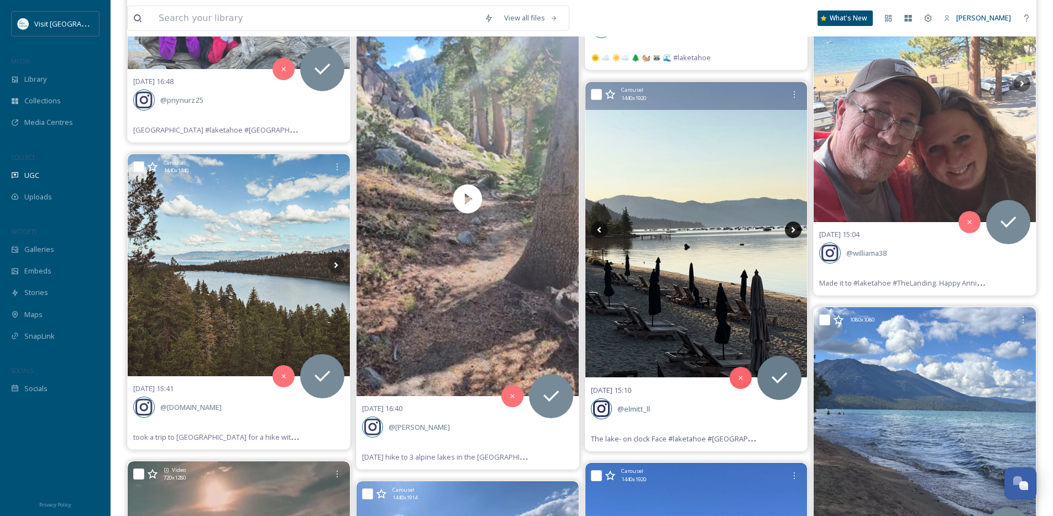
click at [795, 233] on icon at bounding box center [793, 230] width 17 height 17
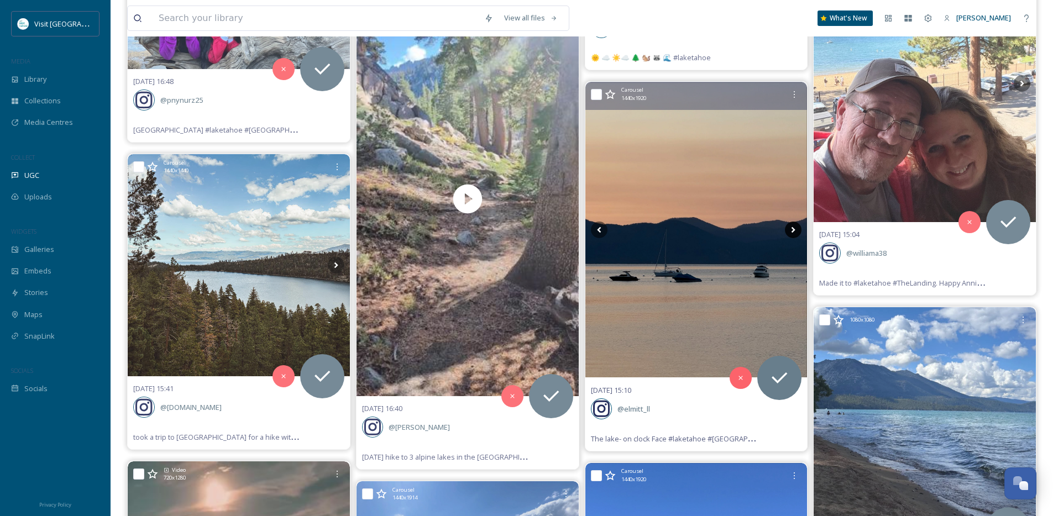
scroll to position [1438, 0]
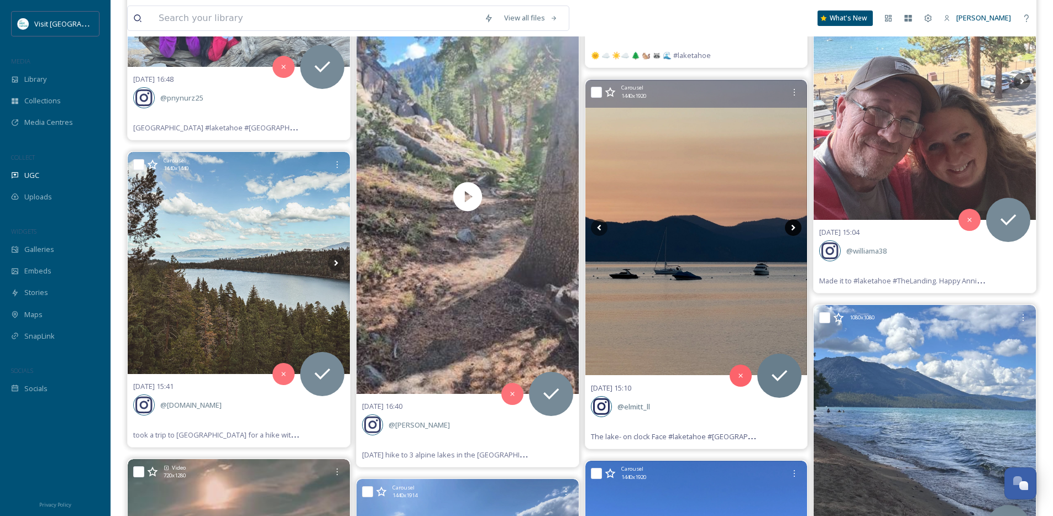
click at [795, 234] on icon at bounding box center [793, 227] width 17 height 17
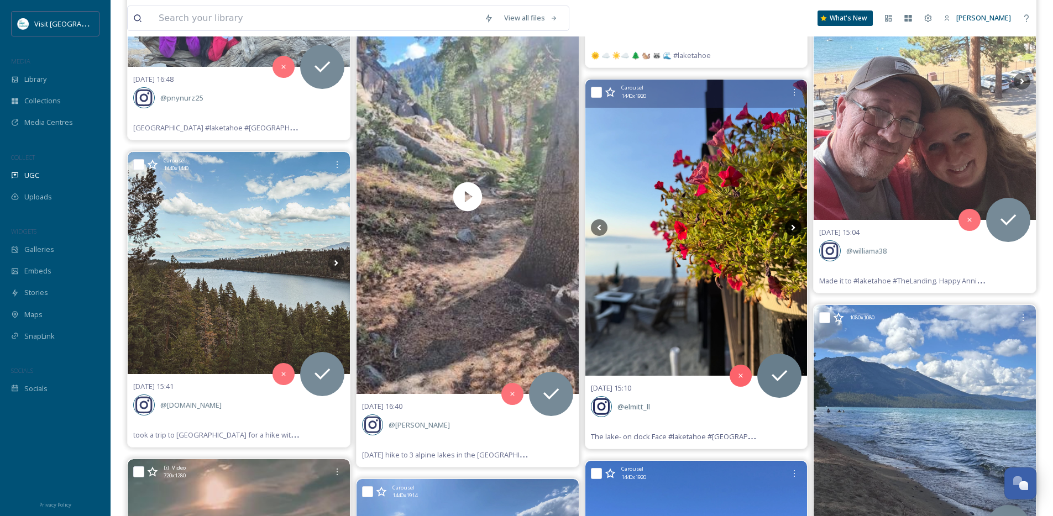
click at [793, 232] on icon at bounding box center [793, 227] width 17 height 17
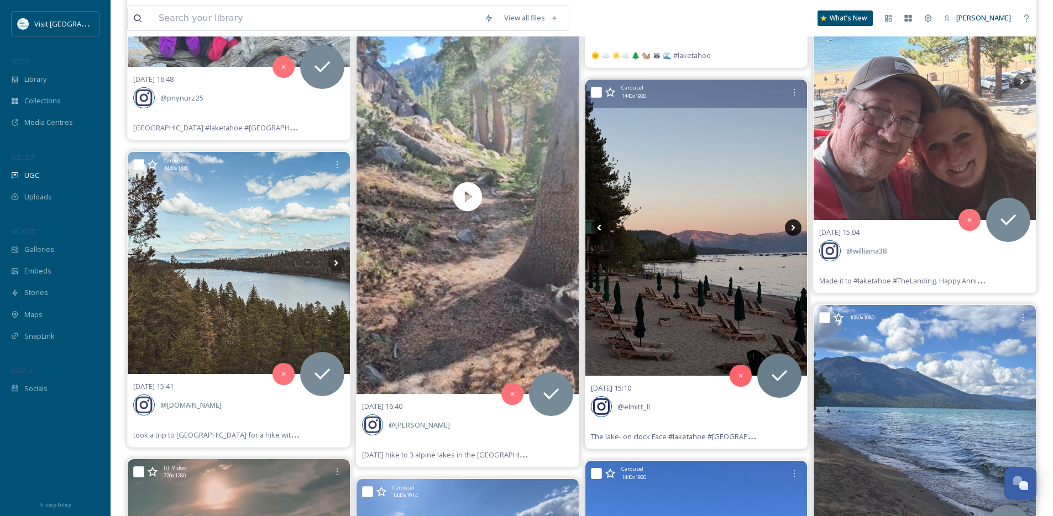
click at [793, 232] on icon at bounding box center [793, 227] width 17 height 17
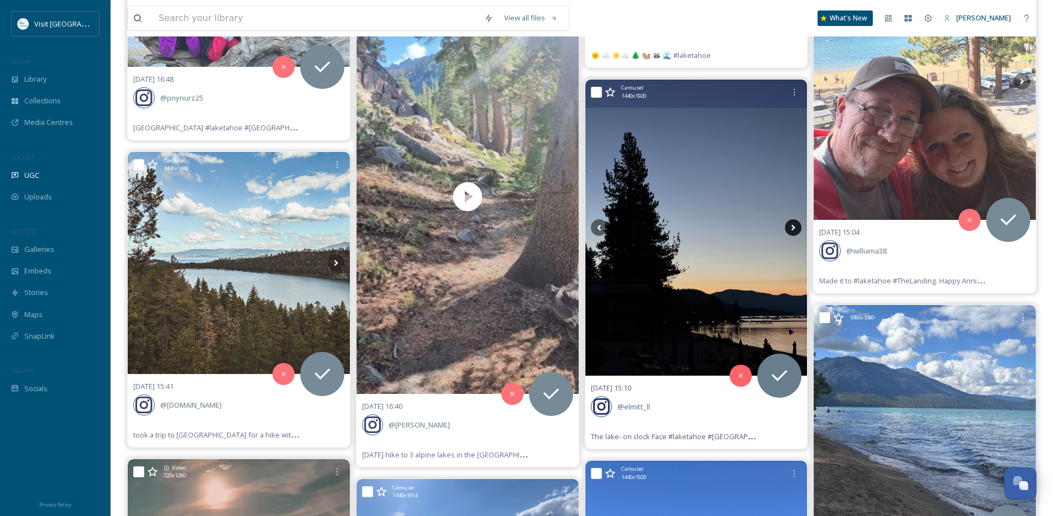
click at [793, 232] on icon at bounding box center [793, 227] width 17 height 17
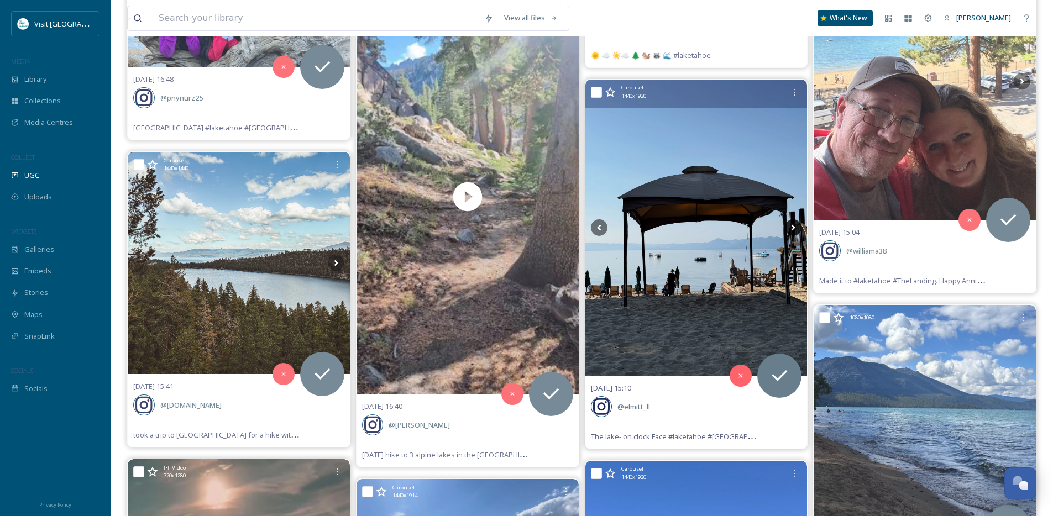
click at [793, 232] on icon at bounding box center [793, 227] width 17 height 17
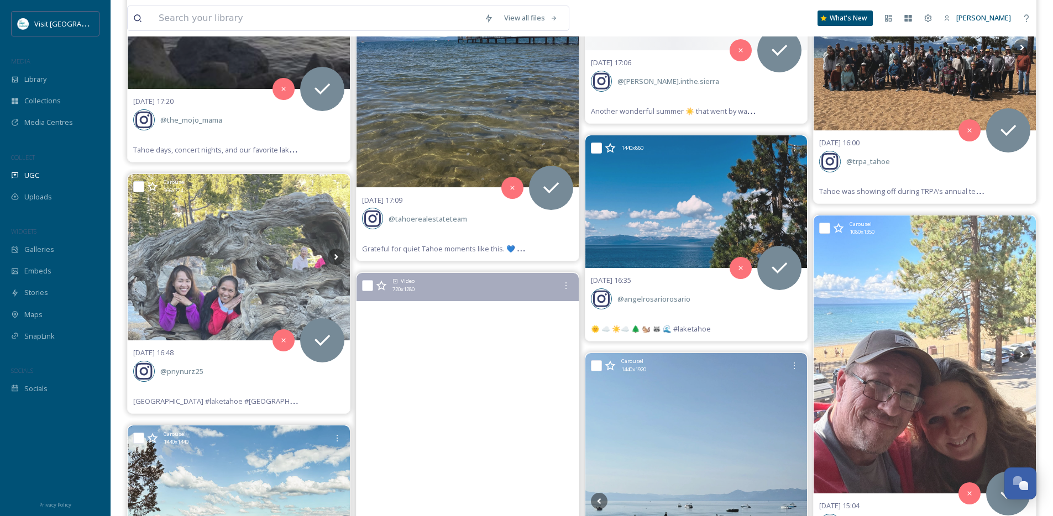
scroll to position [1160, 0]
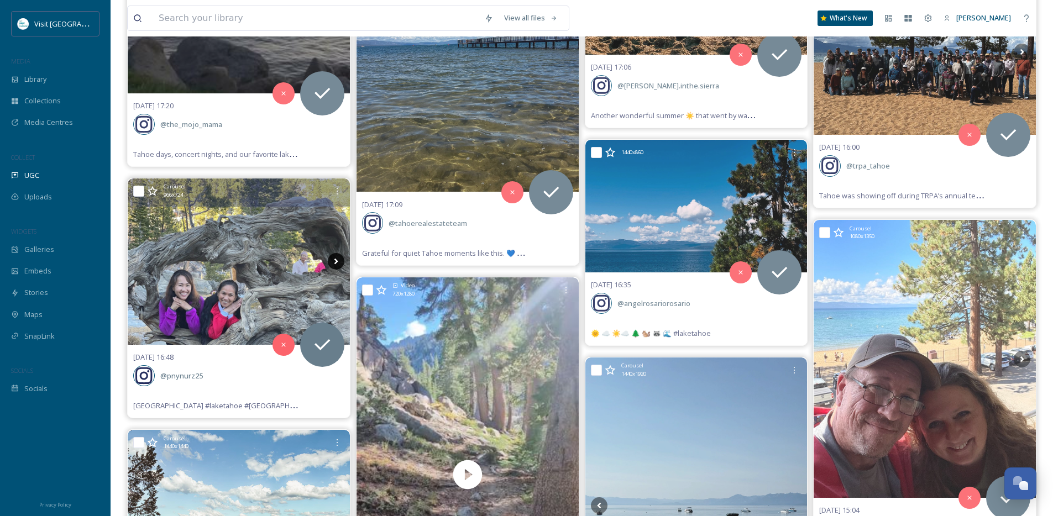
click at [337, 260] on icon at bounding box center [336, 261] width 17 height 17
click at [337, 261] on icon at bounding box center [336, 262] width 4 height 6
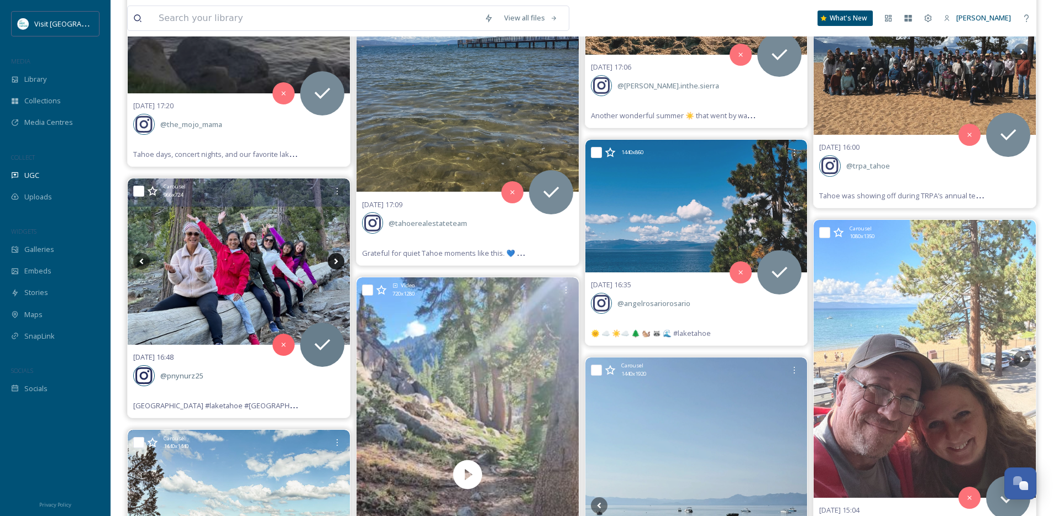
click at [337, 261] on icon at bounding box center [336, 262] width 4 height 6
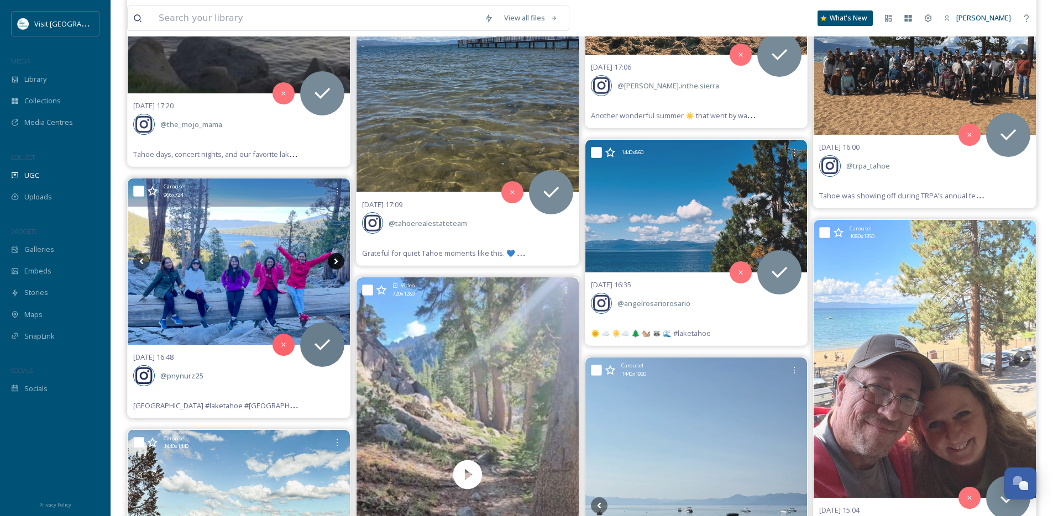
click at [337, 261] on icon at bounding box center [336, 262] width 4 height 6
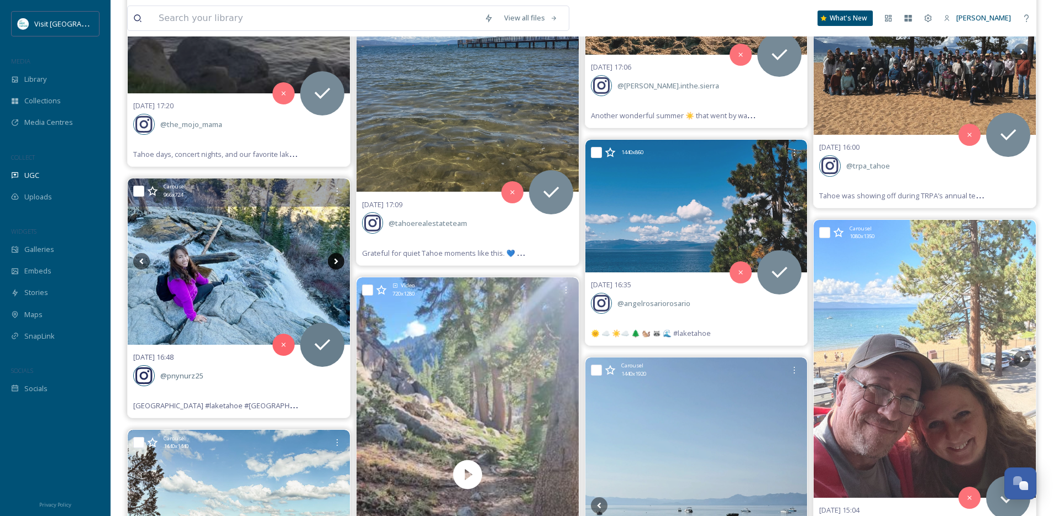
click at [337, 261] on icon at bounding box center [336, 262] width 4 height 6
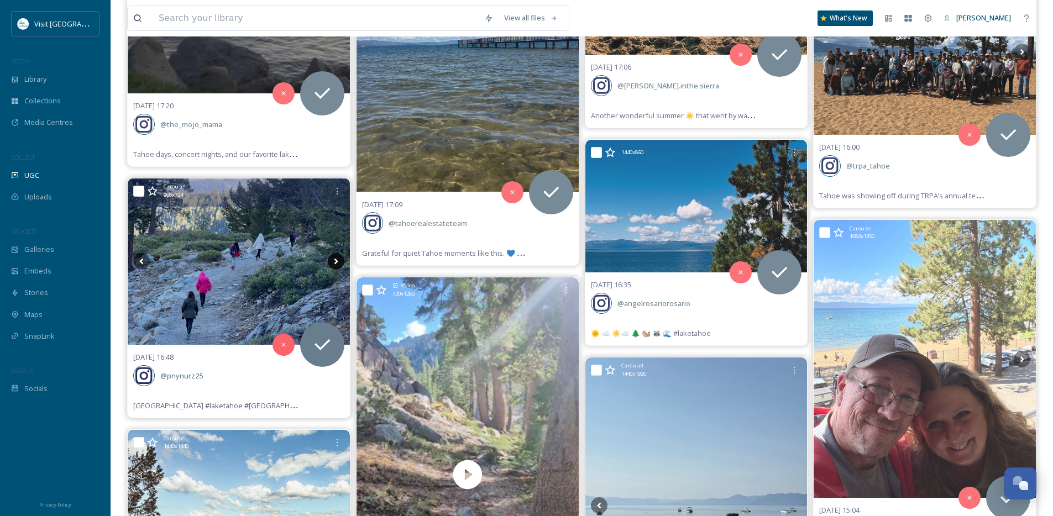
click at [337, 261] on icon at bounding box center [336, 262] width 4 height 6
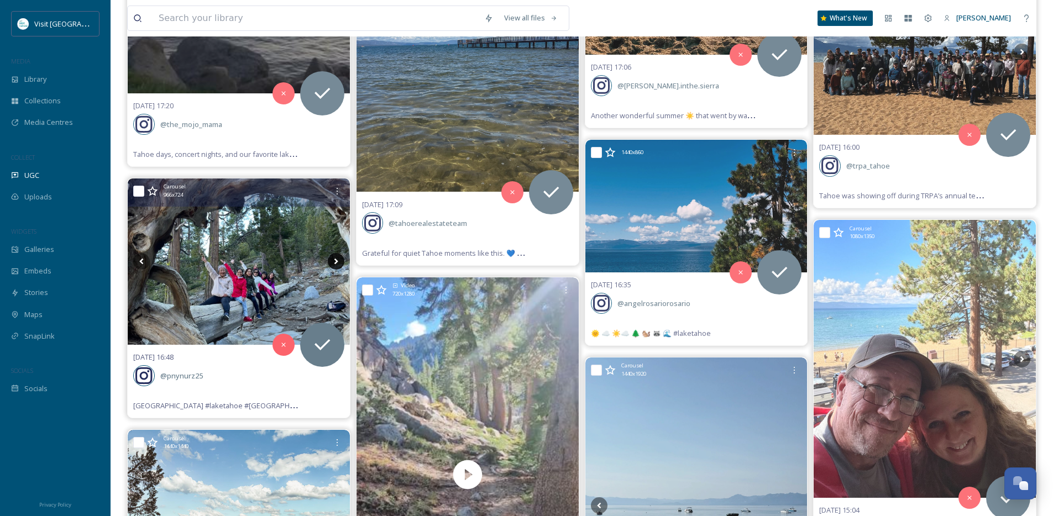
click at [337, 261] on icon at bounding box center [336, 262] width 4 height 6
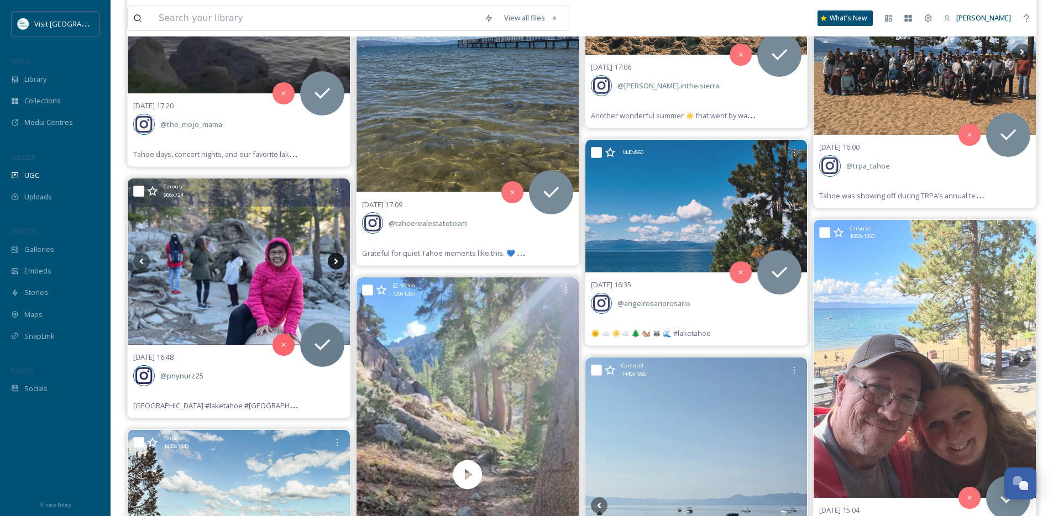
click at [337, 261] on icon at bounding box center [336, 262] width 4 height 6
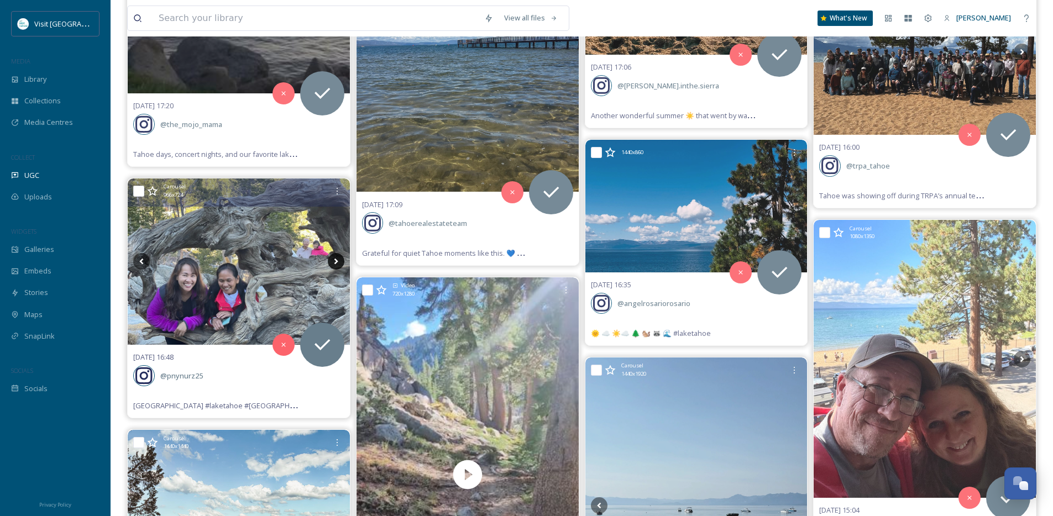
click at [337, 261] on icon at bounding box center [336, 262] width 4 height 6
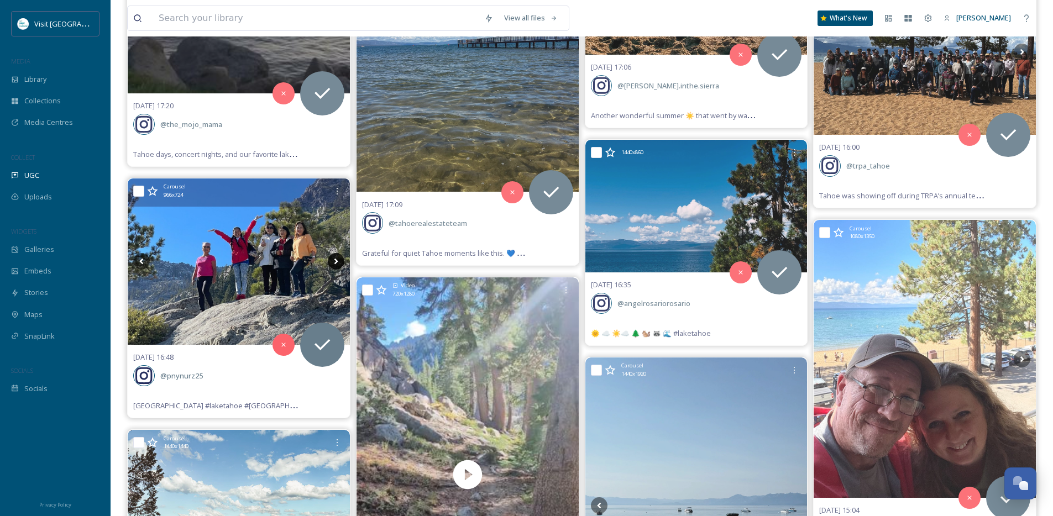
click at [337, 261] on icon at bounding box center [336, 262] width 4 height 6
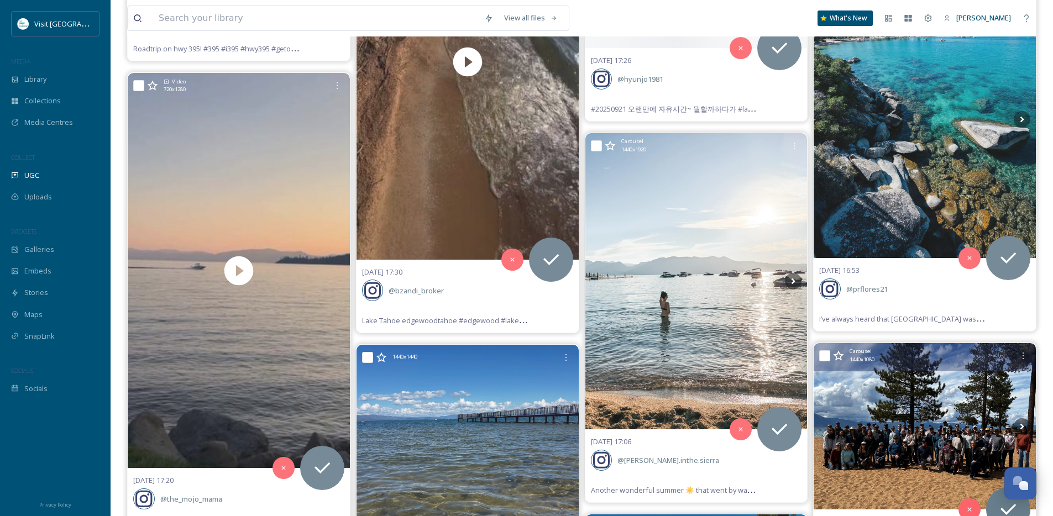
scroll to position [775, 0]
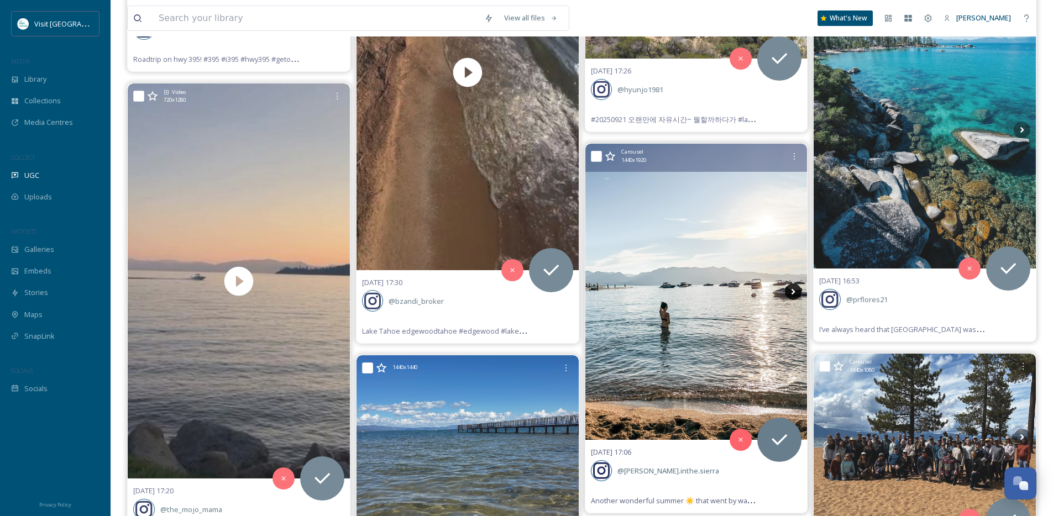
click at [789, 293] on icon at bounding box center [793, 291] width 17 height 17
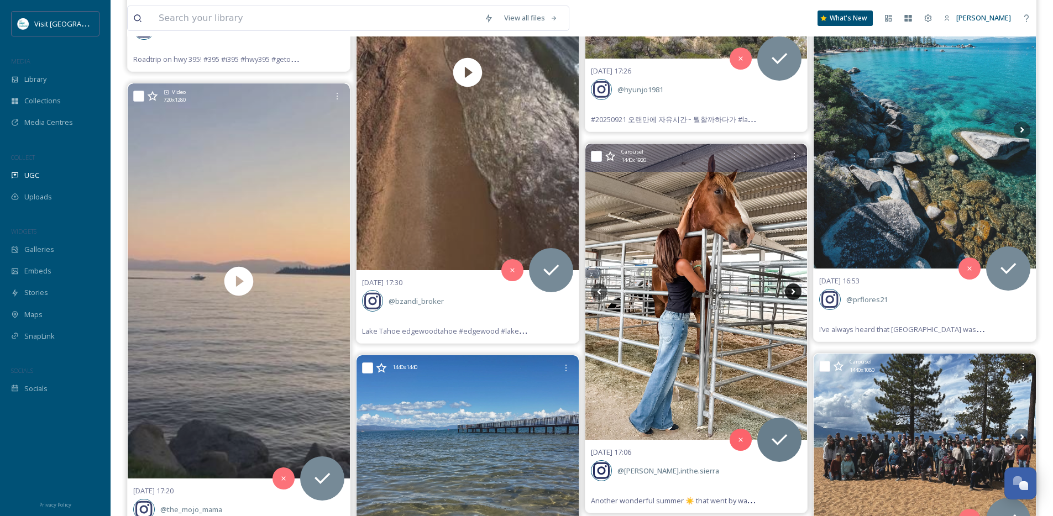
click at [789, 293] on icon at bounding box center [793, 291] width 17 height 17
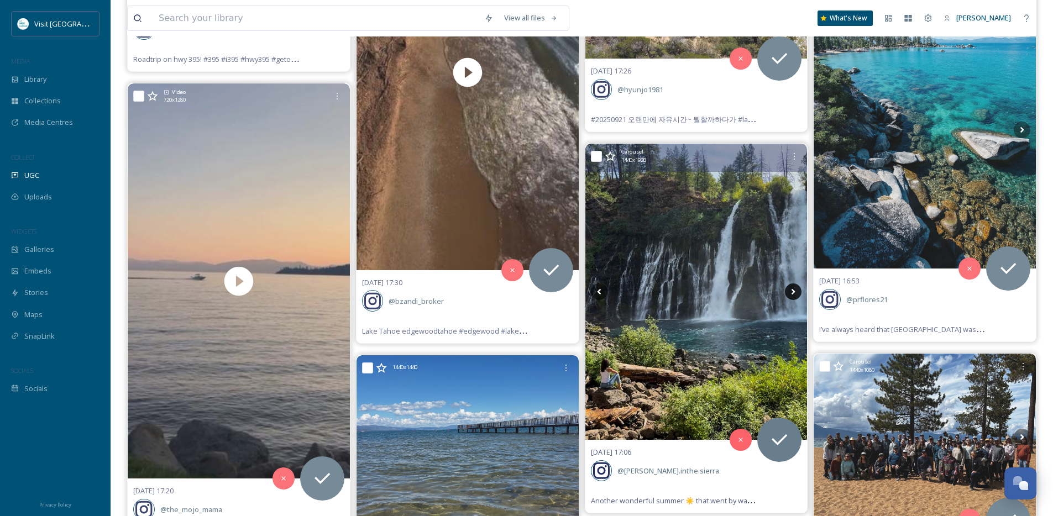
click at [789, 293] on icon at bounding box center [793, 291] width 17 height 17
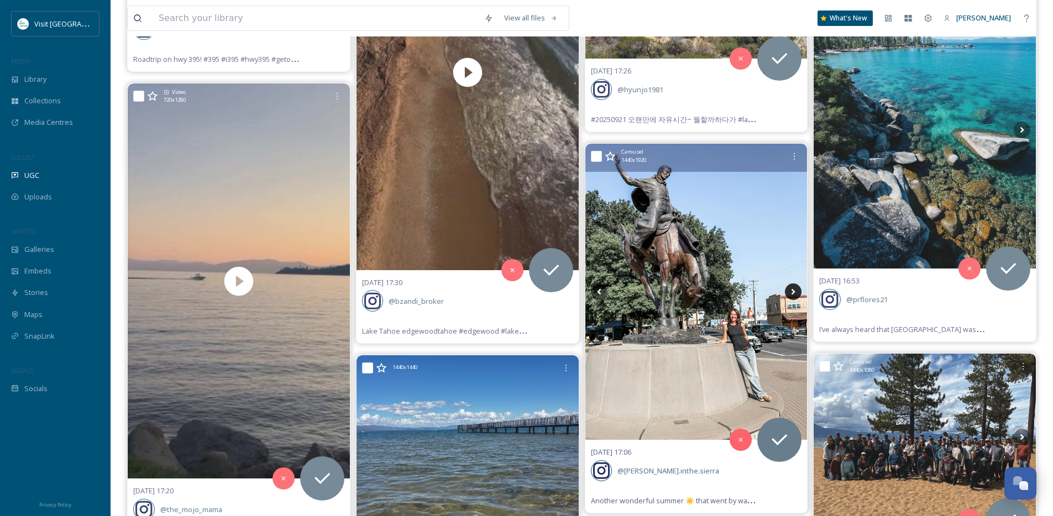
click at [789, 293] on icon at bounding box center [793, 291] width 17 height 17
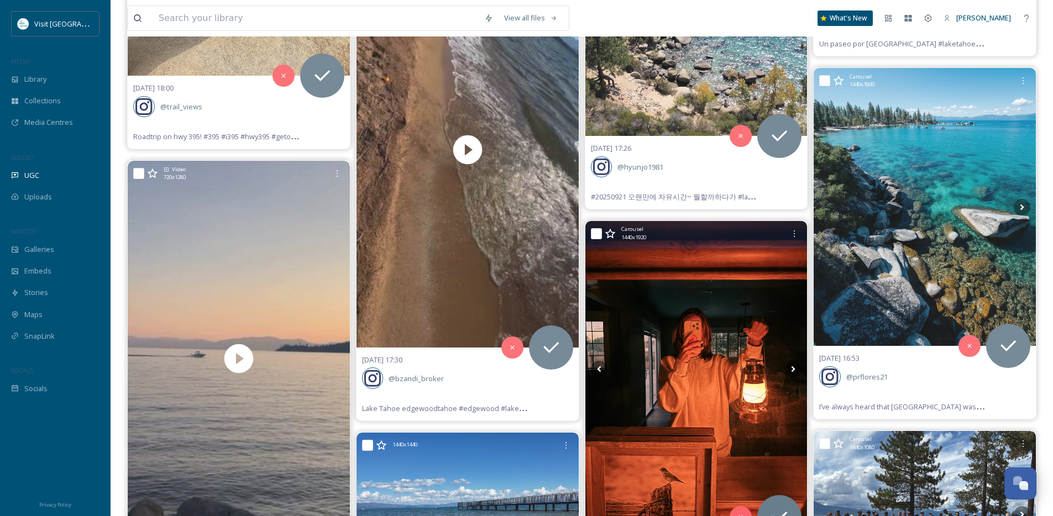
scroll to position [675, 0]
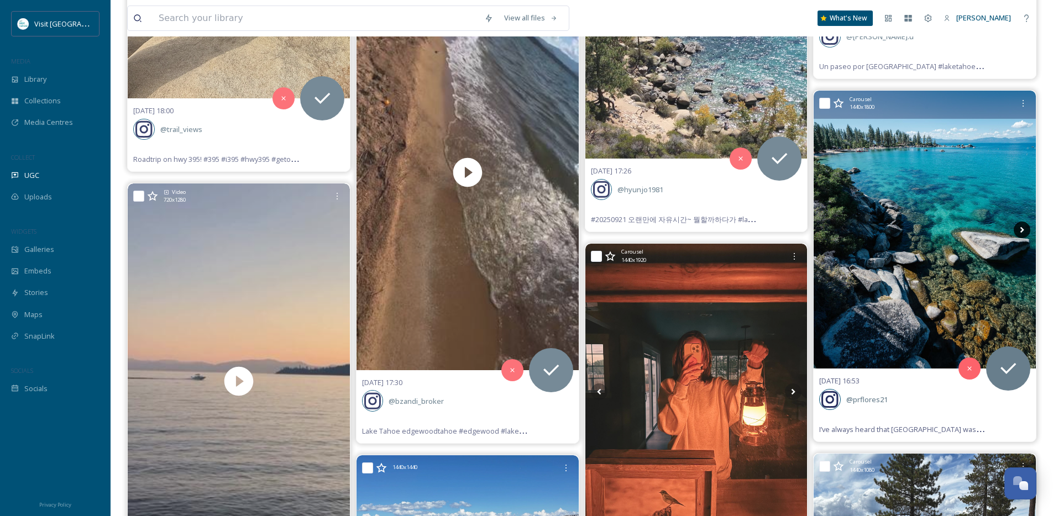
click at [1023, 229] on icon at bounding box center [1022, 230] width 4 height 6
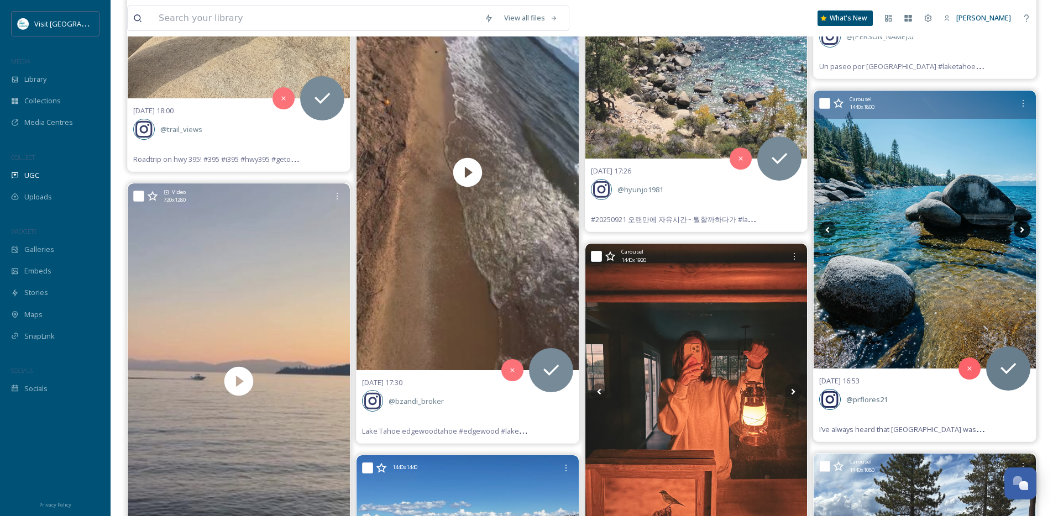
click at [1023, 229] on icon at bounding box center [1022, 230] width 4 height 6
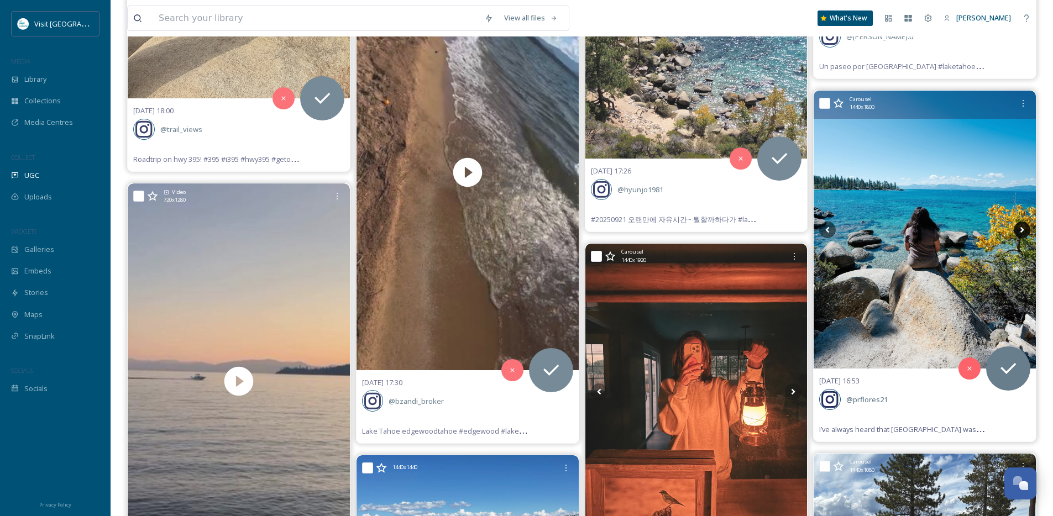
click at [1023, 229] on icon at bounding box center [1022, 230] width 4 height 6
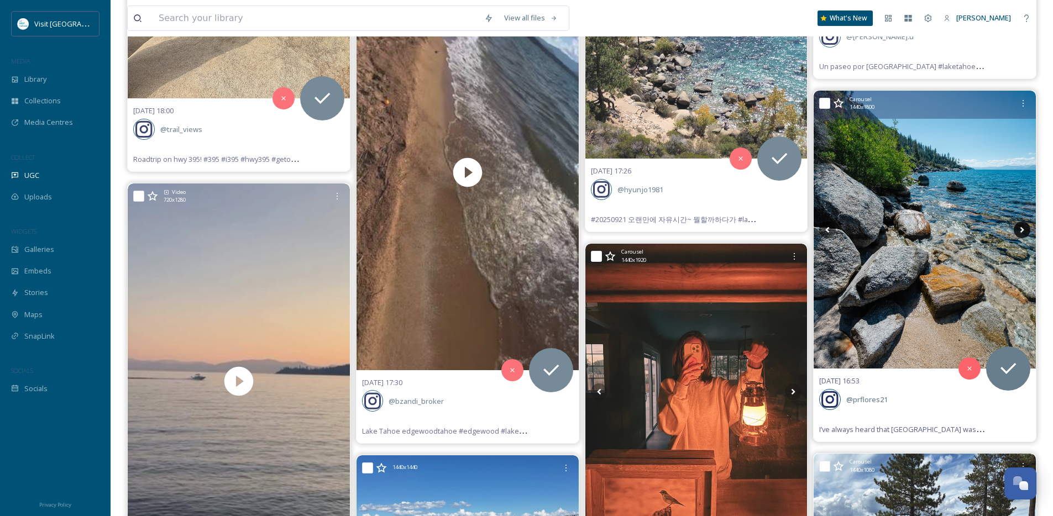
click at [1023, 229] on icon at bounding box center [1022, 230] width 4 height 6
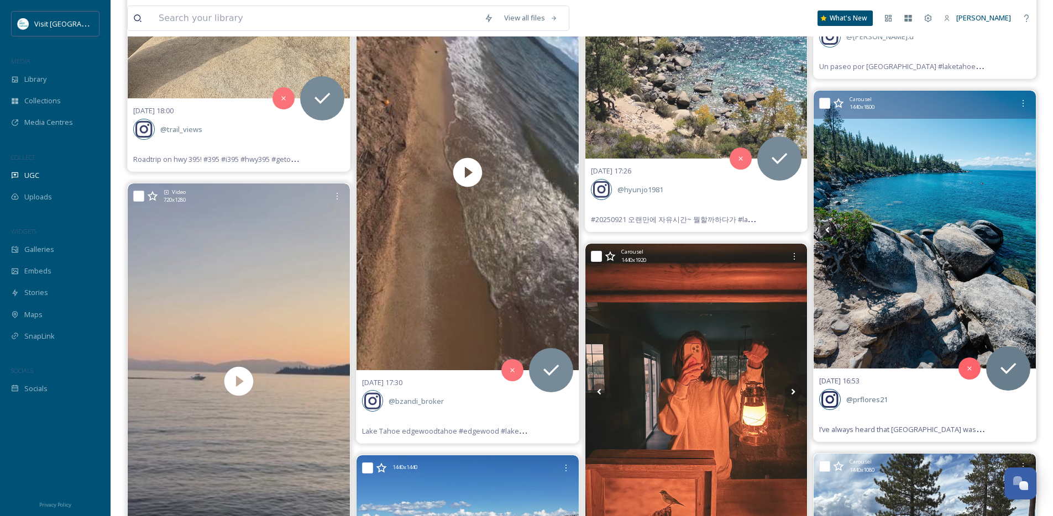
click at [1023, 229] on icon at bounding box center [1022, 230] width 4 height 6
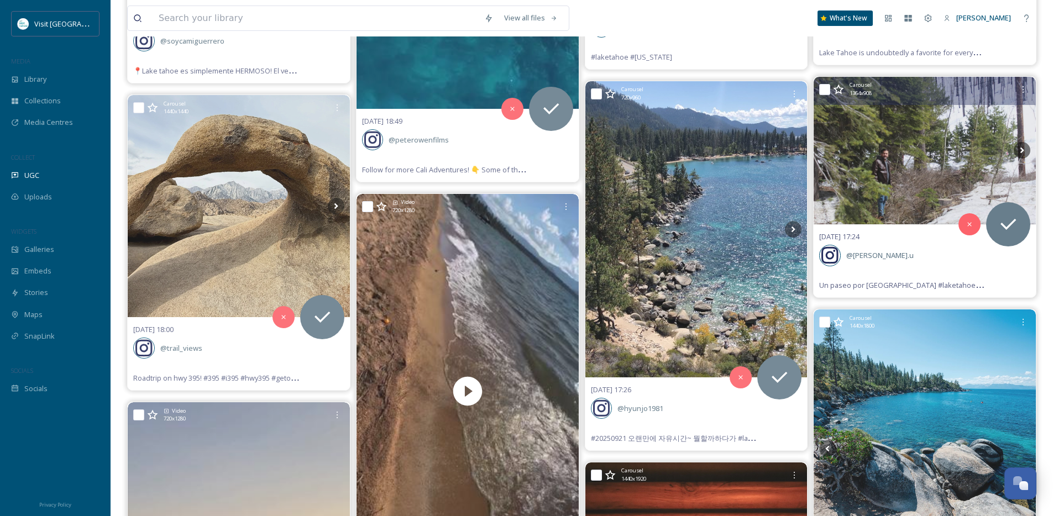
scroll to position [437, 0]
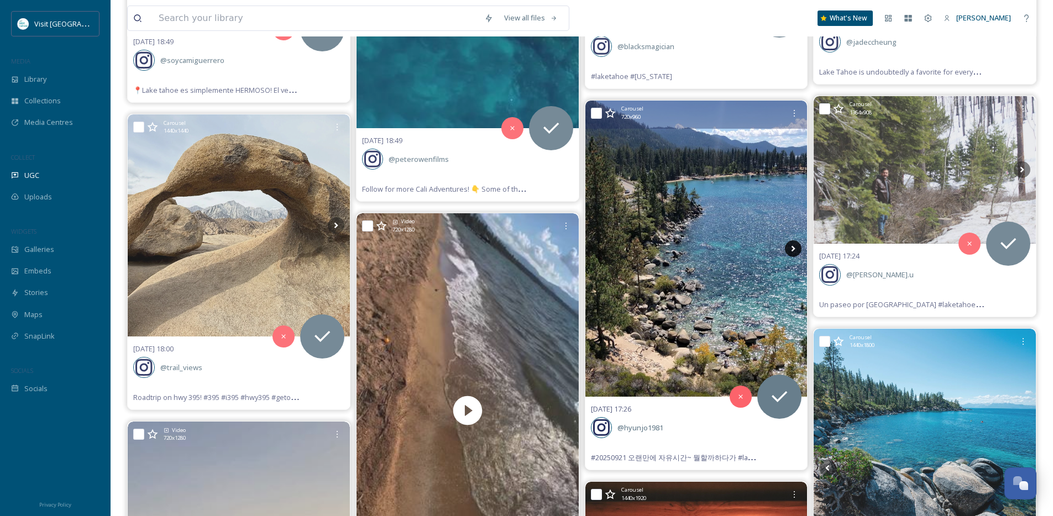
click at [796, 249] on icon at bounding box center [793, 248] width 17 height 17
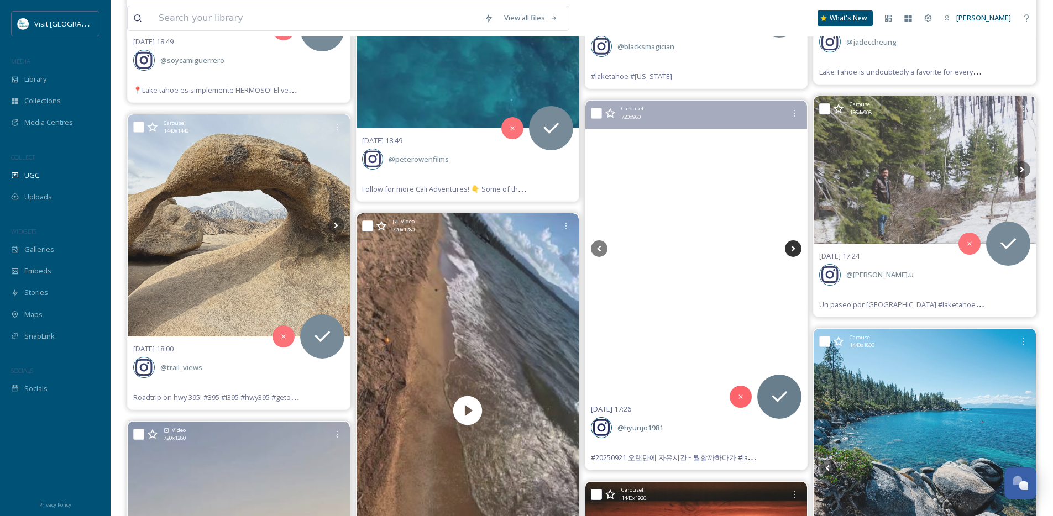
click at [796, 249] on icon at bounding box center [793, 248] width 17 height 17
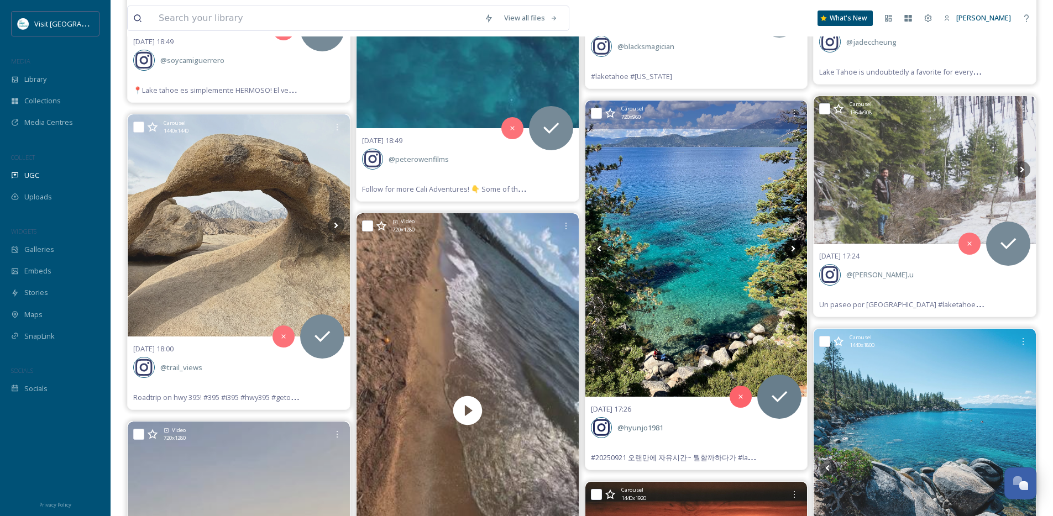
click at [796, 249] on icon at bounding box center [793, 248] width 17 height 17
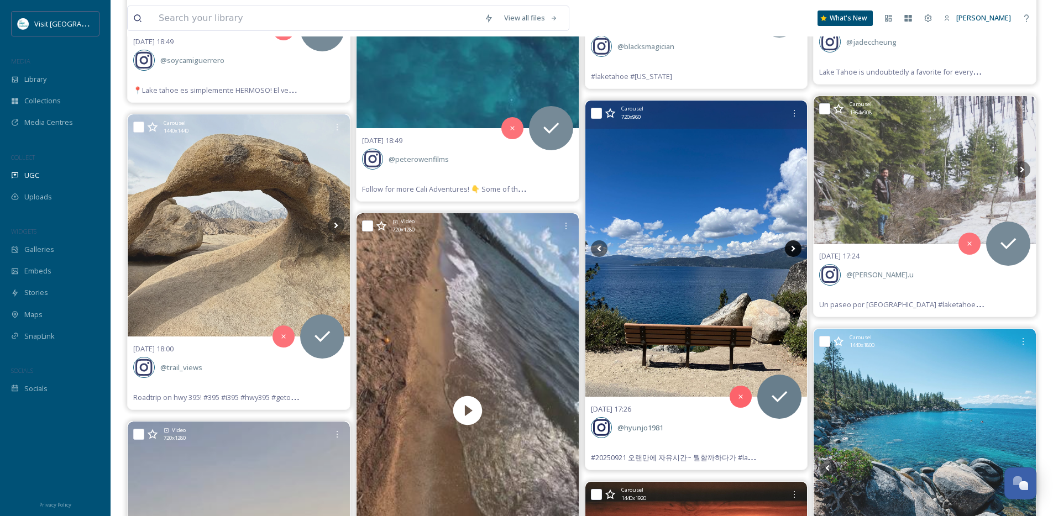
click at [796, 249] on icon at bounding box center [793, 248] width 17 height 17
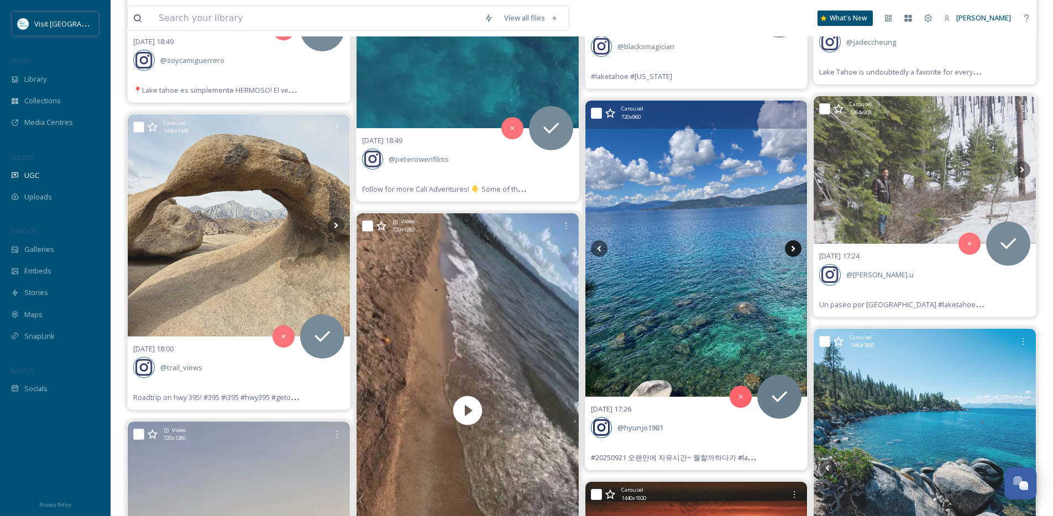
click at [796, 249] on icon at bounding box center [793, 248] width 17 height 17
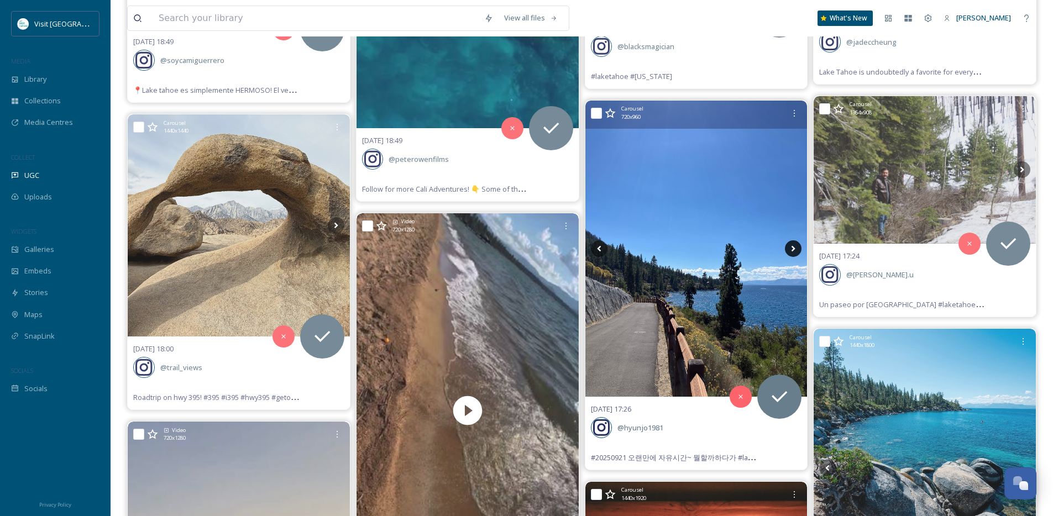
click at [796, 249] on icon at bounding box center [793, 248] width 17 height 17
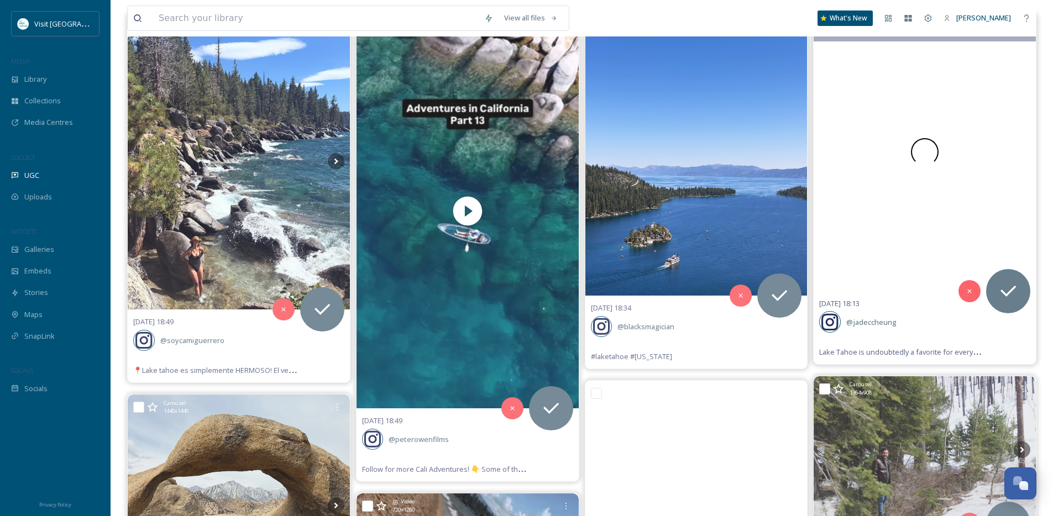
scroll to position [79, 0]
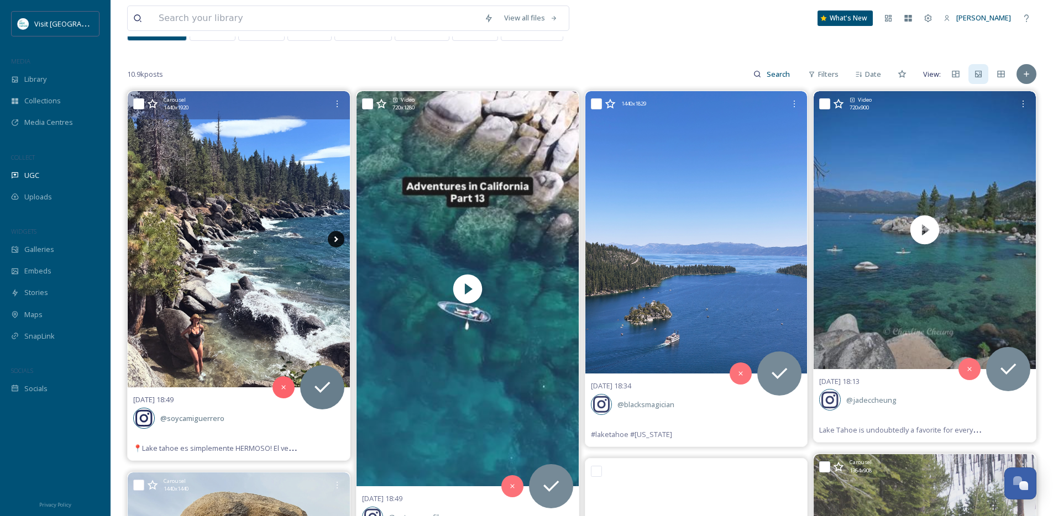
click at [333, 240] on icon at bounding box center [336, 239] width 17 height 17
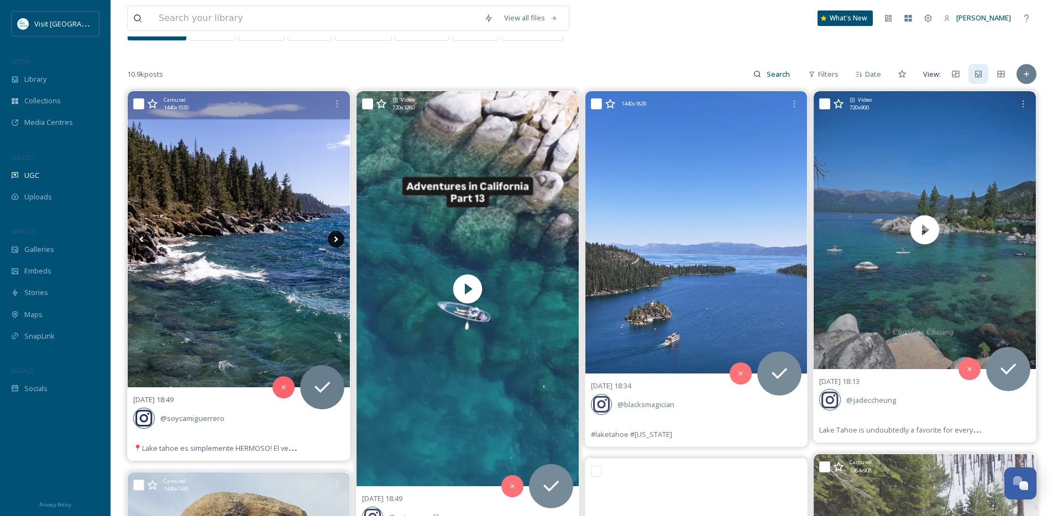
click at [333, 240] on icon at bounding box center [336, 239] width 17 height 17
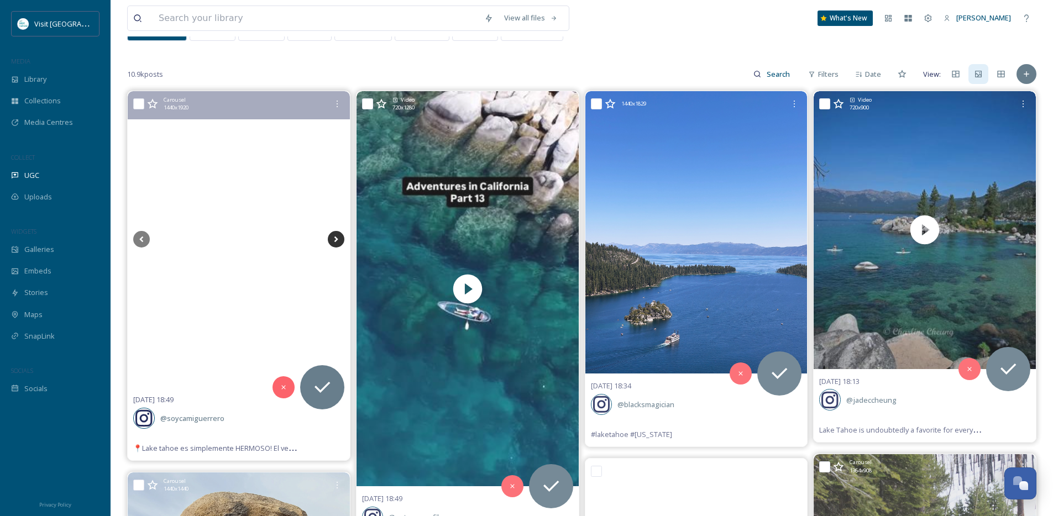
click at [333, 240] on icon at bounding box center [336, 239] width 17 height 17
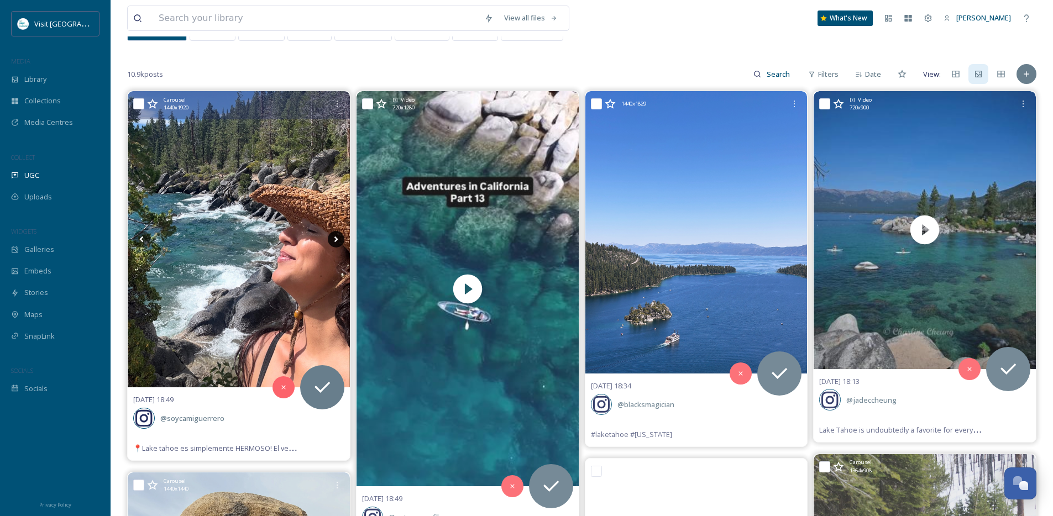
click at [333, 240] on icon at bounding box center [336, 239] width 17 height 17
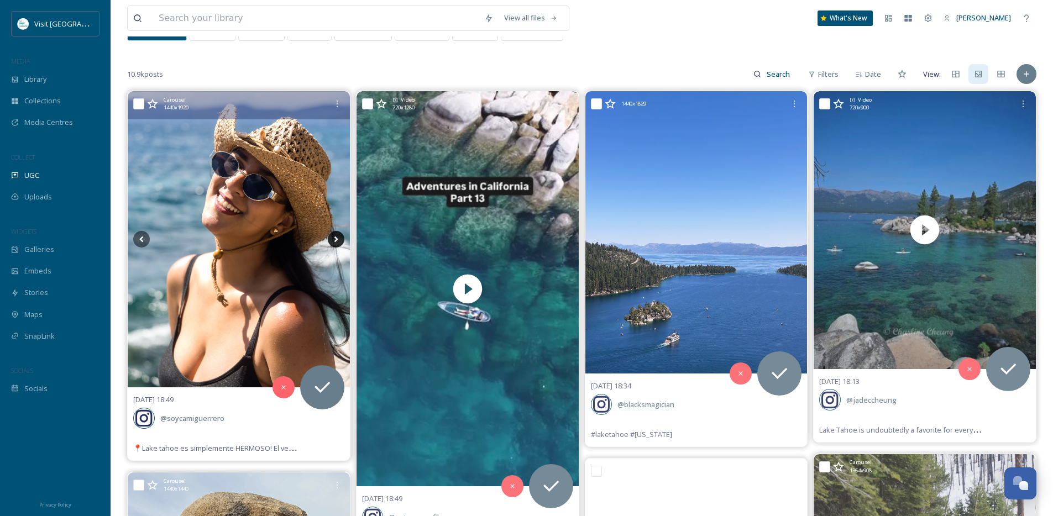
click at [333, 240] on icon at bounding box center [336, 239] width 17 height 17
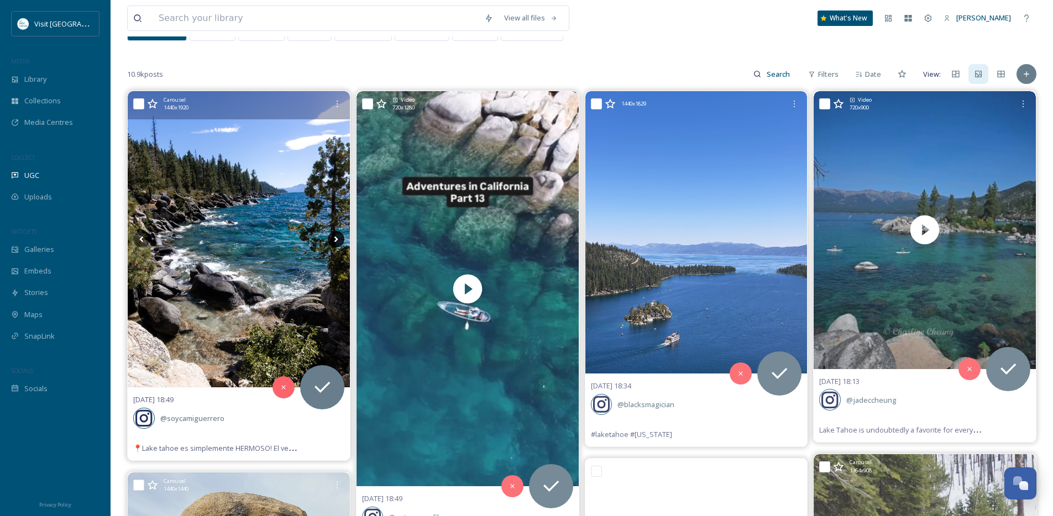
click at [333, 240] on icon at bounding box center [336, 239] width 17 height 17
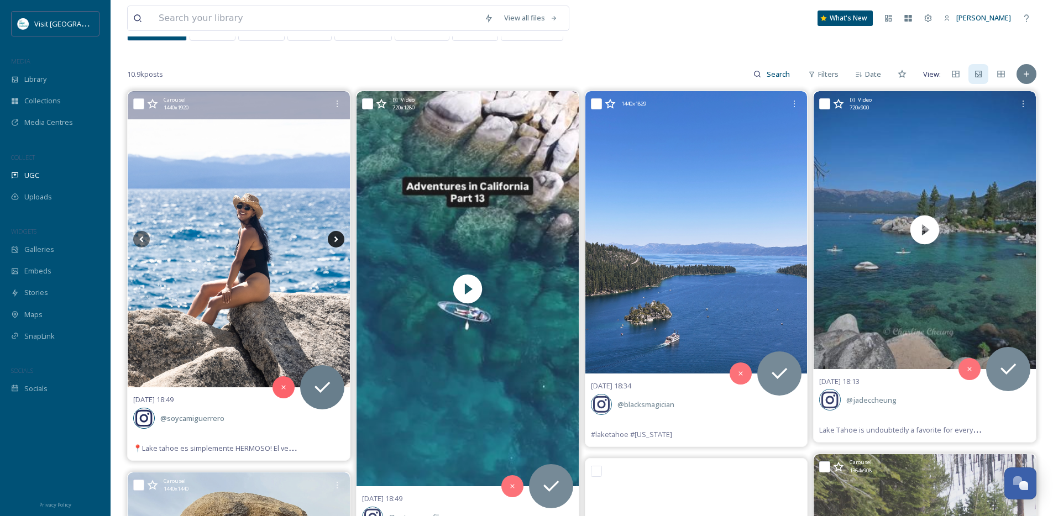
click at [333, 240] on icon at bounding box center [336, 239] width 17 height 17
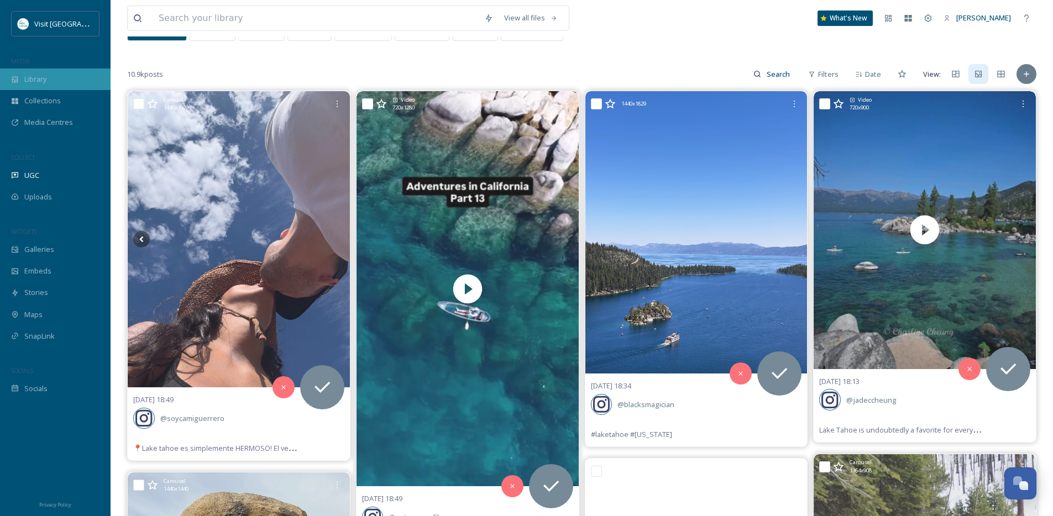
click at [64, 85] on div "Library" at bounding box center [55, 80] width 111 height 22
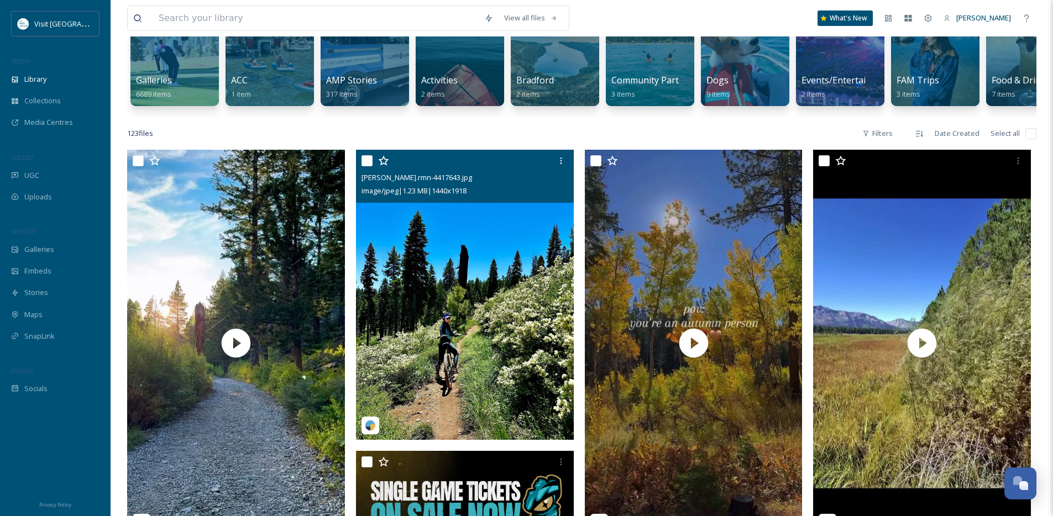
scroll to position [139, 0]
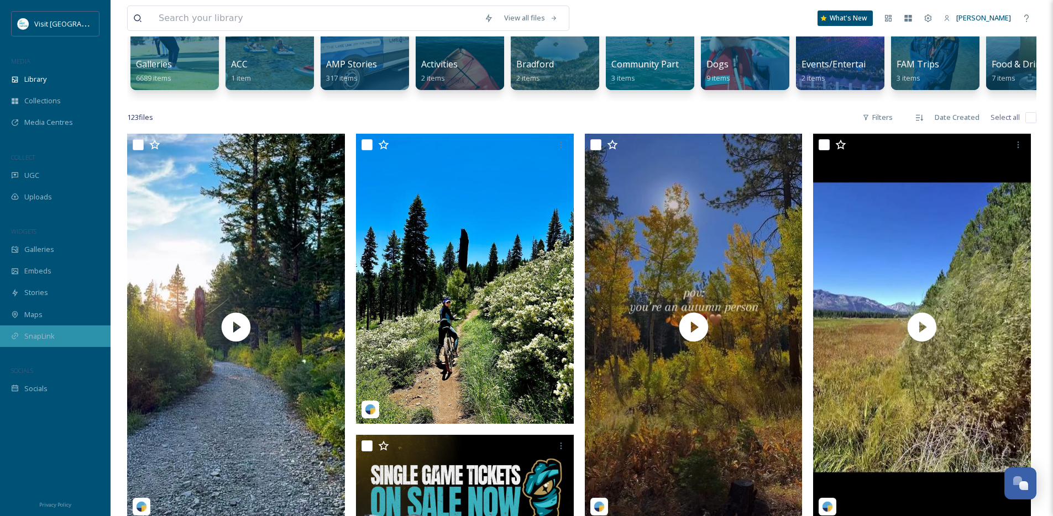
click at [45, 336] on span "SnapLink" at bounding box center [39, 336] width 30 height 10
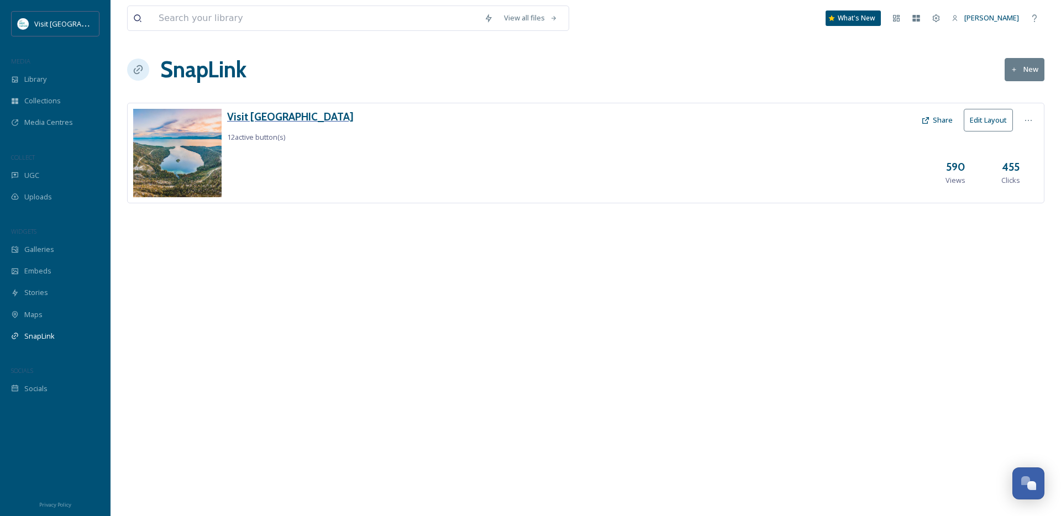
click at [293, 120] on h3 "Visit [GEOGRAPHIC_DATA]" at bounding box center [290, 117] width 127 height 16
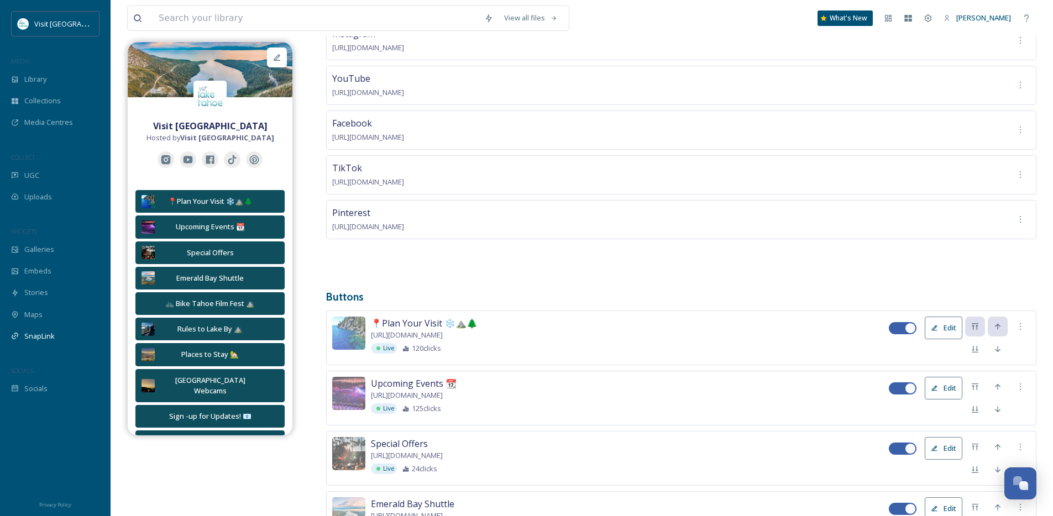
scroll to position [140, 0]
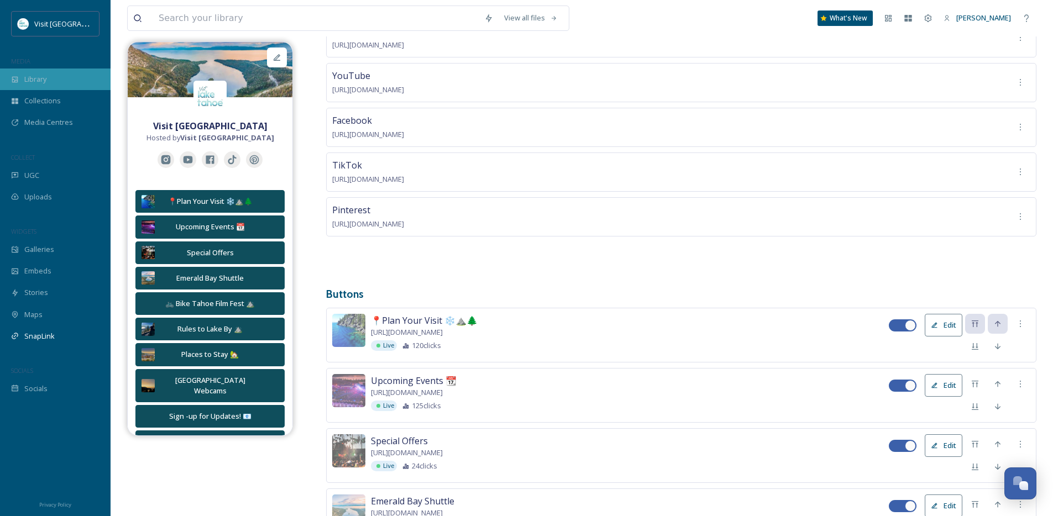
click at [42, 81] on span "Library" at bounding box center [35, 79] width 22 height 10
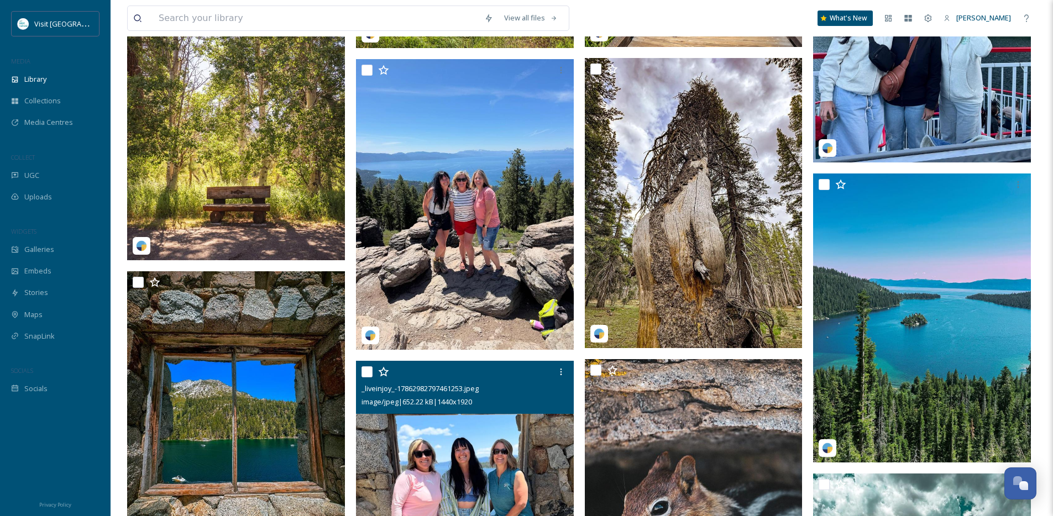
scroll to position [1468, 0]
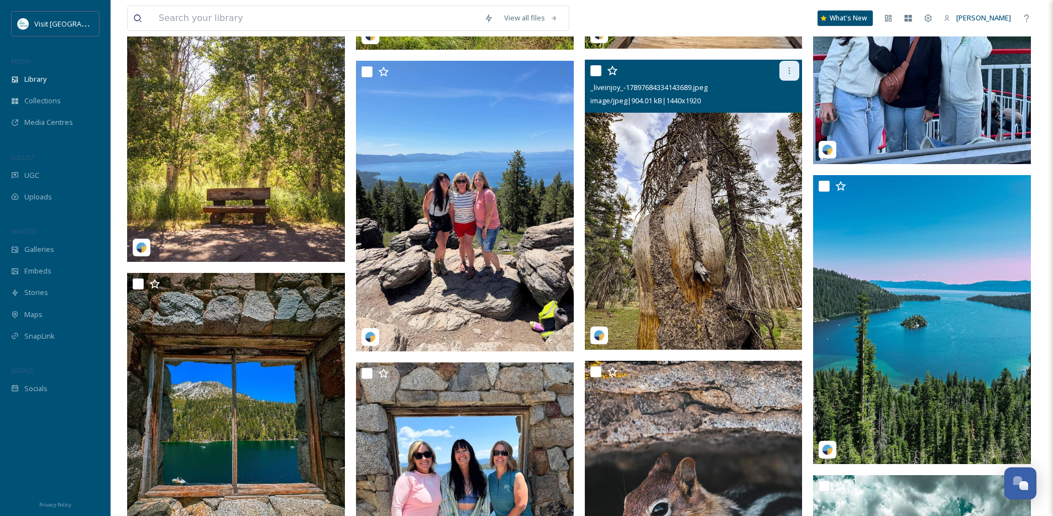
click at [790, 75] on icon at bounding box center [789, 70] width 9 height 9
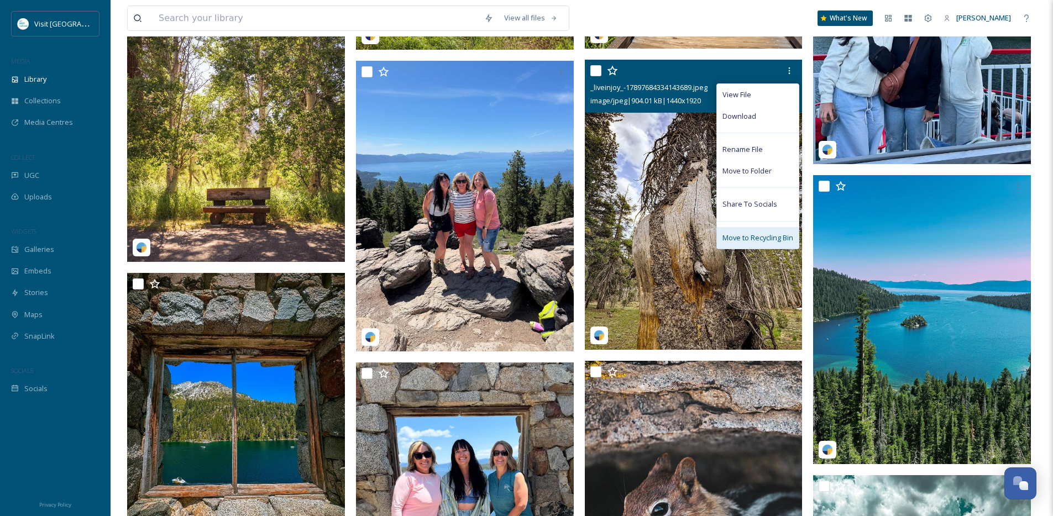
click at [768, 238] on div "Move to Recycling Bin" at bounding box center [758, 238] width 82 height 22
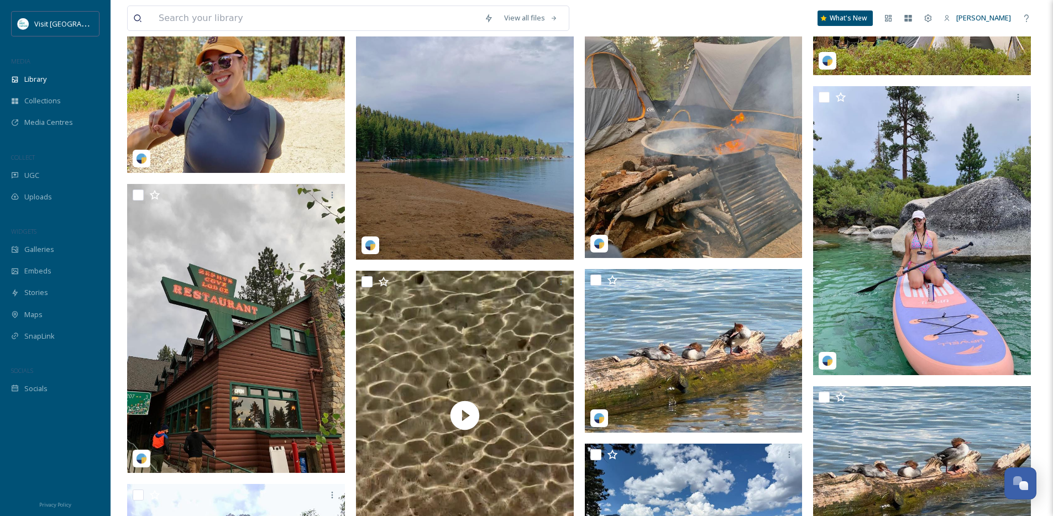
scroll to position [2643, 0]
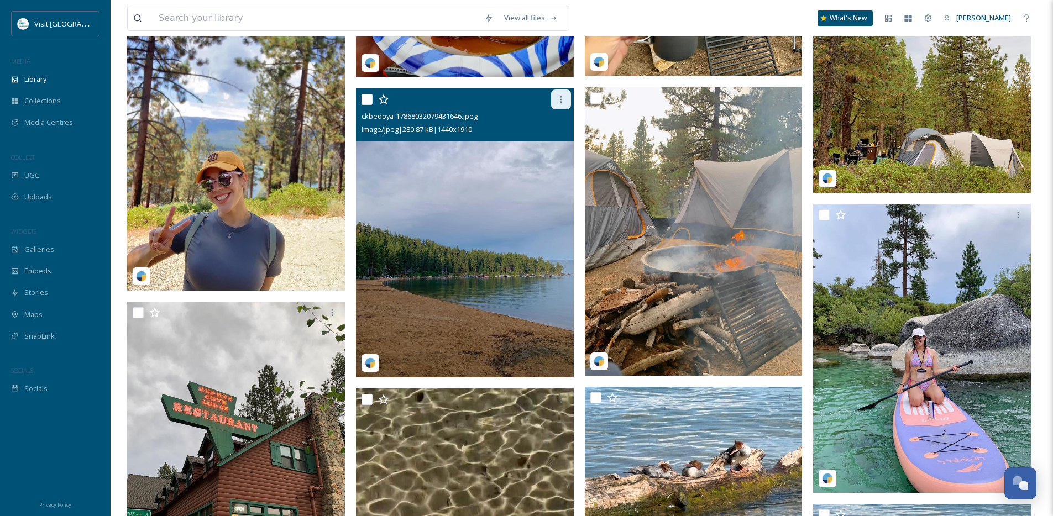
click at [559, 109] on div at bounding box center [561, 100] width 20 height 20
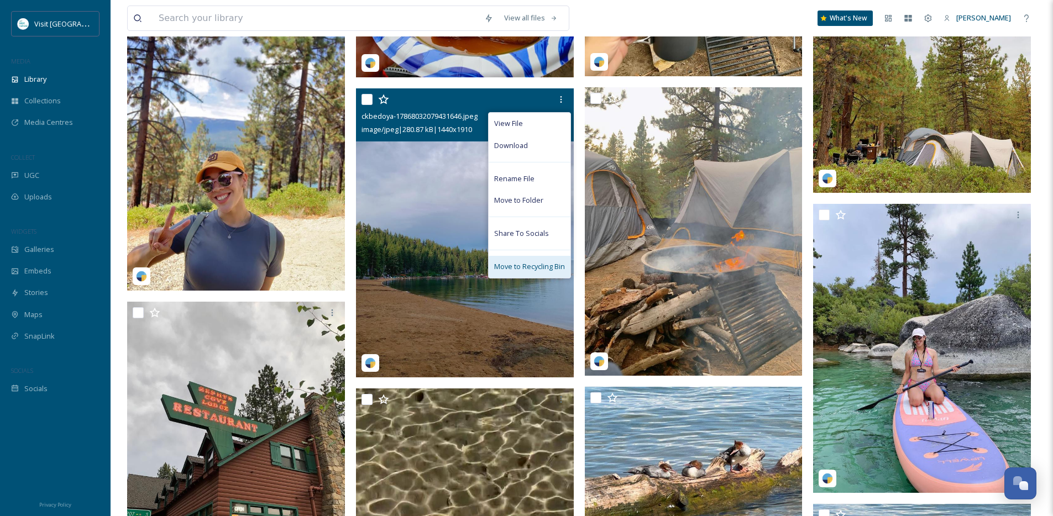
click at [547, 272] on span "Move to Recycling Bin" at bounding box center [529, 266] width 71 height 10
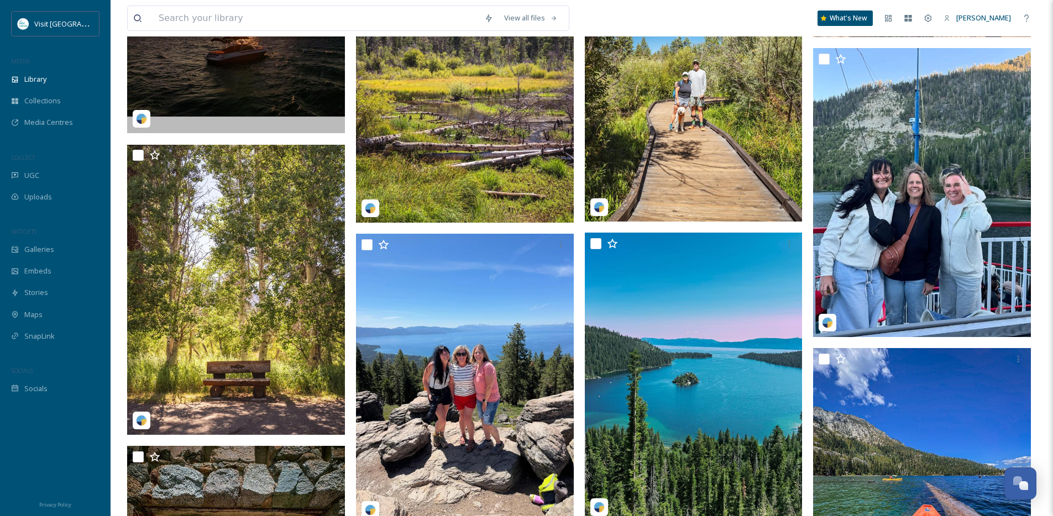
scroll to position [1294, 0]
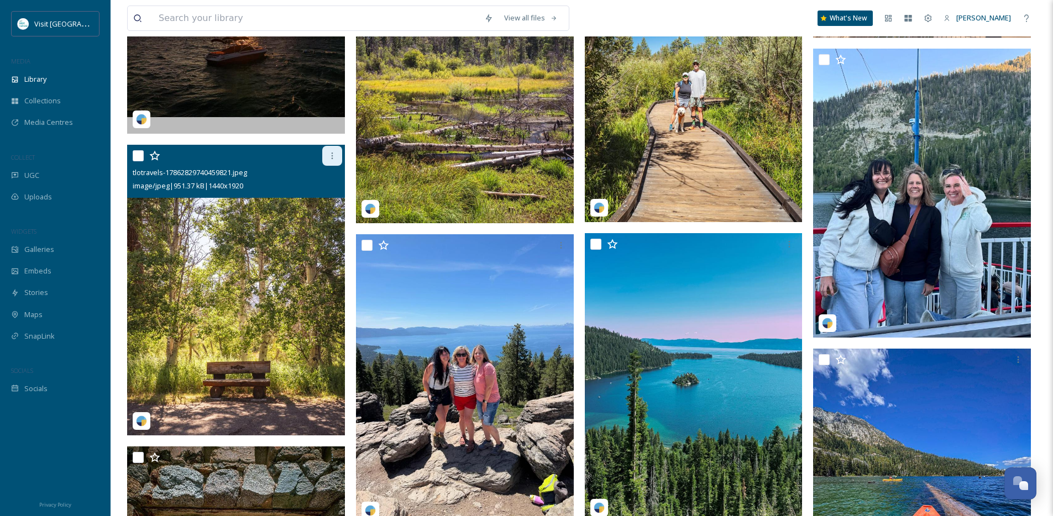
click at [329, 160] on icon at bounding box center [332, 155] width 9 height 9
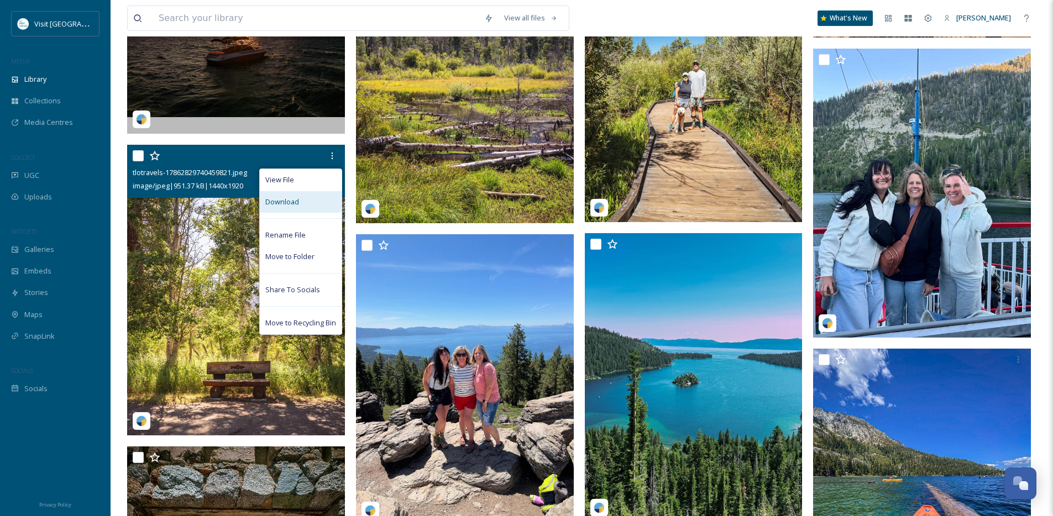
click at [294, 207] on span "Download" at bounding box center [282, 202] width 34 height 10
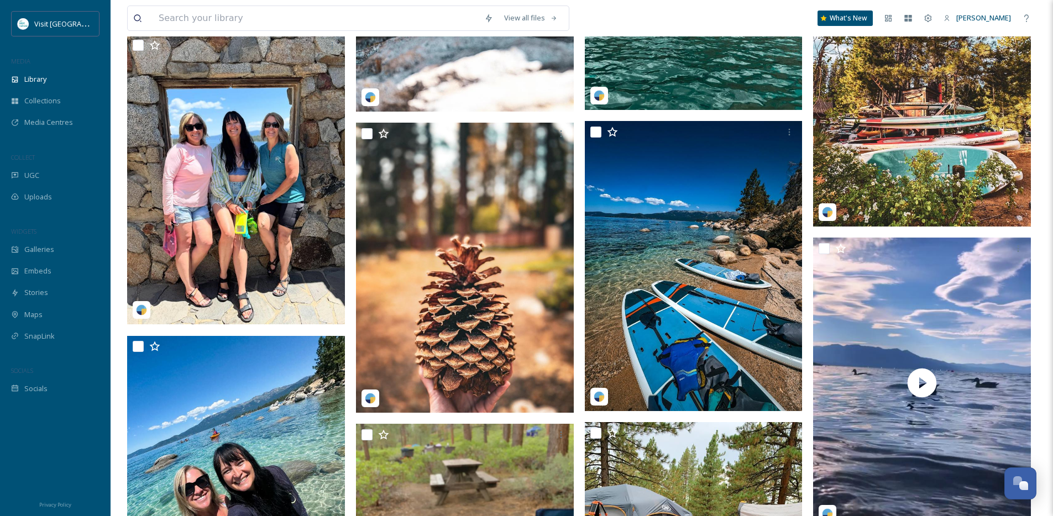
scroll to position [2002, 0]
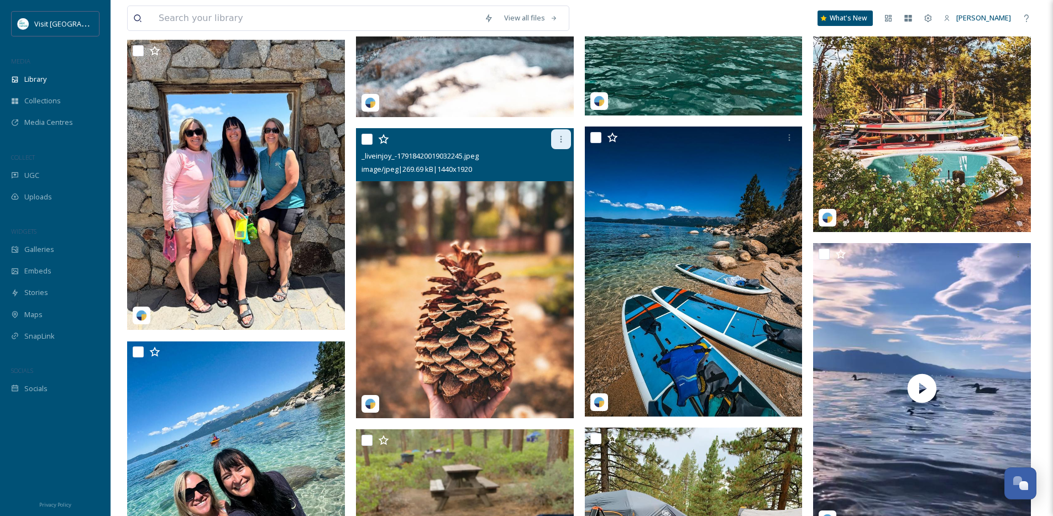
click at [556, 144] on icon at bounding box center [560, 139] width 9 height 9
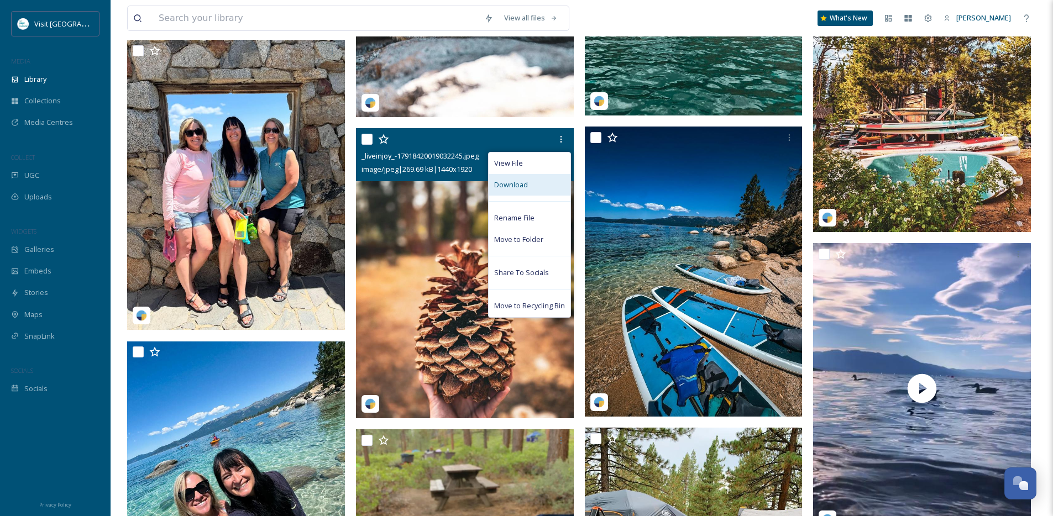
click at [521, 190] on span "Download" at bounding box center [511, 185] width 34 height 10
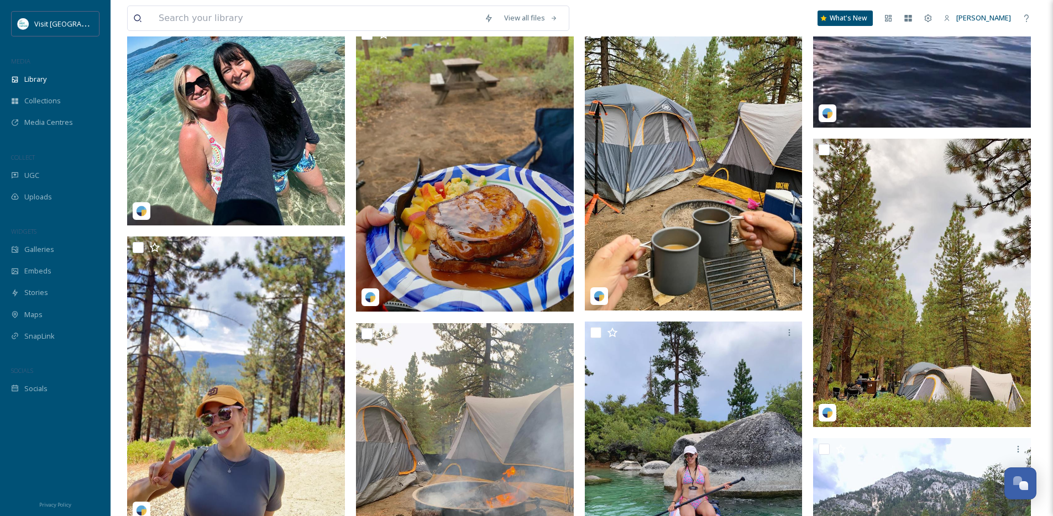
scroll to position [2098, 0]
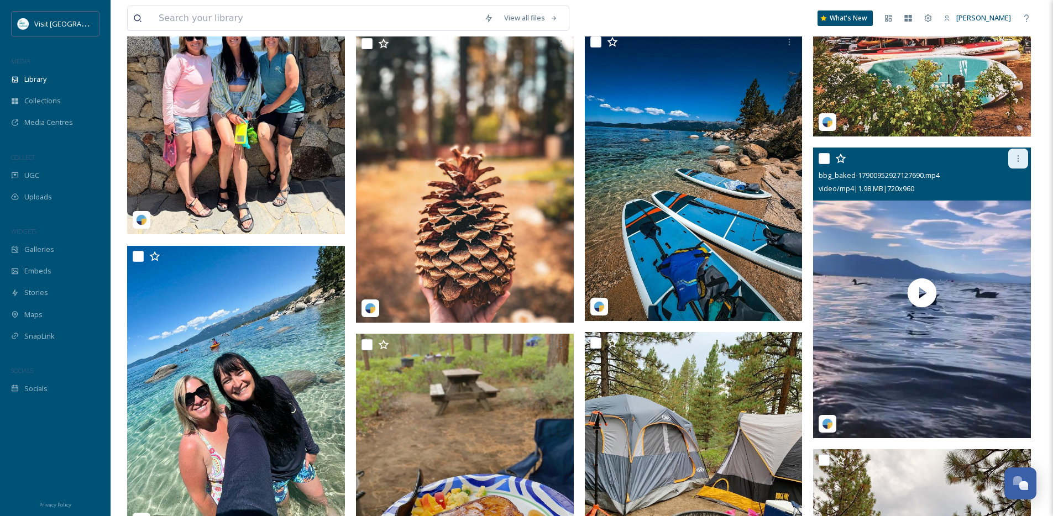
click at [1015, 169] on div at bounding box center [1018, 159] width 20 height 20
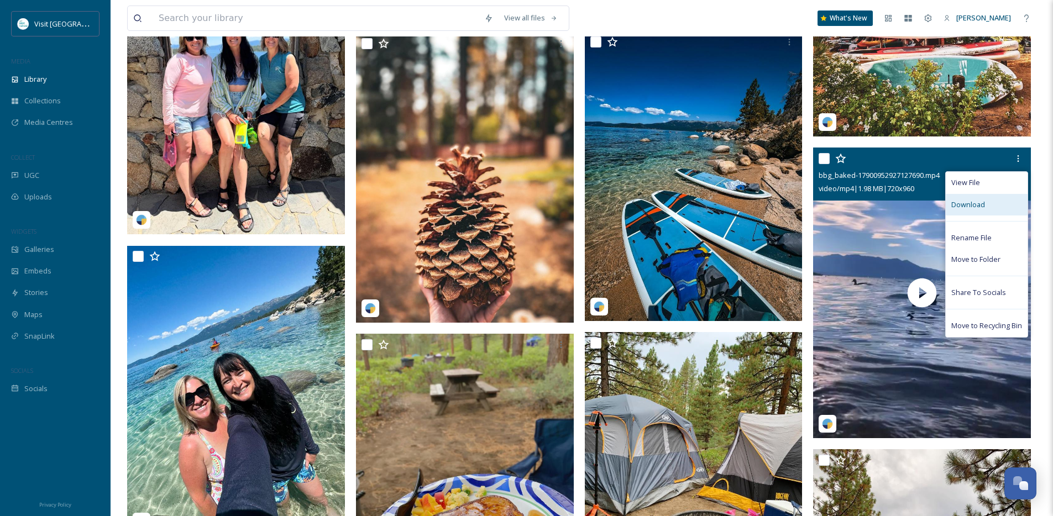
click at [988, 216] on div "Download" at bounding box center [987, 205] width 82 height 22
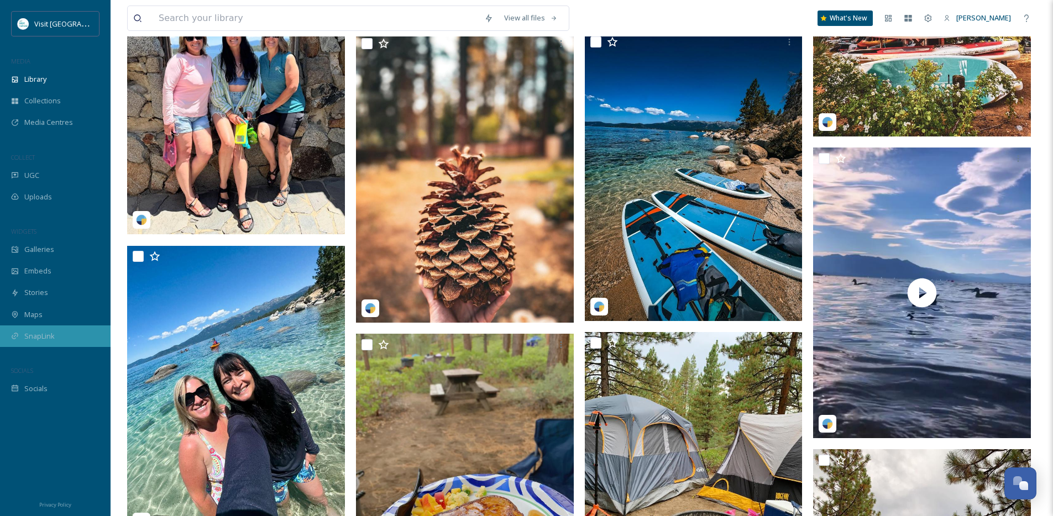
click at [54, 333] on span "SnapLink" at bounding box center [39, 336] width 30 height 10
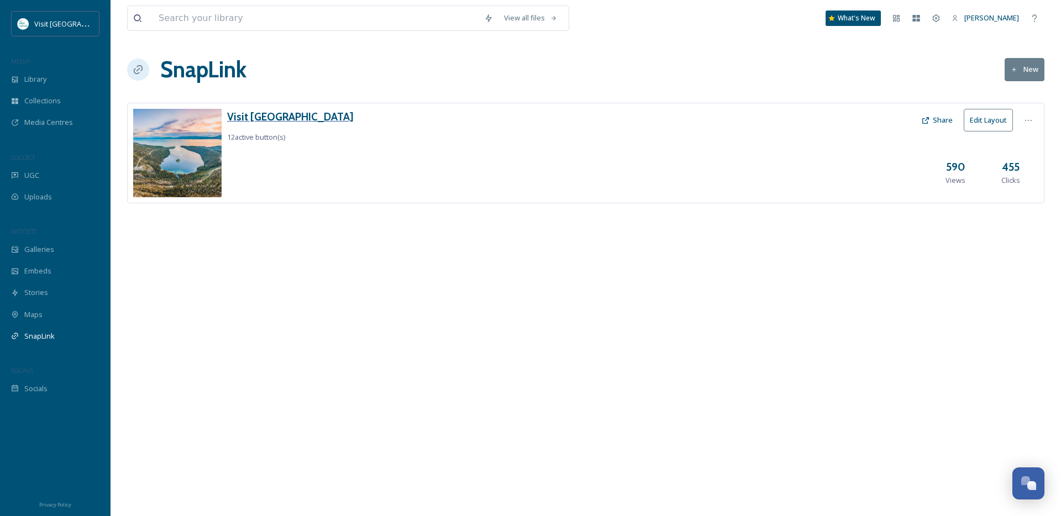
click at [288, 112] on h3 "Visit [GEOGRAPHIC_DATA]" at bounding box center [290, 117] width 127 height 16
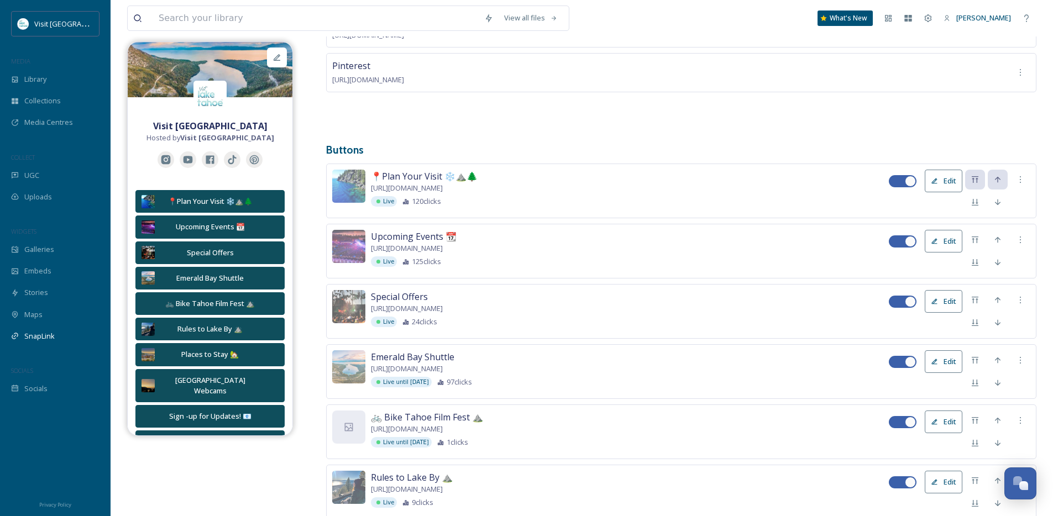
scroll to position [285, 0]
click at [360, 294] on icon at bounding box center [361, 294] width 6 height 6
click at [952, 305] on button "Edit" at bounding box center [944, 300] width 38 height 23
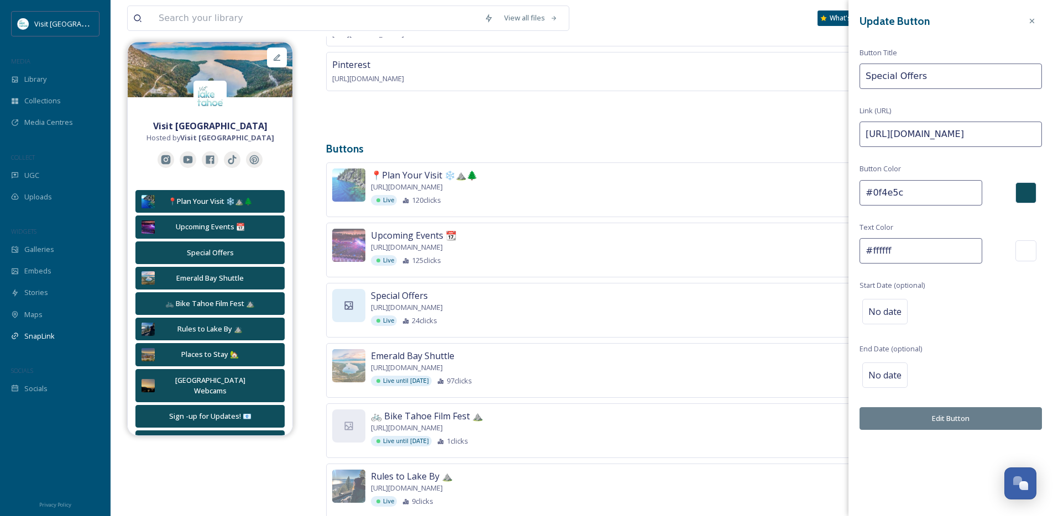
click at [869, 76] on input "Special Offers" at bounding box center [950, 76] width 182 height 25
click at [863, 76] on input "Special Offers" at bounding box center [950, 76] width 182 height 25
click at [905, 75] on input "Autumn Offers" at bounding box center [950, 76] width 182 height 25
click at [865, 77] on input "Autumn Deals" at bounding box center [950, 76] width 182 height 25
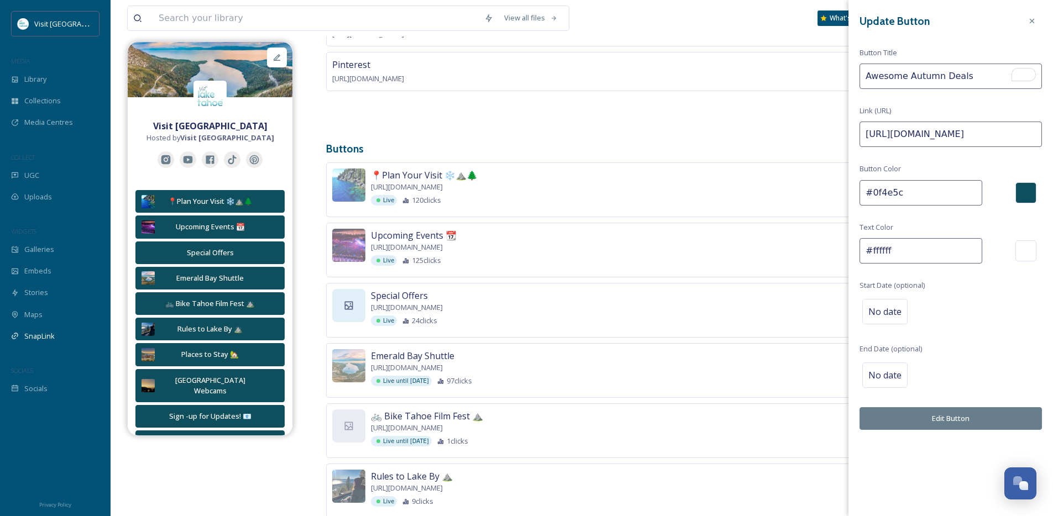
click at [989, 83] on input "Awesome Autumn Deals" at bounding box center [950, 76] width 182 height 25
paste input "🍂"
click at [859, 77] on input "Awesome Autumn Deals 🍂" at bounding box center [950, 76] width 182 height 25
paste input "🍂"
drag, startPoint x: 974, startPoint y: 73, endPoint x: 923, endPoint y: 88, distance: 52.8
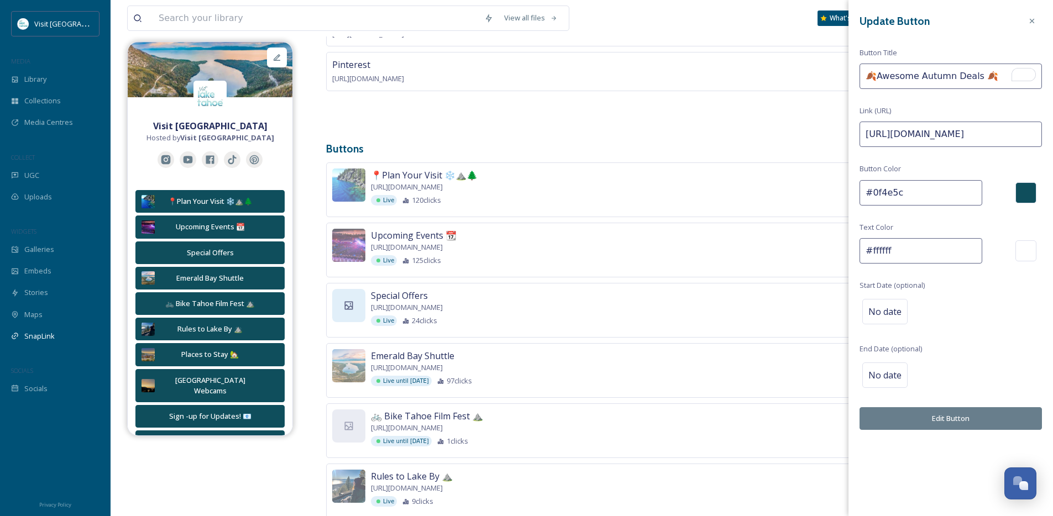
click at [974, 74] on input "🍂Awesome Autumn Deals 🍂" at bounding box center [950, 76] width 182 height 25
type input "🍂Awesome Autumn Deals🍂"
click at [939, 424] on button "Edit Button" at bounding box center [950, 418] width 182 height 23
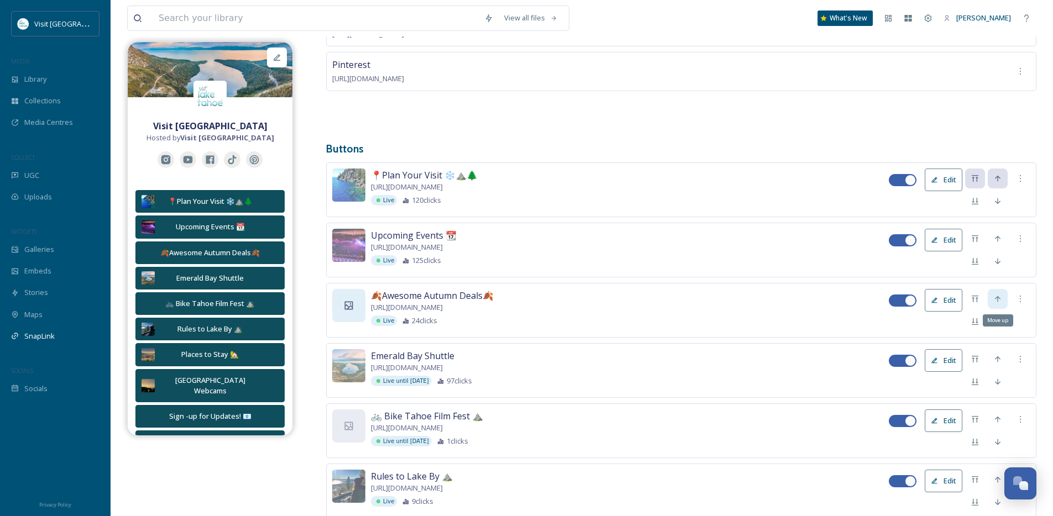
click at [997, 300] on icon at bounding box center [998, 299] width 6 height 6
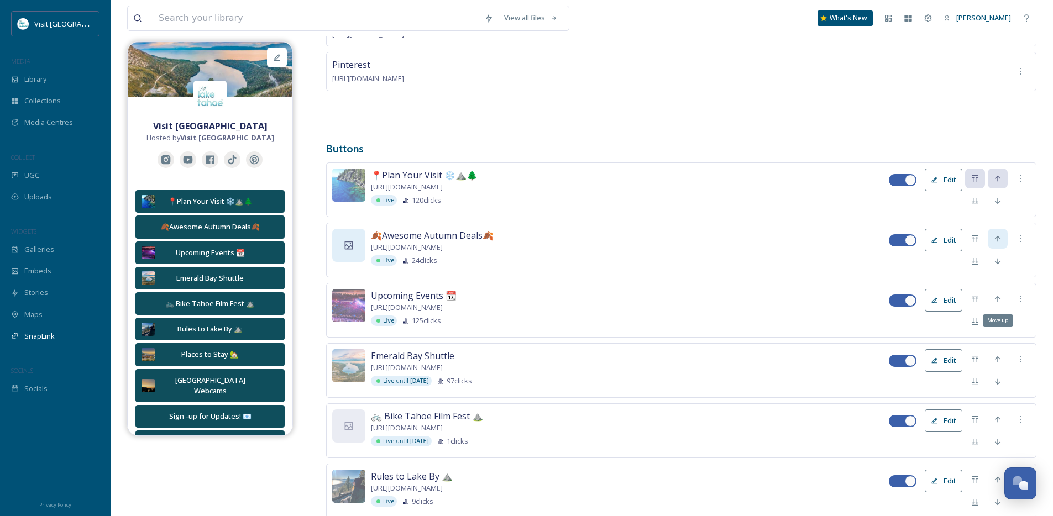
click at [993, 301] on icon at bounding box center [997, 299] width 9 height 9
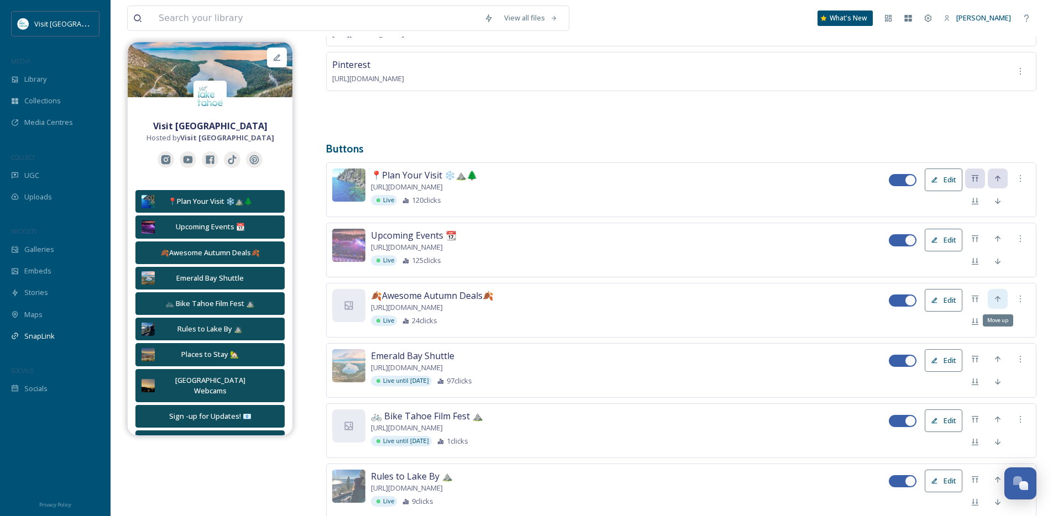
click at [996, 303] on icon at bounding box center [997, 299] width 9 height 9
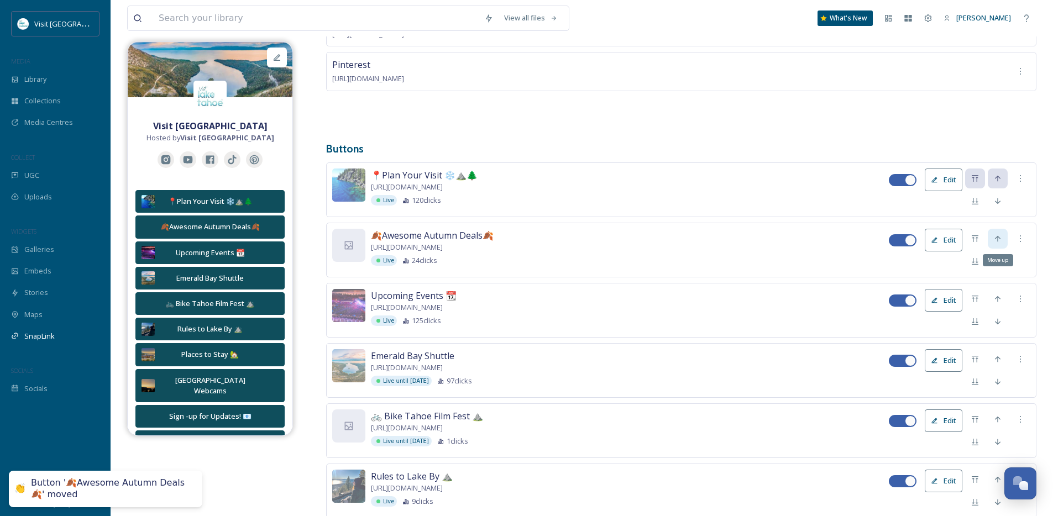
click at [1001, 237] on icon at bounding box center [997, 238] width 9 height 9
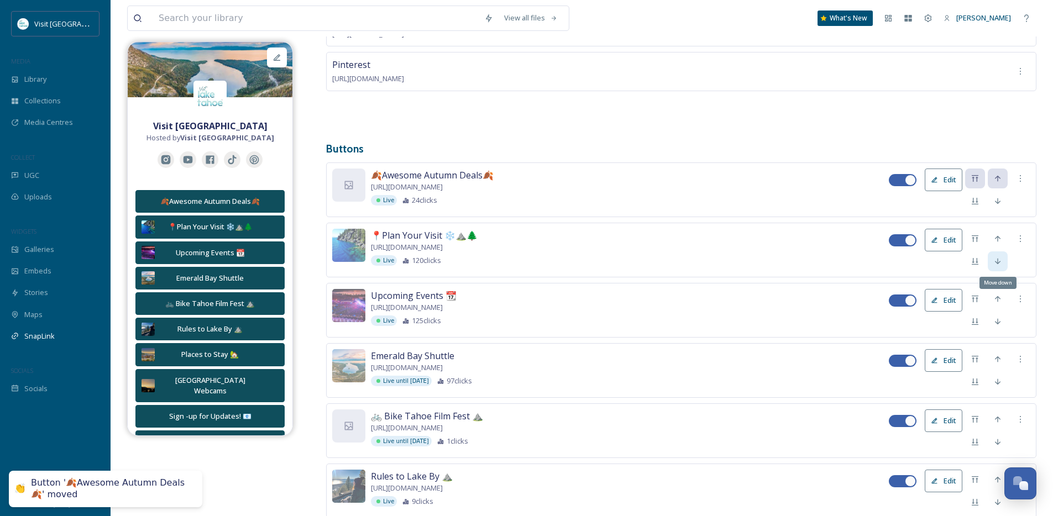
click at [1001, 259] on icon at bounding box center [997, 261] width 9 height 9
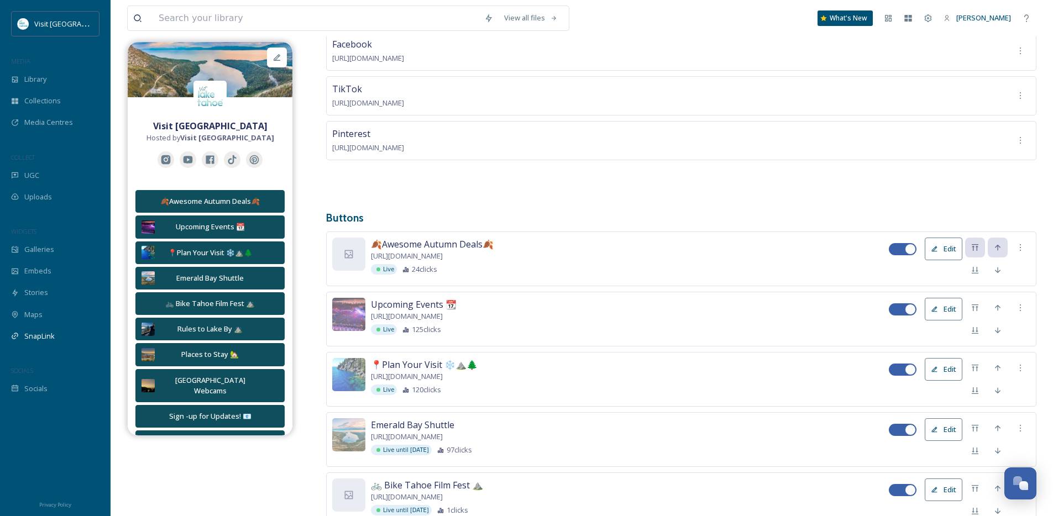
scroll to position [160, 0]
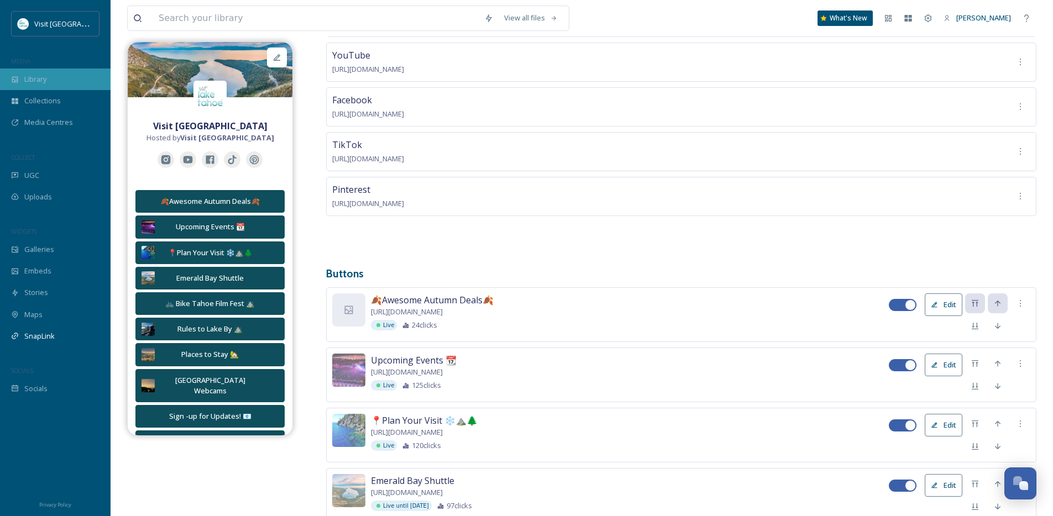
click at [45, 72] on div "Library" at bounding box center [55, 80] width 111 height 22
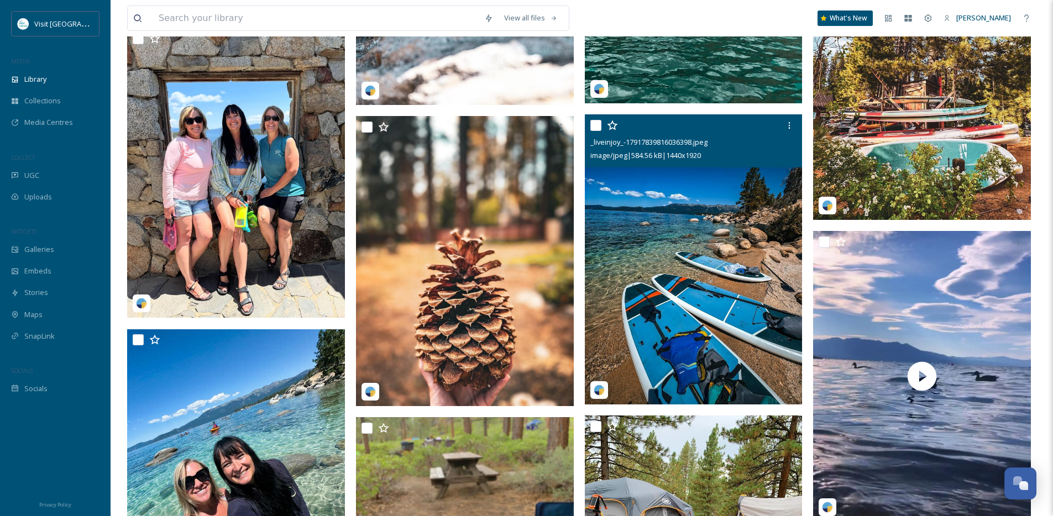
scroll to position [2007, 0]
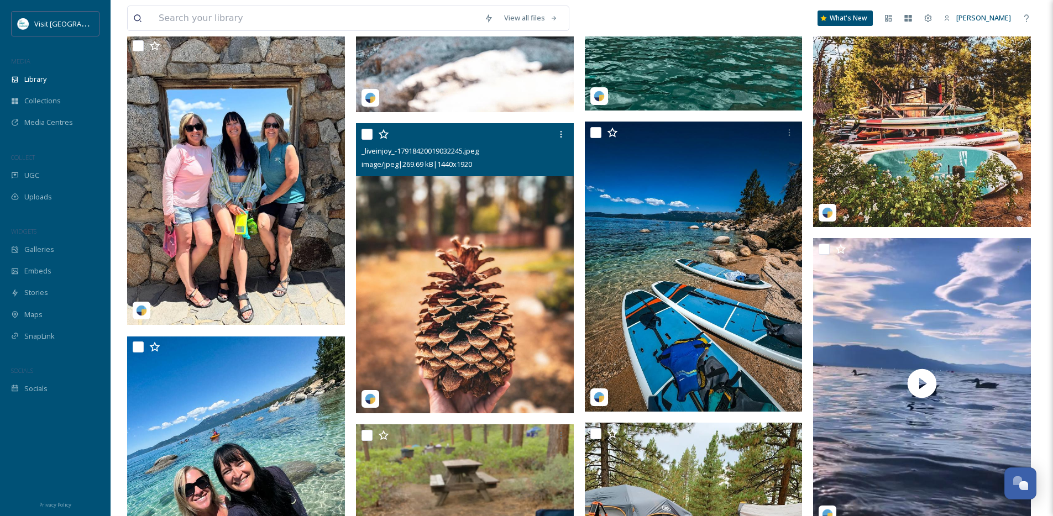
click at [415, 232] on img at bounding box center [465, 268] width 218 height 290
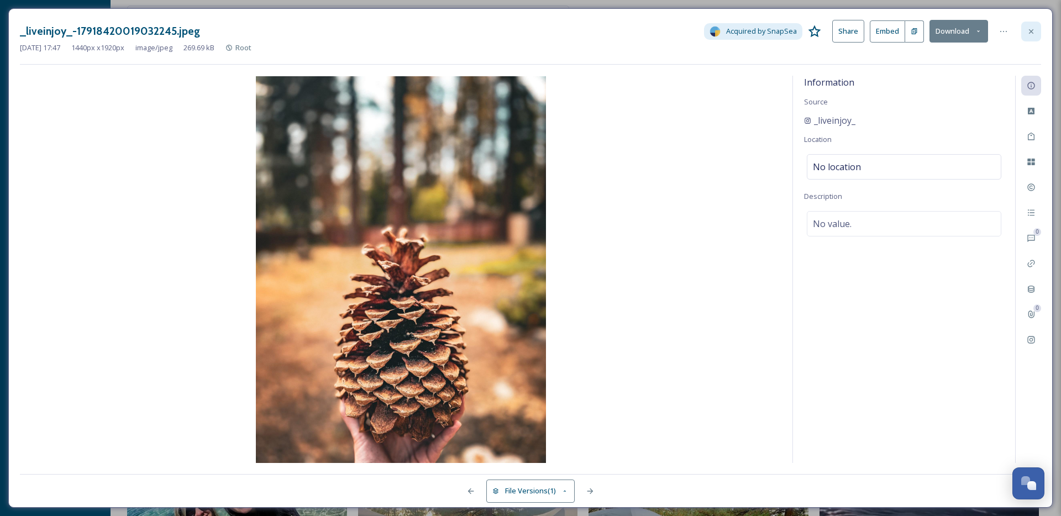
click at [1035, 31] on icon at bounding box center [1031, 31] width 9 height 9
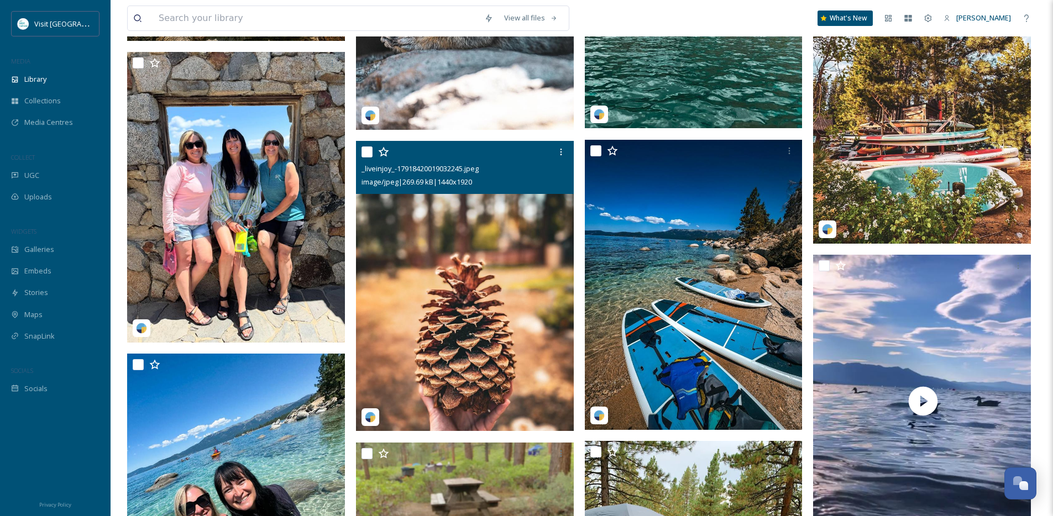
click at [370, 157] on input "checkbox" at bounding box center [366, 151] width 11 height 11
checkbox input "true"
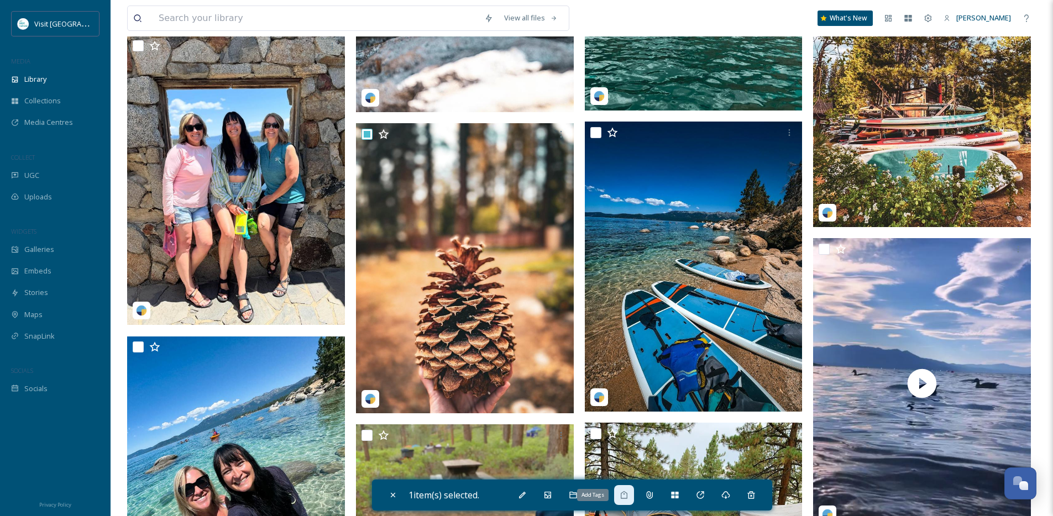
click at [628, 493] on icon at bounding box center [623, 495] width 9 height 9
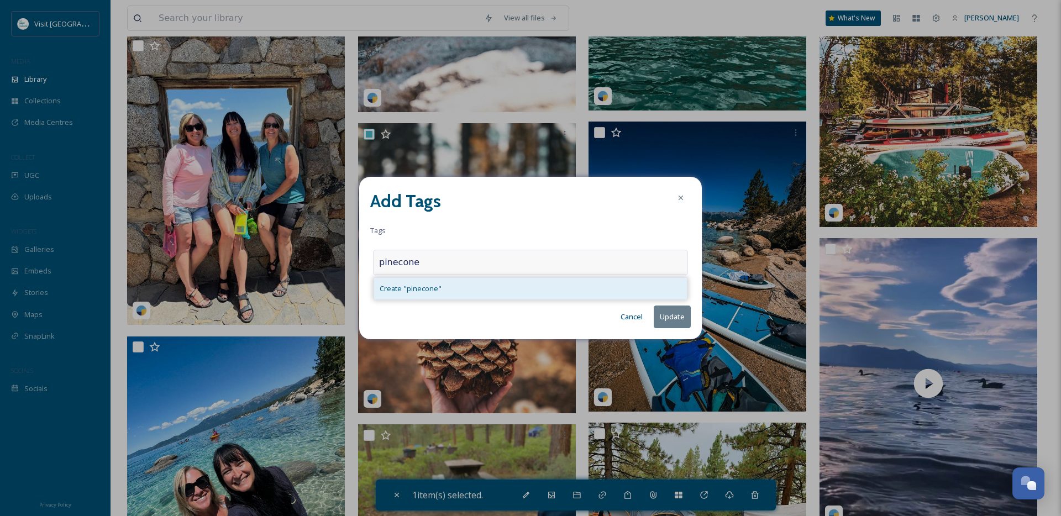
type input "pinecone"
click at [458, 283] on div "Create " pinecone "" at bounding box center [530, 289] width 313 height 22
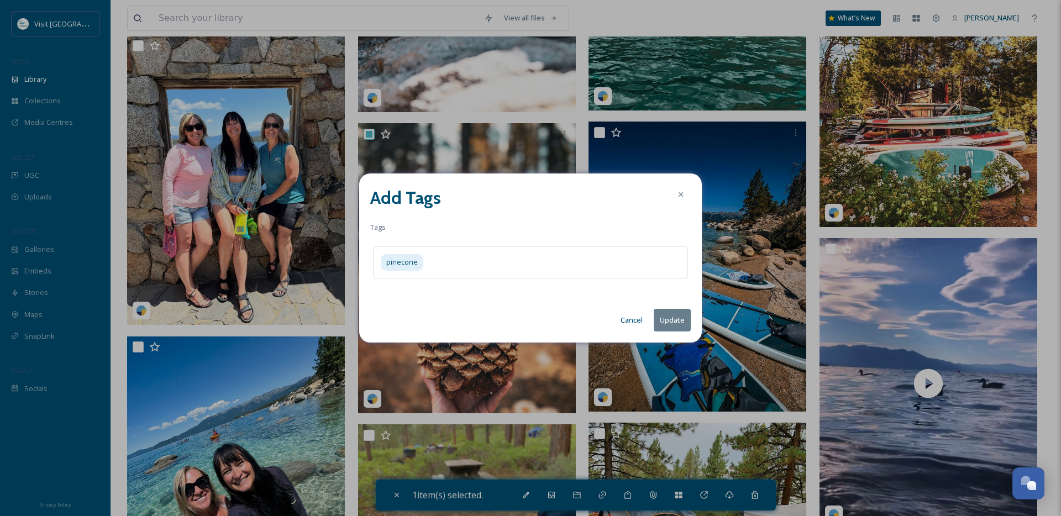
click at [677, 322] on button "Update" at bounding box center [672, 320] width 37 height 23
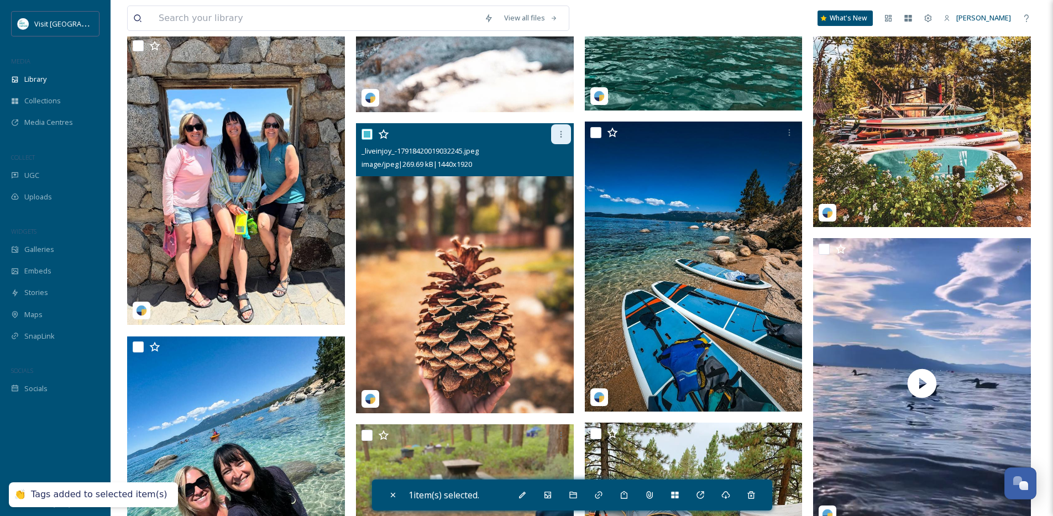
click at [559, 137] on div at bounding box center [561, 134] width 20 height 20
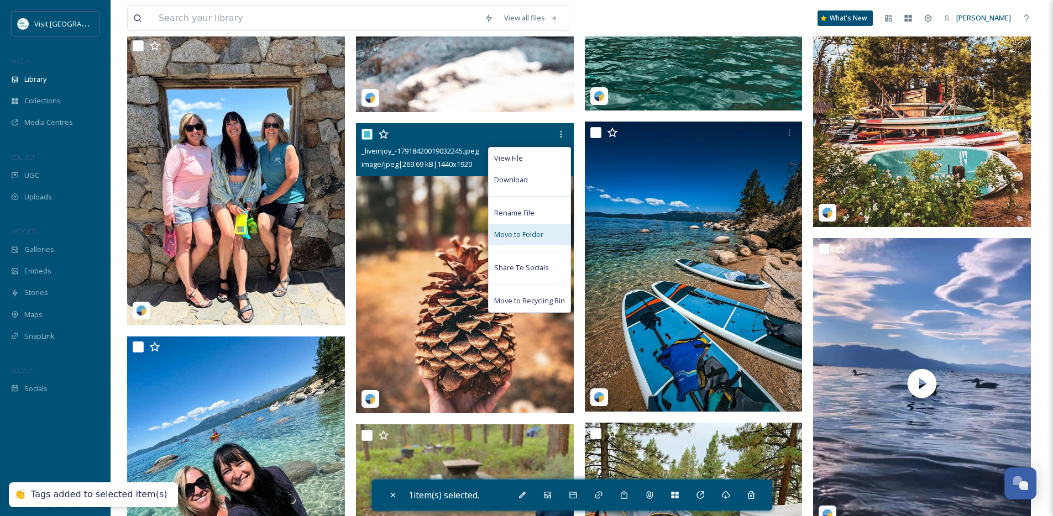
click at [531, 240] on span "Move to Folder" at bounding box center [518, 234] width 49 height 10
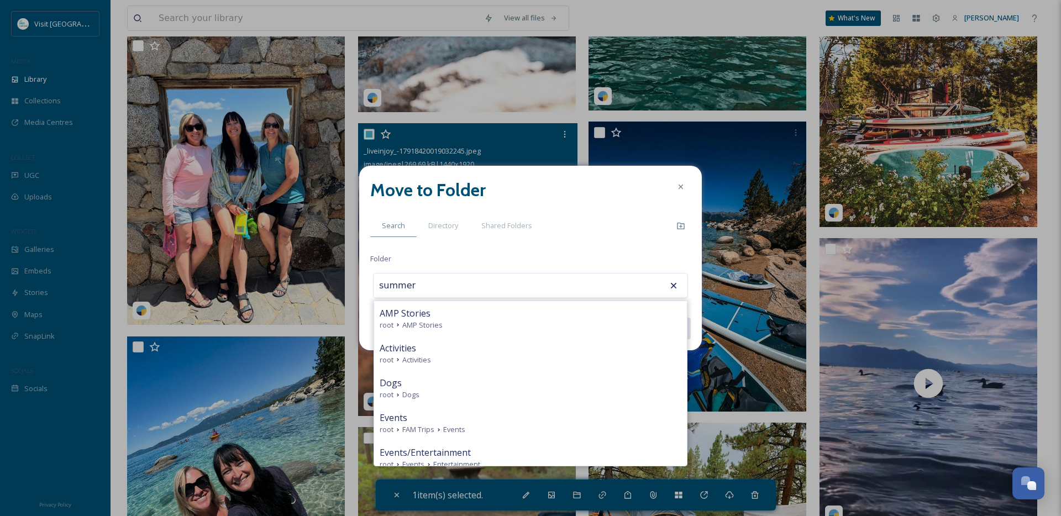
type input "AMP Stories"
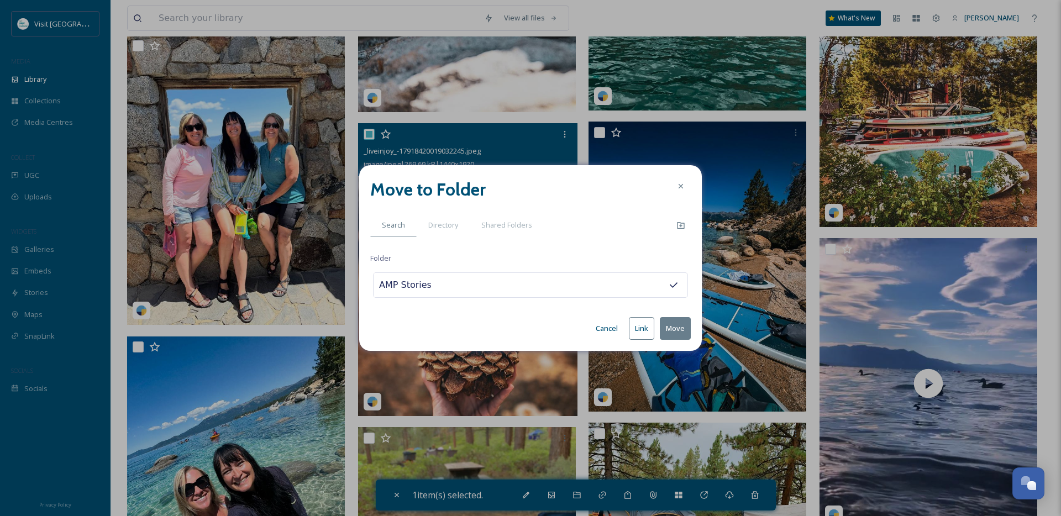
click at [477, 292] on input "AMP Stories" at bounding box center [435, 285] width 122 height 24
drag, startPoint x: 390, startPoint y: 288, endPoint x: 365, endPoint y: 287, distance: 24.4
click at [366, 287] on div "Move to Folder Search Directory Shared Folders Folder AMP Stories Cancel Link M…" at bounding box center [530, 258] width 343 height 186
type input "Summer"
click at [660, 317] on button "Move" at bounding box center [675, 328] width 31 height 23
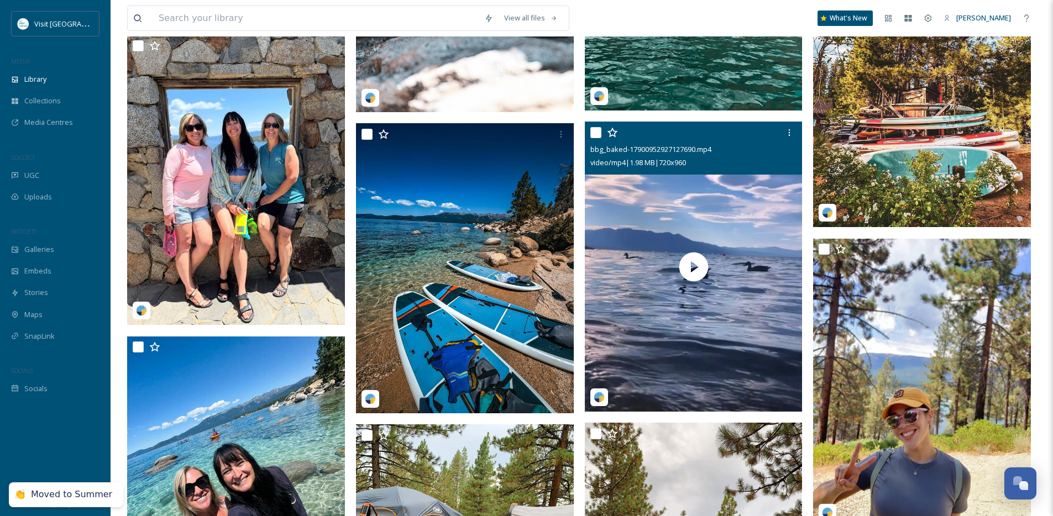
click at [597, 138] on input "checkbox" at bounding box center [595, 132] width 11 height 11
checkbox input "true"
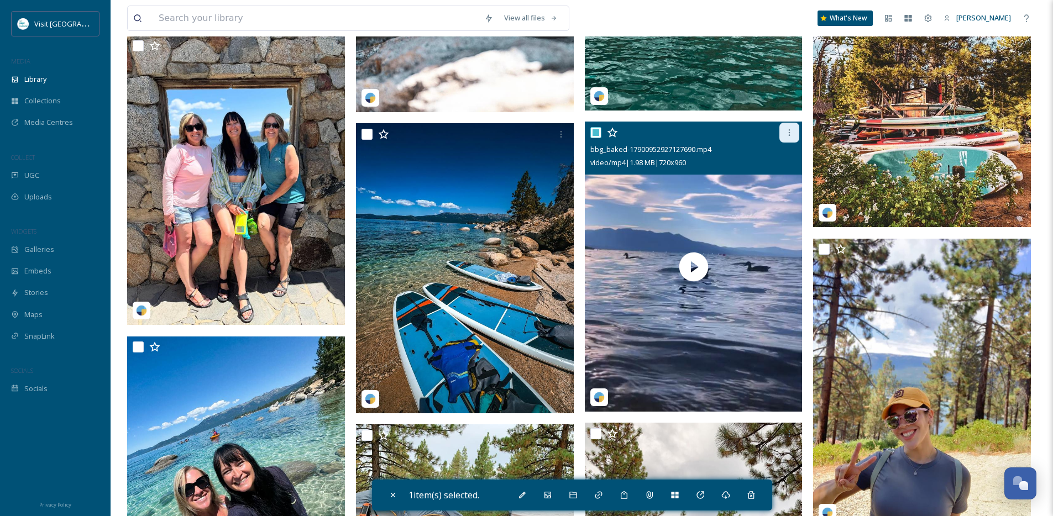
click at [791, 137] on icon at bounding box center [789, 132] width 9 height 9
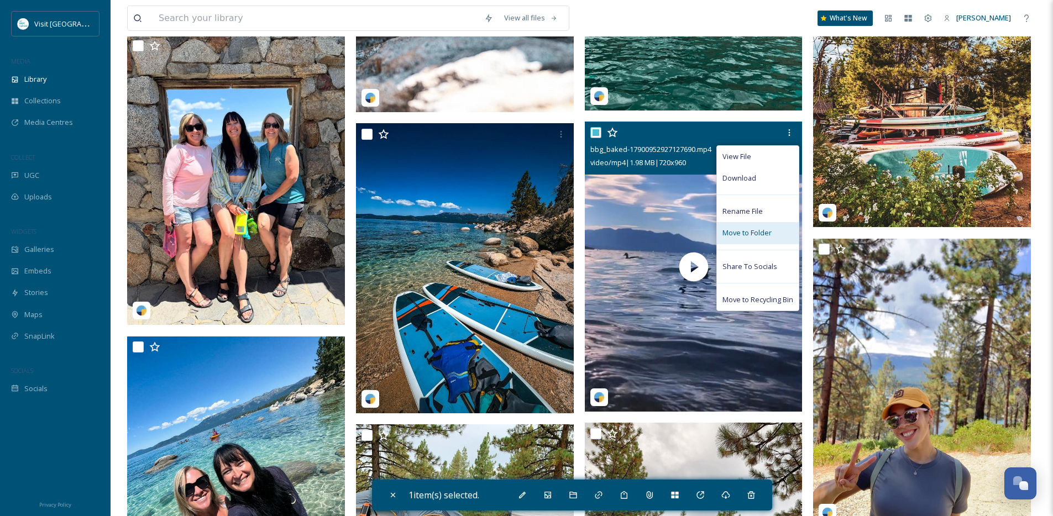
click at [744, 238] on span "Move to Folder" at bounding box center [746, 233] width 49 height 10
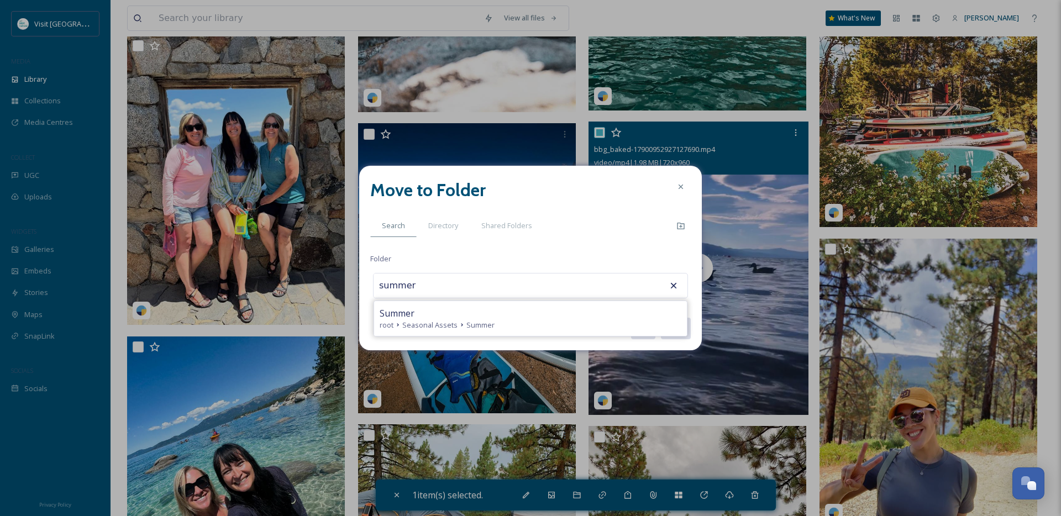
type input "Summer"
click at [660, 317] on button "Move" at bounding box center [675, 328] width 31 height 23
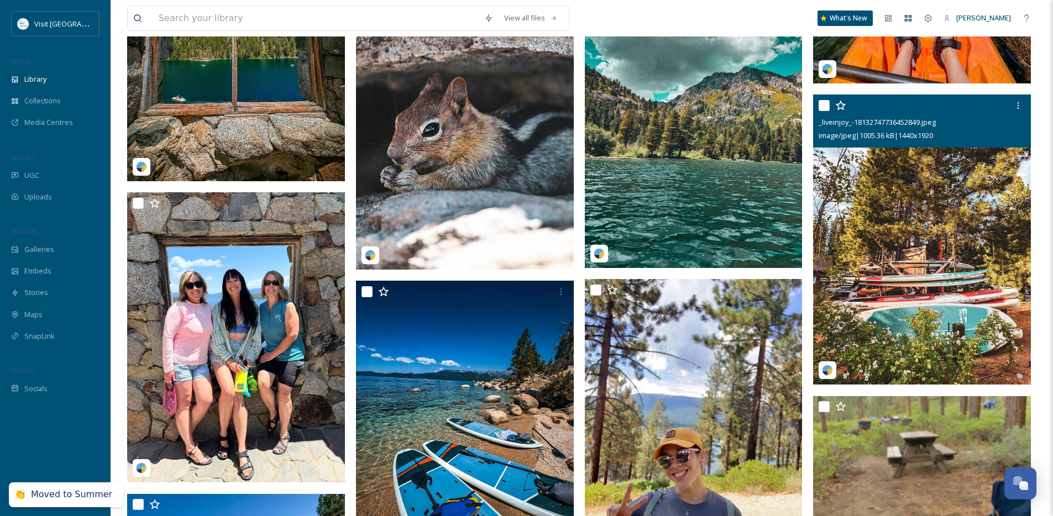
scroll to position [1846, 0]
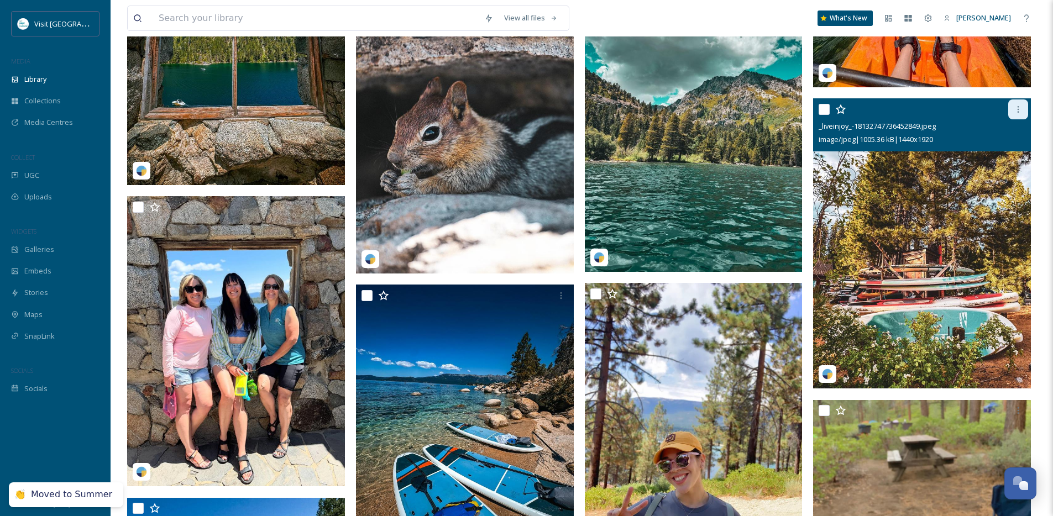
click at [1017, 114] on icon at bounding box center [1017, 109] width 9 height 9
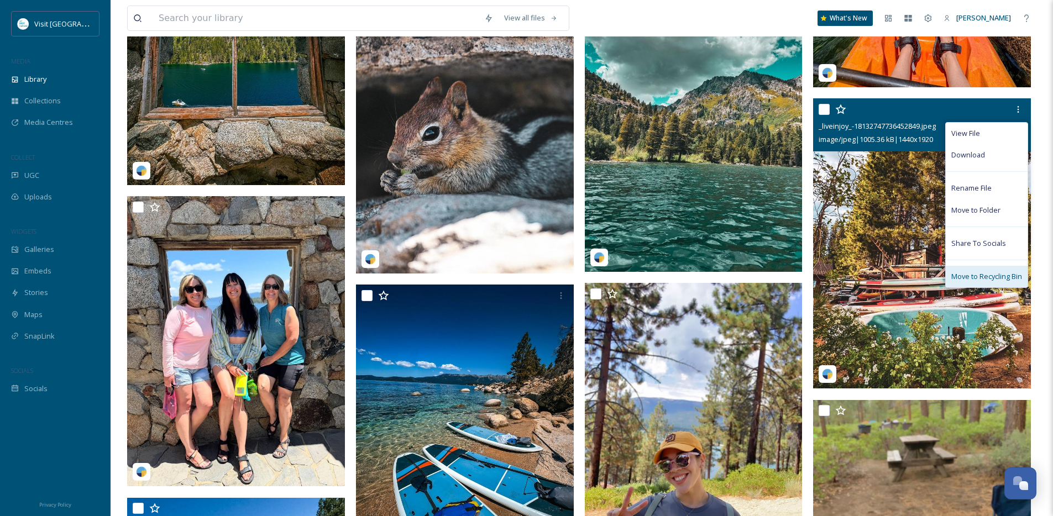
click at [972, 282] on span "Move to Recycling Bin" at bounding box center [986, 276] width 71 height 10
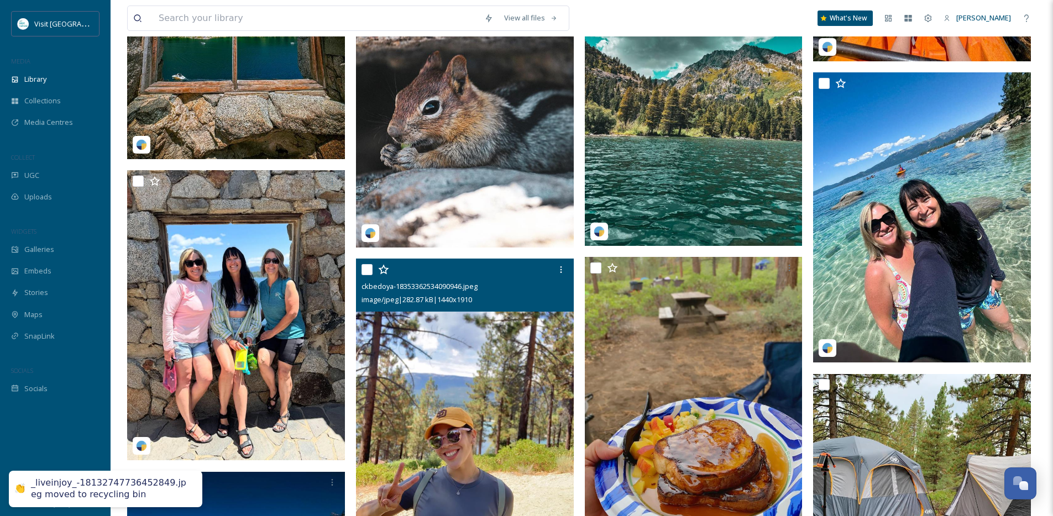
scroll to position [1721, 0]
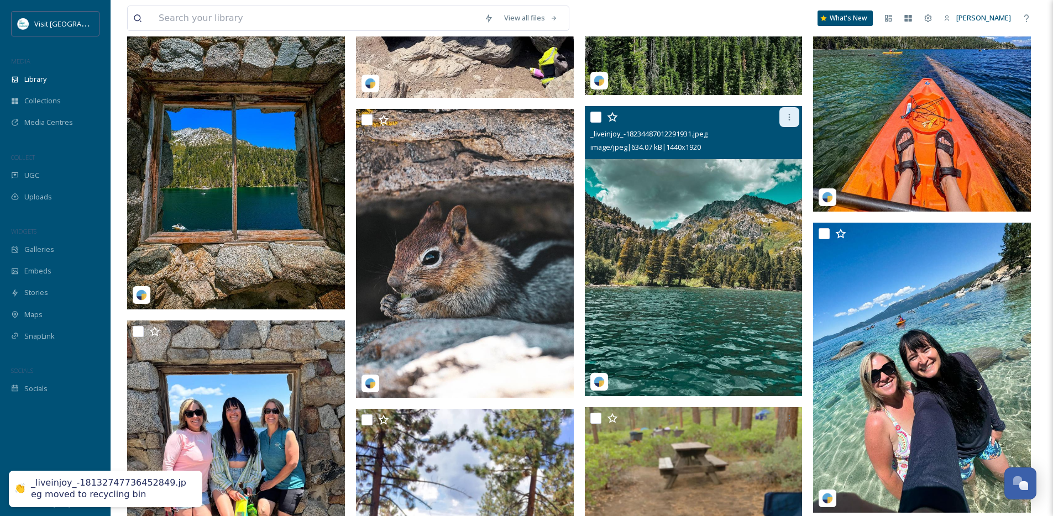
click at [794, 127] on div at bounding box center [789, 117] width 20 height 20
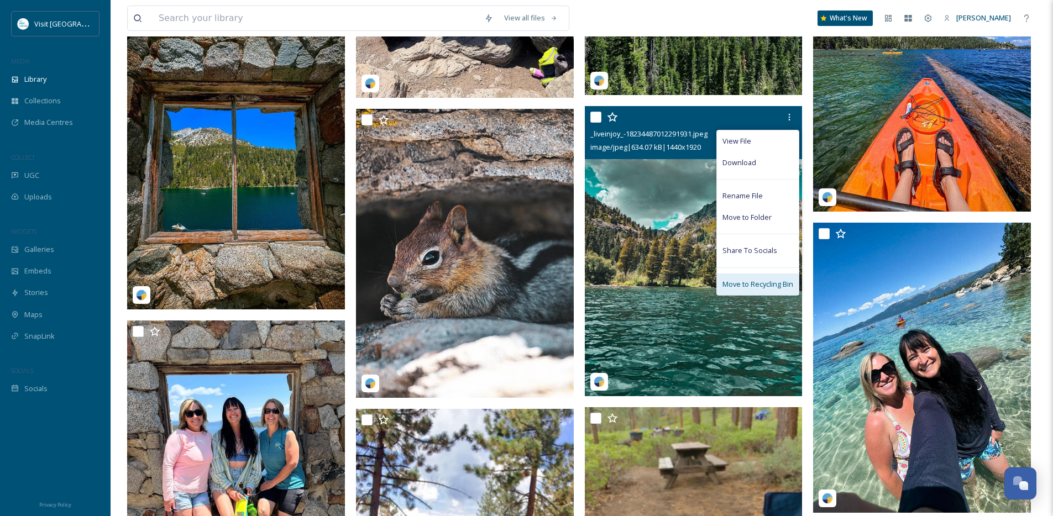
click at [761, 290] on span "Move to Recycling Bin" at bounding box center [757, 284] width 71 height 10
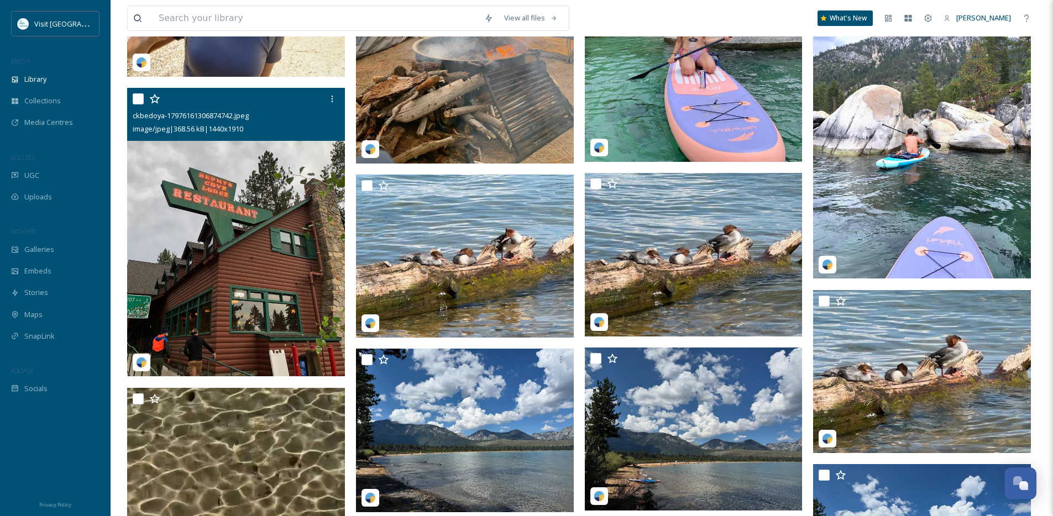
scroll to position [2554, 0]
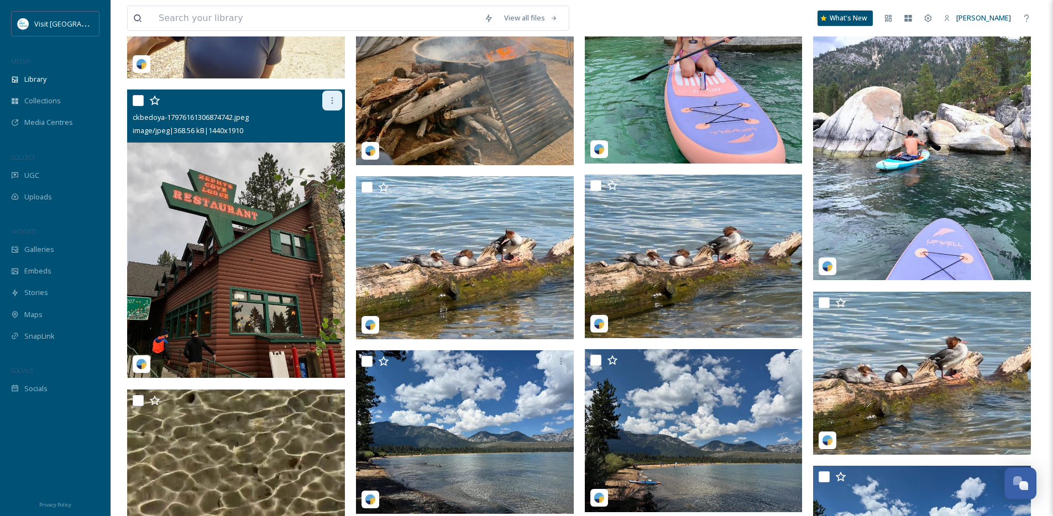
click at [332, 104] on icon at bounding box center [332, 100] width 2 height 7
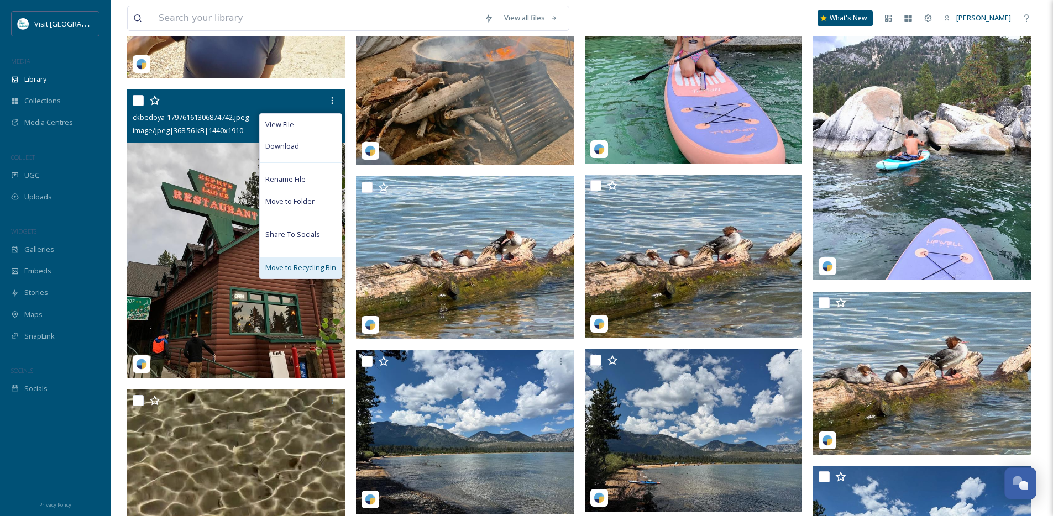
click at [304, 273] on span "Move to Recycling Bin" at bounding box center [300, 267] width 71 height 10
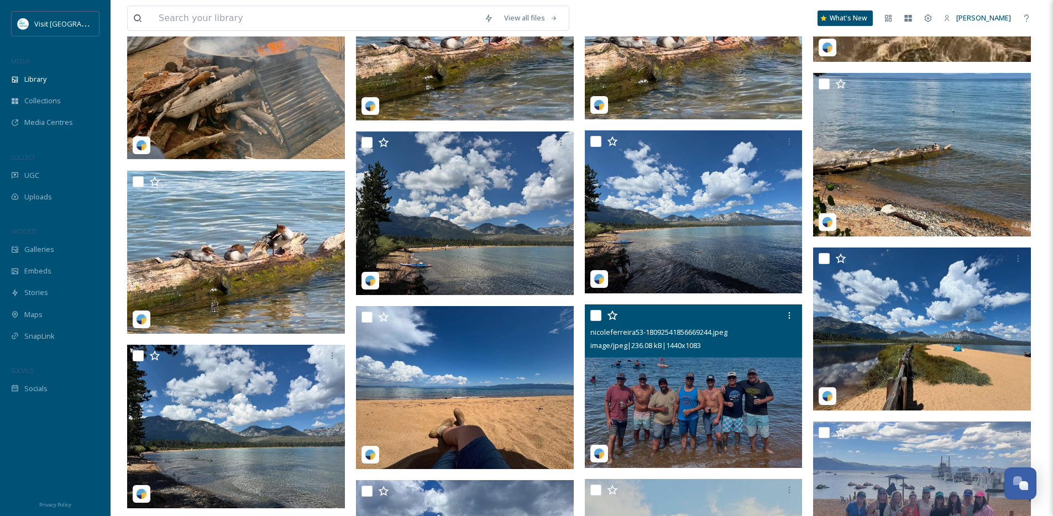
scroll to position [2783, 0]
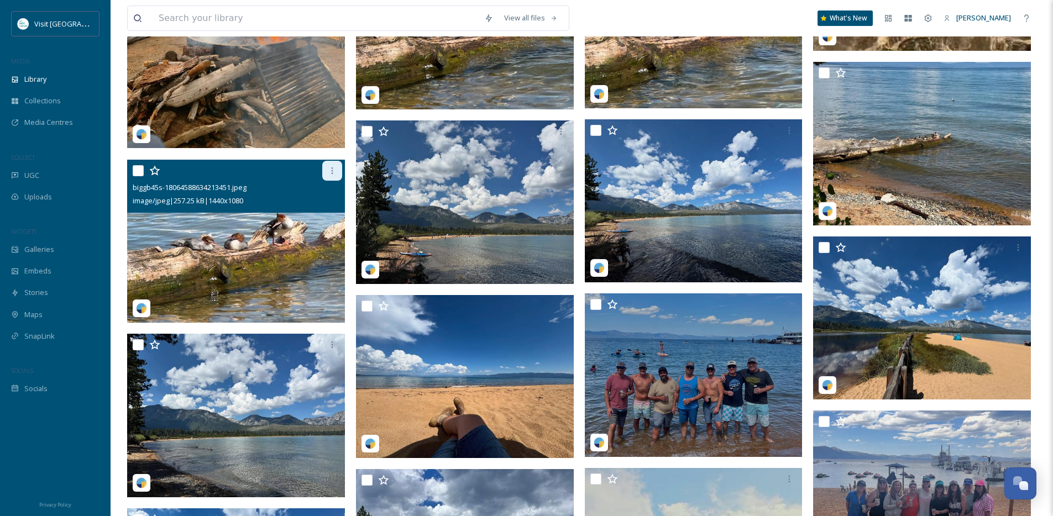
click at [331, 175] on icon at bounding box center [332, 170] width 9 height 9
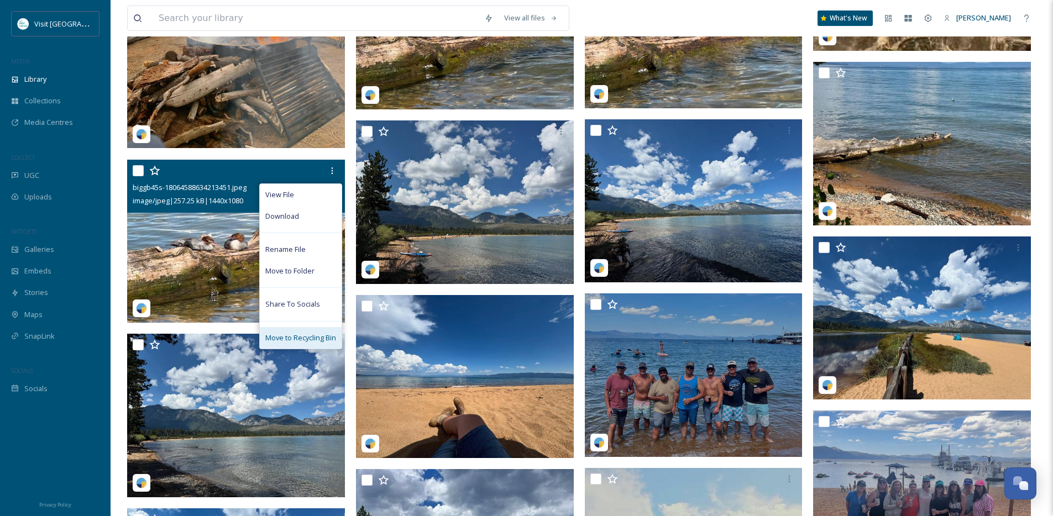
click at [307, 342] on span "Move to Recycling Bin" at bounding box center [300, 338] width 71 height 10
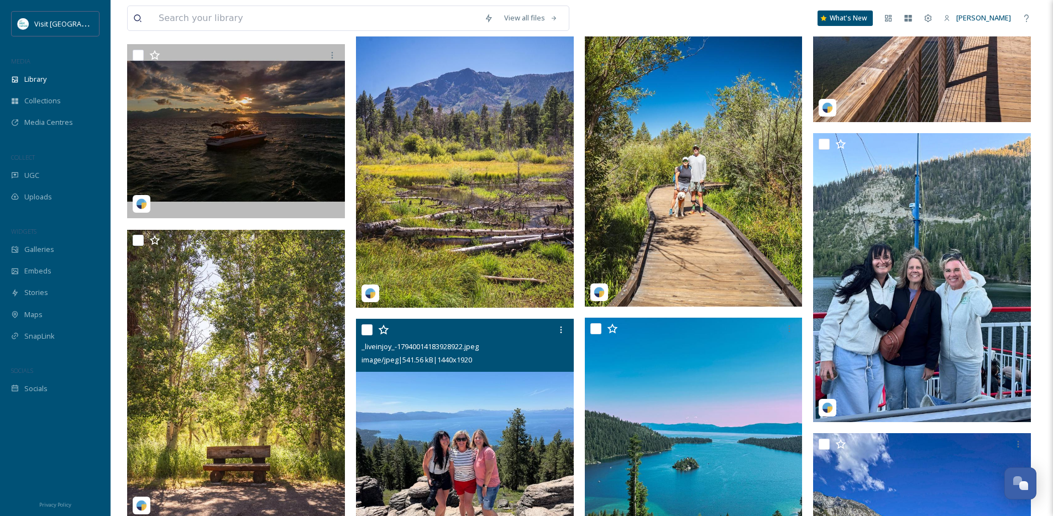
scroll to position [1214, 0]
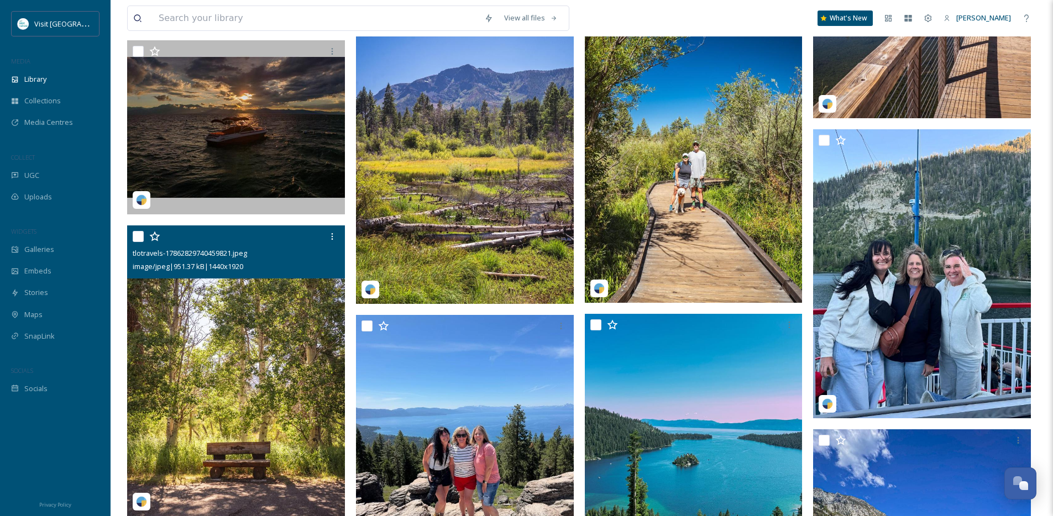
click at [213, 307] on img at bounding box center [236, 371] width 218 height 290
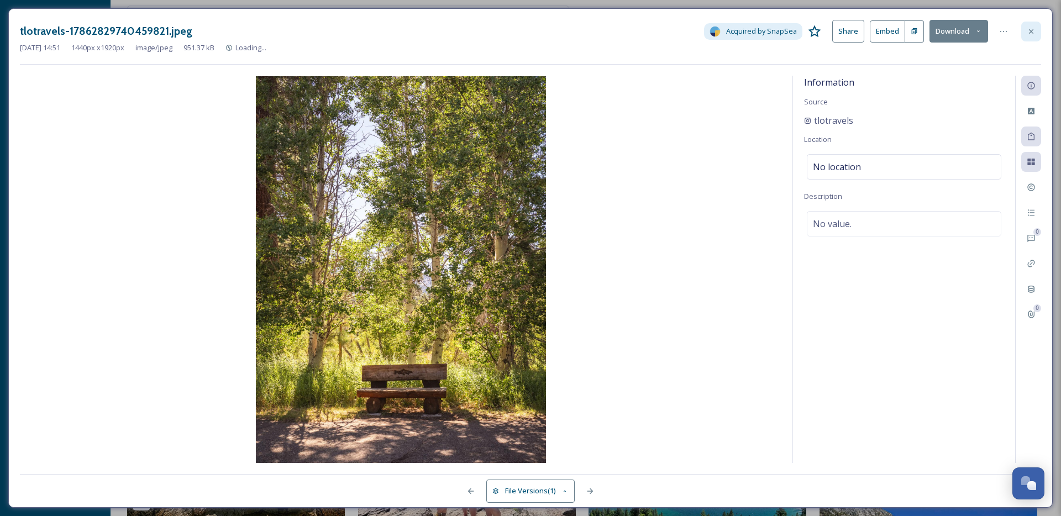
click at [1022, 31] on div at bounding box center [1031, 32] width 20 height 20
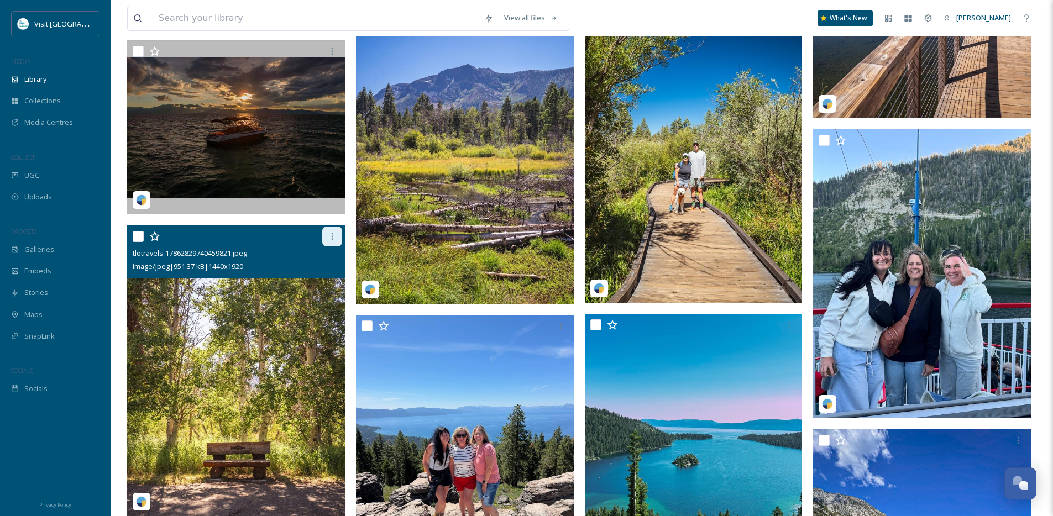
click at [334, 246] on div at bounding box center [332, 237] width 20 height 20
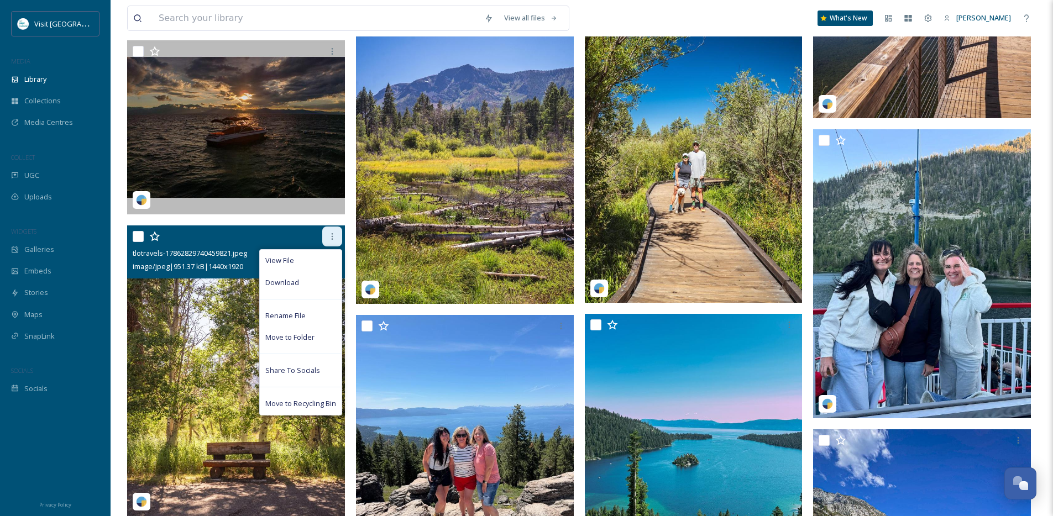
click at [333, 246] on div at bounding box center [332, 237] width 20 height 20
click at [135, 242] on input "checkbox" at bounding box center [138, 236] width 11 height 11
checkbox input "true"
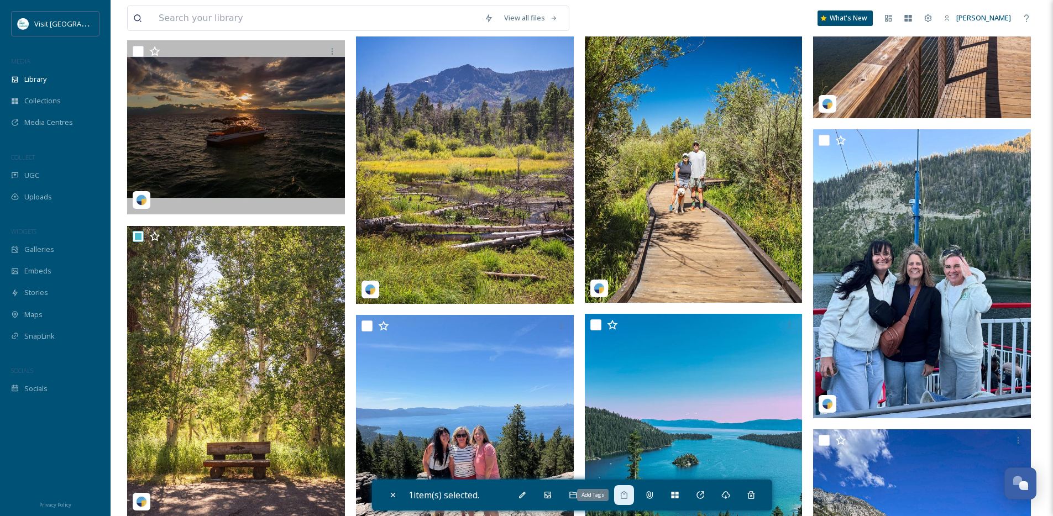
click at [626, 495] on icon at bounding box center [623, 495] width 9 height 9
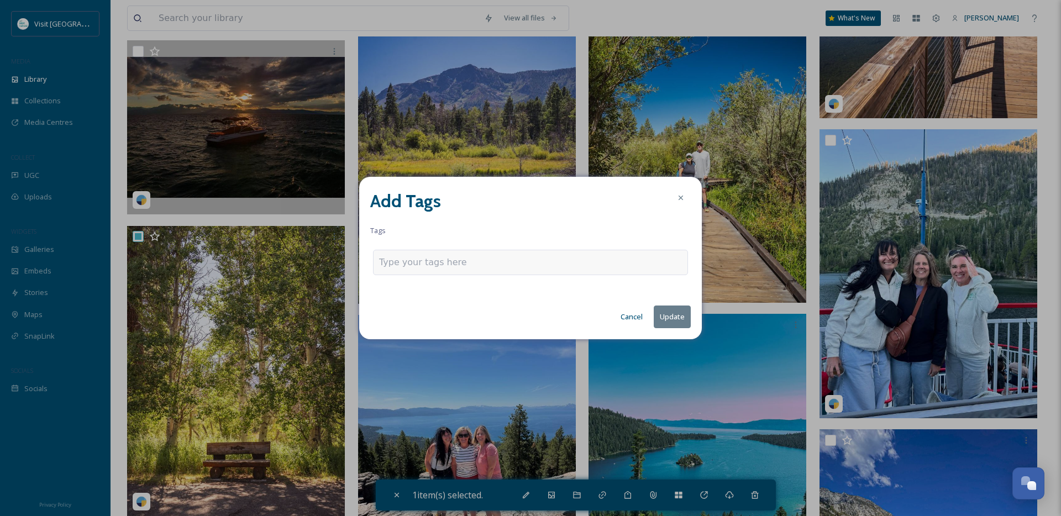
click at [455, 268] on input at bounding box center [434, 262] width 111 height 13
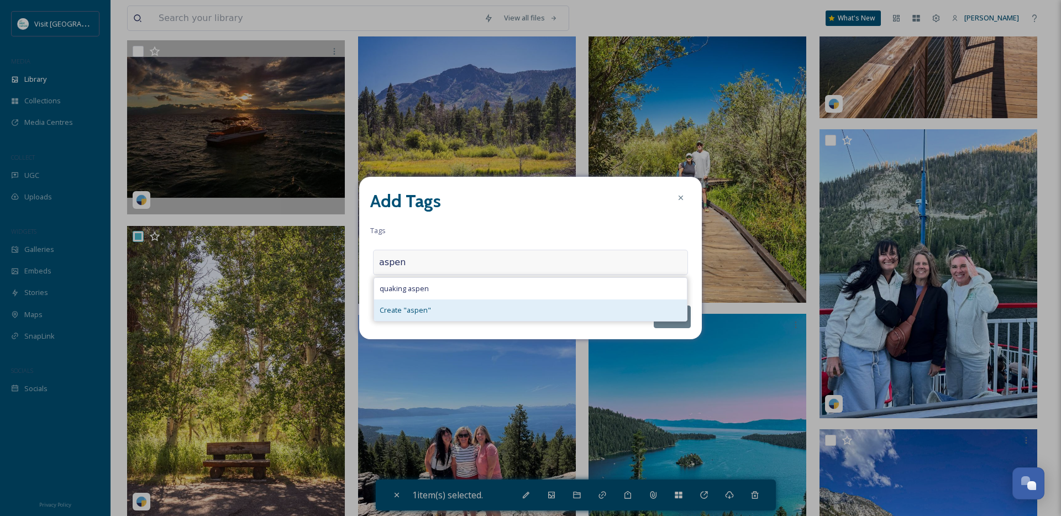
type input "aspen"
click at [450, 311] on div "Create " aspen "" at bounding box center [530, 311] width 313 height 22
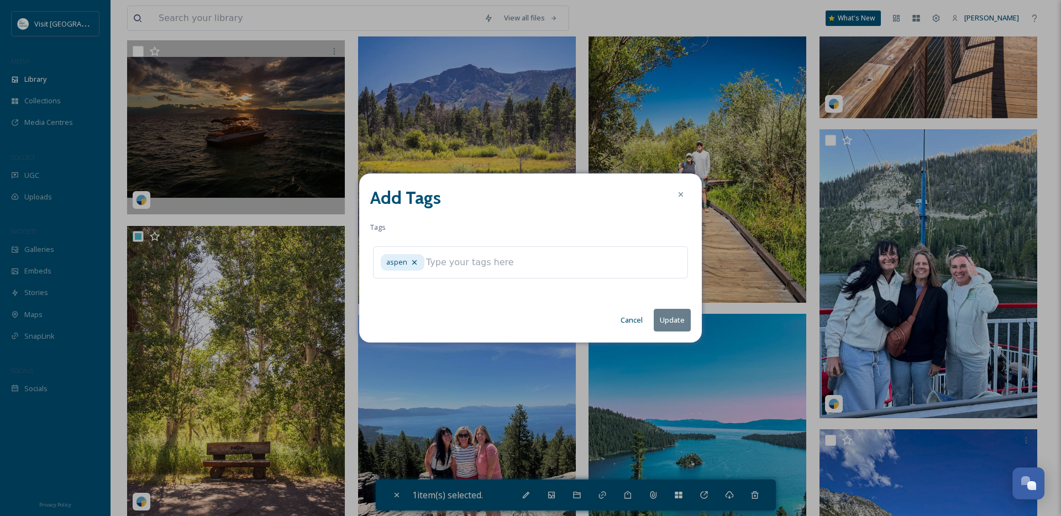
click at [666, 327] on button "Update" at bounding box center [672, 320] width 37 height 23
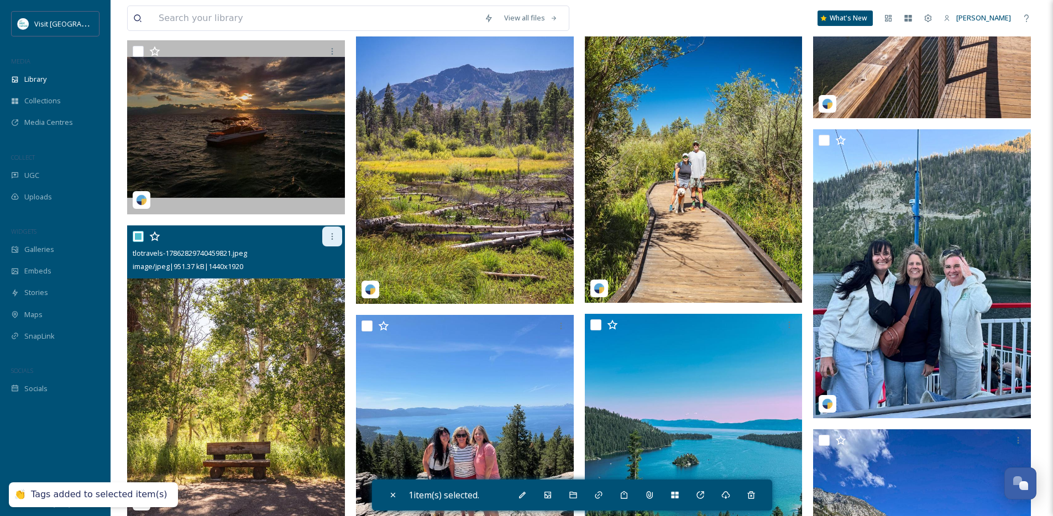
click at [338, 246] on div at bounding box center [332, 237] width 20 height 20
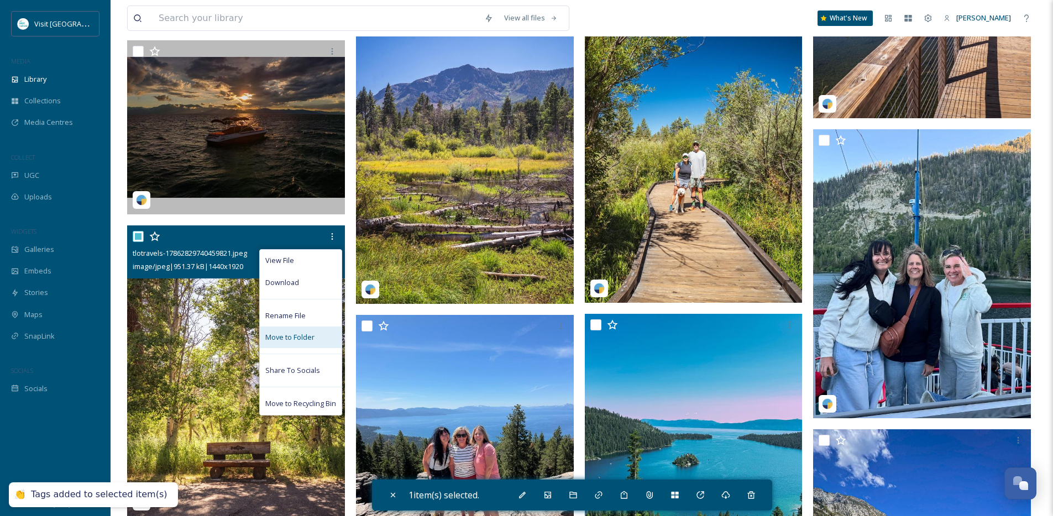
click at [298, 343] on span "Move to Folder" at bounding box center [289, 337] width 49 height 10
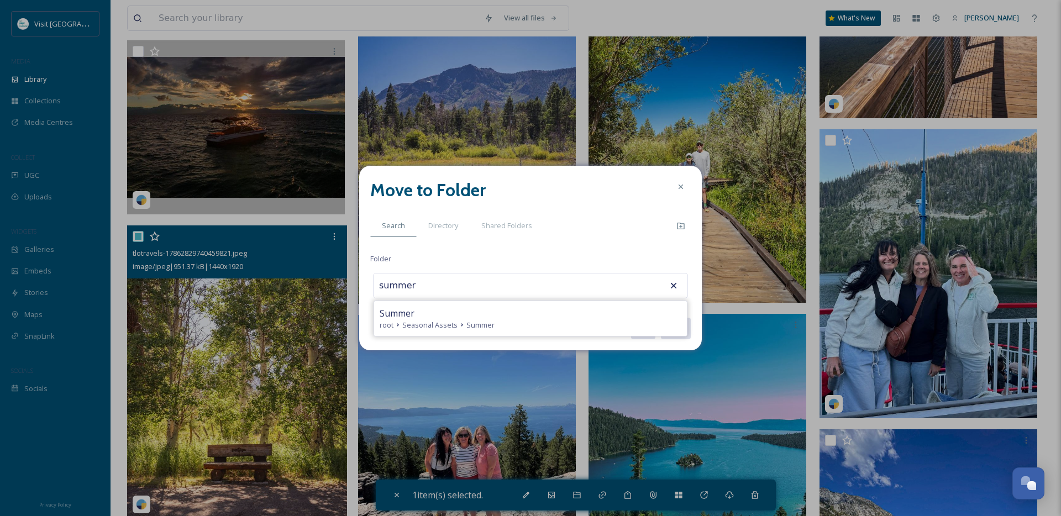
type input "Summer"
click at [660, 317] on button "Move" at bounding box center [675, 328] width 31 height 23
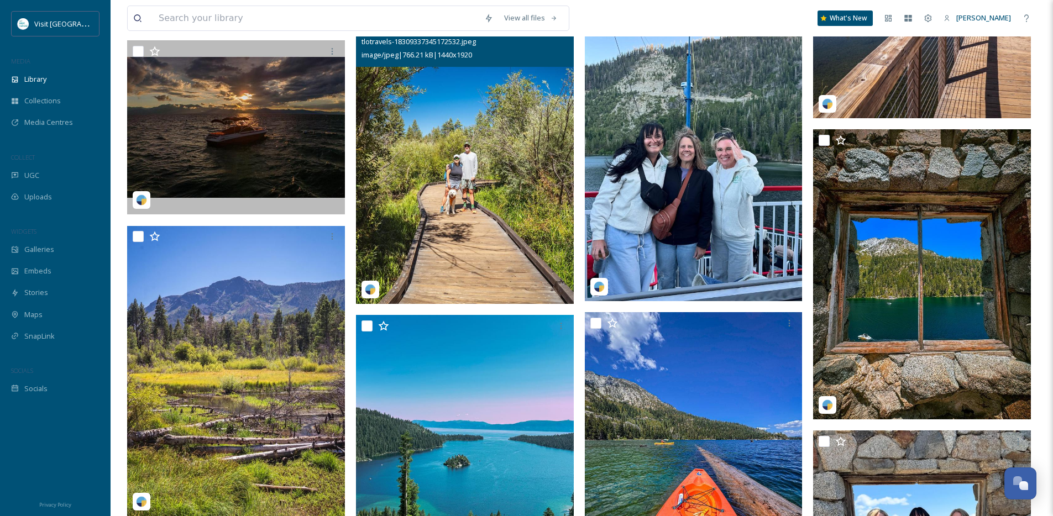
scroll to position [943, 0]
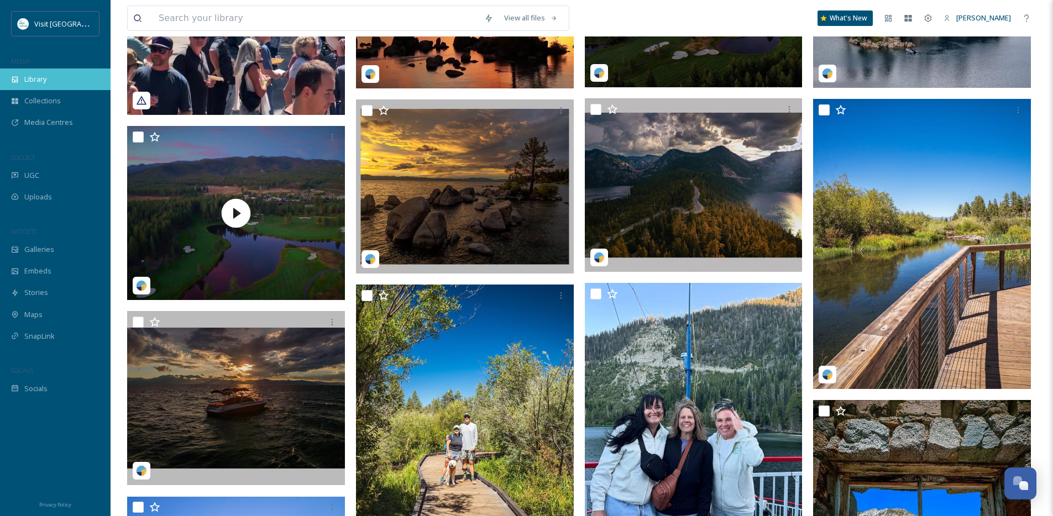
click at [19, 81] on div "Library" at bounding box center [55, 80] width 111 height 22
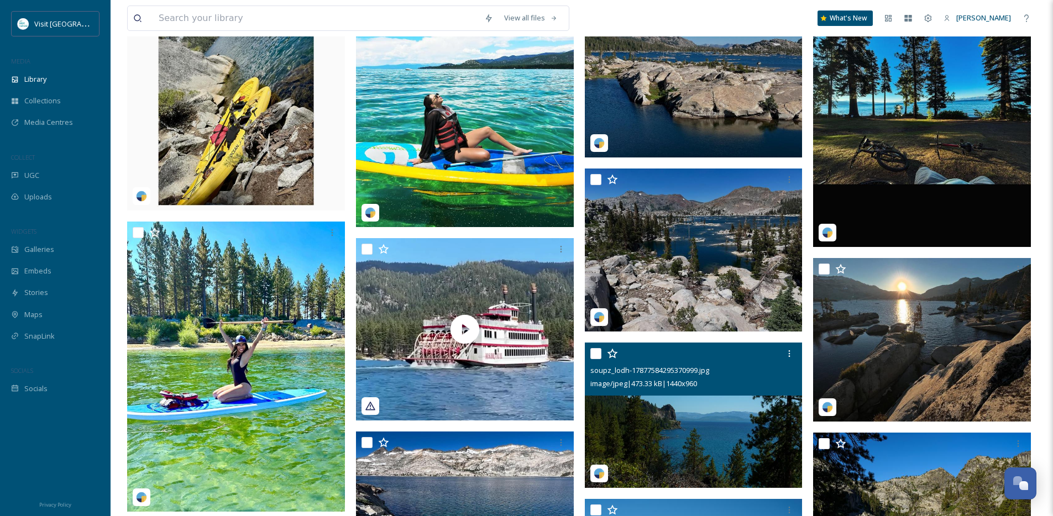
scroll to position [4985, 0]
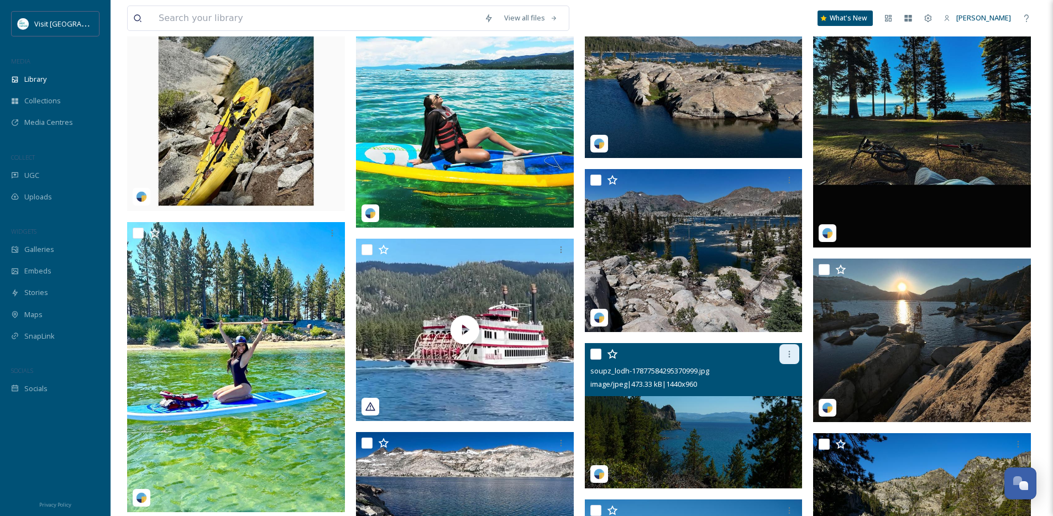
click at [789, 359] on icon at bounding box center [789, 354] width 9 height 9
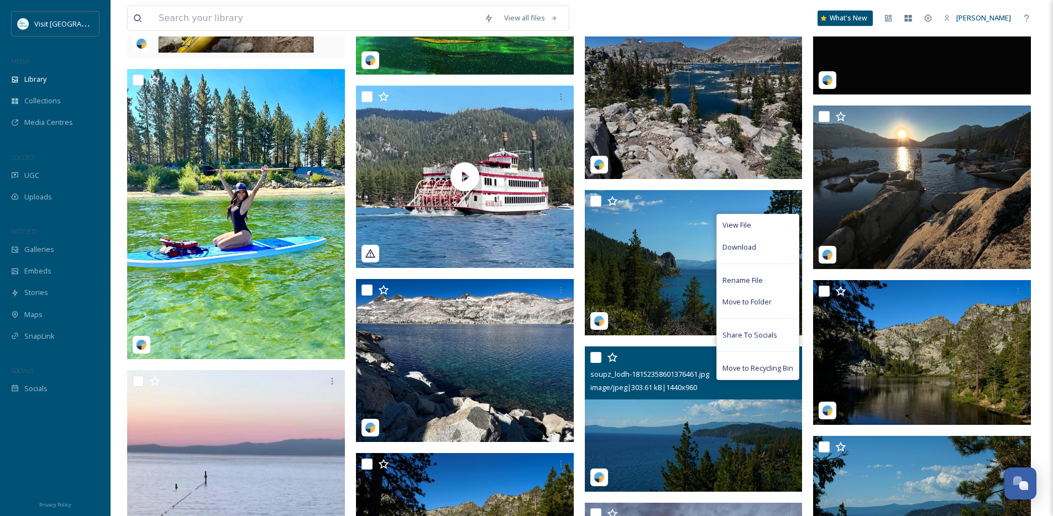
scroll to position [5141, 0]
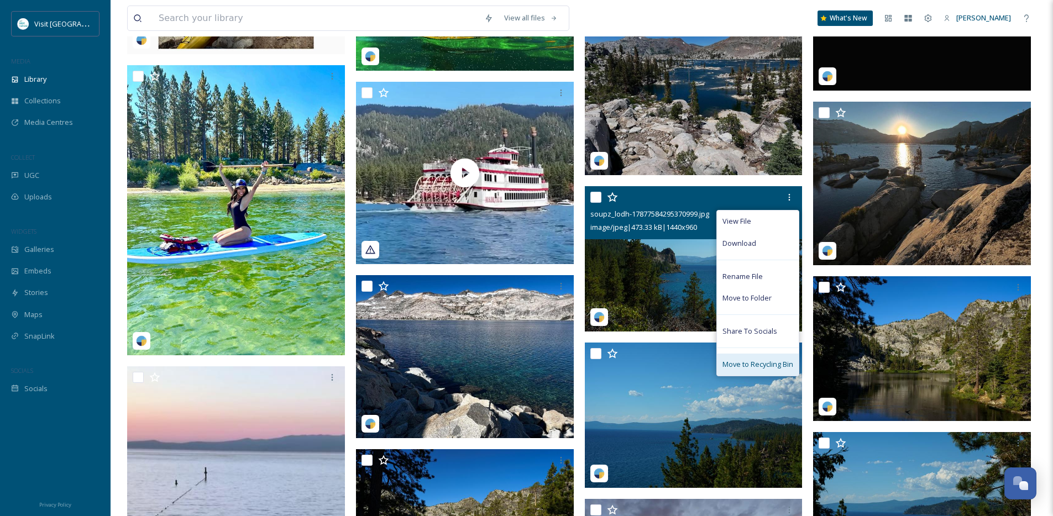
click at [745, 370] on span "Move to Recycling Bin" at bounding box center [757, 364] width 71 height 10
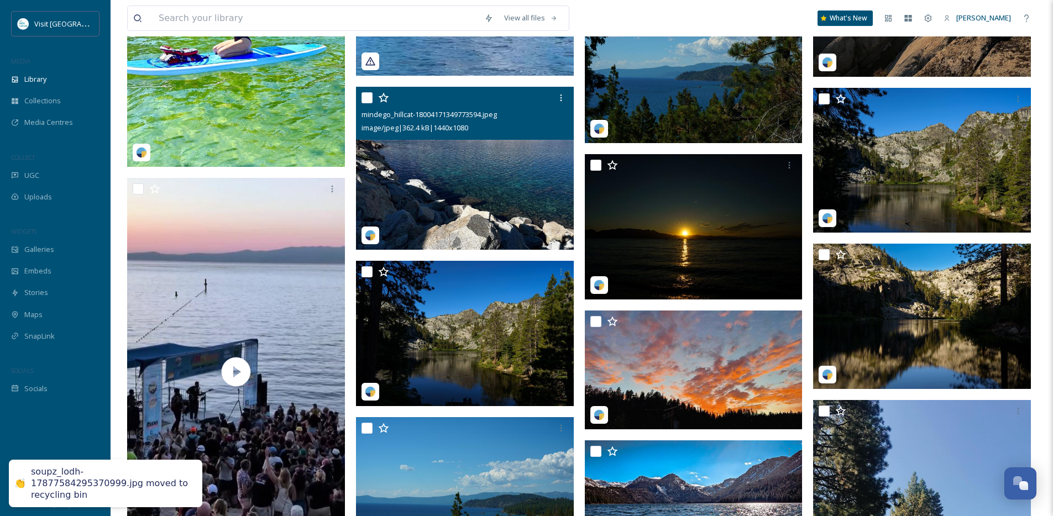
scroll to position [5116, 0]
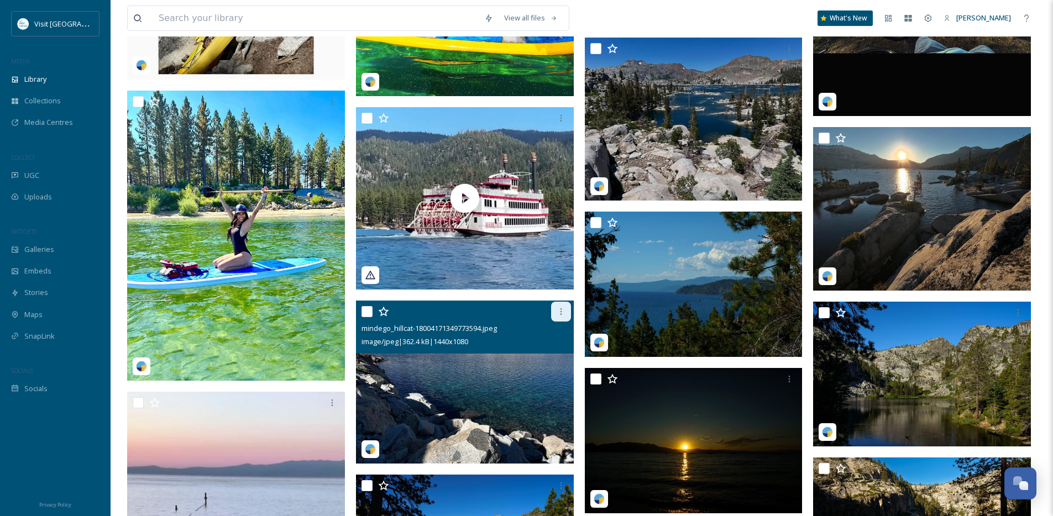
click at [559, 316] on icon at bounding box center [560, 311] width 9 height 9
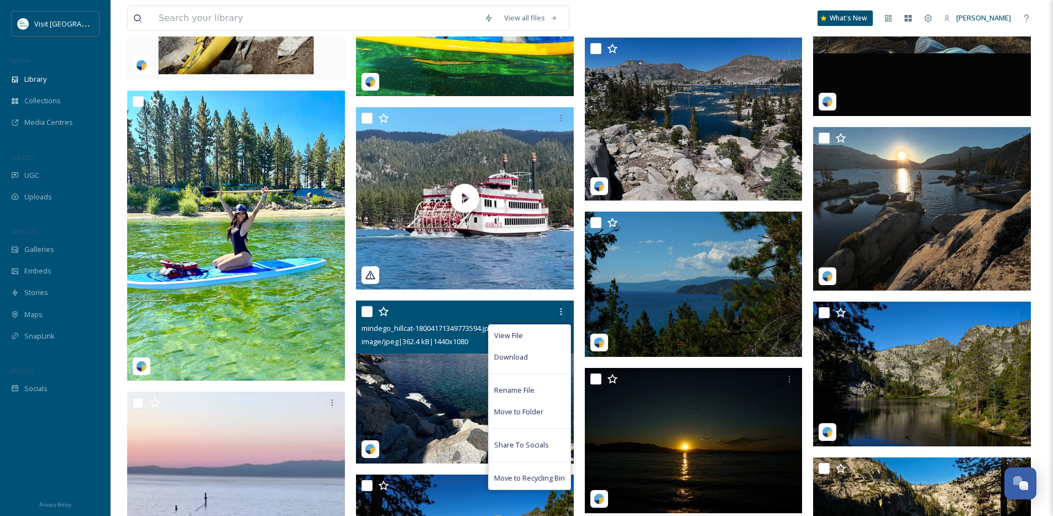
click at [539, 484] on span "Move to Recycling Bin" at bounding box center [529, 478] width 71 height 10
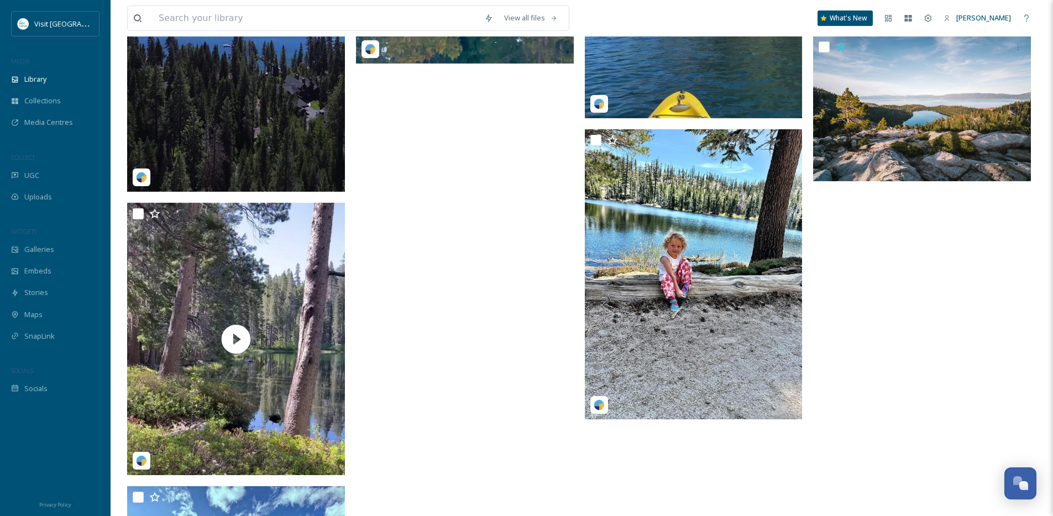
scroll to position [7039, 0]
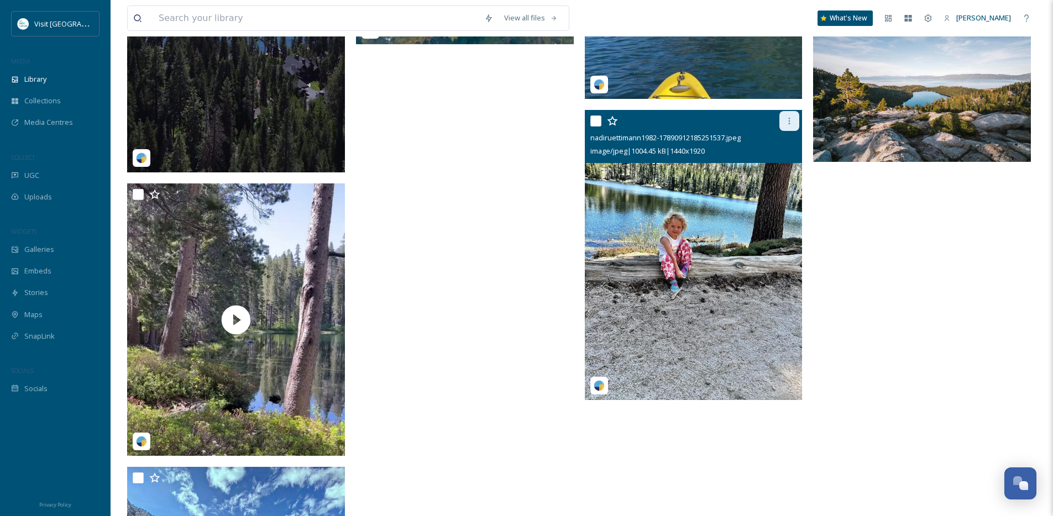
click at [791, 125] on icon at bounding box center [789, 121] width 9 height 9
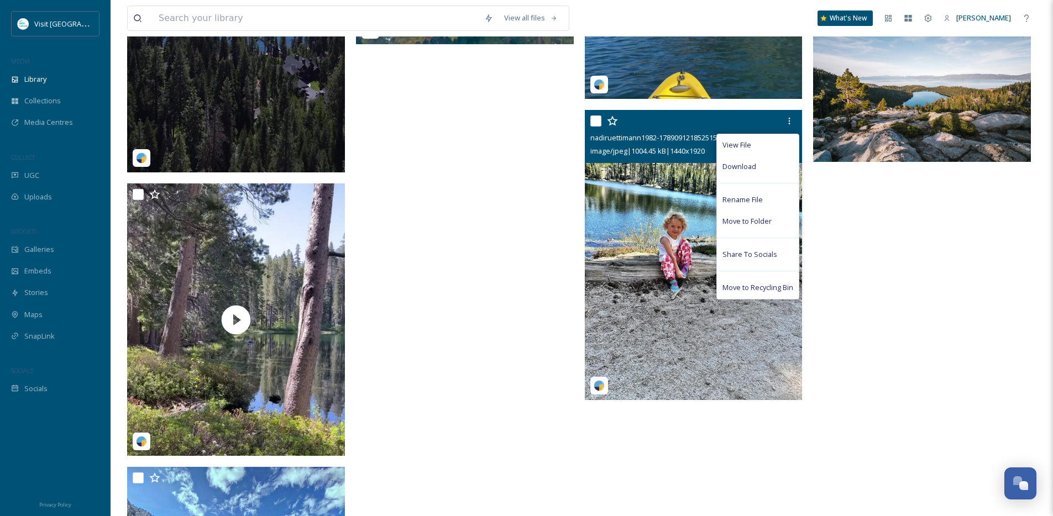
drag, startPoint x: 760, startPoint y: 292, endPoint x: 697, endPoint y: 290, distance: 63.0
click at [760, 292] on span "Move to Recycling Bin" at bounding box center [757, 287] width 71 height 10
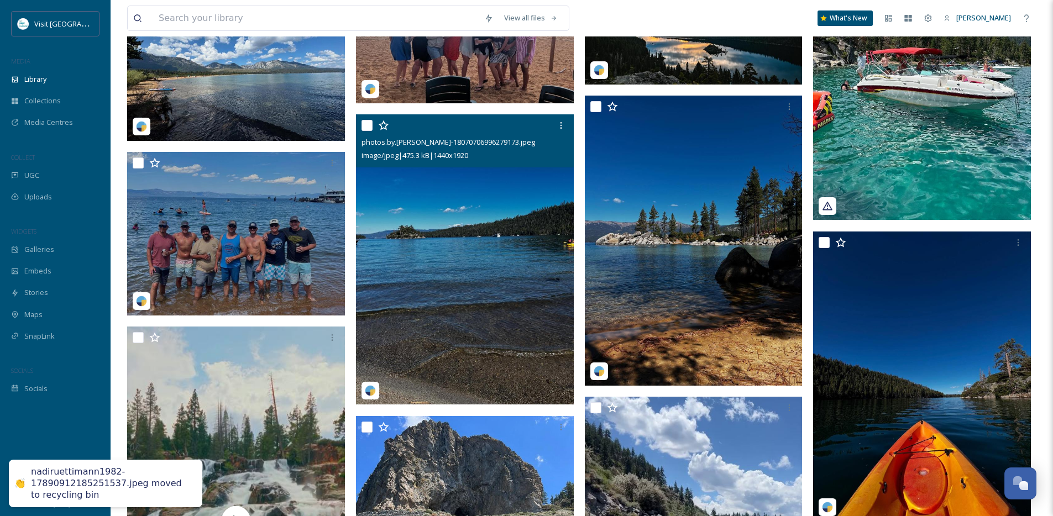
scroll to position [2986, 0]
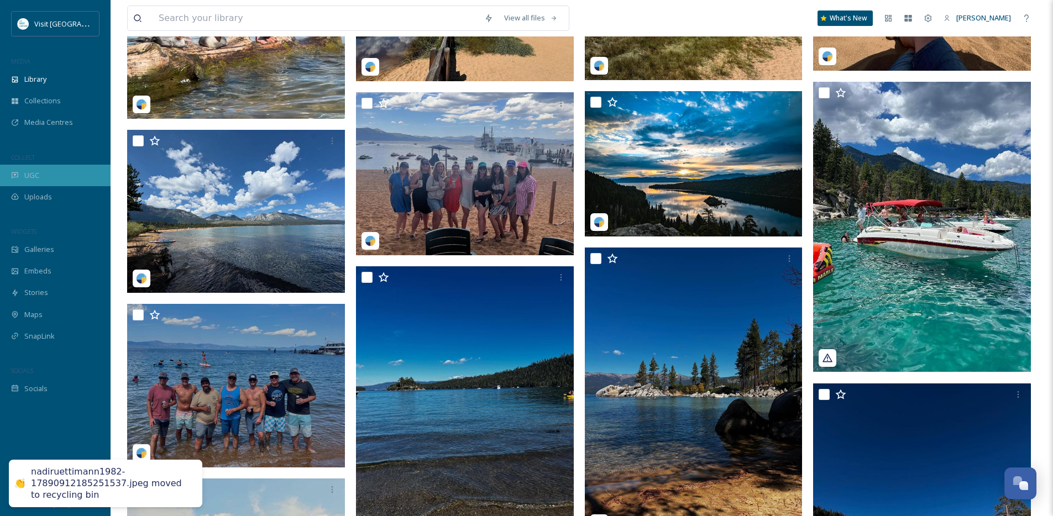
click at [44, 177] on div "UGC" at bounding box center [55, 176] width 111 height 22
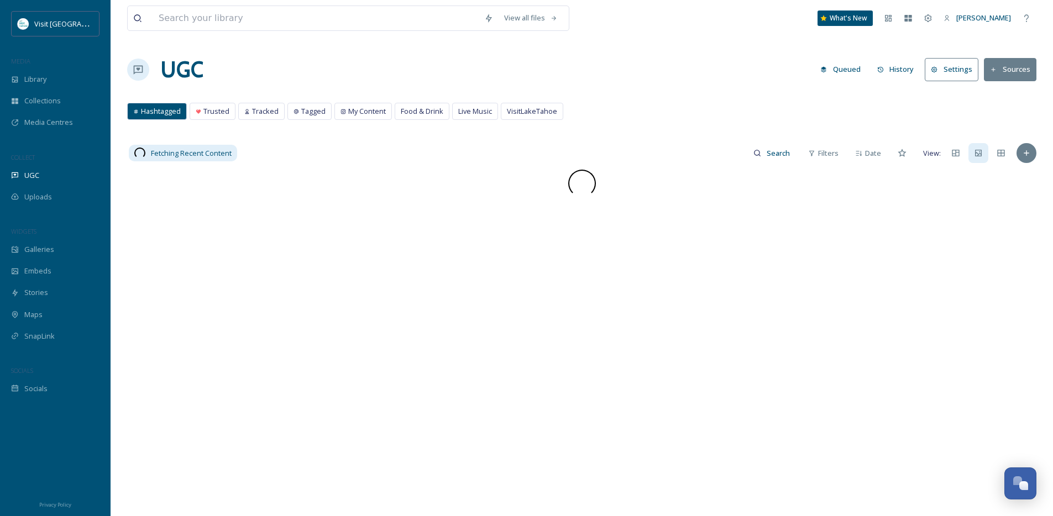
click at [889, 66] on button "History" at bounding box center [895, 70] width 48 height 22
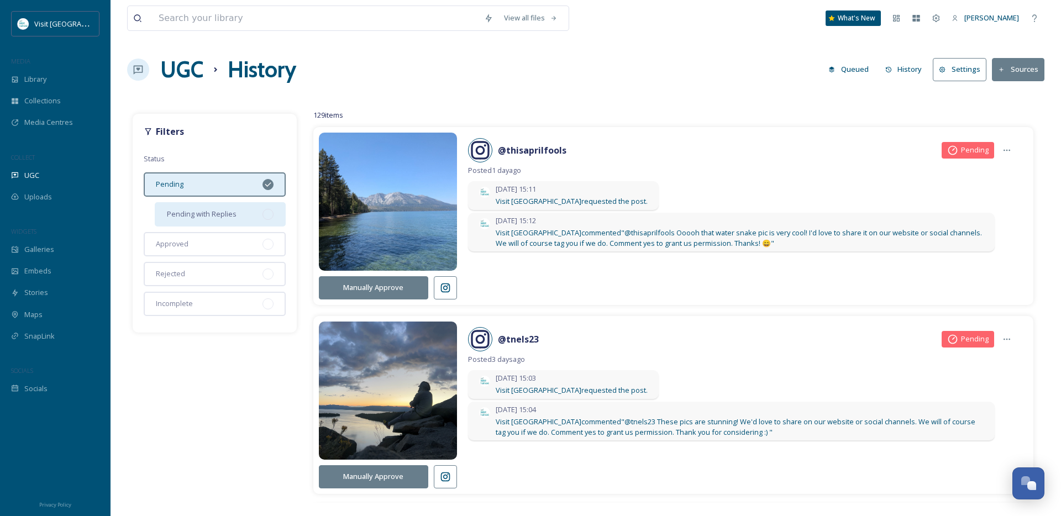
click at [216, 216] on span "Pending with Replies" at bounding box center [202, 214] width 70 height 10
click at [230, 209] on span "Pending with Replies" at bounding box center [202, 214] width 70 height 10
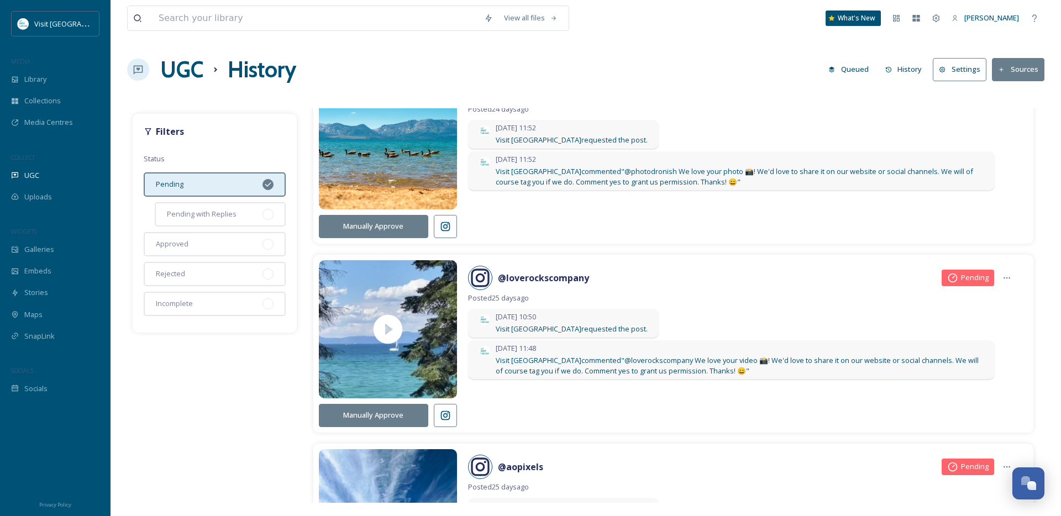
scroll to position [5445, 0]
